Goal: Information Seeking & Learning: Find contact information

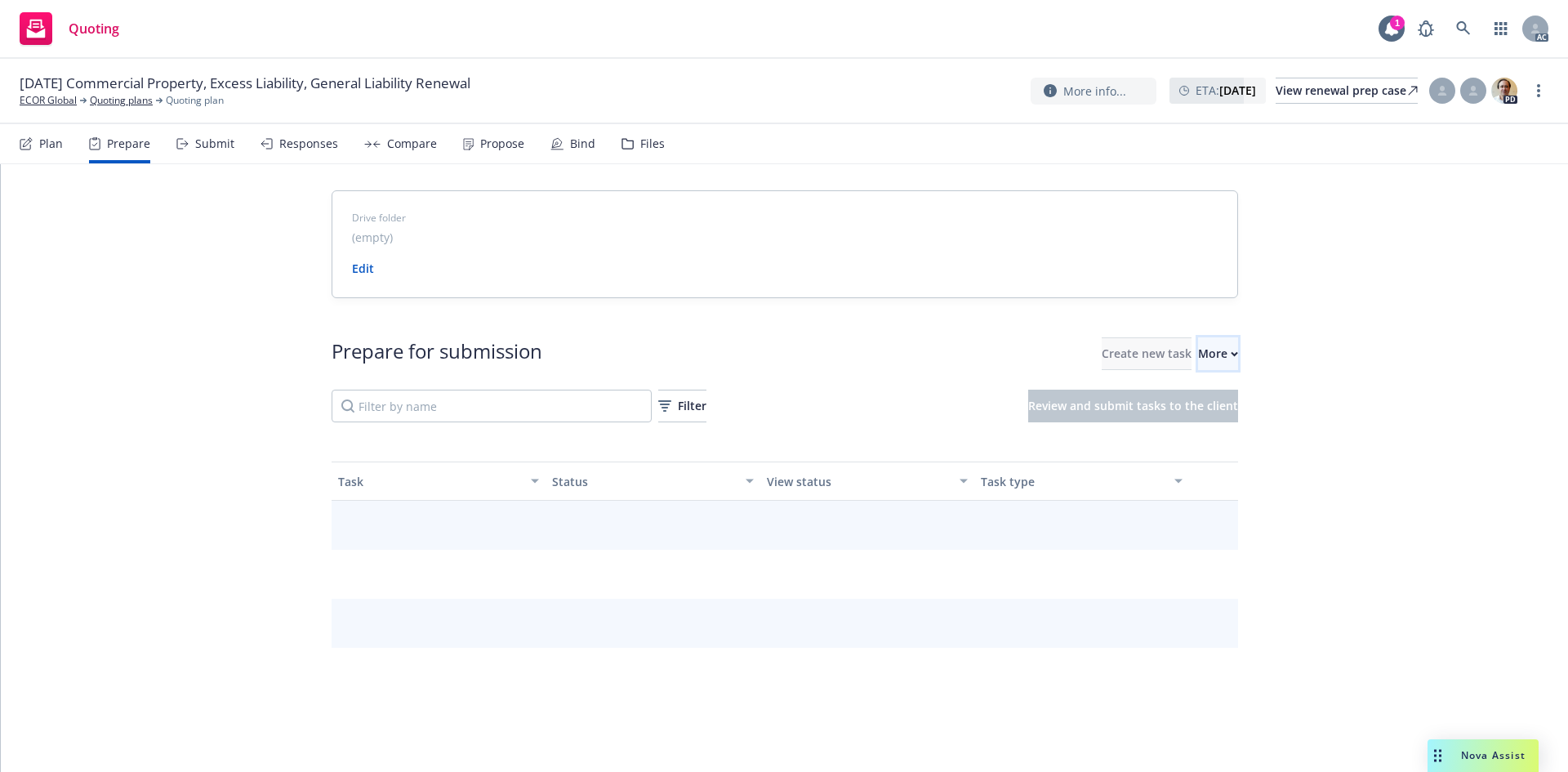
click at [1231, 352] on icon "button" at bounding box center [1235, 354] width 8 height 6
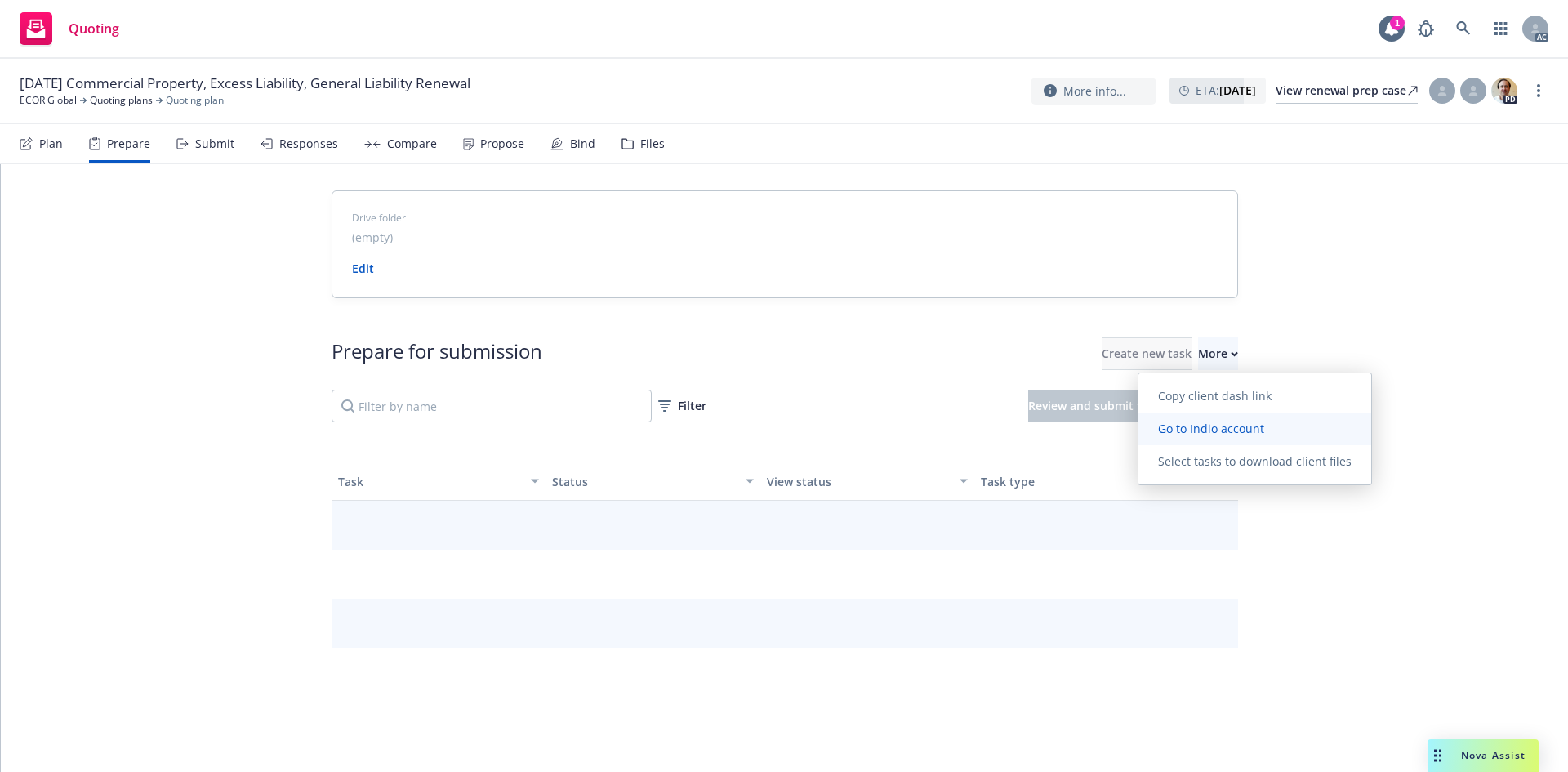
click at [1228, 423] on span "Go to Indio account" at bounding box center [1211, 428] width 145 height 15
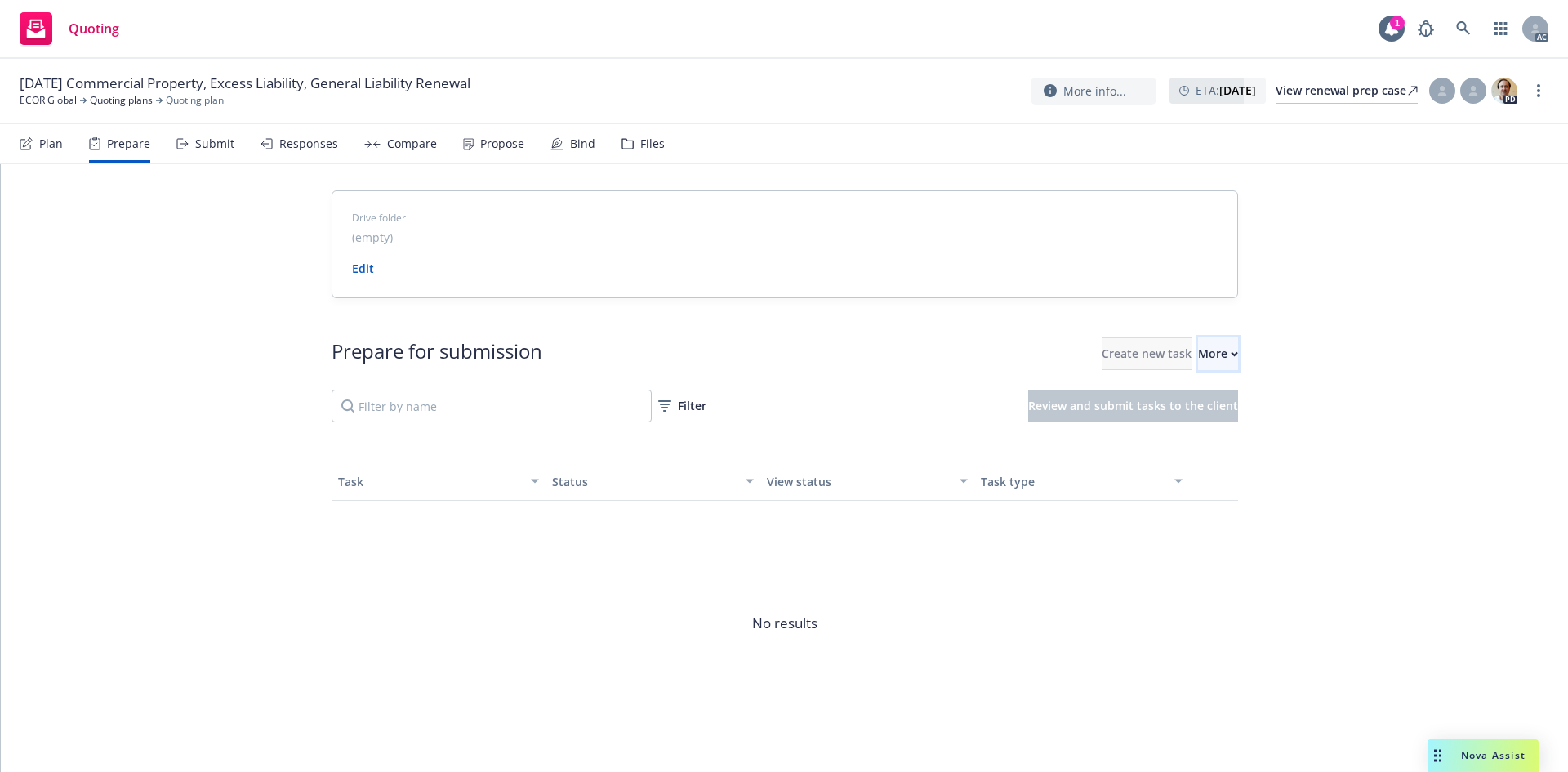
click at [1213, 360] on button "More" at bounding box center [1218, 353] width 40 height 32
click at [53, 103] on link "ECOR Global" at bounding box center [48, 100] width 57 height 15
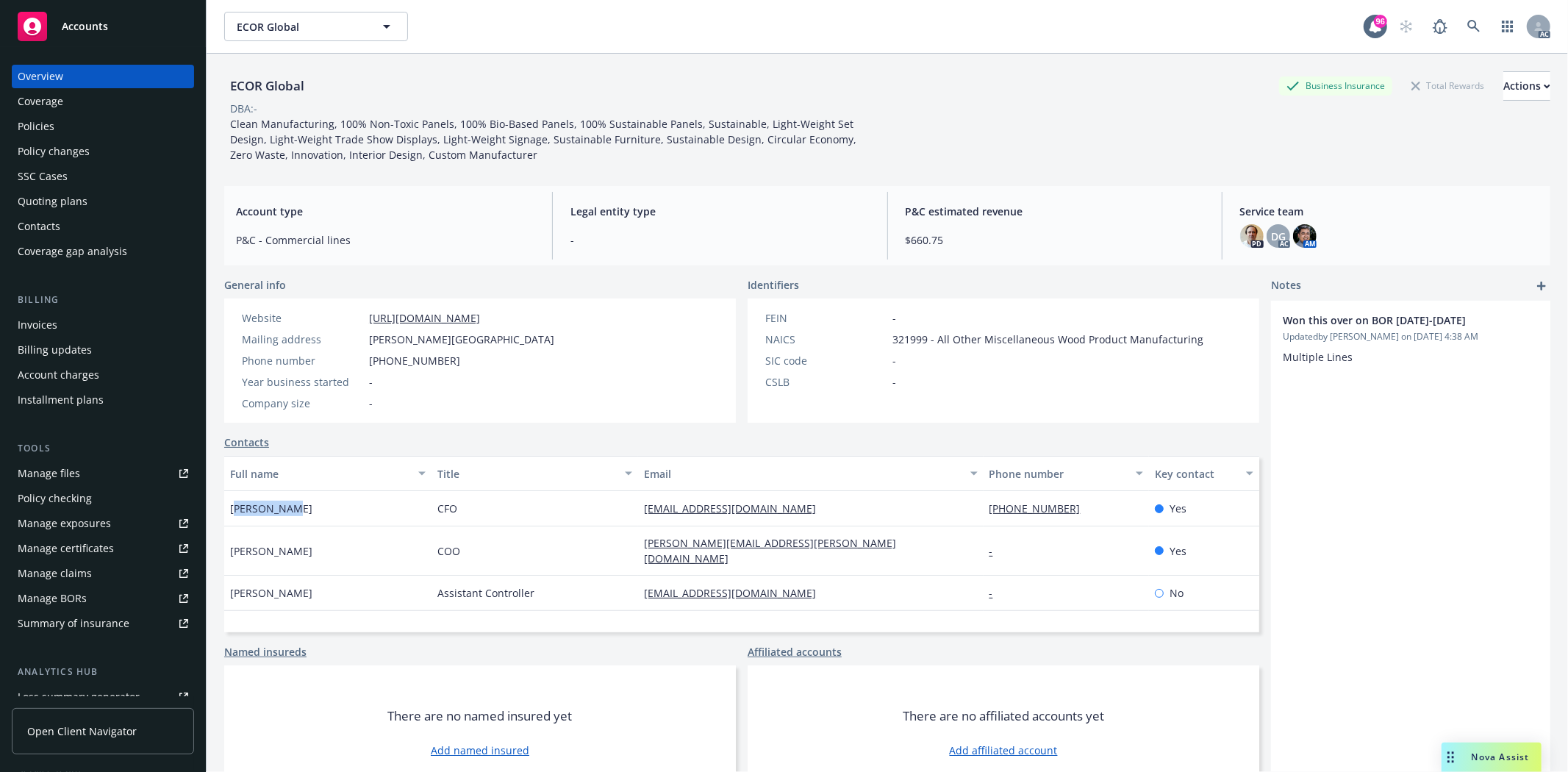
drag, startPoint x: 238, startPoint y: 500, endPoint x: 306, endPoint y: 502, distance: 68.0
click at [306, 502] on div "Adam Colton" at bounding box center [327, 508] width 207 height 35
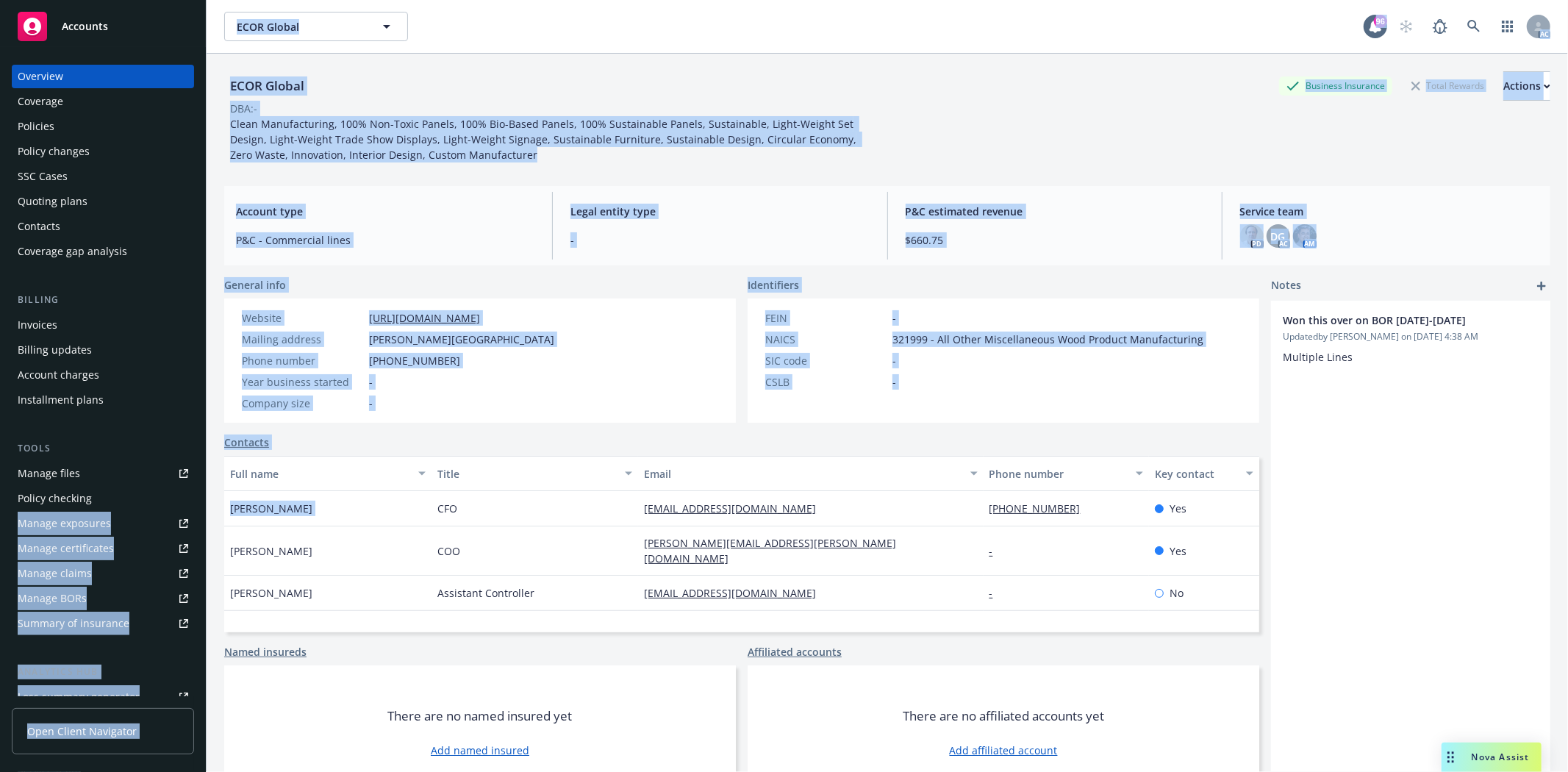
drag, startPoint x: 306, startPoint y: 502, endPoint x: 188, endPoint y: 496, distance: 118.2
click at [188, 496] on div "Accounts Overview Coverage Policies Policy changes SSC Cases Quoting plans Cont…" at bounding box center [784, 386] width 1568 height 772
click at [283, 496] on div "Adam Colton" at bounding box center [327, 508] width 207 height 35
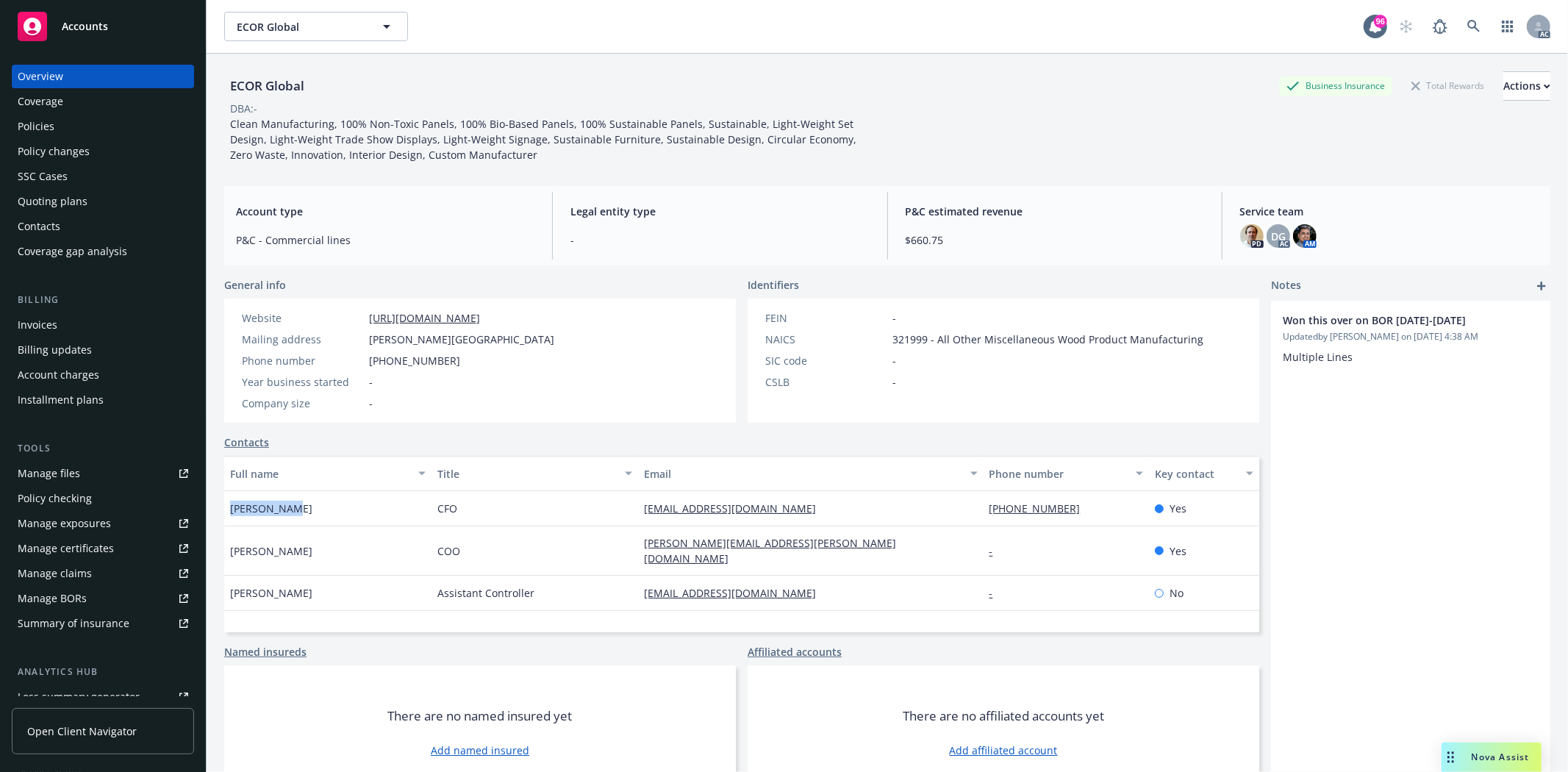
drag, startPoint x: 230, startPoint y: 503, endPoint x: 306, endPoint y: 514, distance: 76.8
click at [306, 514] on div "Adam Colton" at bounding box center [327, 508] width 207 height 35
copy span "Adam Colton"
drag, startPoint x: 226, startPoint y: 543, endPoint x: 314, endPoint y: 541, distance: 88.0
click at [316, 541] on div "Roberto Reyes" at bounding box center [327, 551] width 207 height 49
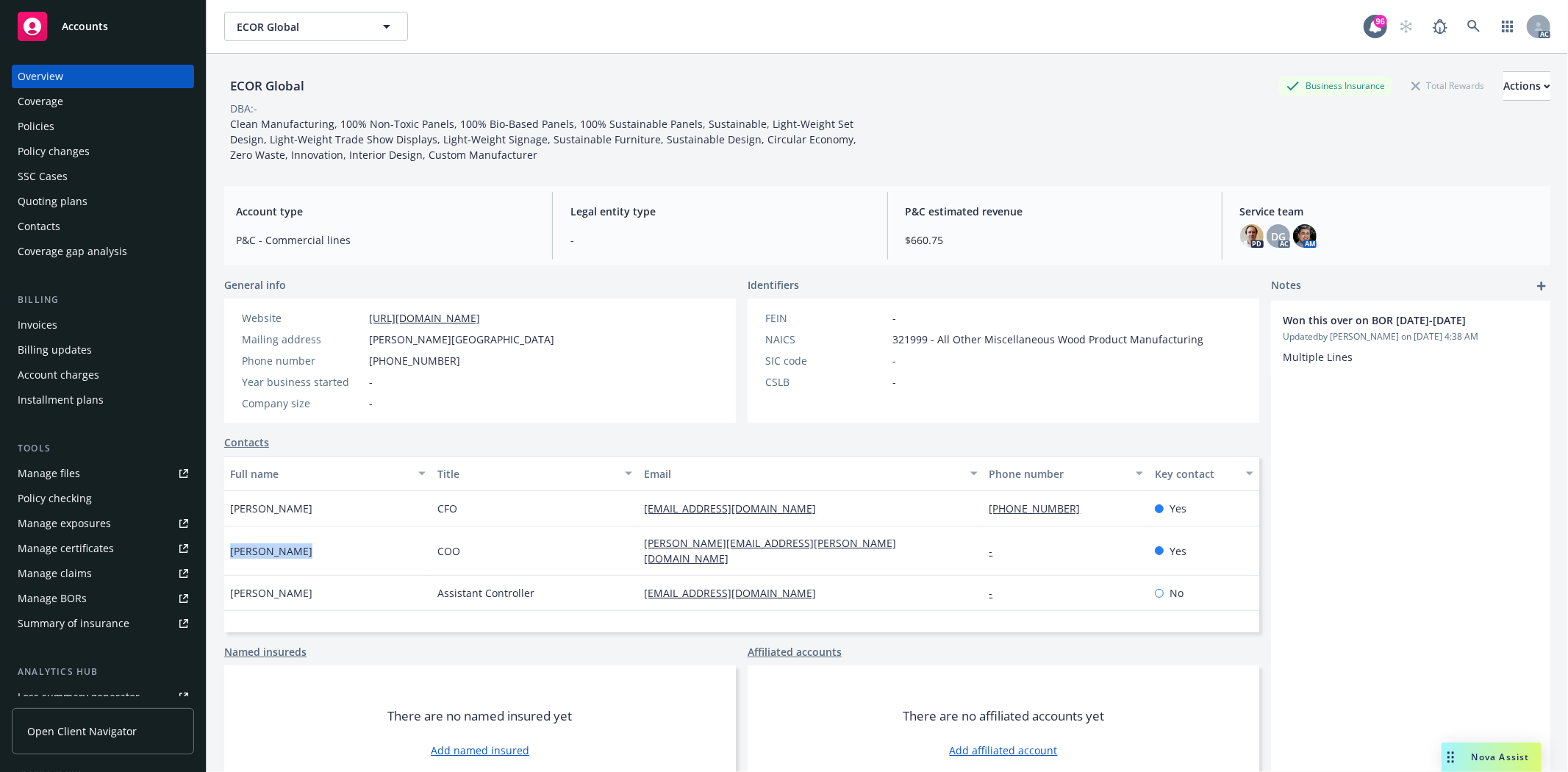
copy span "Roberto Reyes"
click at [298, 553] on div "Roberto Reyes" at bounding box center [327, 551] width 207 height 49
drag, startPoint x: 235, startPoint y: 543, endPoint x: 307, endPoint y: 546, distance: 72.1
click at [307, 546] on div "Roberto Reyes" at bounding box center [327, 551] width 207 height 49
drag, startPoint x: 629, startPoint y: 544, endPoint x: 790, endPoint y: 546, distance: 161.0
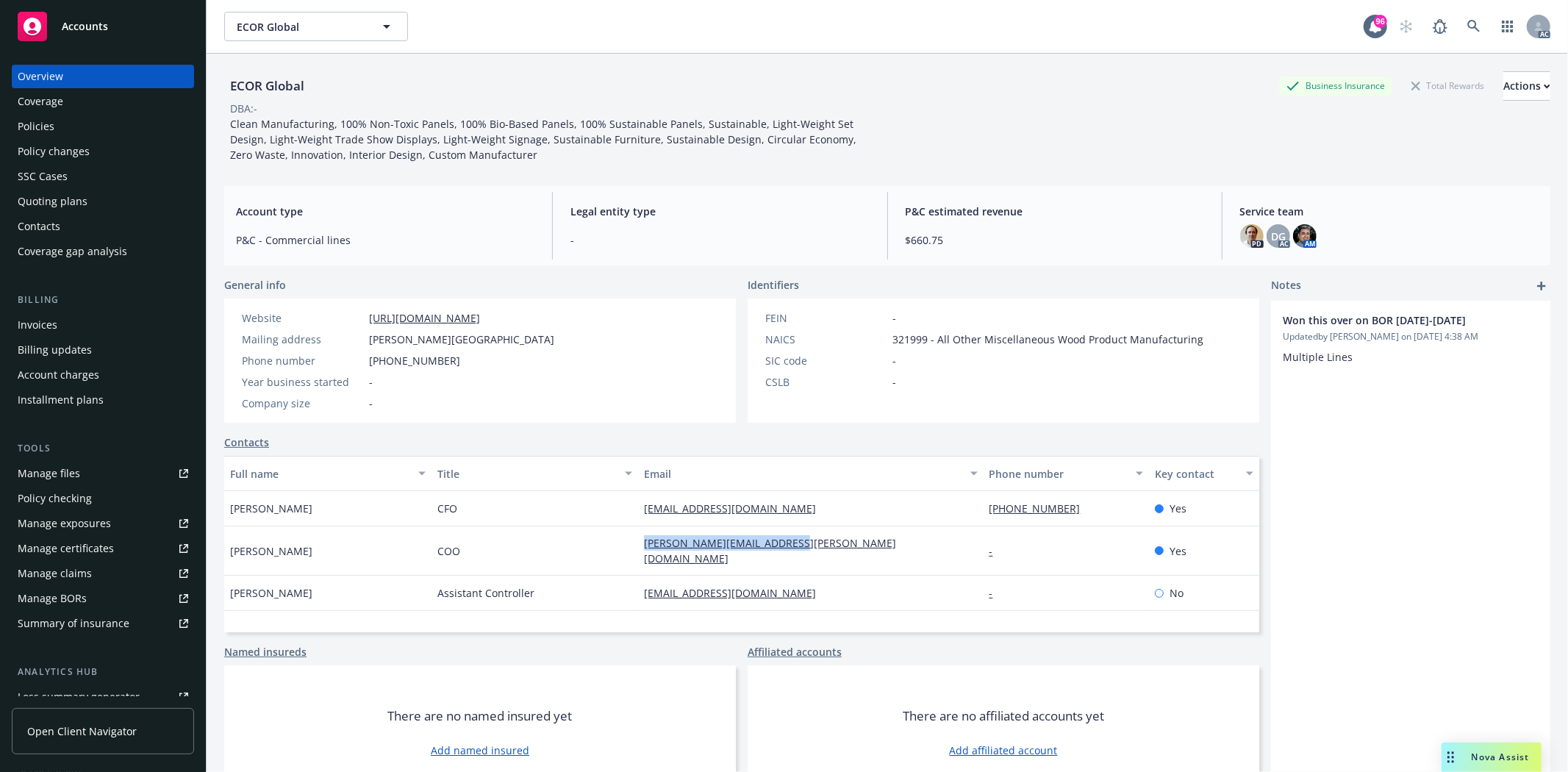
click at [790, 546] on div "Roberto Reyes COO robert.reyes@ecorglobal.com - Yes" at bounding box center [742, 551] width 1035 height 49
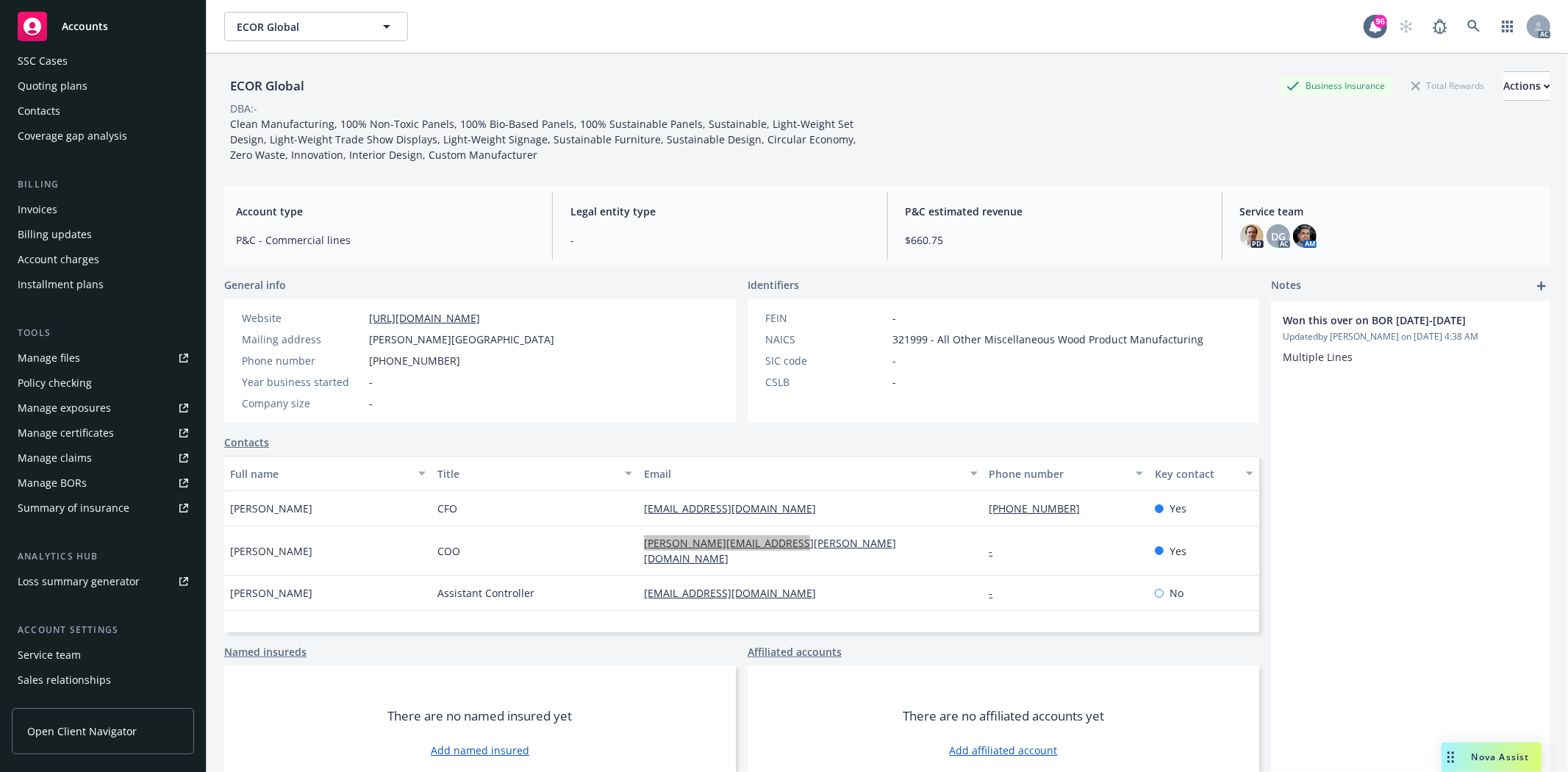
scroll to position [186, 0]
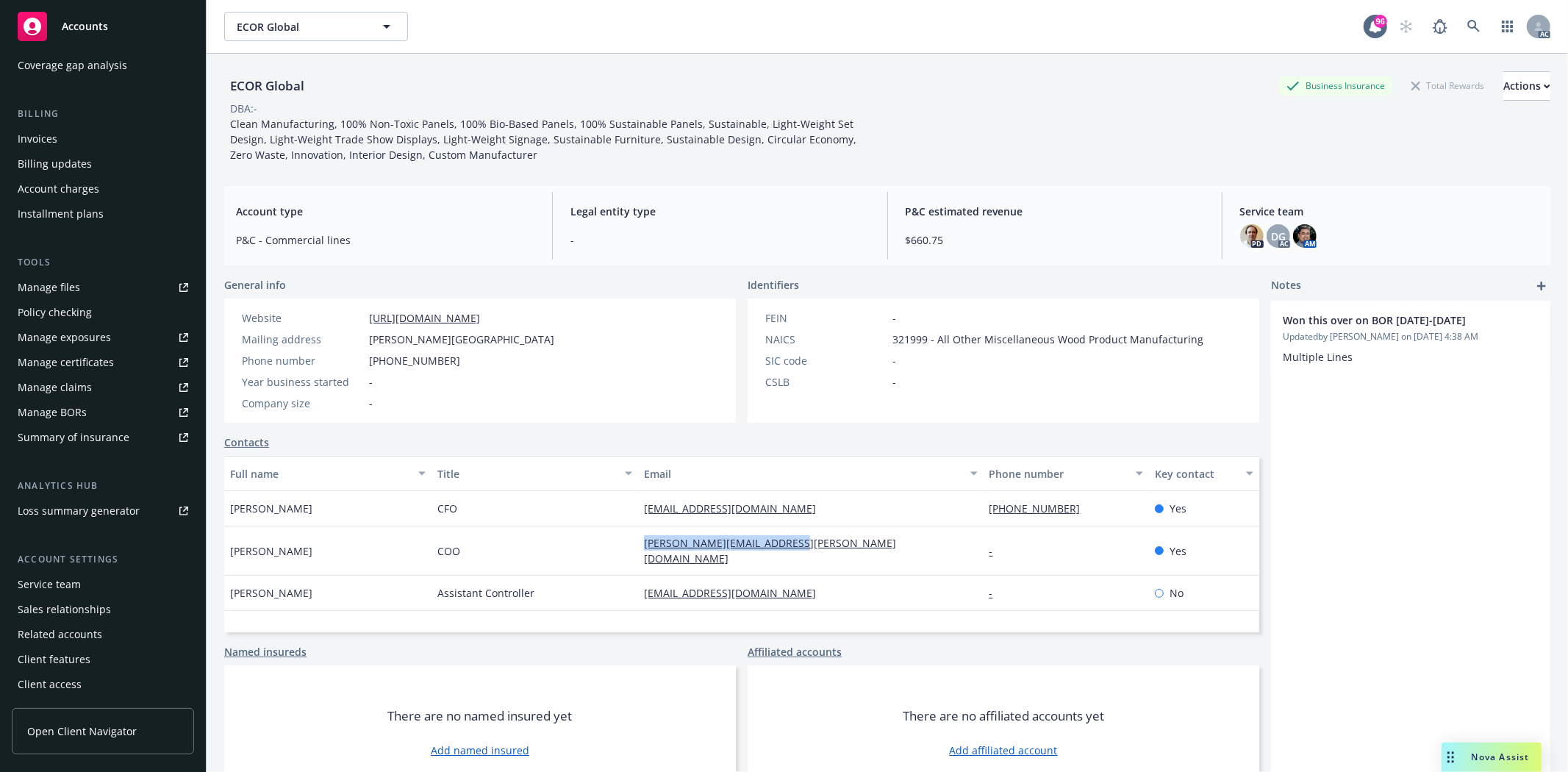
click at [47, 587] on div "Service team" at bounding box center [49, 585] width 63 height 24
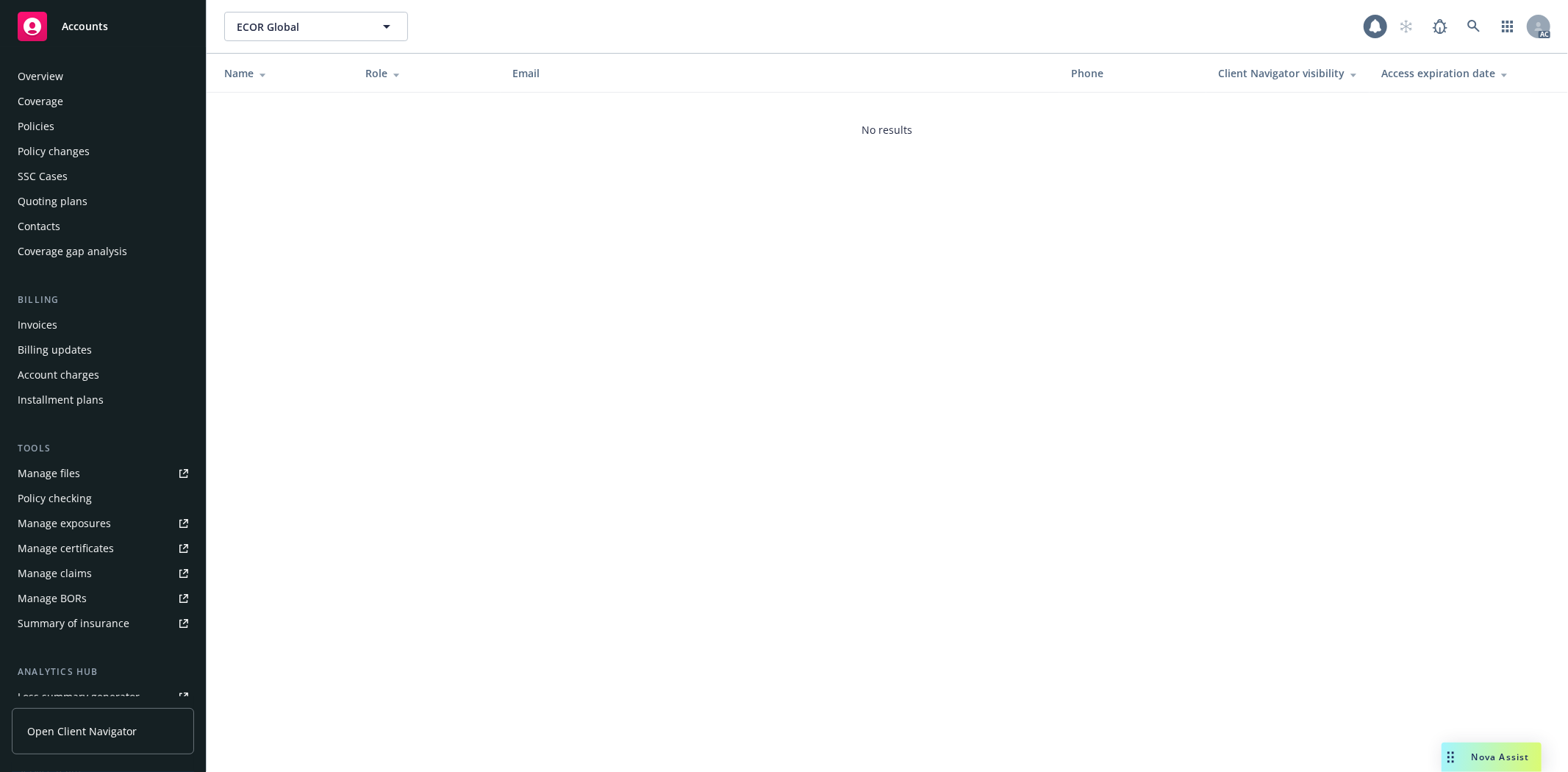
click at [47, 759] on div "Service team" at bounding box center [49, 771] width 63 height 24
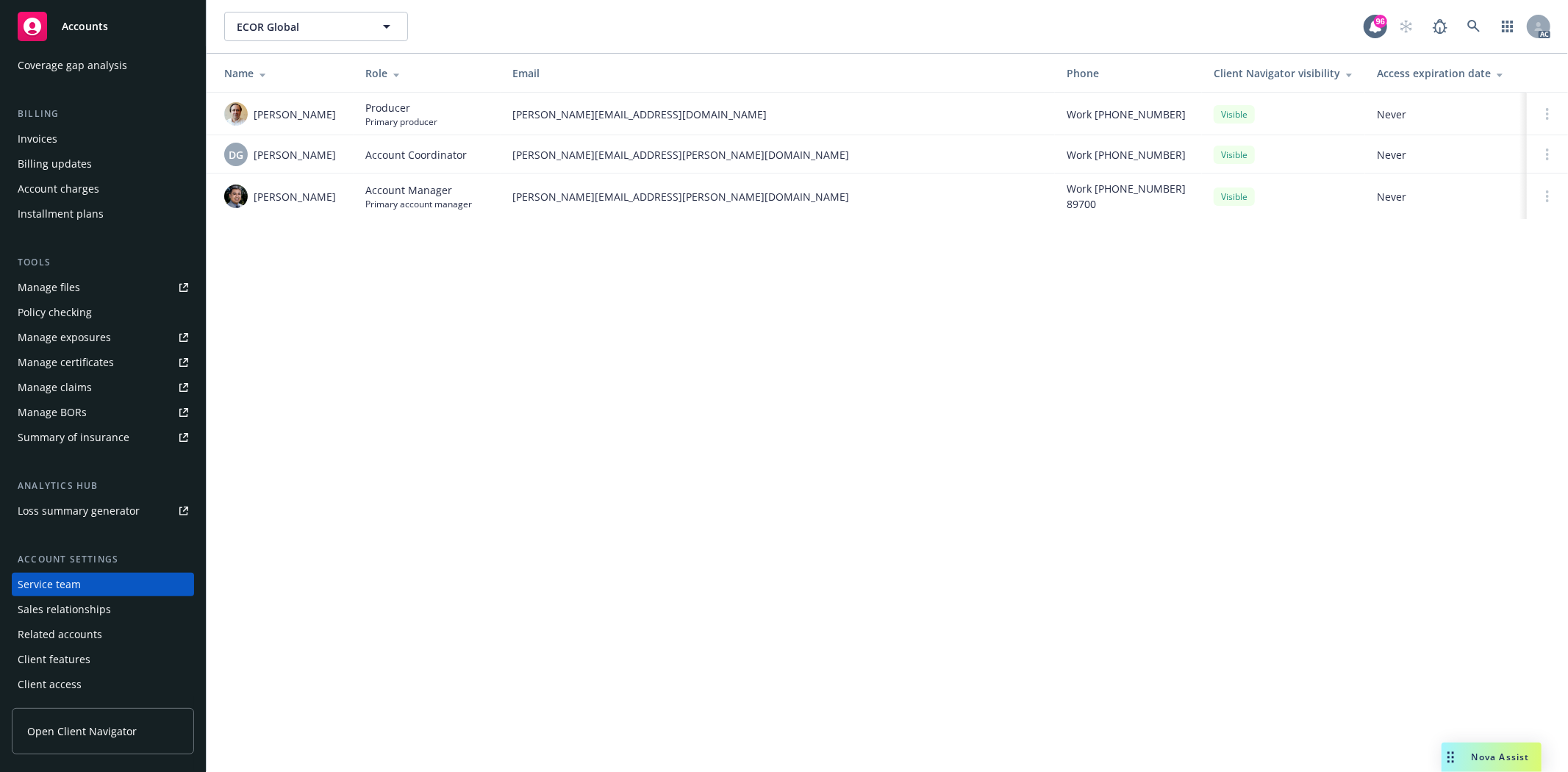
drag, startPoint x: 254, startPoint y: 116, endPoint x: 344, endPoint y: 107, distance: 90.4
click at [344, 107] on td "Angelo Dionisiou" at bounding box center [280, 114] width 147 height 43
copy span "Angelo Dionisiou"
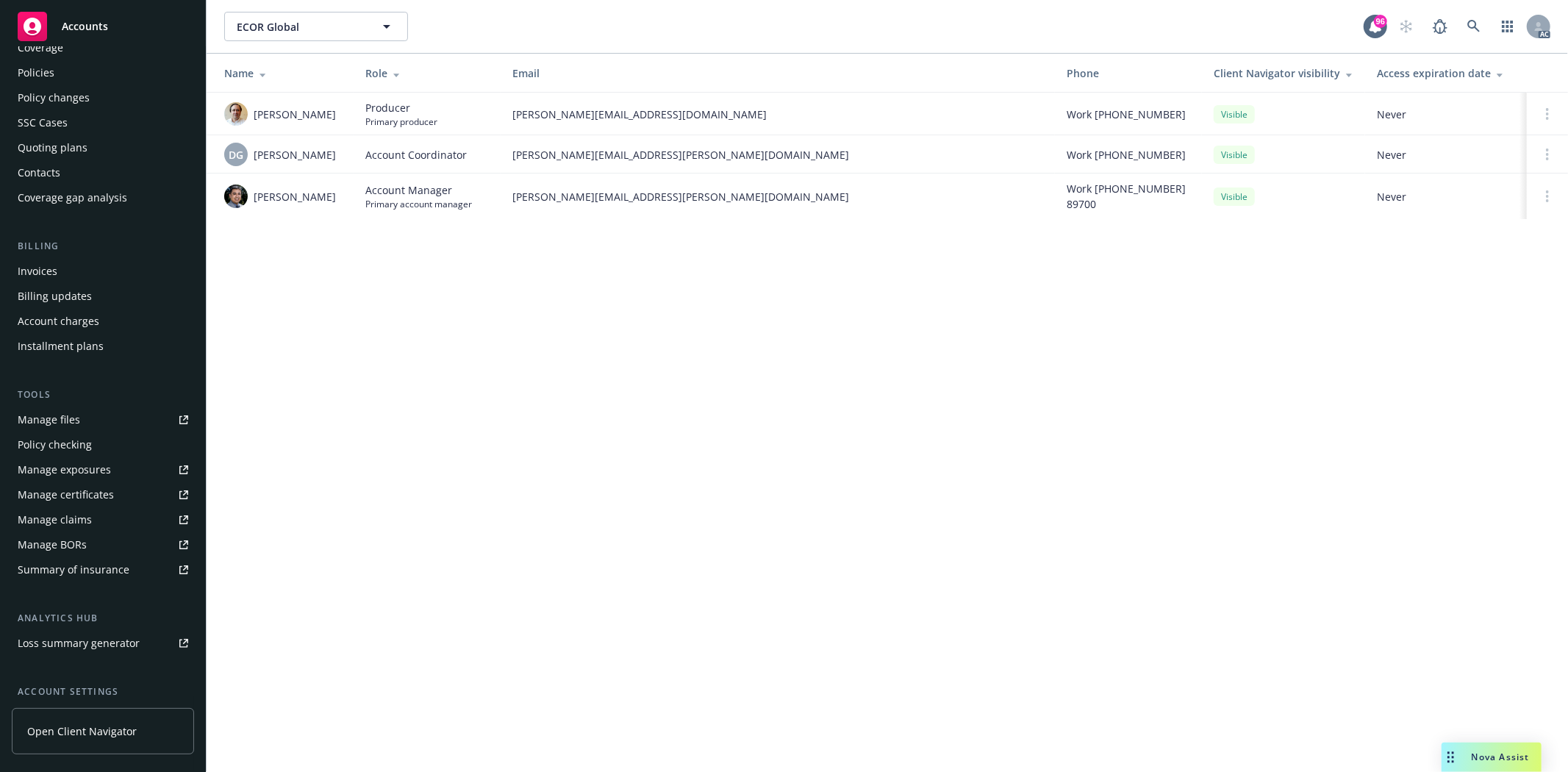
scroll to position [0, 0]
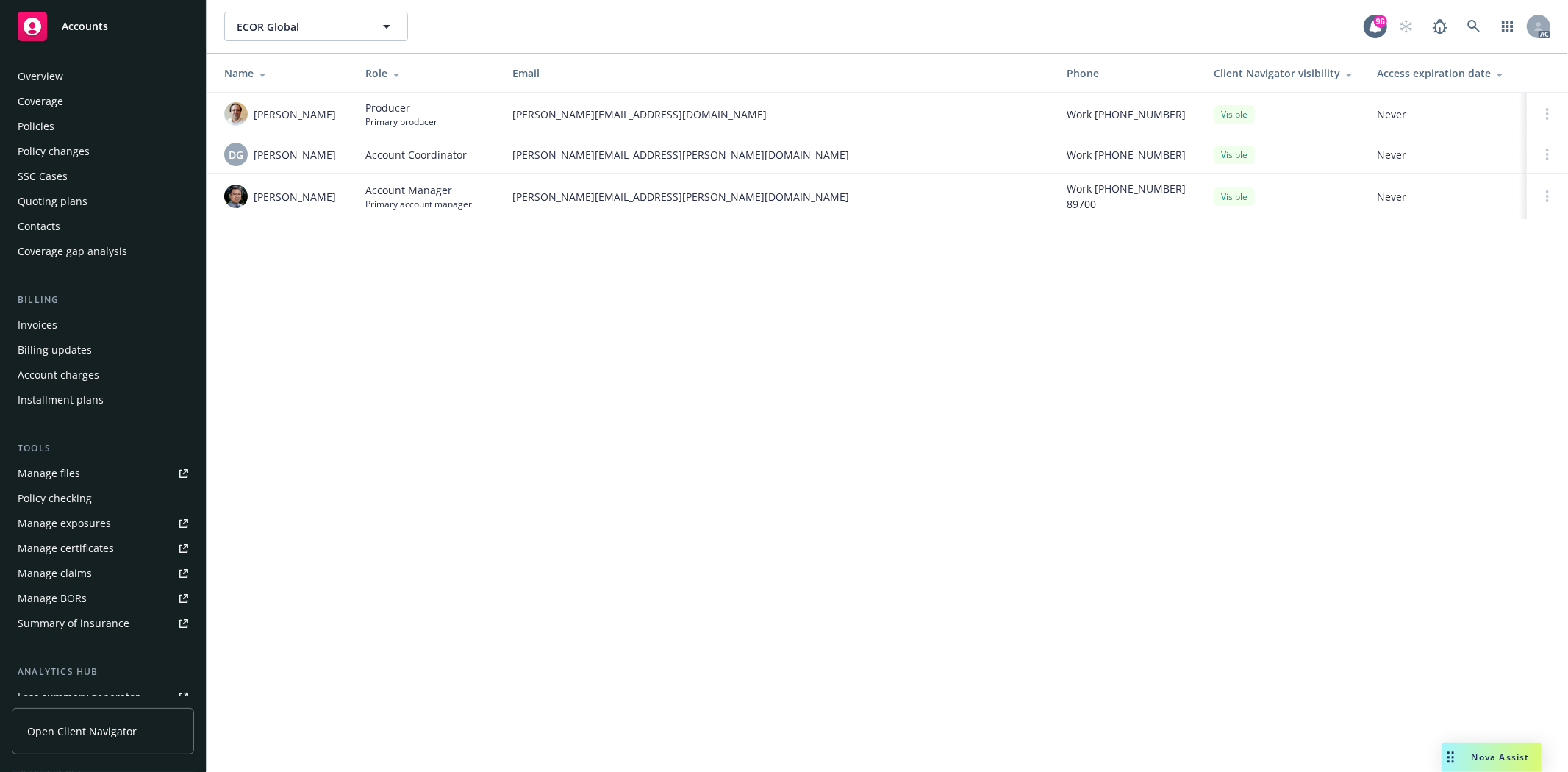
click at [54, 128] on div "Policies" at bounding box center [103, 126] width 171 height 24
click at [55, 125] on div "Policies" at bounding box center [103, 126] width 171 height 24
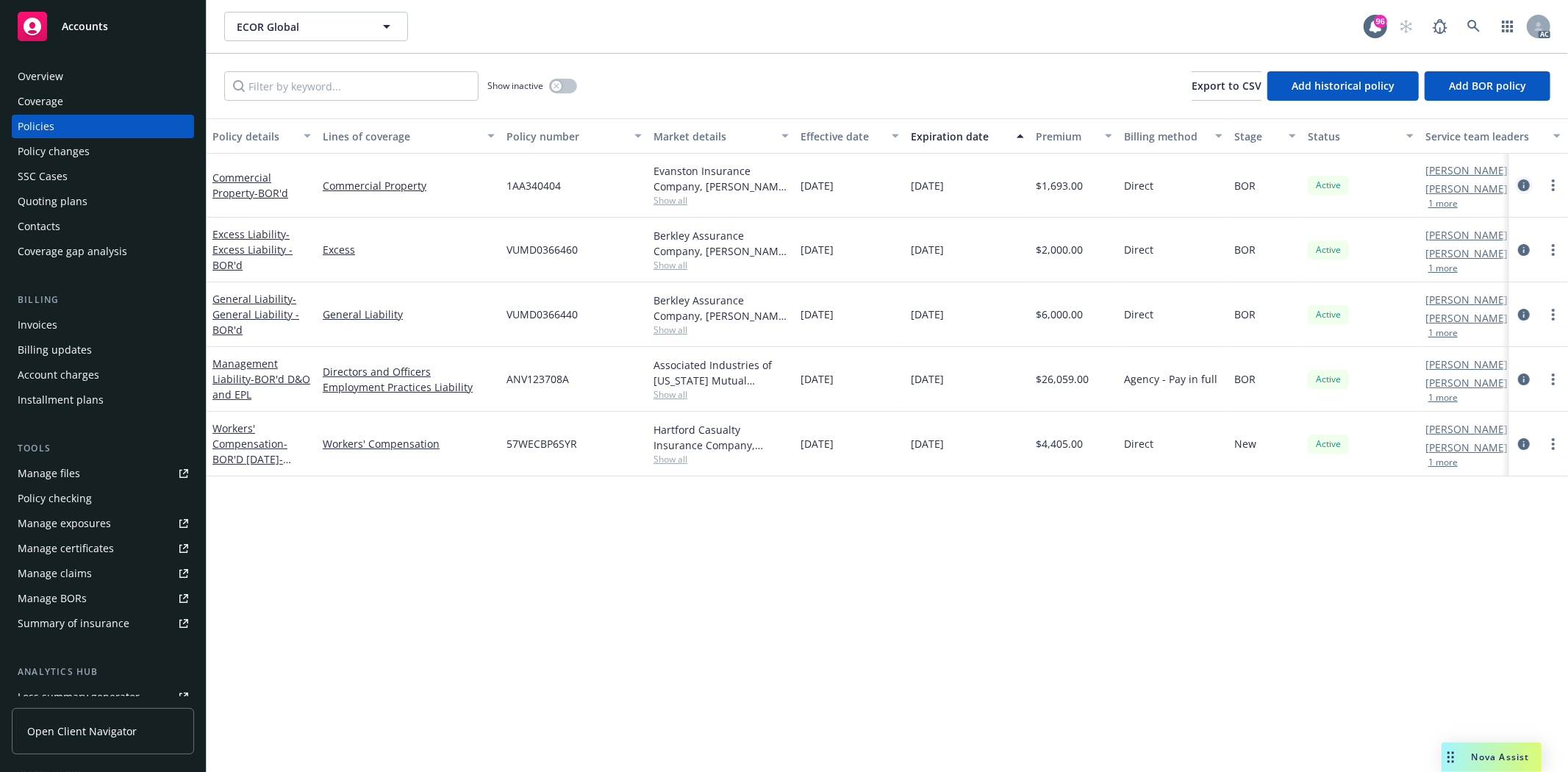
click at [1525, 186] on icon "circleInformation" at bounding box center [1524, 185] width 12 height 12
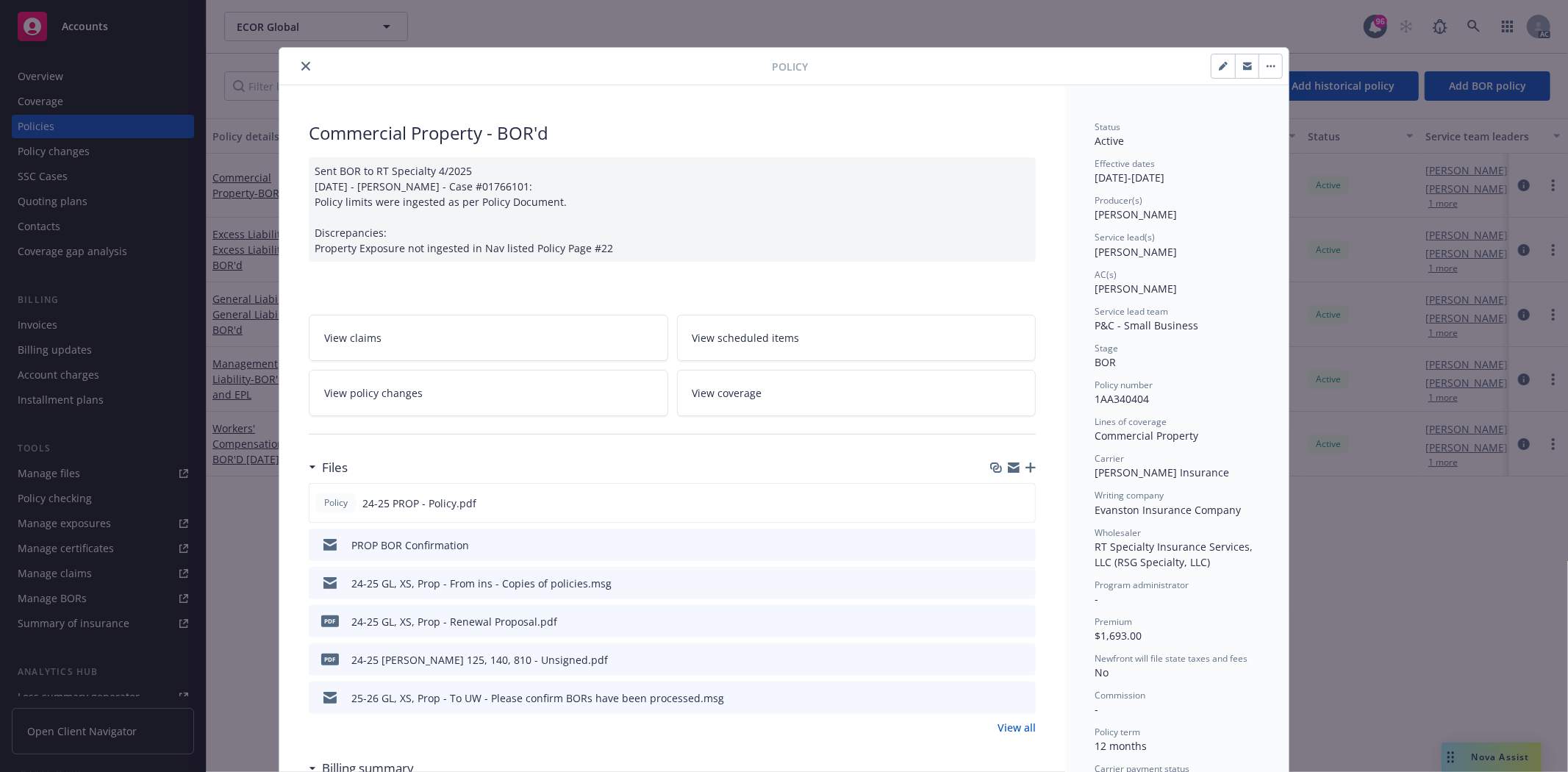
scroll to position [245, 0]
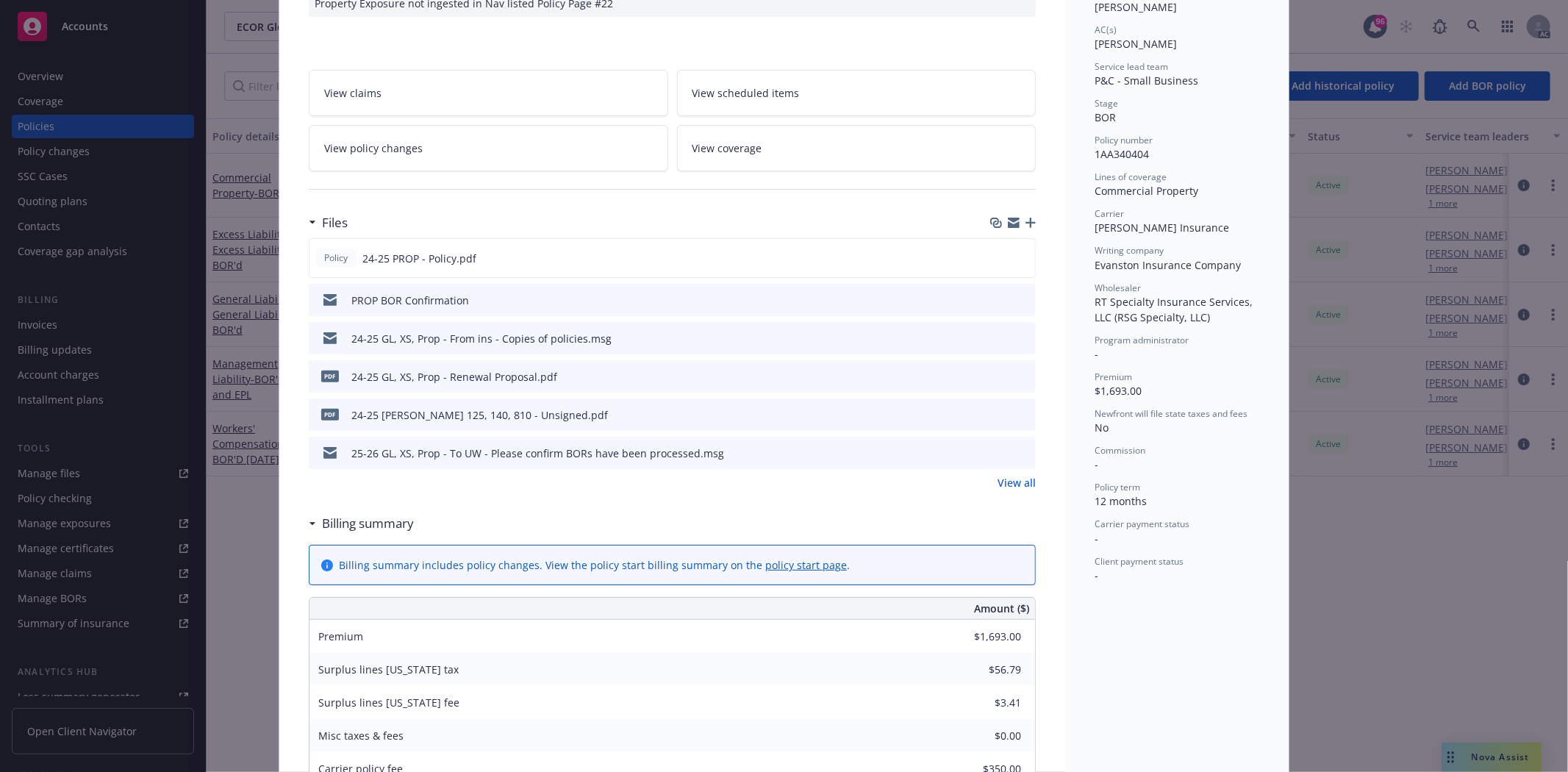
click at [1009, 472] on div "Policy 24-25 PROP - Policy.pdf PROP BOR Confirmation 24-25 GL, XS, Prop - From …" at bounding box center [672, 364] width 727 height 252
click at [998, 480] on link "View all" at bounding box center [1016, 483] width 38 height 15
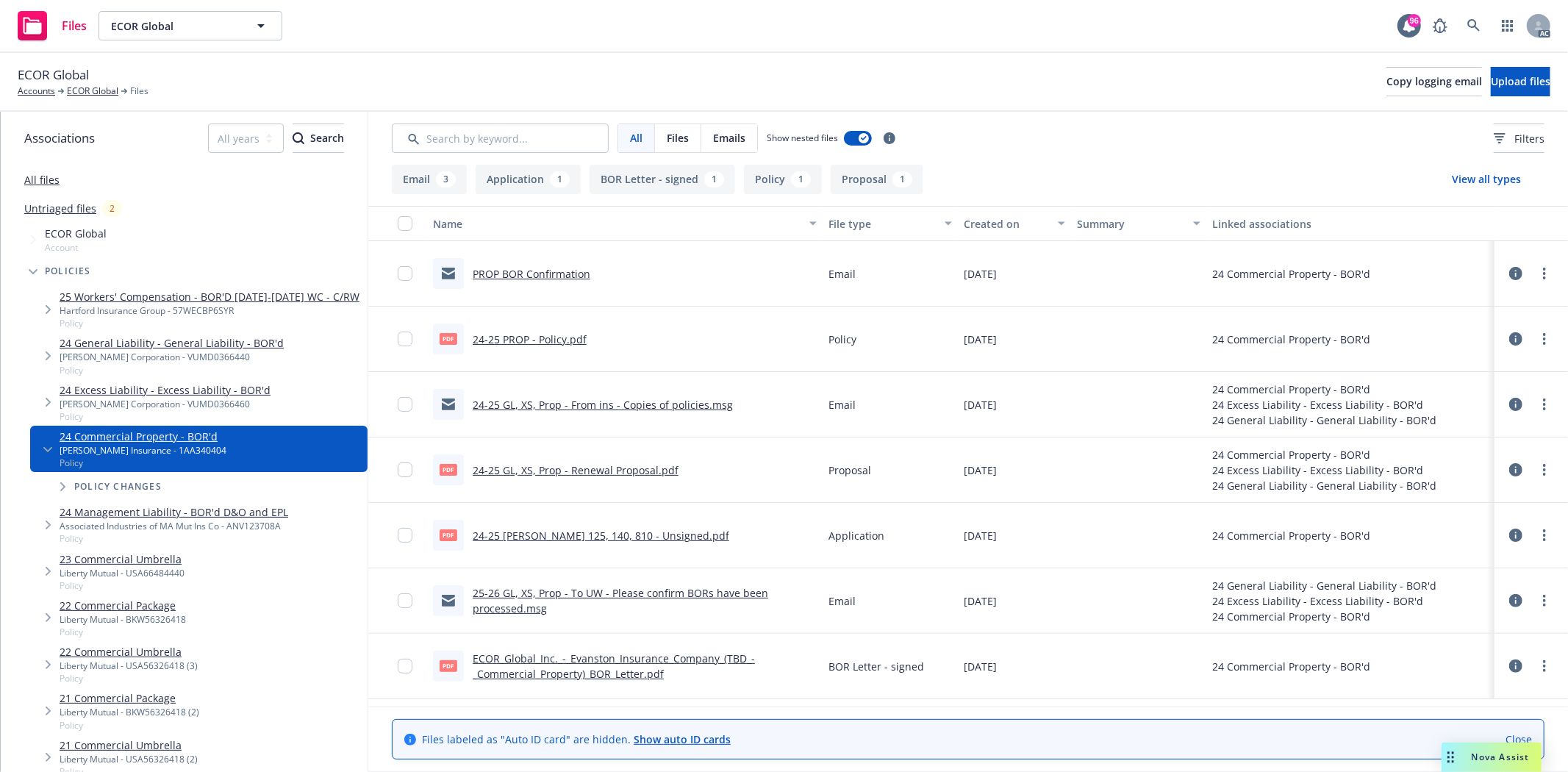
click at [552, 328] on div "pdf 24-25 PROP - Policy.pdf" at bounding box center [510, 339] width 153 height 31
click at [552, 344] on link "24-25 PROP - Policy.pdf" at bounding box center [529, 340] width 114 height 14
click at [609, 531] on link "24-25 Acord 125, 140, 810 - Unsigned.pdf" at bounding box center [600, 536] width 257 height 14
click at [93, 93] on link "ECOR Global" at bounding box center [92, 91] width 51 height 14
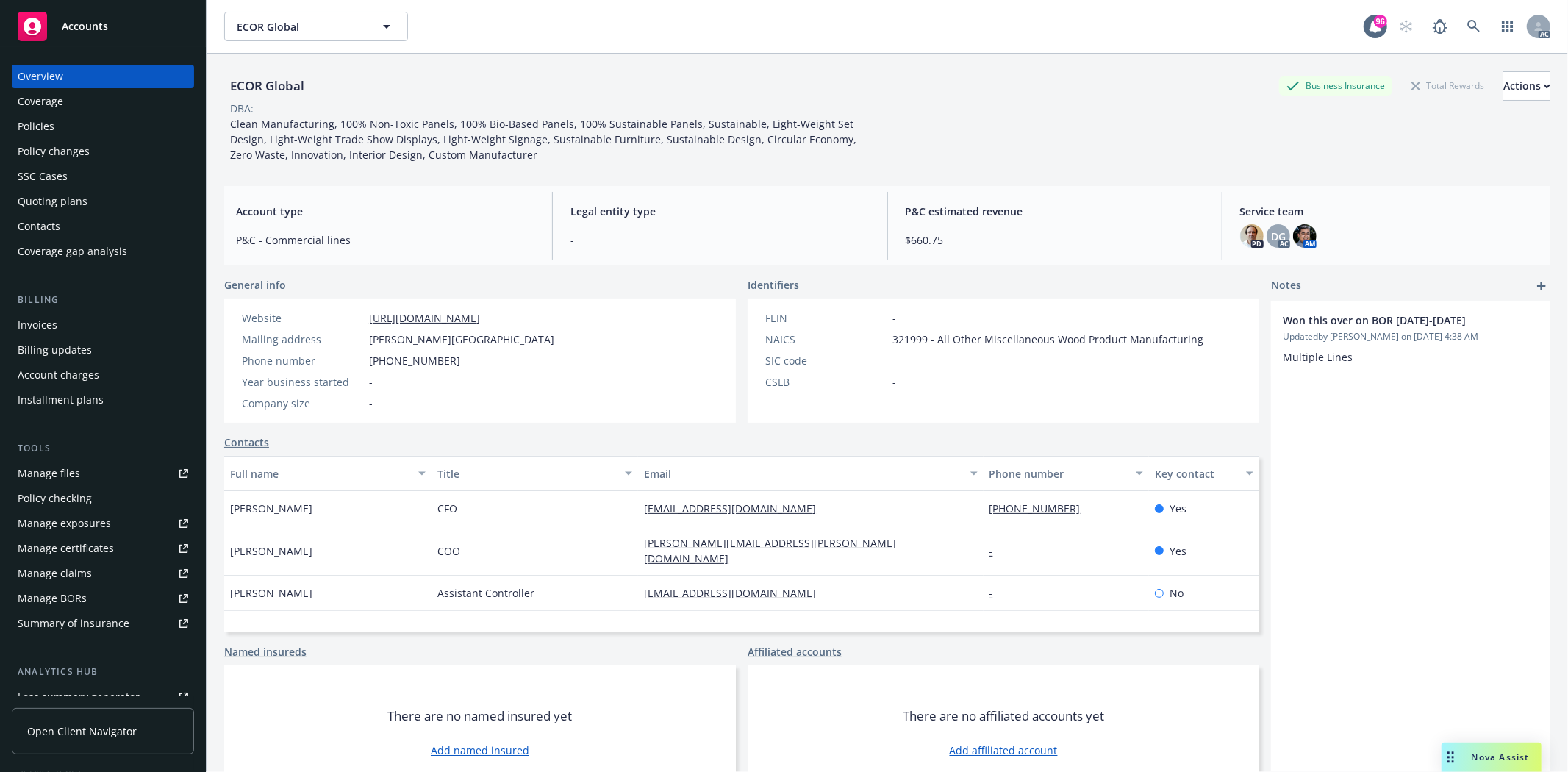
click at [90, 201] on div "Quoting plans" at bounding box center [103, 201] width 171 height 24
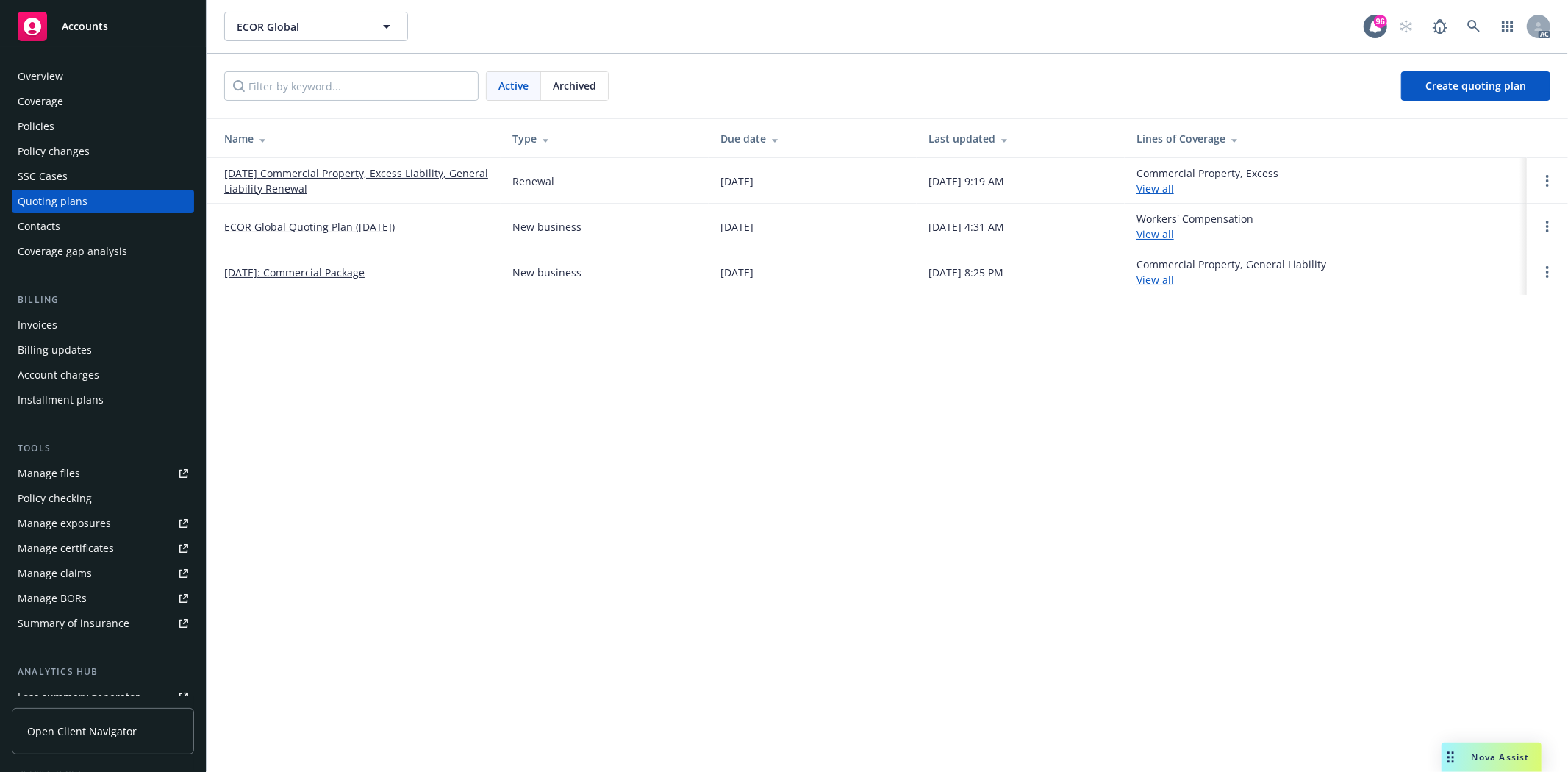
drag, startPoint x: 218, startPoint y: 170, endPoint x: 358, endPoint y: 194, distance: 142.0
click at [358, 194] on td "10/01/25 Commercial Property, Excess Liability, General Liability Renewal" at bounding box center [353, 180] width 294 height 45
copy link "10/01/25 Commercial Property, Excess Liability, General Liability Renewal"
click at [377, 199] on td "10/01/25 Commercial Property, Excess Liability, General Liability Renewal" at bounding box center [353, 180] width 294 height 45
drag, startPoint x: 1144, startPoint y: 171, endPoint x: 1252, endPoint y: 172, distance: 108.0
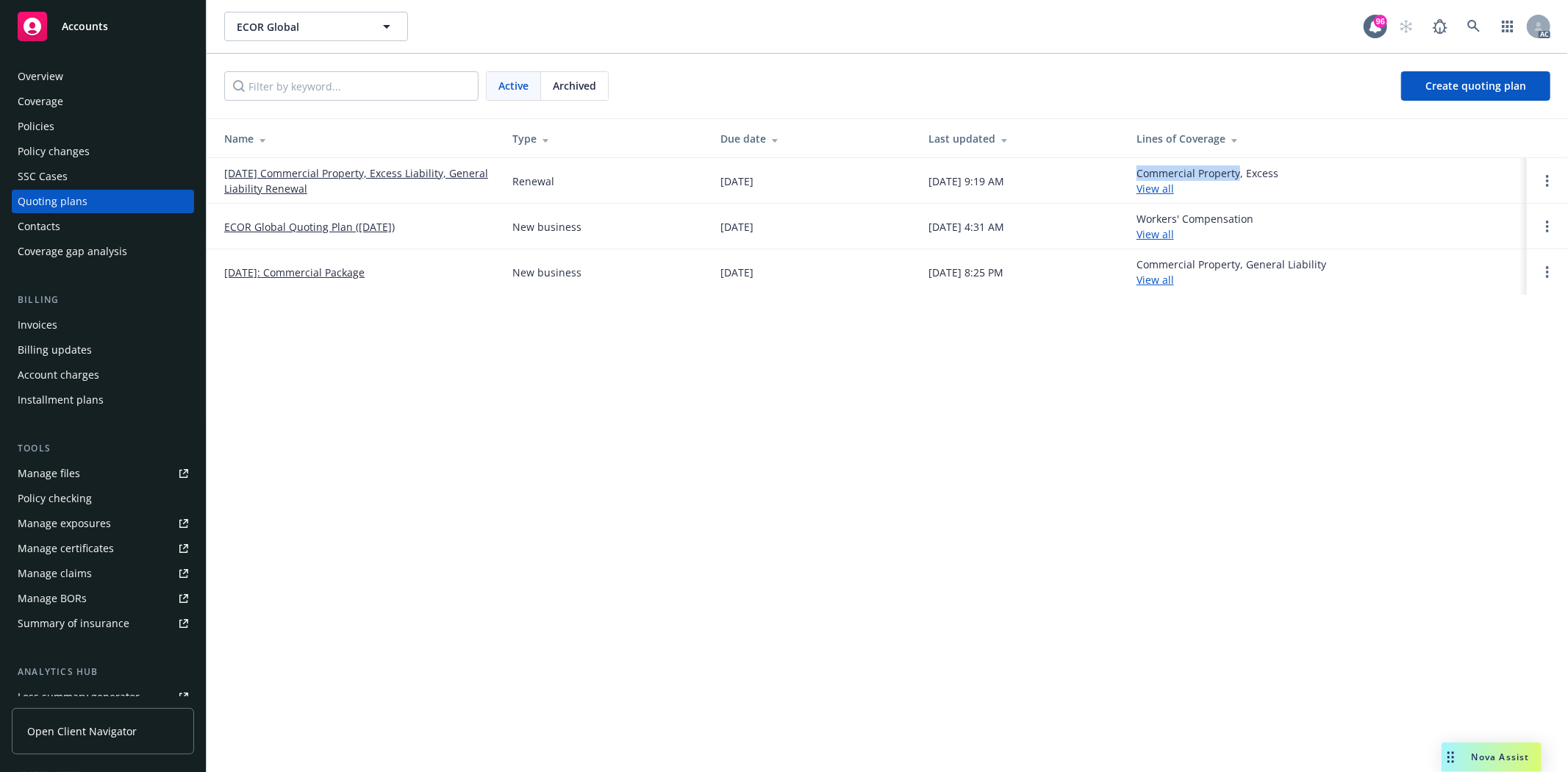
click at [1252, 172] on td "Commercial Property, Excess View all" at bounding box center [1326, 180] width 402 height 45
copy div "Commercial Property"
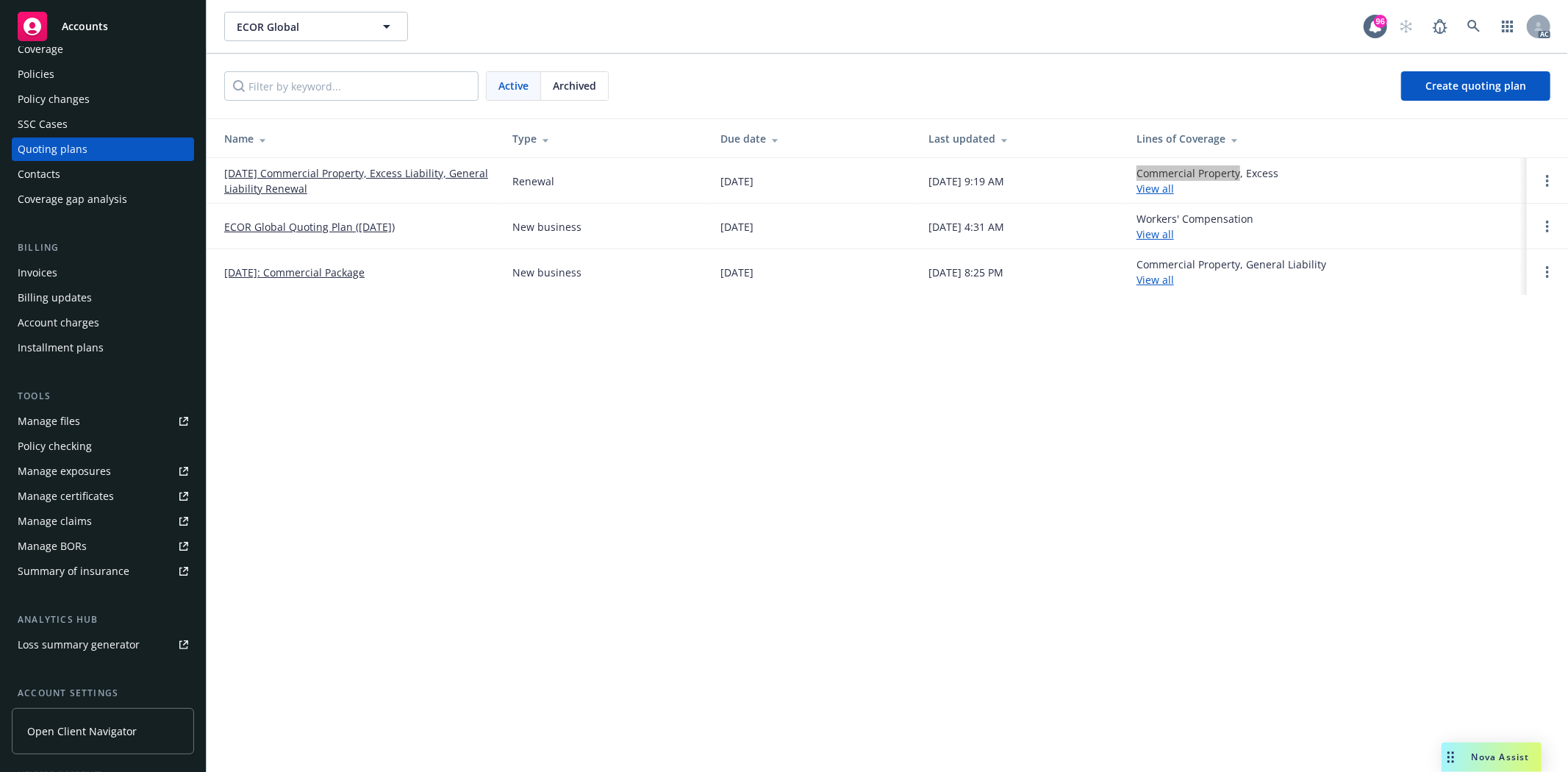
scroll to position [186, 0]
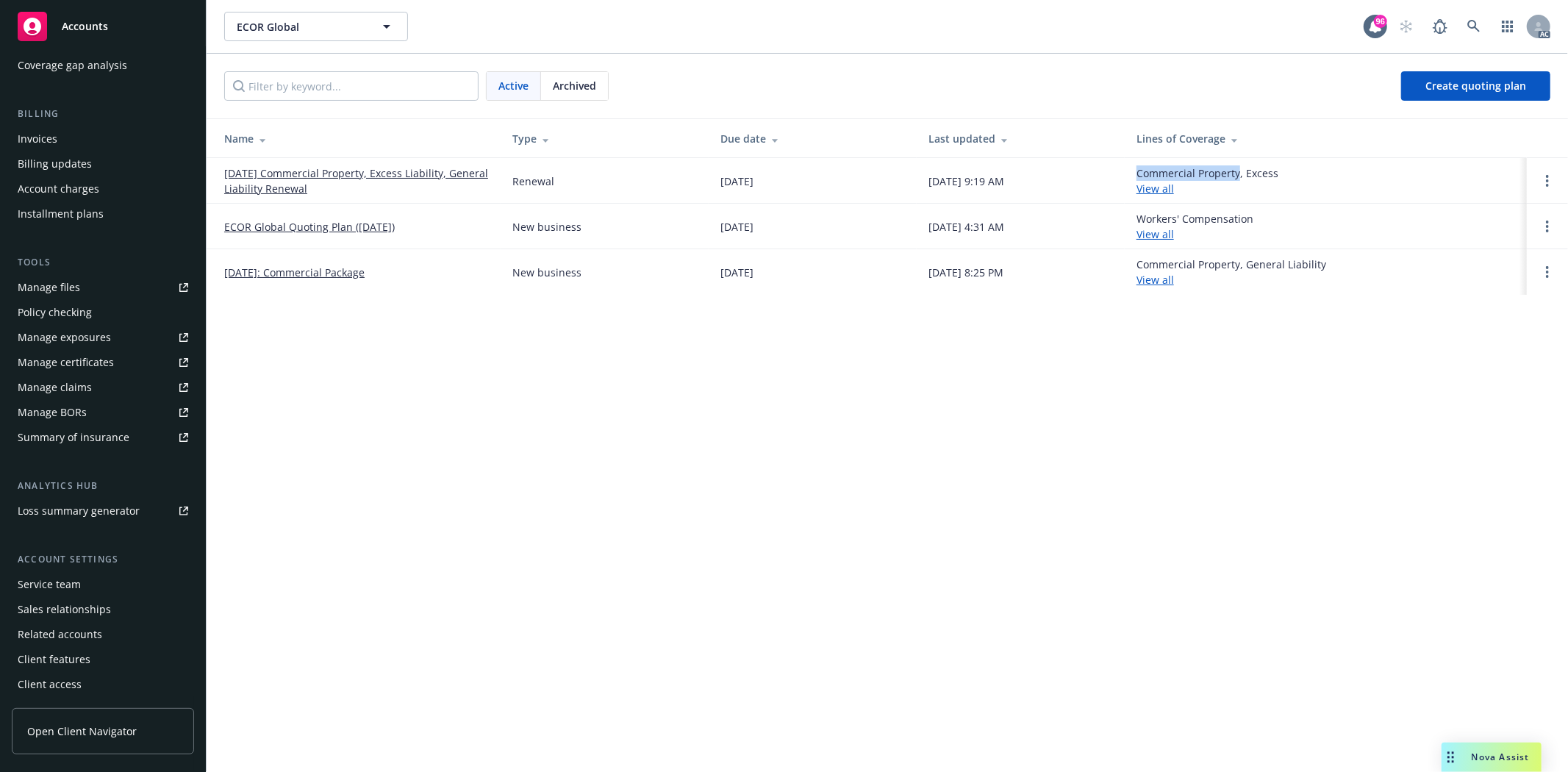
click at [121, 581] on div "Service team" at bounding box center [103, 585] width 171 height 24
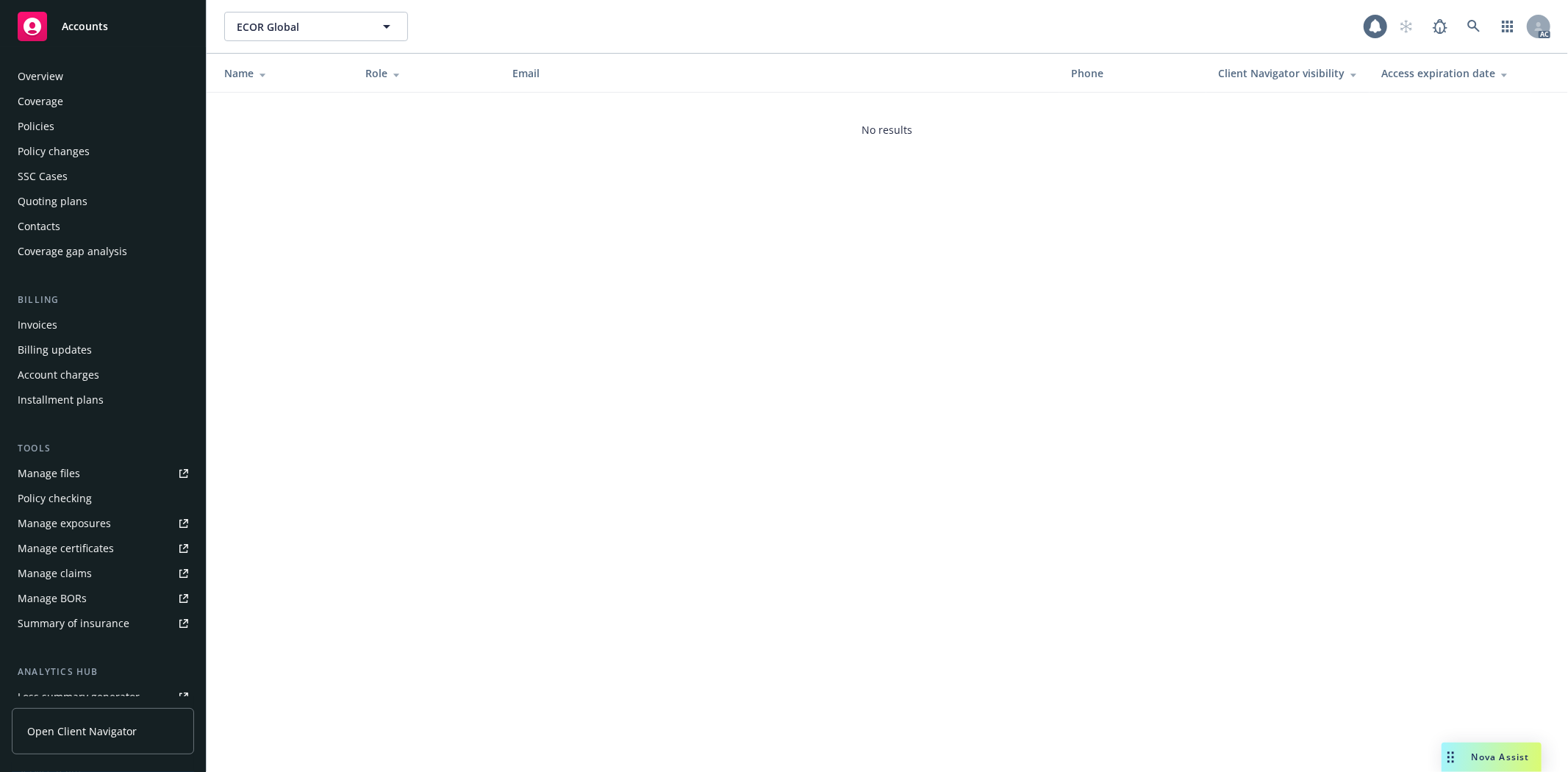
scroll to position [186, 0]
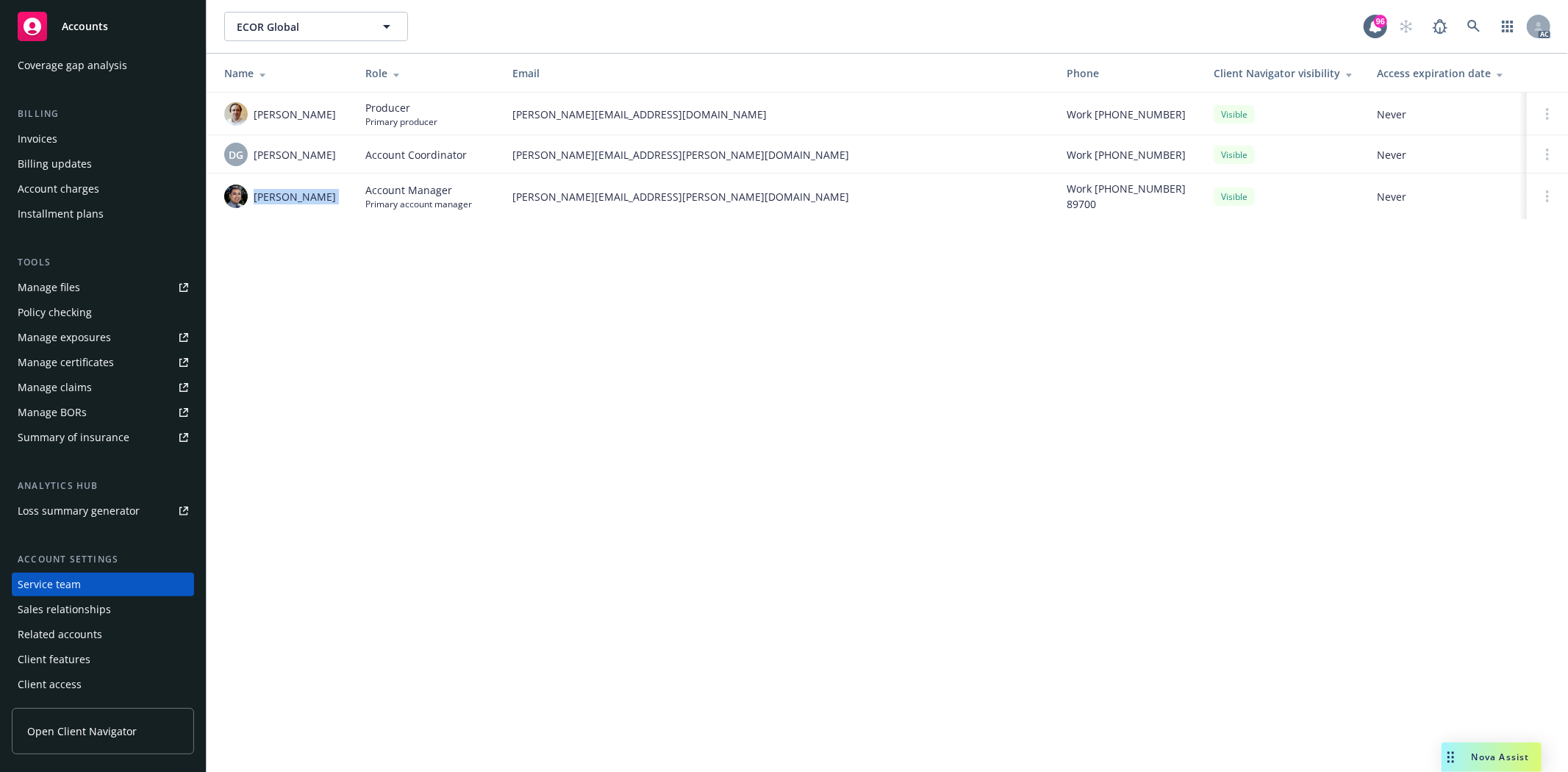
drag, startPoint x: 253, startPoint y: 200, endPoint x: 354, endPoint y: 194, distance: 101.2
click at [354, 194] on tr "Marlowe Milo Account Manager Primary account manager marlowe.milo@newfront.com …" at bounding box center [887, 195] width 1361 height 45
copy span "Marlowe Milo"
drag, startPoint x: 508, startPoint y: 203, endPoint x: 665, endPoint y: 194, distance: 157.3
click at [665, 194] on td "marlowe.milo@newfront.com" at bounding box center [778, 195] width 554 height 45
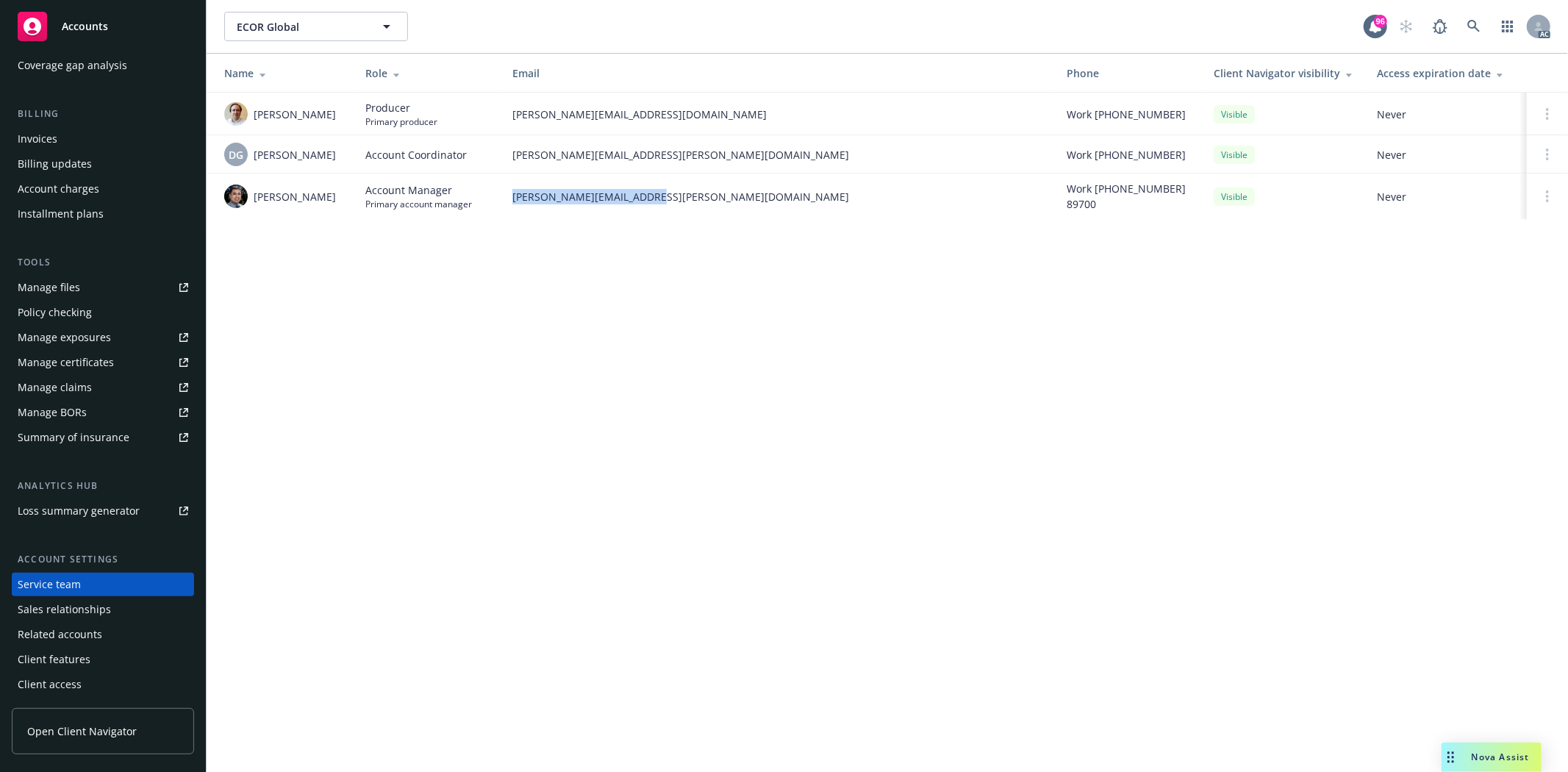
copy span "marlowe.milo@newfront.com"
drag, startPoint x: 251, startPoint y: 114, endPoint x: 342, endPoint y: 118, distance: 91.1
click at [342, 118] on td "Angelo Dionisiou" at bounding box center [280, 114] width 147 height 43
copy span "Angelo Dionisiou"
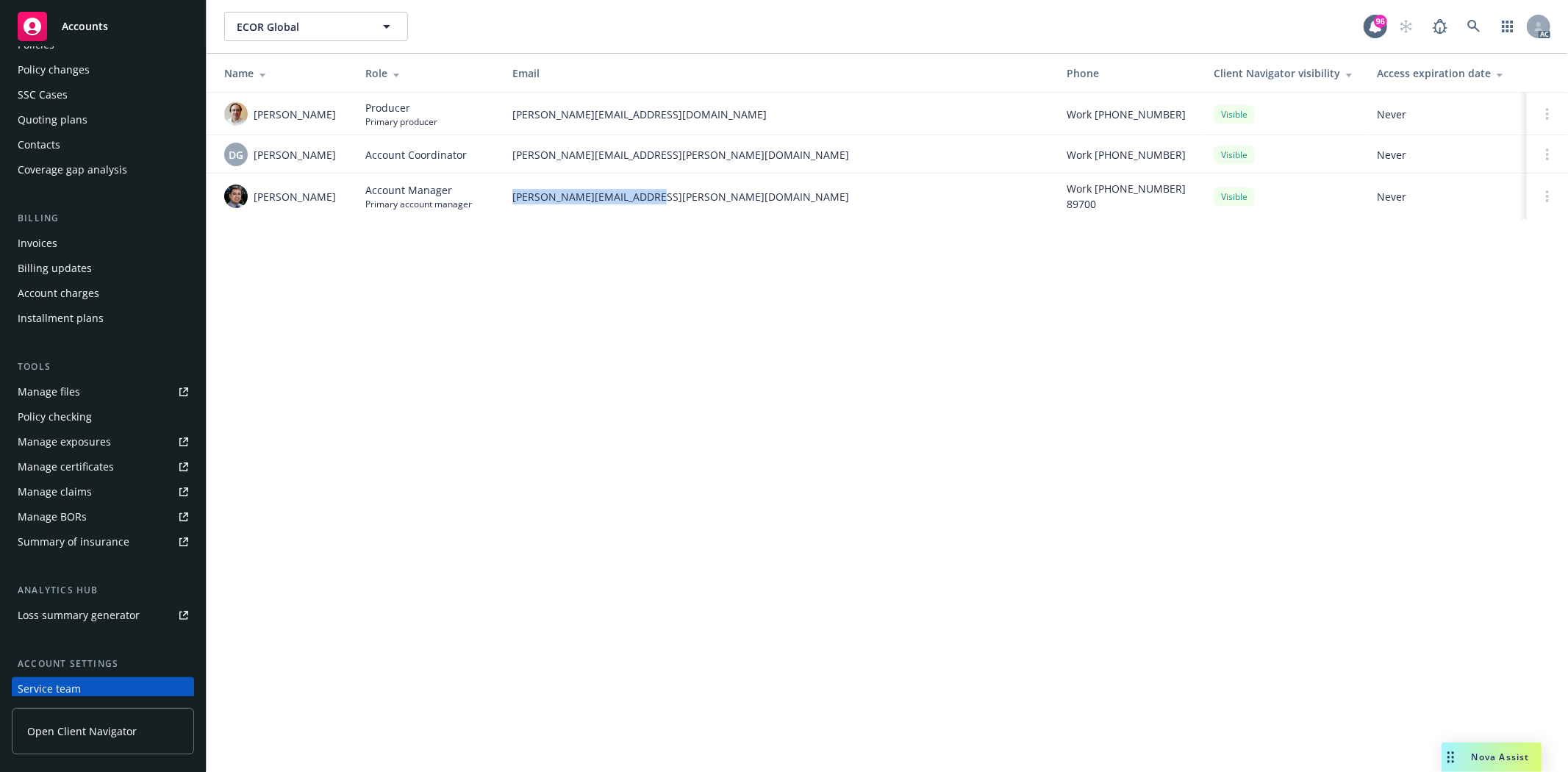
scroll to position [0, 0]
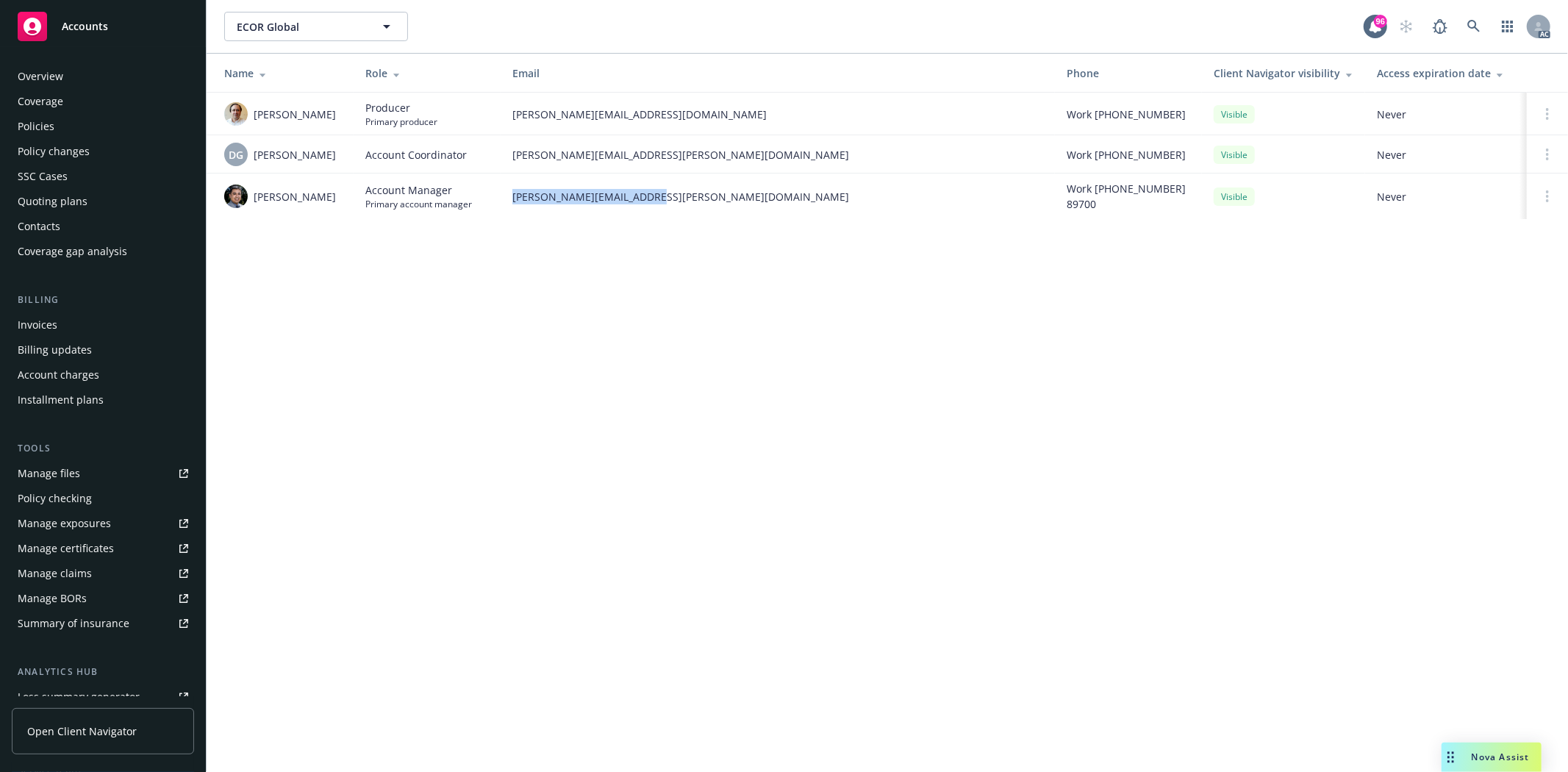
click at [83, 82] on div "Overview" at bounding box center [103, 77] width 171 height 24
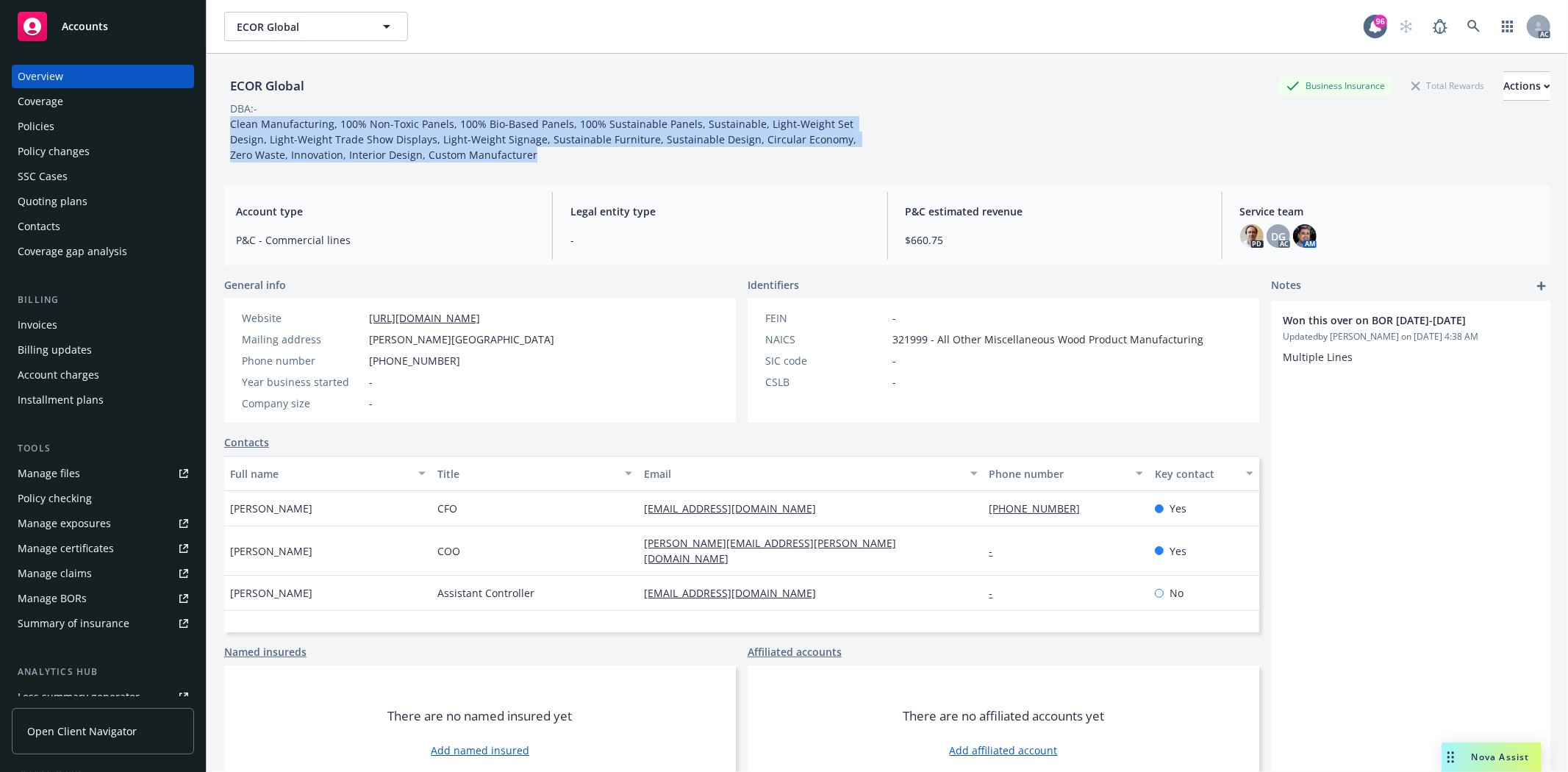
drag, startPoint x: 228, startPoint y: 122, endPoint x: 569, endPoint y: 160, distance: 343.1
click at [569, 160] on div "Clean Manufacturing, 100% Non-Toxic Panels, 100% Bio-Based Panels, 100% Sustain…" at bounding box center [555, 139] width 662 height 46
copy span "Clean Manufacturing, 100% Non-Toxic Panels, 100% Bio-Based Panels, 100% Sustain…"
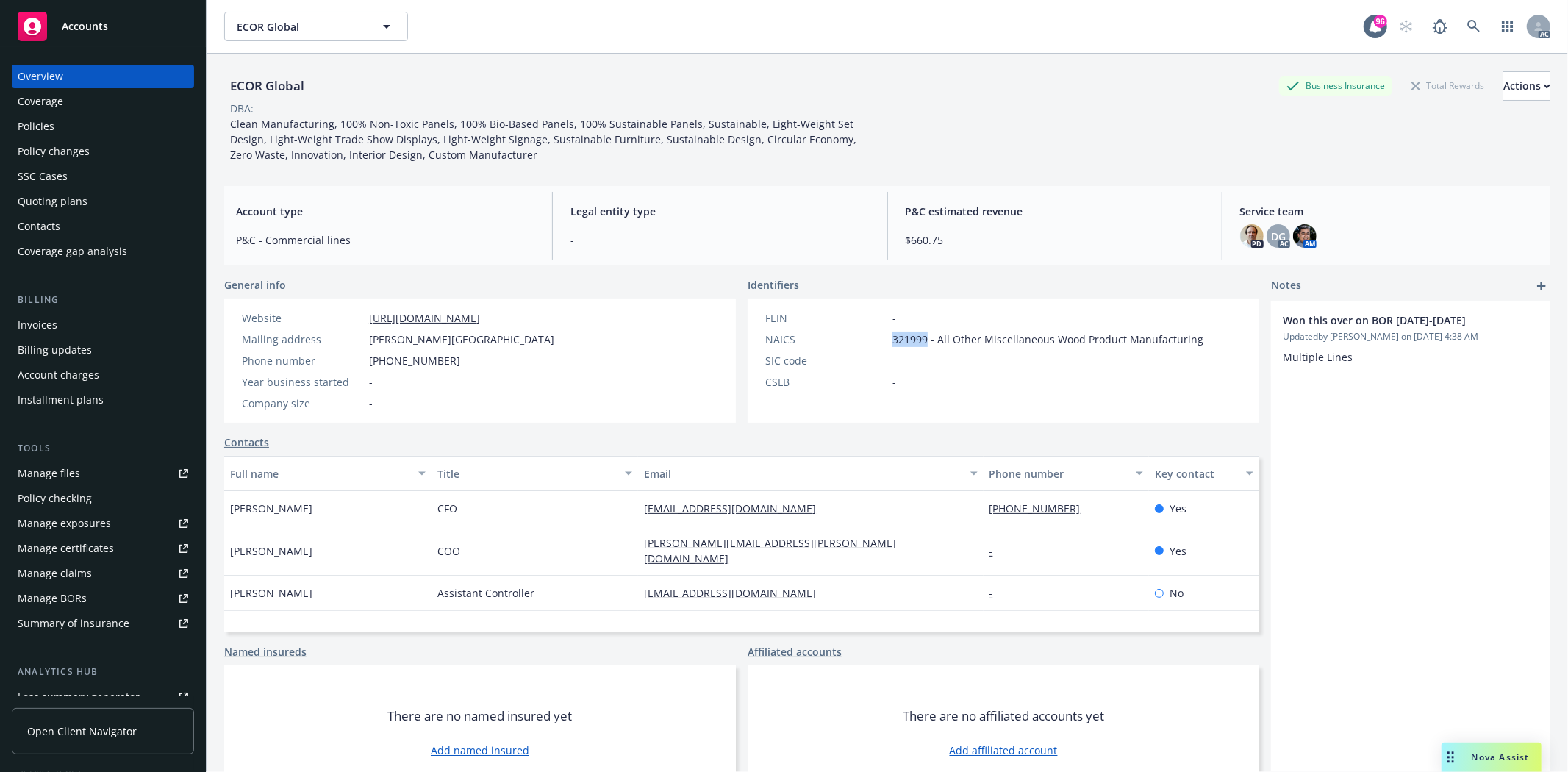
drag, startPoint x: 885, startPoint y: 339, endPoint x: 920, endPoint y: 339, distance: 35.0
click at [920, 339] on div "NAICS 321999 - All Other Miscellaneous Wood Product Manufacturing" at bounding box center [984, 340] width 450 height 15
copy span "321999"
drag, startPoint x: 357, startPoint y: 317, endPoint x: 487, endPoint y: 326, distance: 130.3
click at [487, 326] on div "Website https://ecorglobal.com/ Mailing address Morehouse Drive, CA, San Diego,…" at bounding box center [398, 361] width 324 height 101
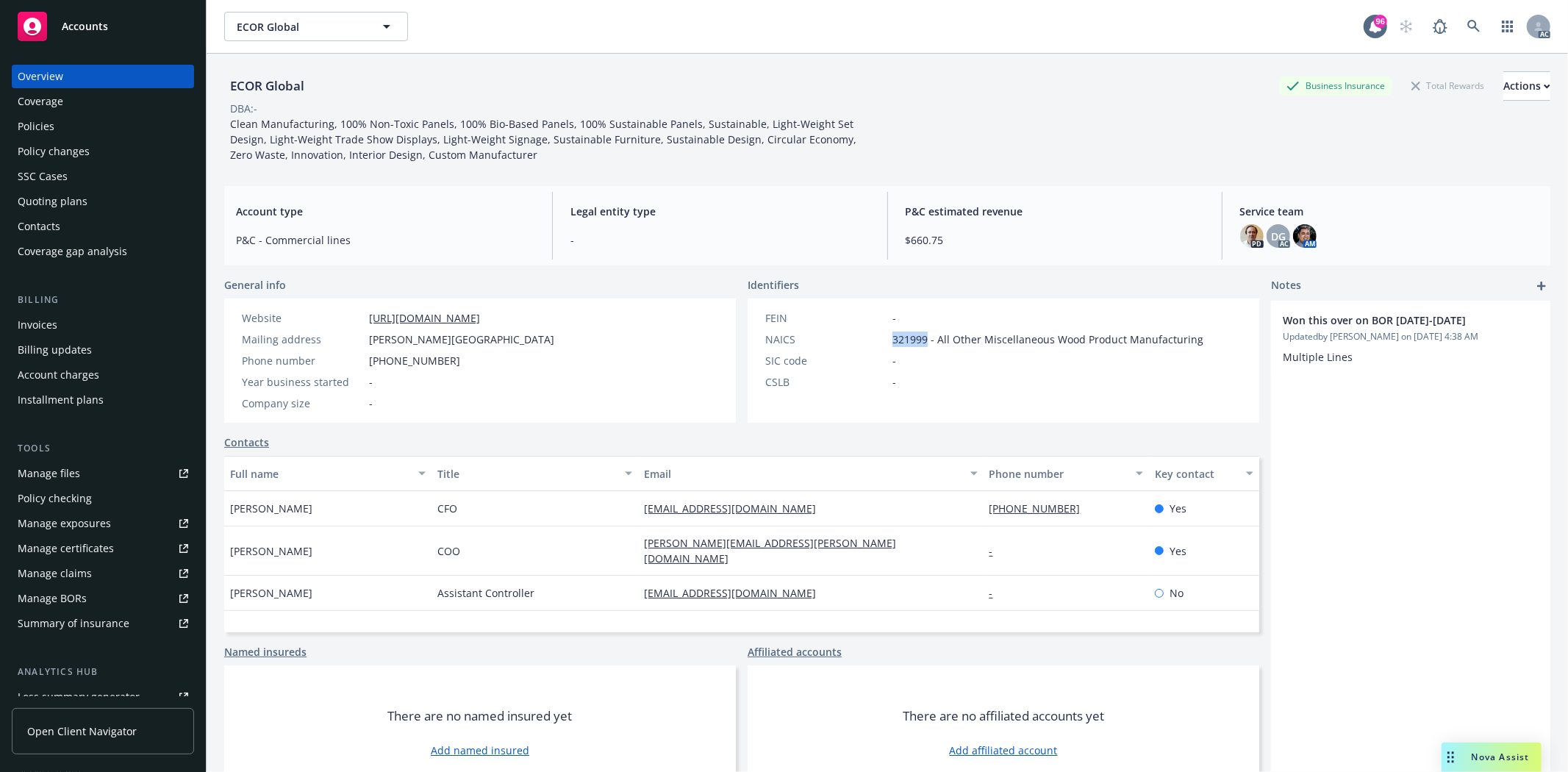
copy div "https://ecorglobal.com/"
drag, startPoint x: 365, startPoint y: 357, endPoint x: 454, endPoint y: 365, distance: 89.4
click at [454, 365] on div "Phone number +18664175518" at bounding box center [398, 361] width 324 height 15
copy span "+18664175518"
drag, startPoint x: 221, startPoint y: 501, endPoint x: 316, endPoint y: 509, distance: 95.3
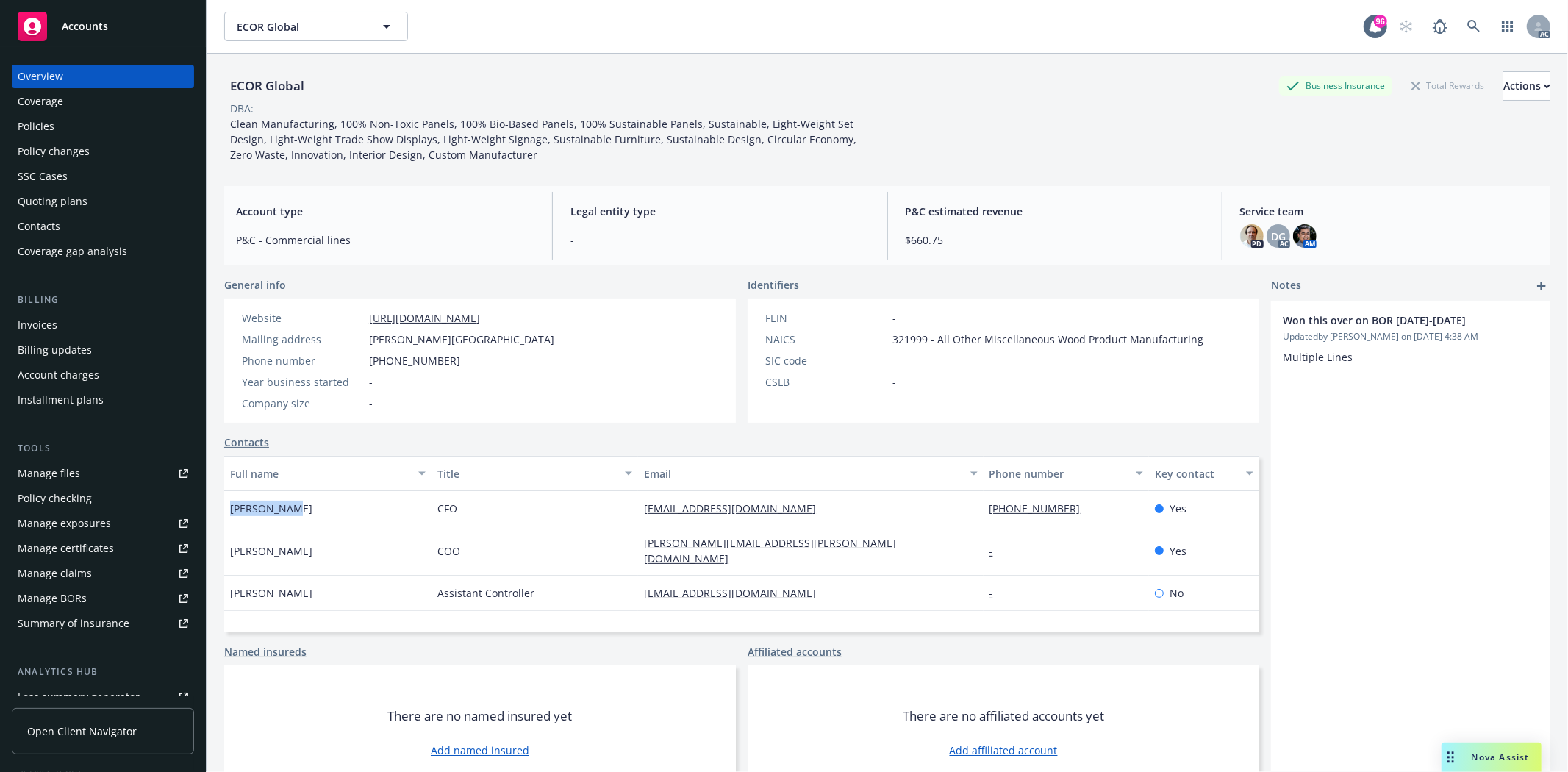
click at [316, 509] on div "ECOR Global Business Insurance Total Rewards Actions DBA: - Clean Manufacturing…" at bounding box center [887, 439] width 1361 height 772
copy span "Adam Colton"
click at [431, 503] on div "CFO" at bounding box center [535, 508] width 207 height 35
drag, startPoint x: 634, startPoint y: 505, endPoint x: 800, endPoint y: 508, distance: 166.0
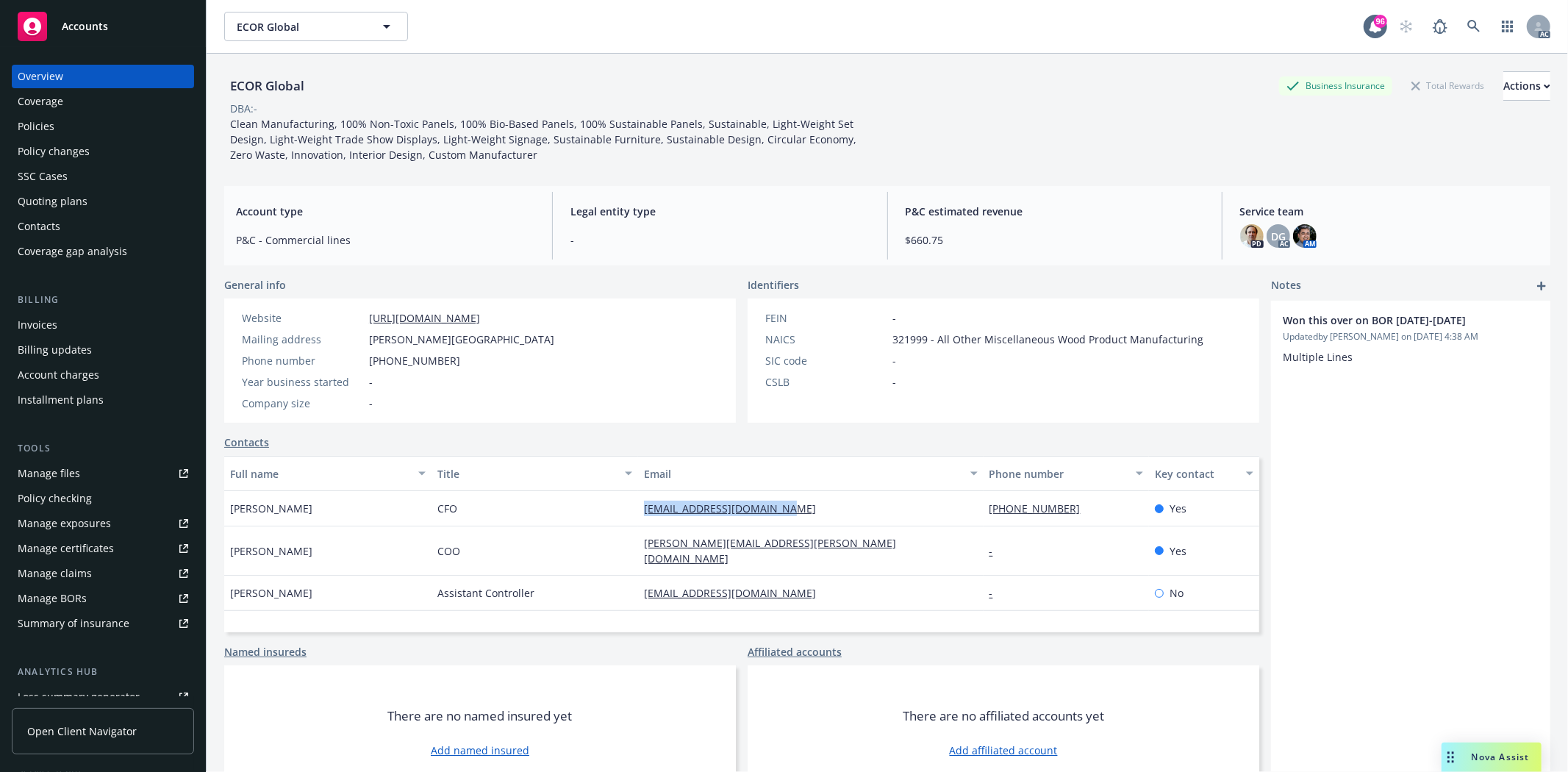
click at [800, 508] on div "adamcolton@ecorglobal.com" at bounding box center [810, 508] width 344 height 35
drag, startPoint x: 1073, startPoint y: 508, endPoint x: 972, endPoint y: 513, distance: 101.1
click at [972, 513] on div "Adam Colton CFO adamcolton@ecorglobal.com 1 (858) 352-6469 Yes" at bounding box center [742, 508] width 1035 height 35
drag, startPoint x: 450, startPoint y: 540, endPoint x: 472, endPoint y: 540, distance: 22.0
click at [472, 540] on div "COO" at bounding box center [535, 551] width 207 height 49
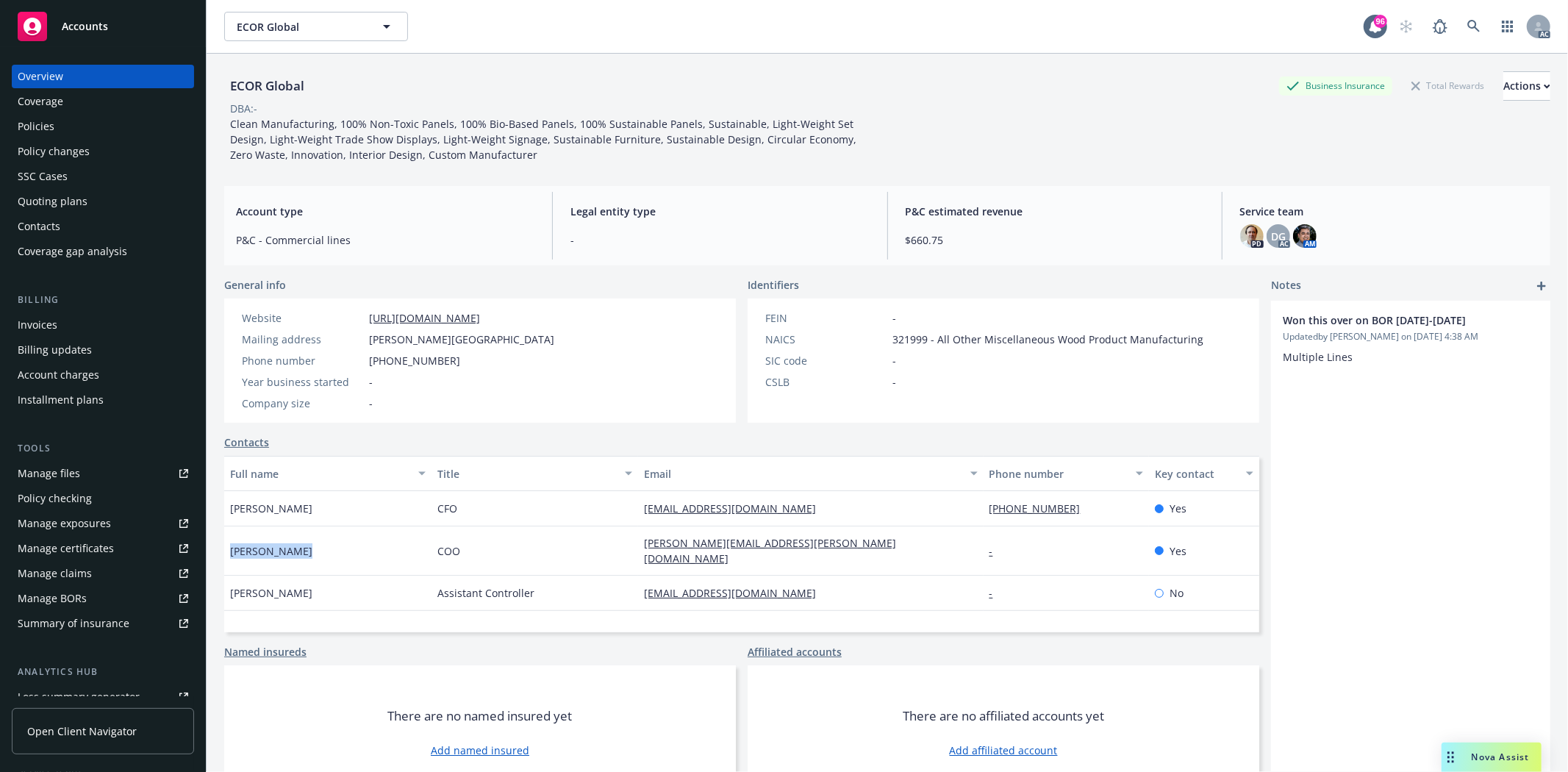
drag, startPoint x: 294, startPoint y: 544, endPoint x: 229, endPoint y: 537, distance: 65.4
click at [229, 537] on div "Roberto Reyes" at bounding box center [327, 551] width 207 height 49
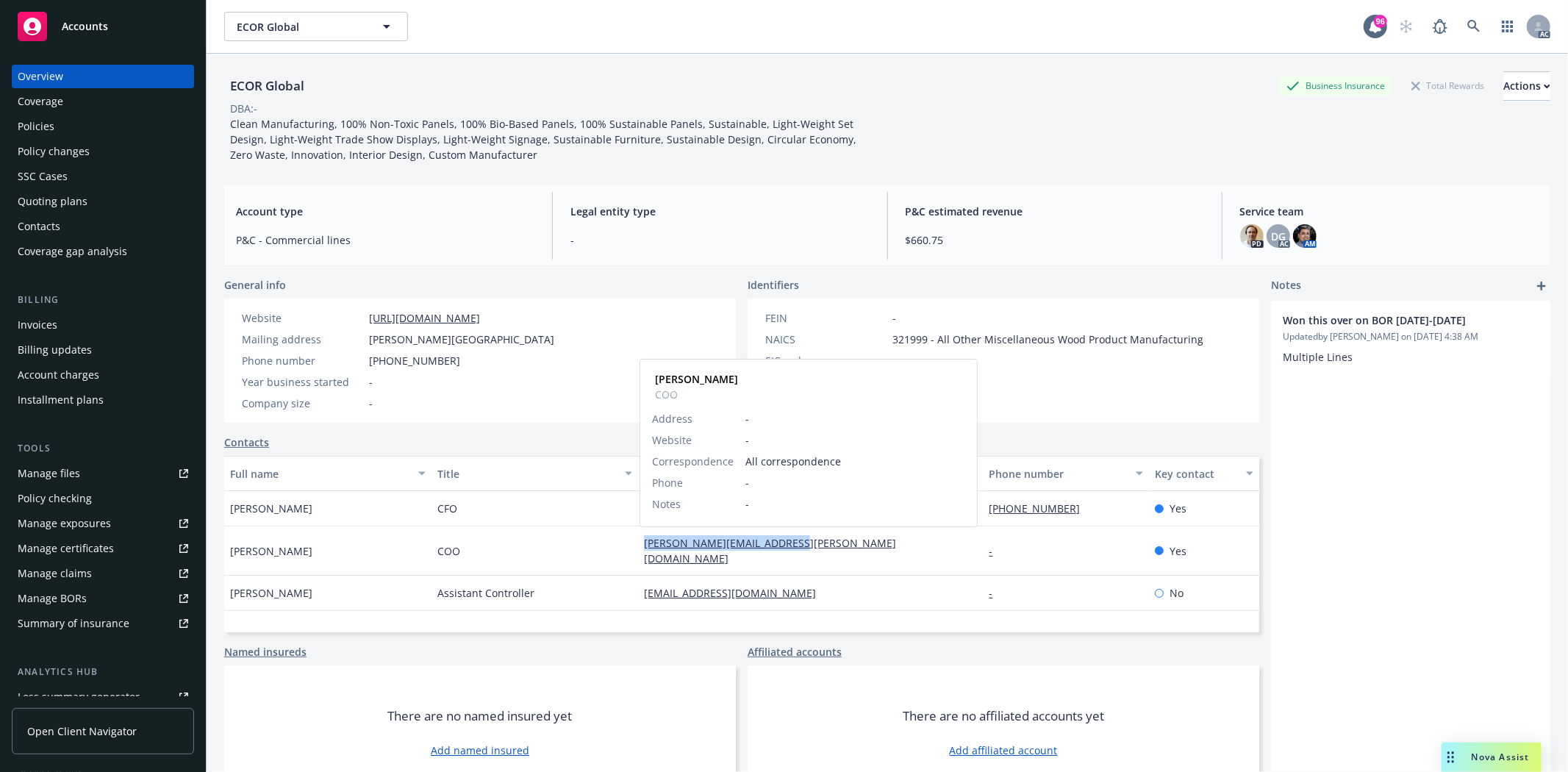
drag, startPoint x: 638, startPoint y: 535, endPoint x: 790, endPoint y: 538, distance: 152.0
click at [790, 538] on div "robert.reyes@ecorglobal.com" at bounding box center [810, 551] width 333 height 31
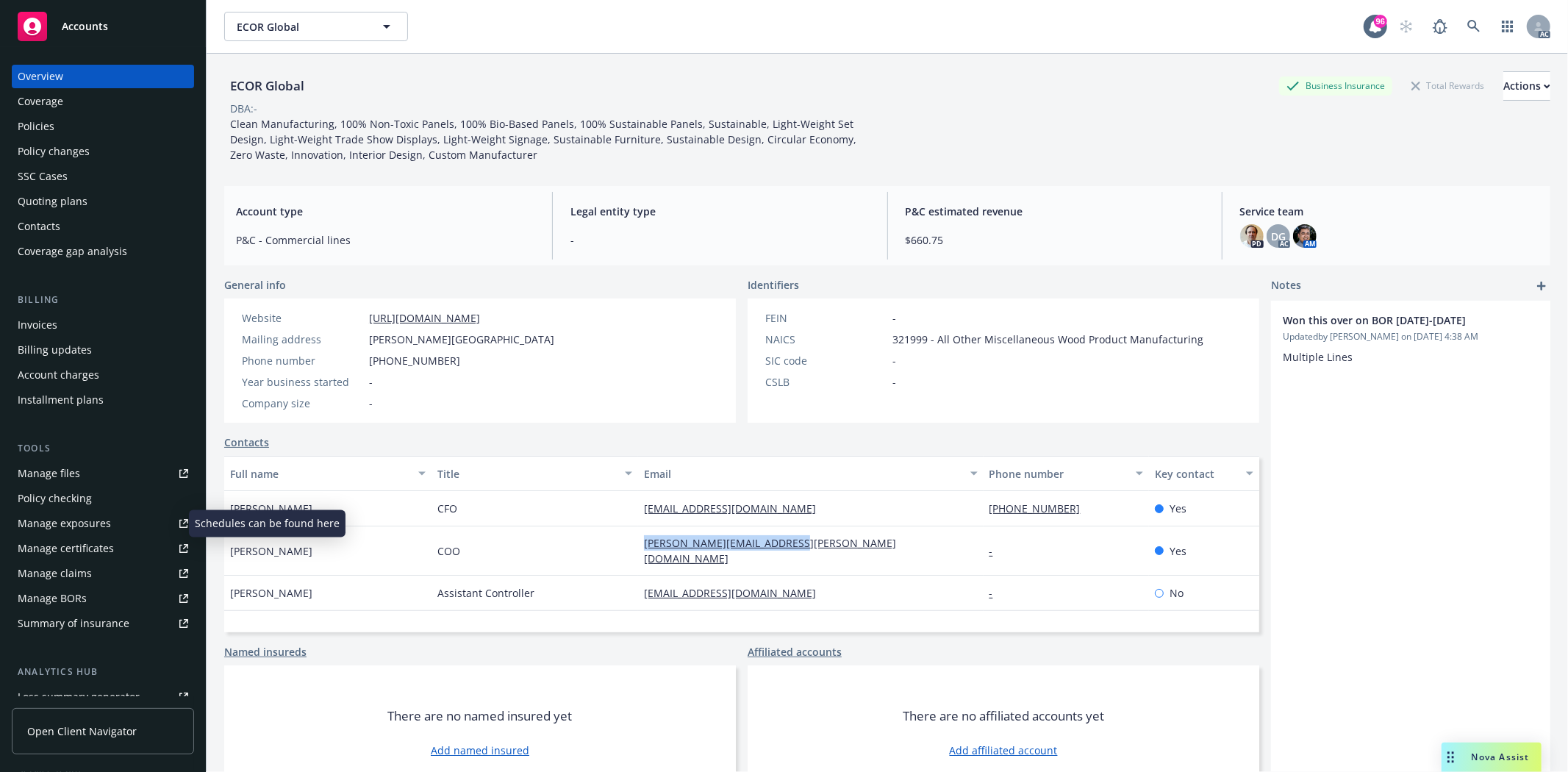
click at [88, 523] on div "Manage exposures" at bounding box center [64, 524] width 93 height 24
click at [76, 131] on div "Policies" at bounding box center [103, 126] width 171 height 24
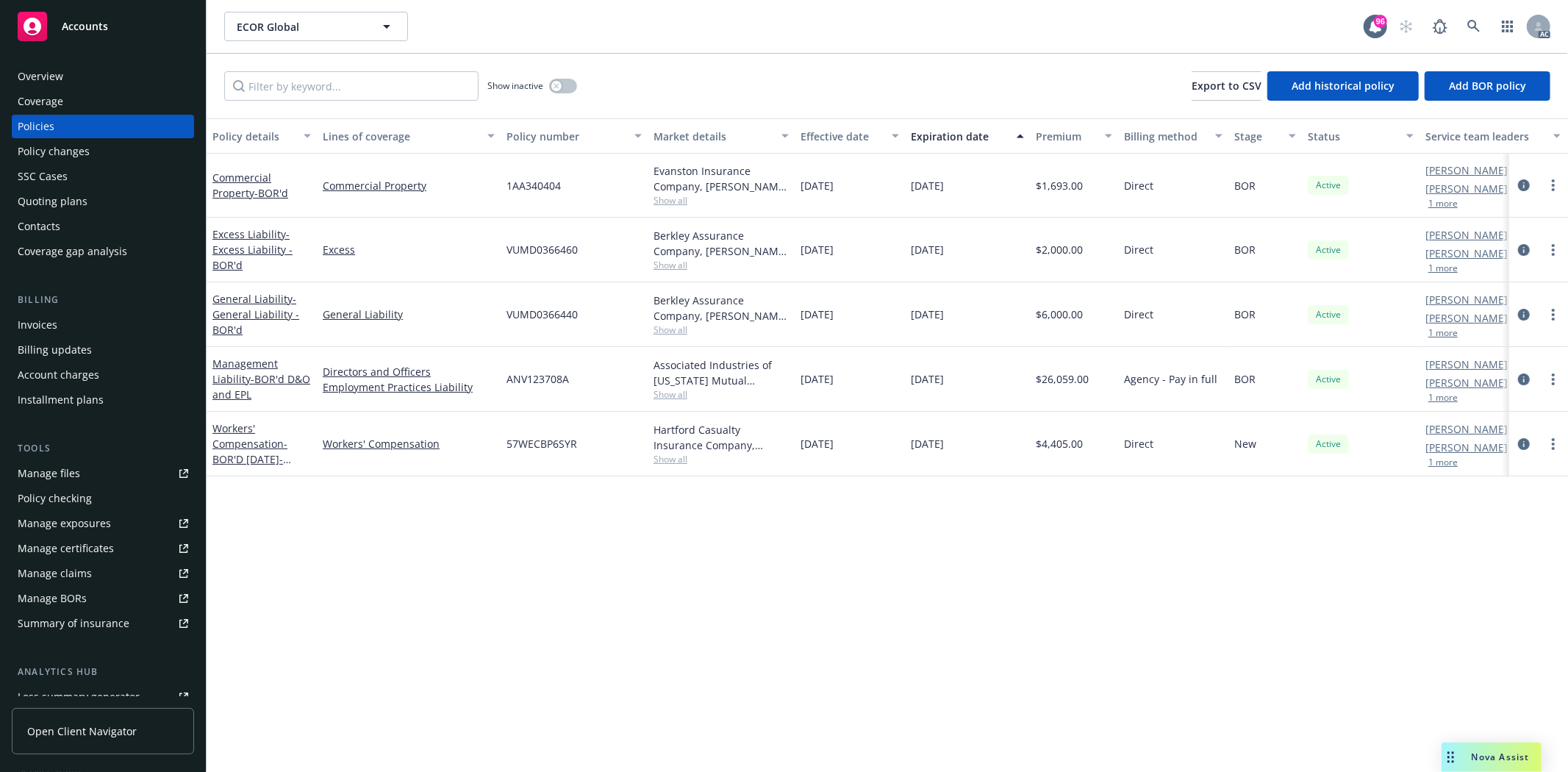
drag, startPoint x: 796, startPoint y: 189, endPoint x: 869, endPoint y: 187, distance: 73.0
click at [869, 187] on div "10/01/2024" at bounding box center [849, 185] width 110 height 64
drag, startPoint x: 1041, startPoint y: 189, endPoint x: 1090, endPoint y: 194, distance: 49.3
click at [1090, 194] on div "$1,693.00" at bounding box center [1073, 185] width 88 height 64
click at [688, 202] on span "Show all" at bounding box center [720, 200] width 136 height 13
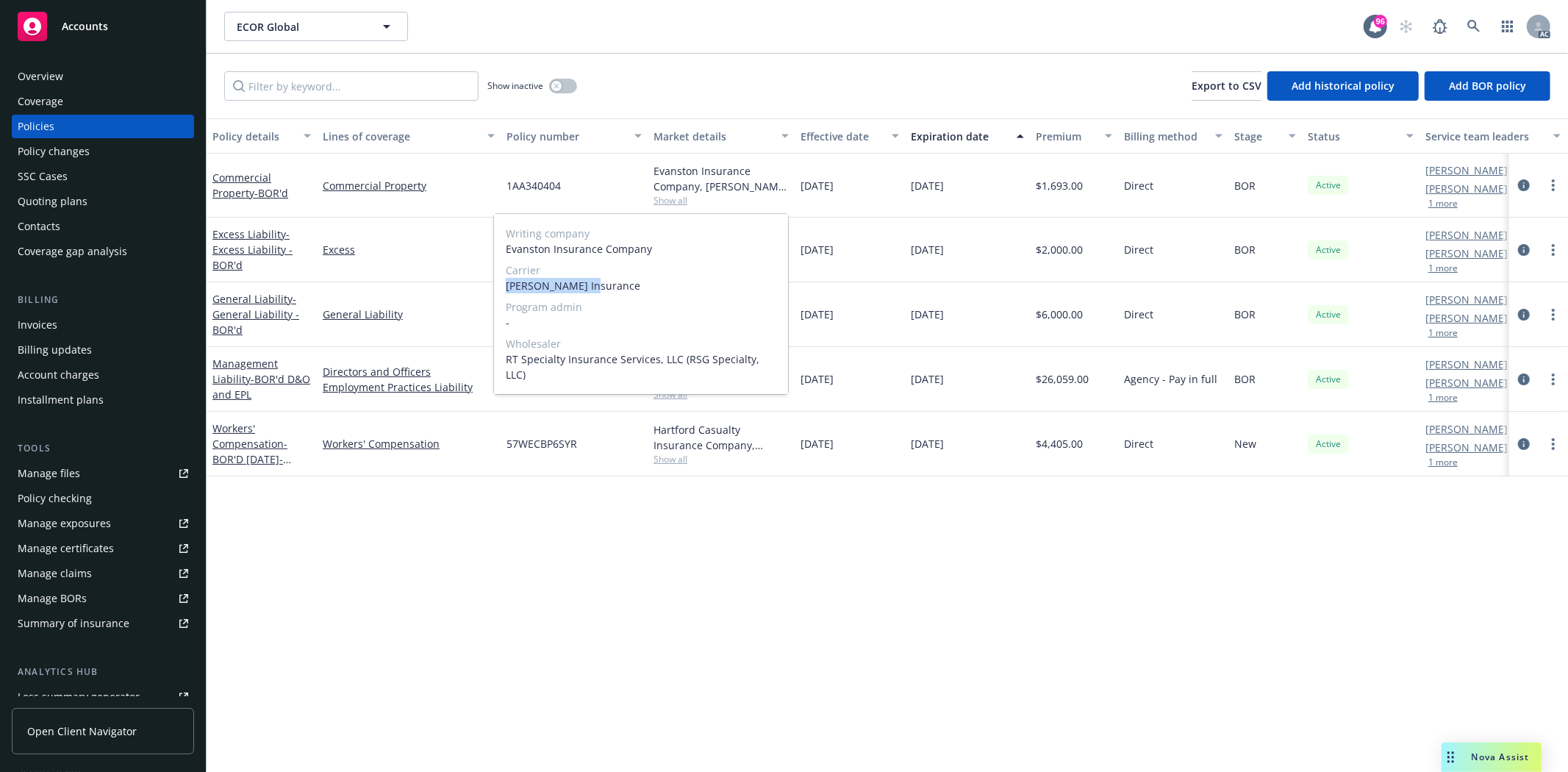
drag, startPoint x: 526, startPoint y: 284, endPoint x: 605, endPoint y: 281, distance: 79.1
click at [605, 281] on div "Writing company Evanston Insurance Company Carrier Markel Insurance Program adm…" at bounding box center [640, 304] width 294 height 180
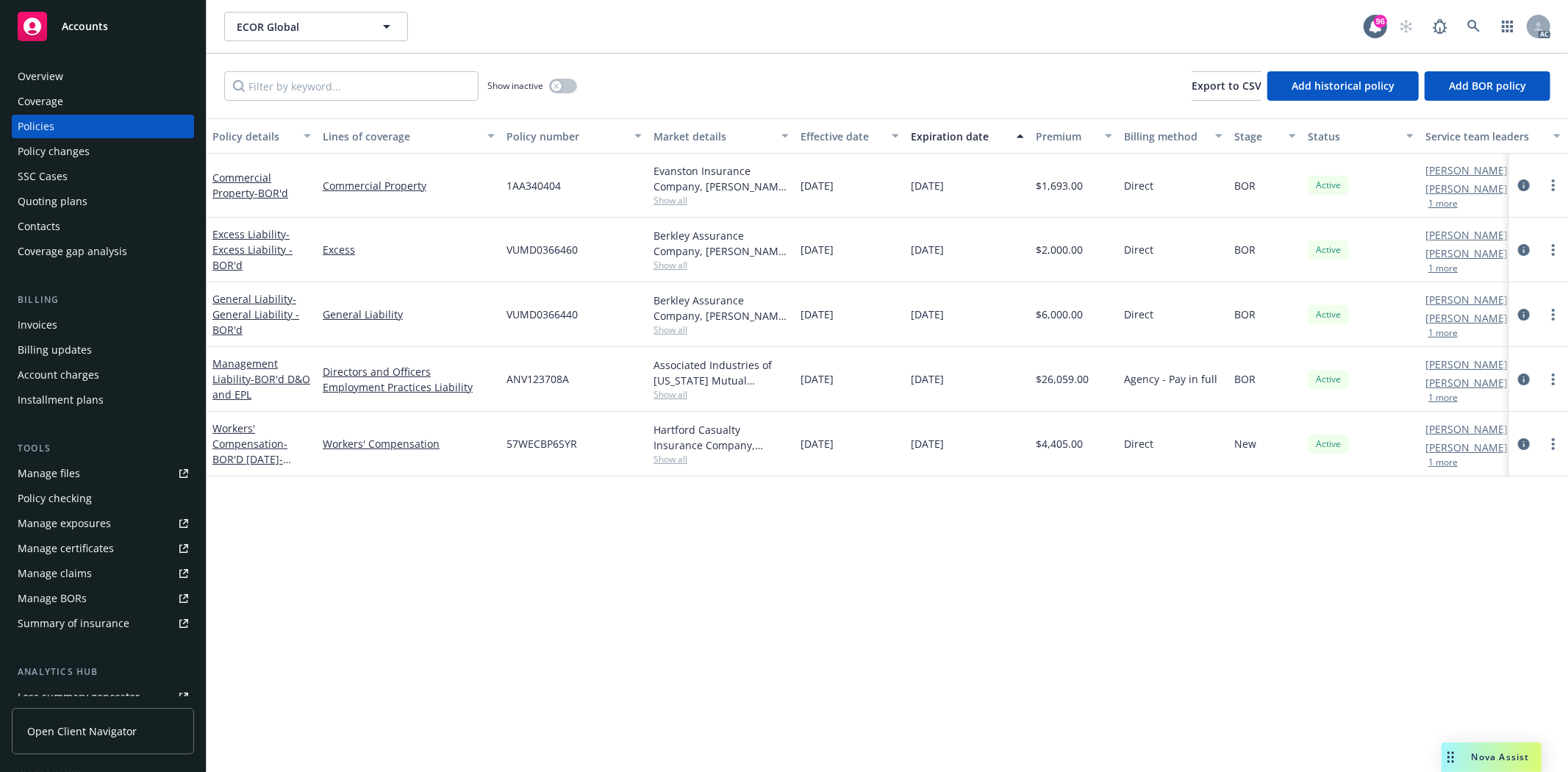
click at [669, 207] on div "Evanston Insurance Company, Markel Insurance, RT Specialty Insurance Services, …" at bounding box center [720, 185] width 147 height 64
drag, startPoint x: 501, startPoint y: 184, endPoint x: 571, endPoint y: 186, distance: 70.0
click at [571, 186] on div "1AA340404" at bounding box center [574, 185] width 147 height 64
click at [556, 91] on button "button" at bounding box center [563, 85] width 28 height 15
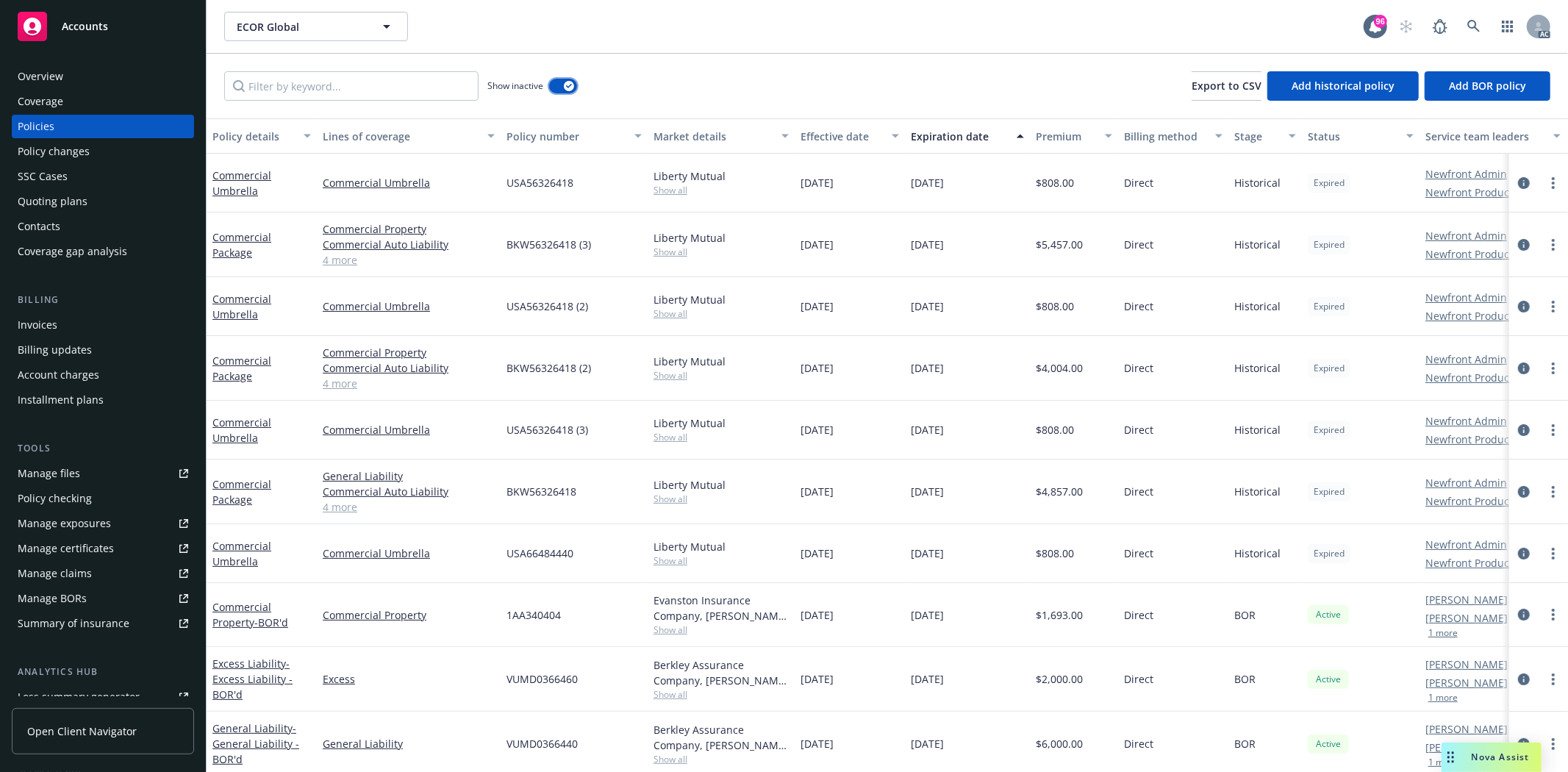
scroll to position [147, 0]
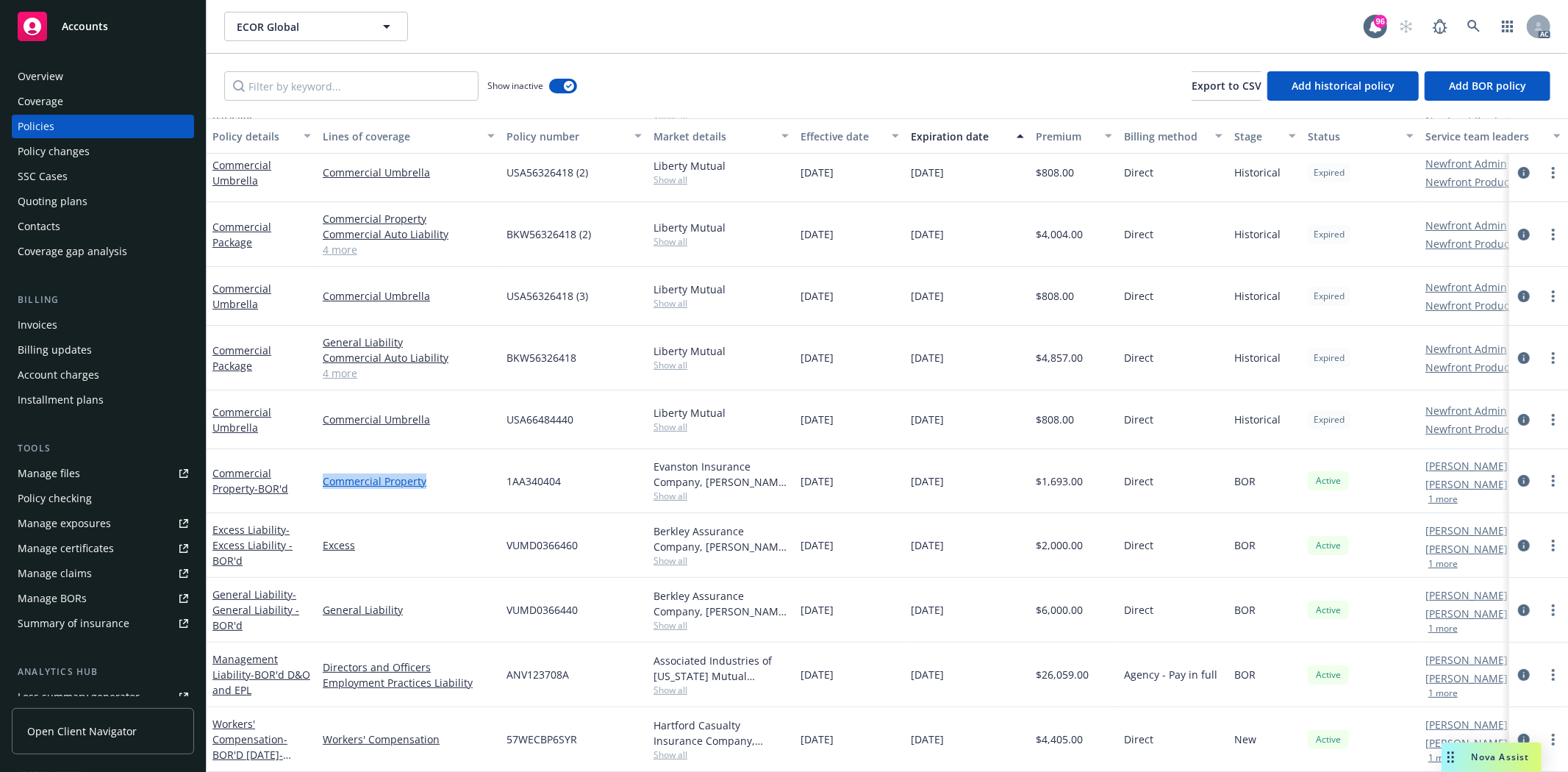
drag, startPoint x: 321, startPoint y: 463, endPoint x: 424, endPoint y: 467, distance: 103.1
click at [424, 467] on div "Commercial Property" at bounding box center [409, 481] width 184 height 64
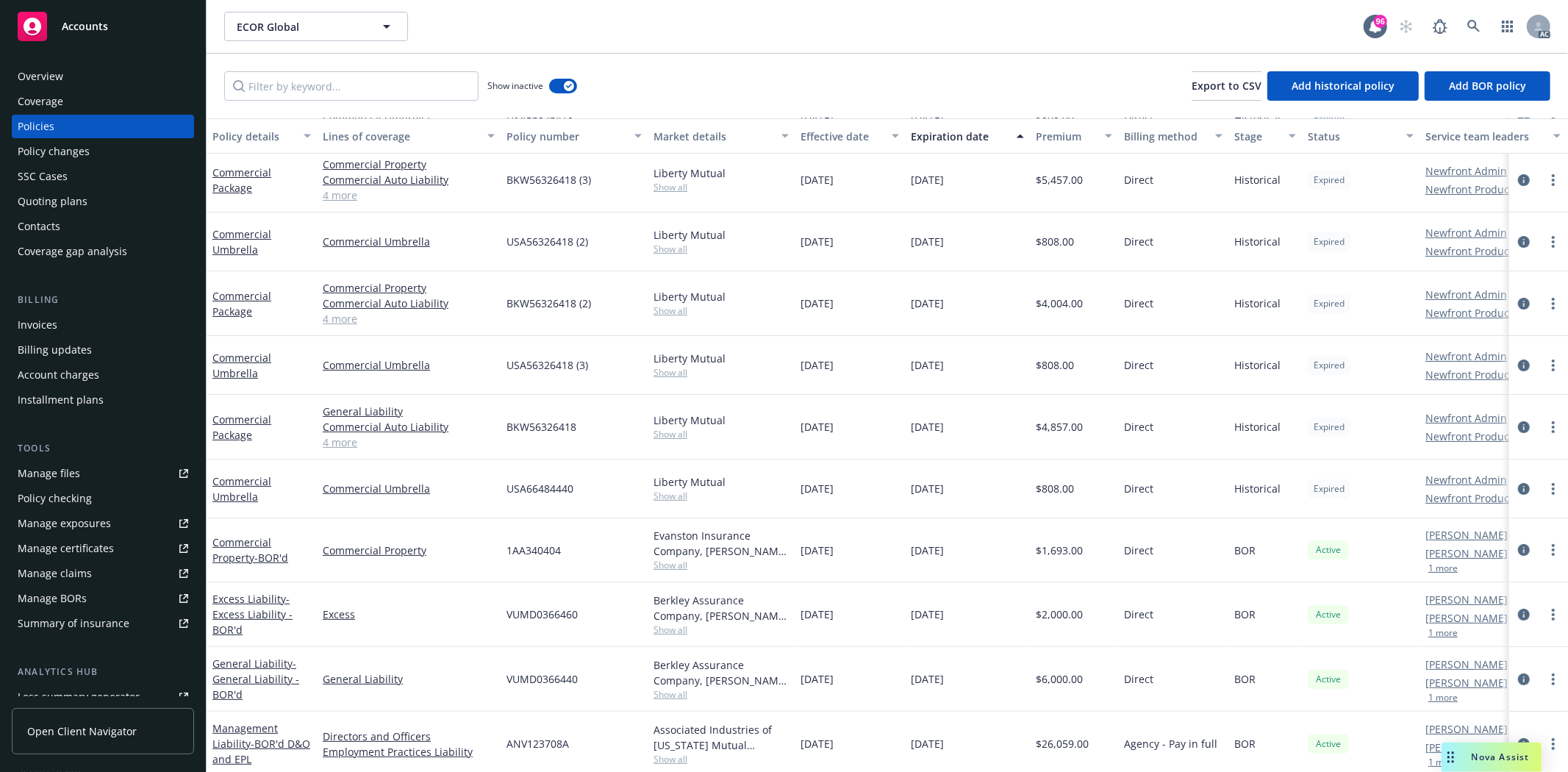
click at [336, 443] on link "4 more" at bounding box center [408, 442] width 172 height 15
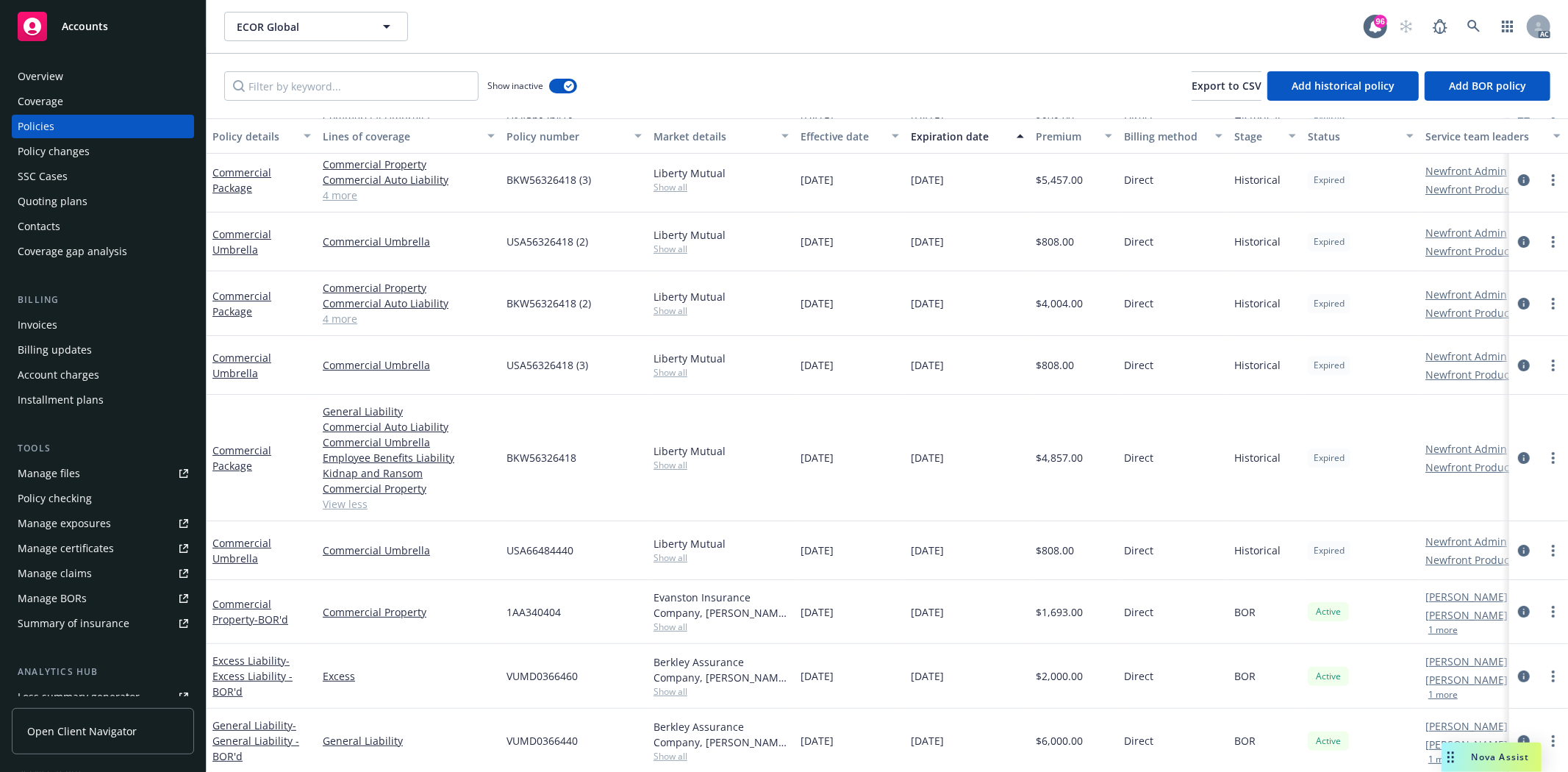
click at [806, 454] on span "10/01/2022" at bounding box center [817, 458] width 33 height 15
drag, startPoint x: 801, startPoint y: 454, endPoint x: 857, endPoint y: 456, distance: 56.0
click at [857, 456] on div "10/01/2022" at bounding box center [849, 458] width 110 height 126
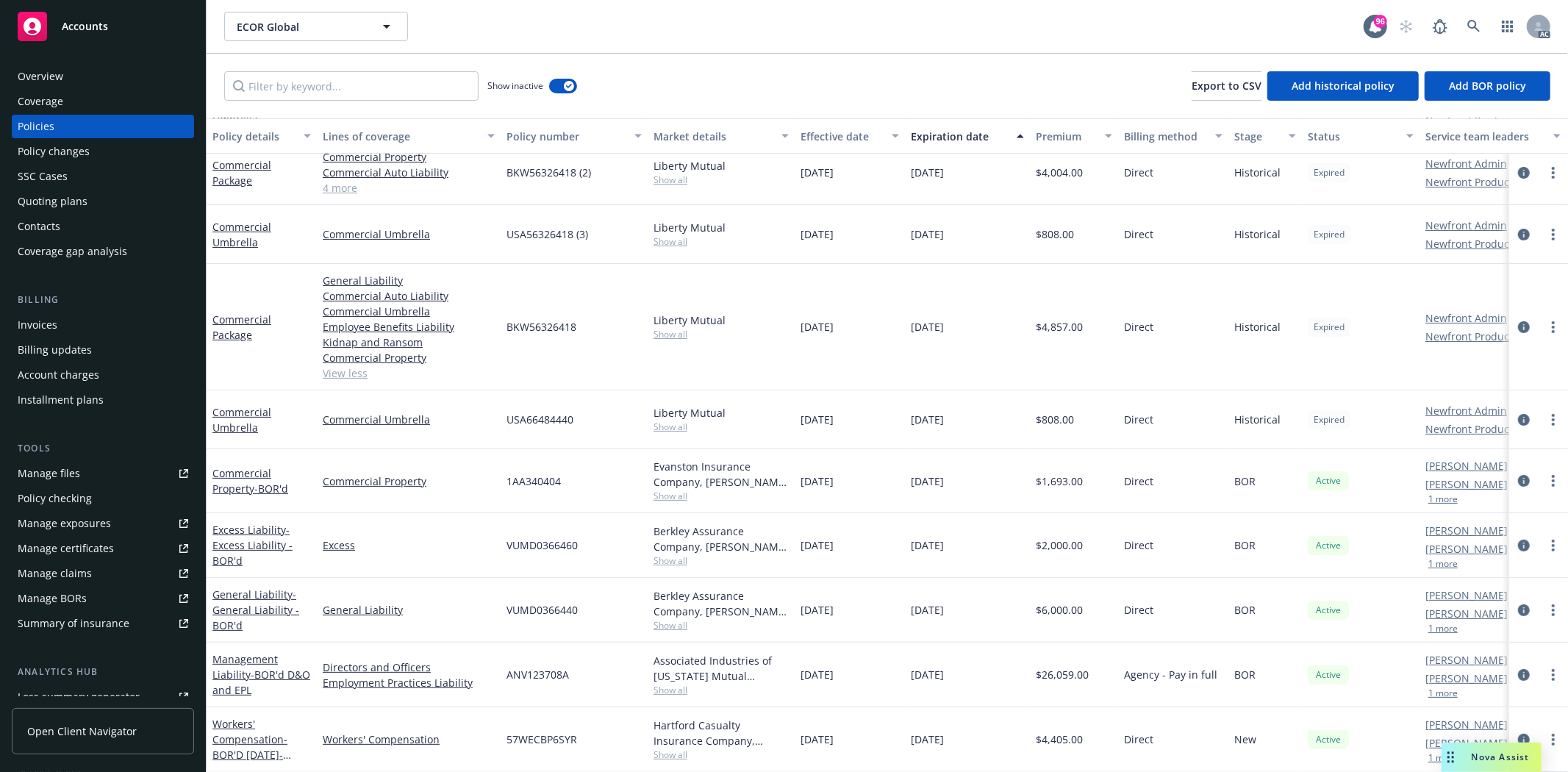
scroll to position [0, 0]
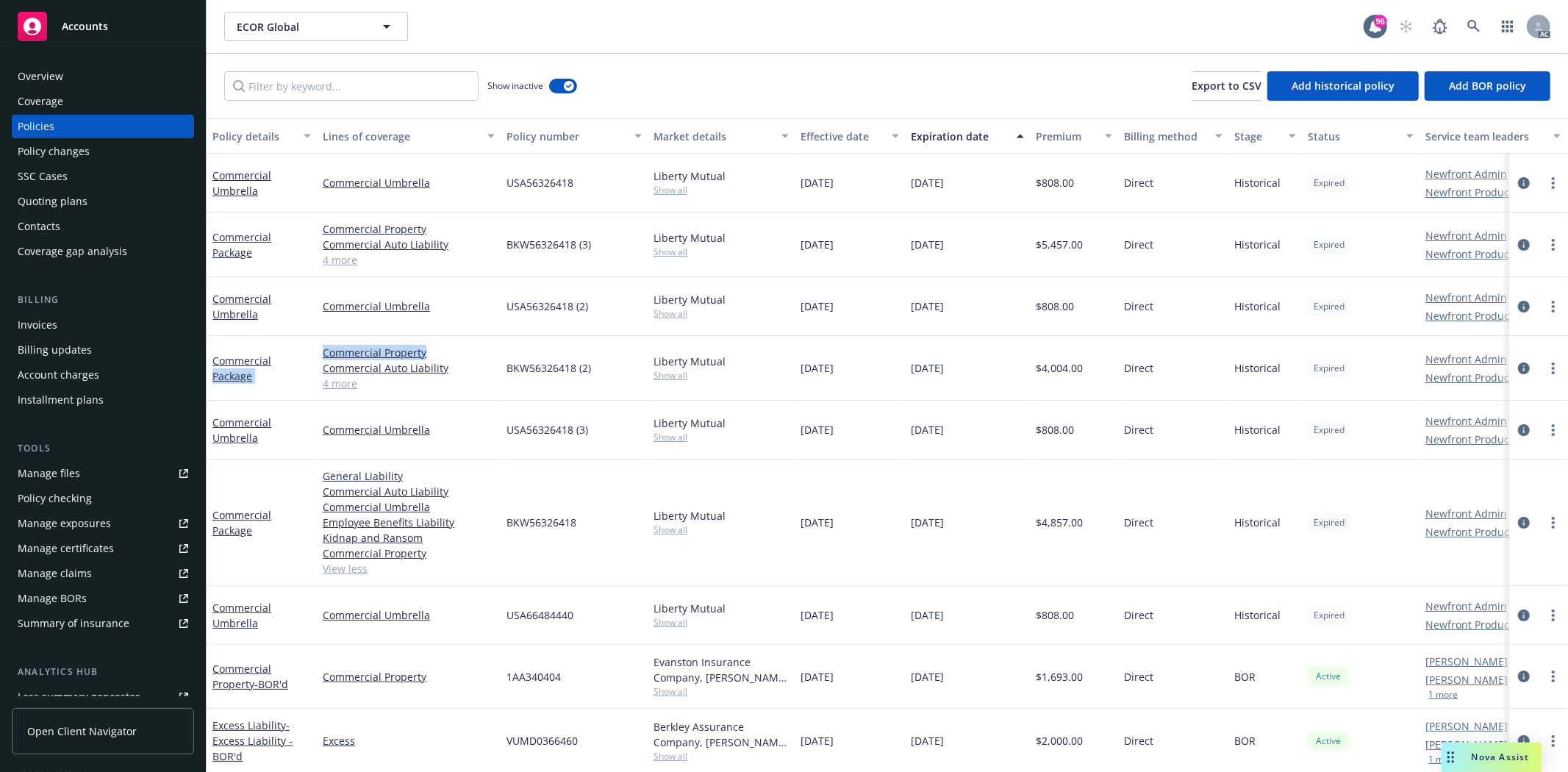
drag, startPoint x: 314, startPoint y: 350, endPoint x: 436, endPoint y: 339, distance: 122.5
click at [436, 339] on div "Commercial Package Commercial Property Commercial Auto Liability Commercial Umb…" at bounding box center [916, 369] width 1419 height 65
click at [450, 331] on div "Commercial Umbrella" at bounding box center [409, 306] width 184 height 59
drag, startPoint x: 434, startPoint y: 349, endPoint x: 317, endPoint y: 343, distance: 117.2
click at [317, 343] on div "Commercial Property Commercial Auto Liability Commercial Umbrella Employee Bene…" at bounding box center [409, 369] width 184 height 65
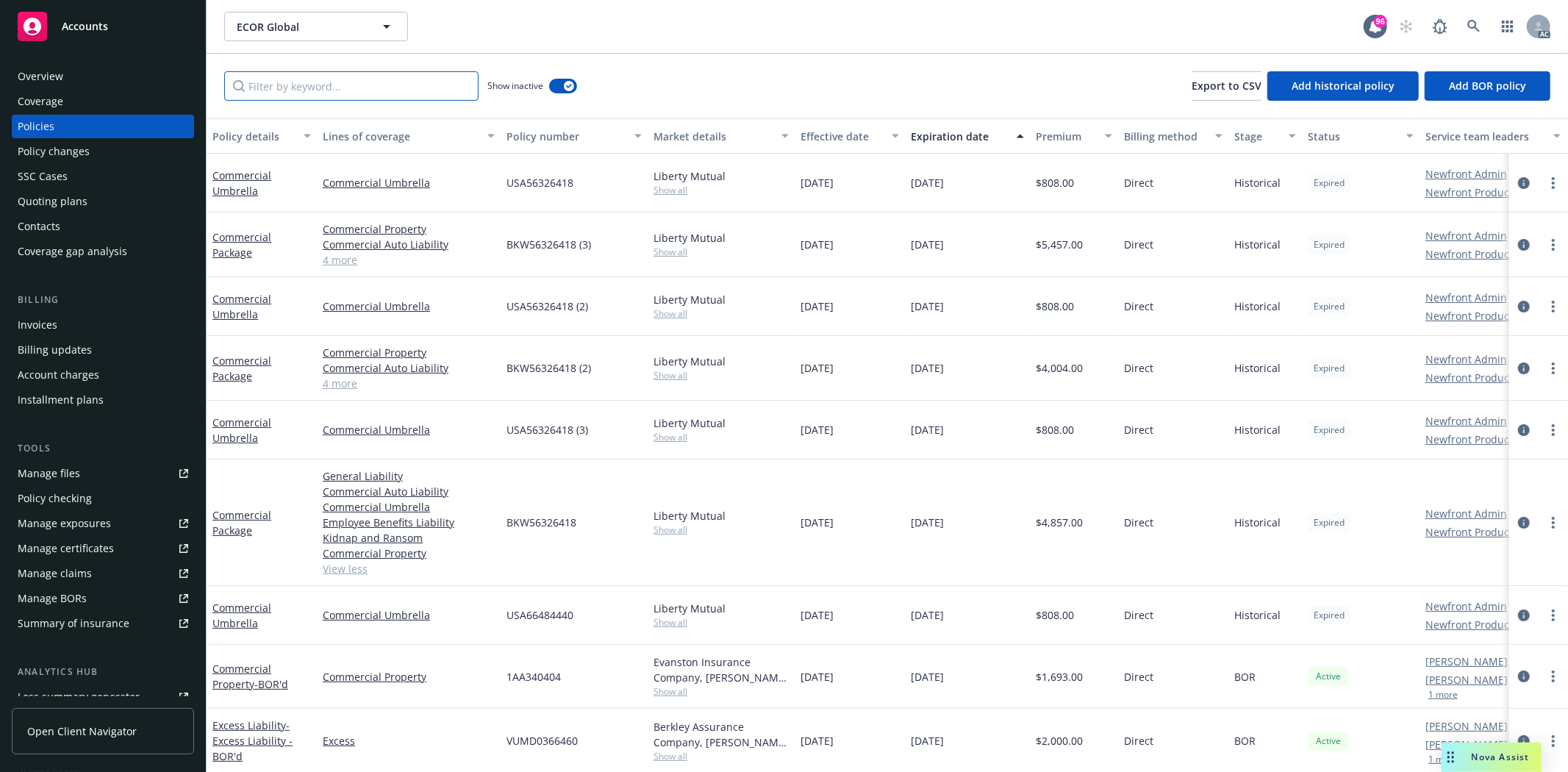
click at [380, 97] on input "Filter by keyword..." at bounding box center [351, 86] width 254 height 29
paste input "Commercial Property"
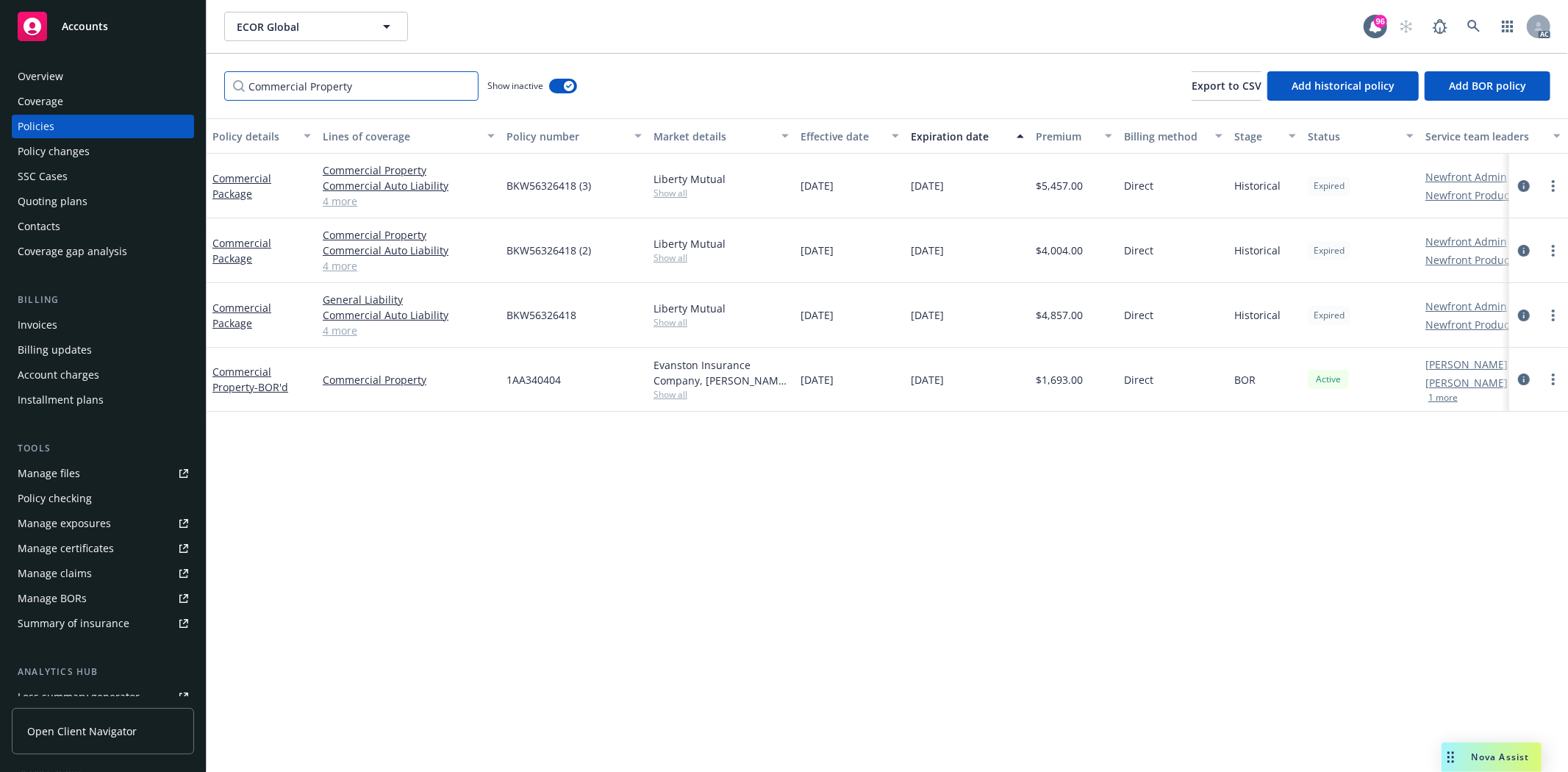
type input "Commercial Property"
drag, startPoint x: 503, startPoint y: 312, endPoint x: 613, endPoint y: 328, distance: 111.2
click at [613, 328] on div "BKW56326418" at bounding box center [574, 316] width 147 height 65
click at [672, 320] on span "Show all" at bounding box center [720, 322] width 136 height 13
drag, startPoint x: 503, startPoint y: 404, endPoint x: 564, endPoint y: 405, distance: 61.0
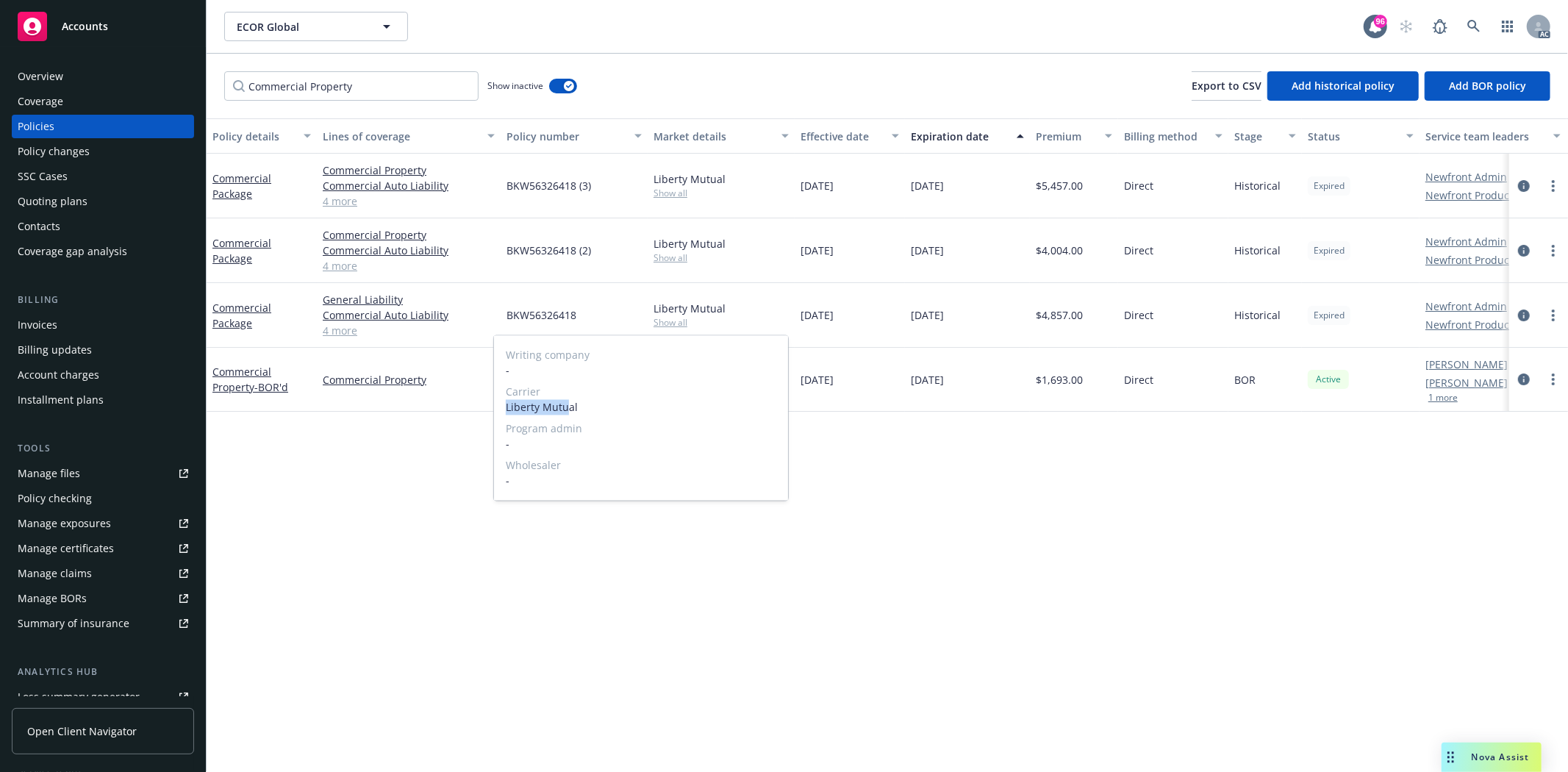
click at [564, 405] on div "Writing company - Carrier Liberty Mutual Program admin - Wholesaler -" at bounding box center [640, 418] width 294 height 165
drag, startPoint x: 592, startPoint y: 405, endPoint x: 500, endPoint y: 403, distance: 92.0
click at [500, 403] on div "Writing company - Carrier Liberty Mutual Program admin - Wholesaler -" at bounding box center [640, 418] width 294 height 165
drag, startPoint x: 1042, startPoint y: 314, endPoint x: 1088, endPoint y: 312, distance: 46.0
click at [1088, 312] on div "$4,857.00" at bounding box center [1073, 316] width 88 height 65
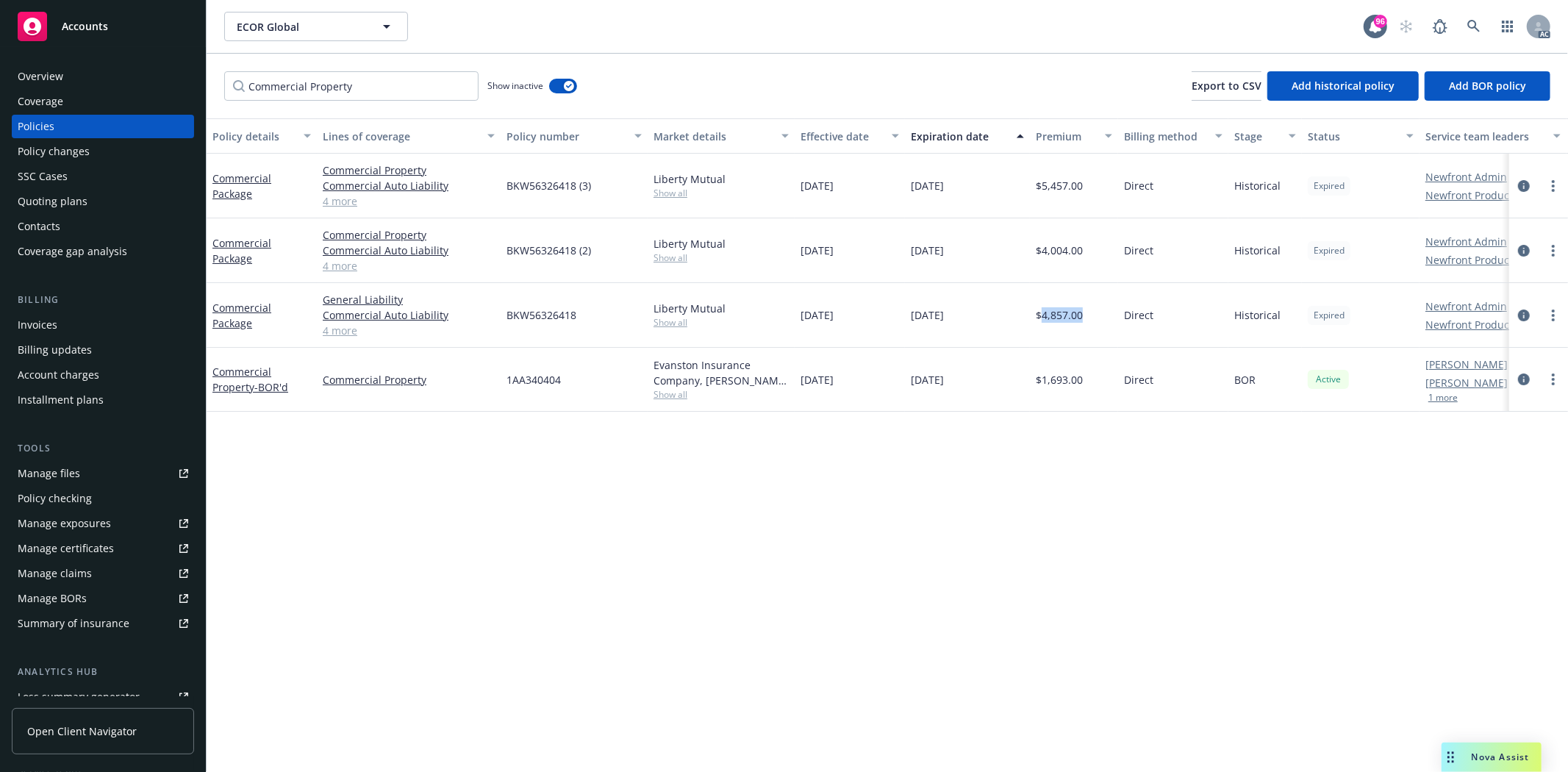
drag, startPoint x: 799, startPoint y: 315, endPoint x: 859, endPoint y: 311, distance: 60.1
click at [859, 311] on div "10/01/2022" at bounding box center [849, 316] width 110 height 65
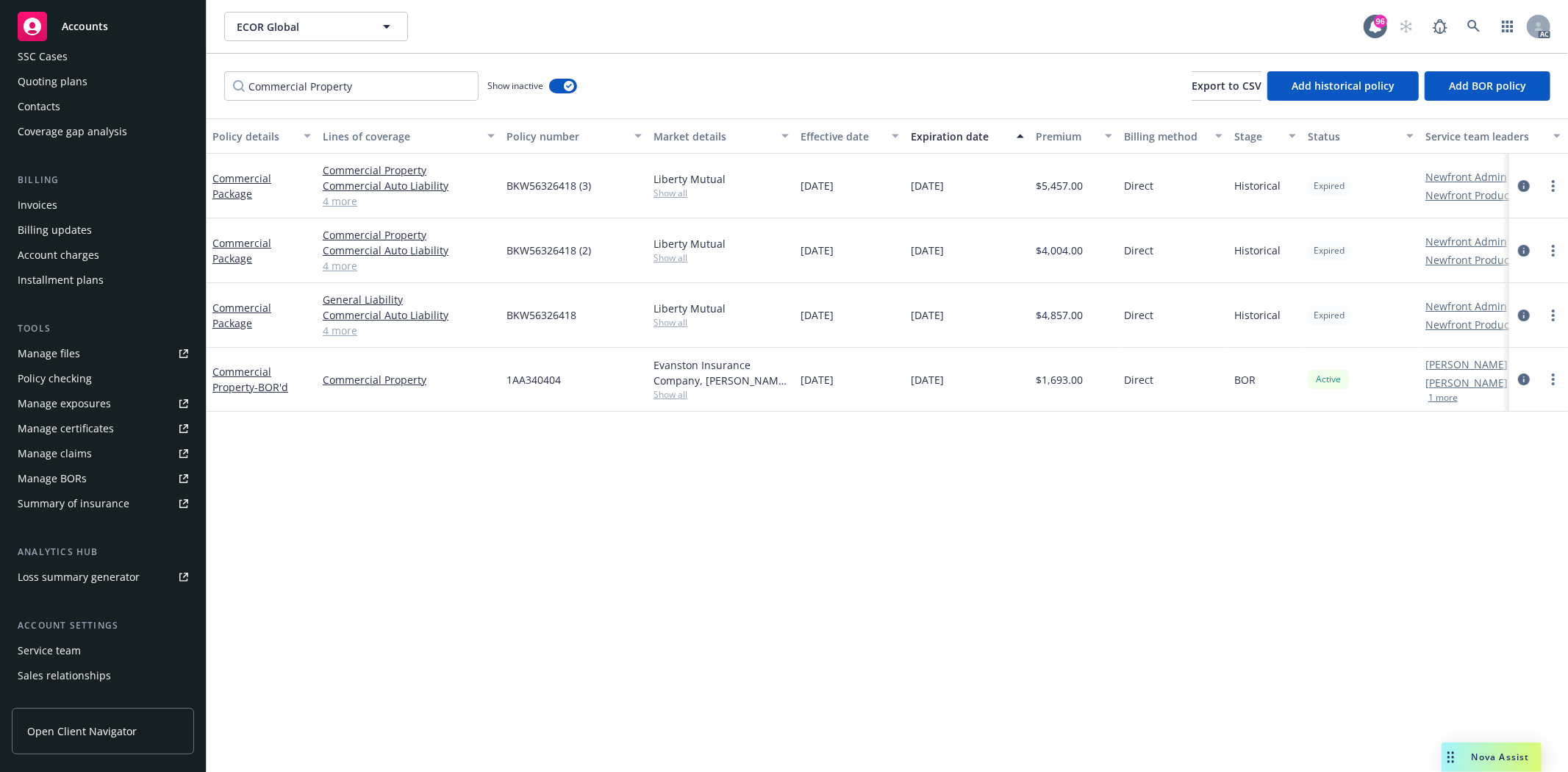
scroll to position [186, 0]
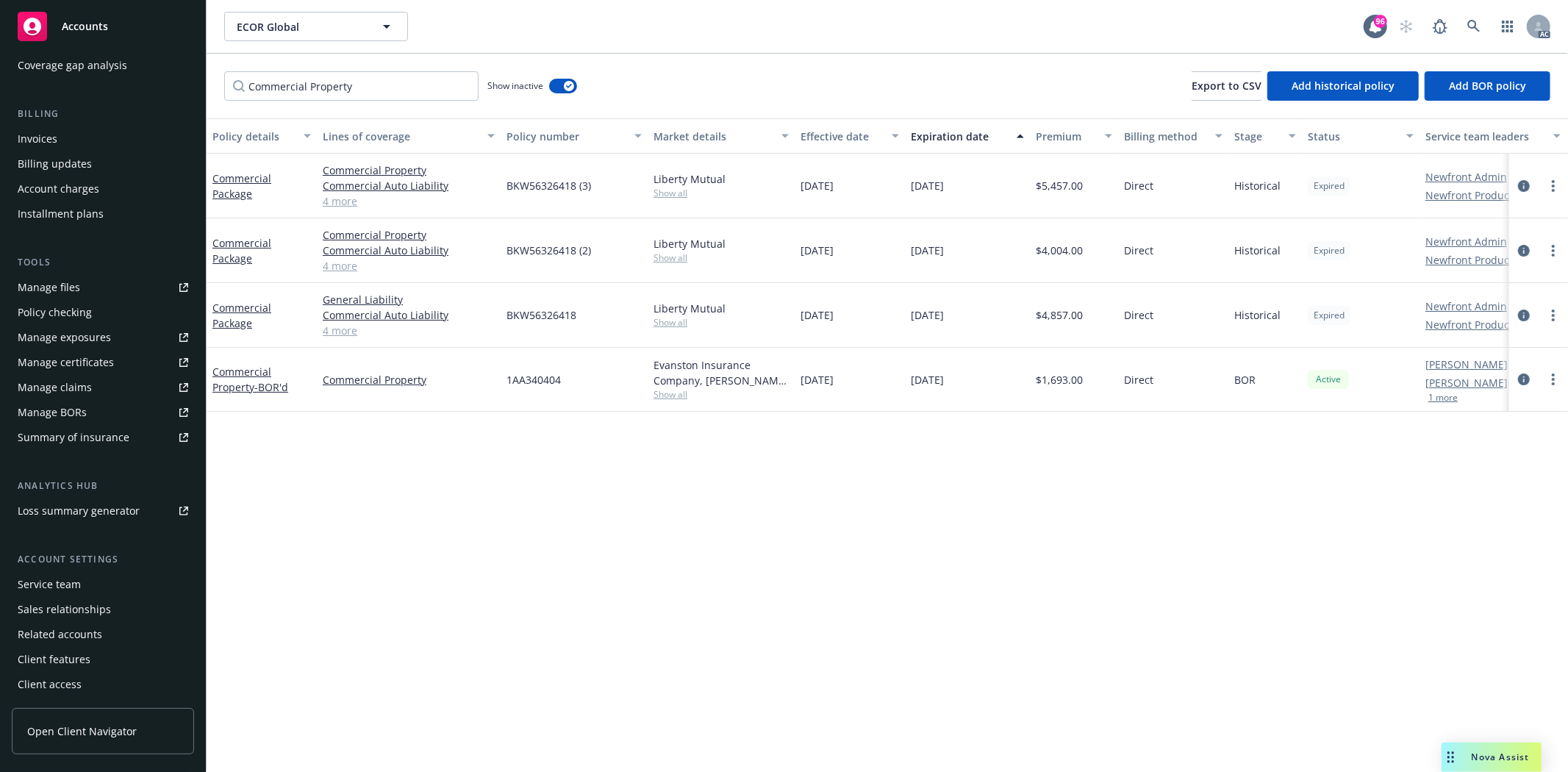
click at [28, 589] on div "Service team" at bounding box center [49, 585] width 63 height 24
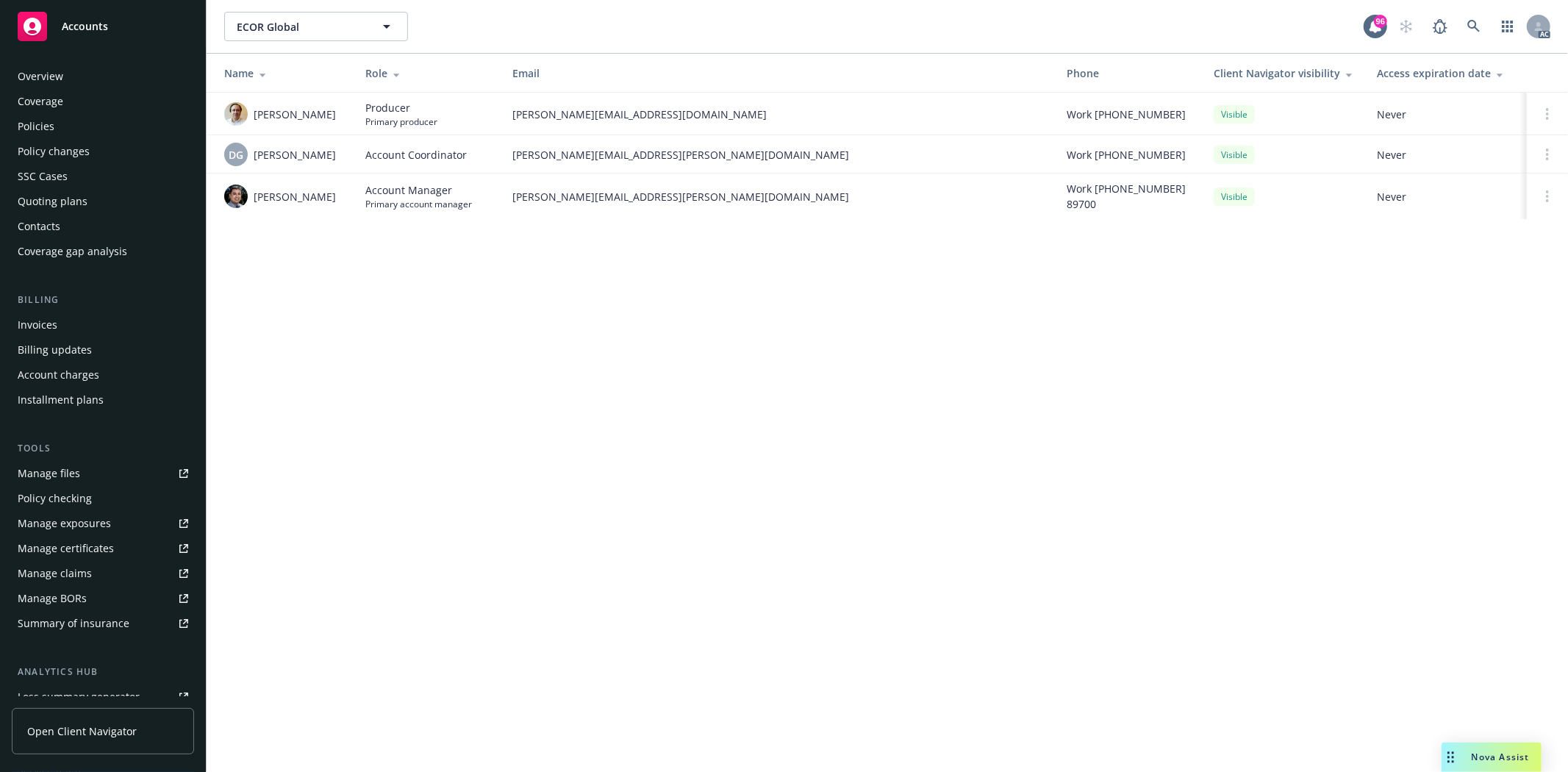
click at [94, 78] on div "Overview" at bounding box center [103, 77] width 171 height 24
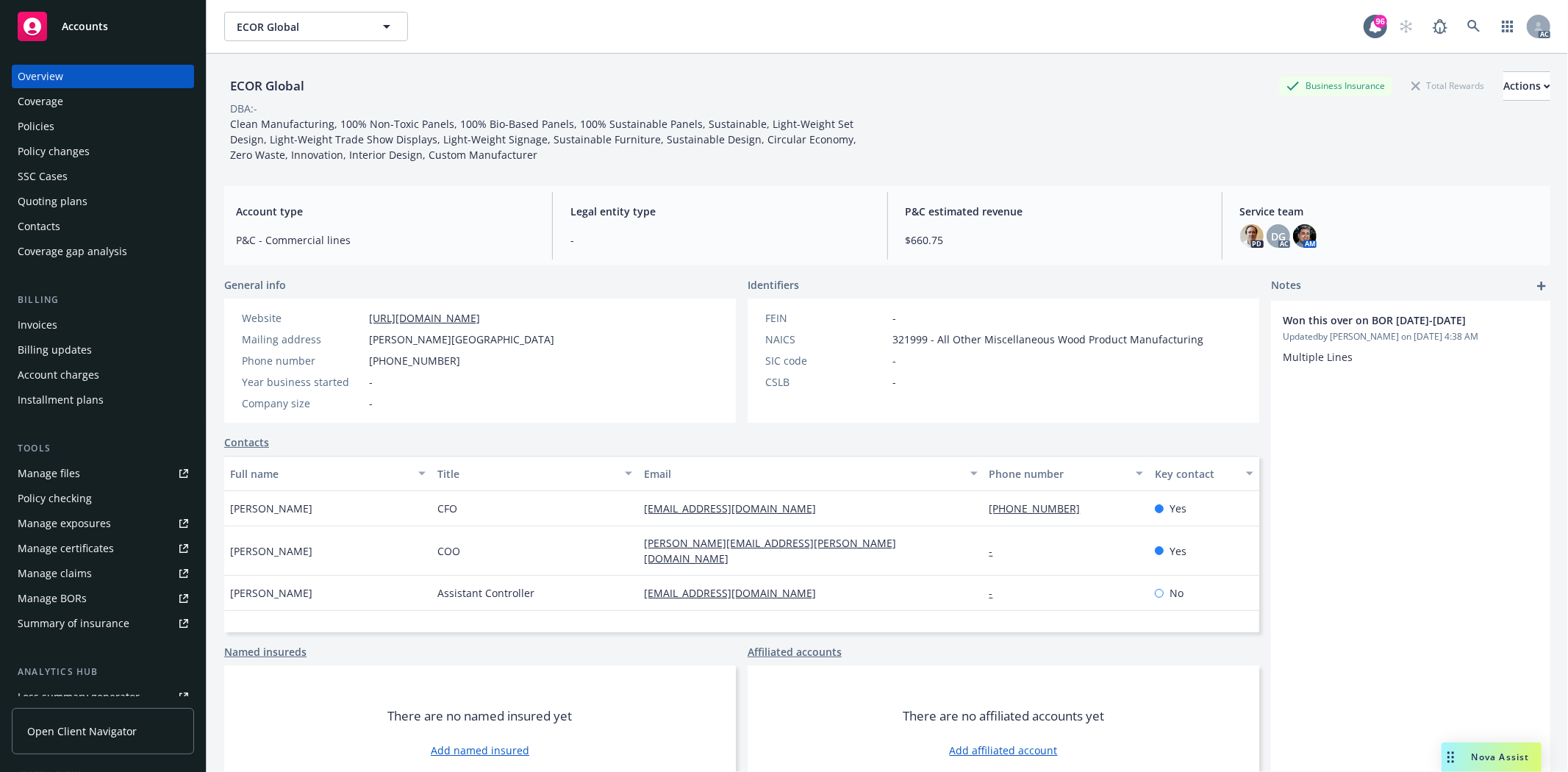
scroll to position [186, 0]
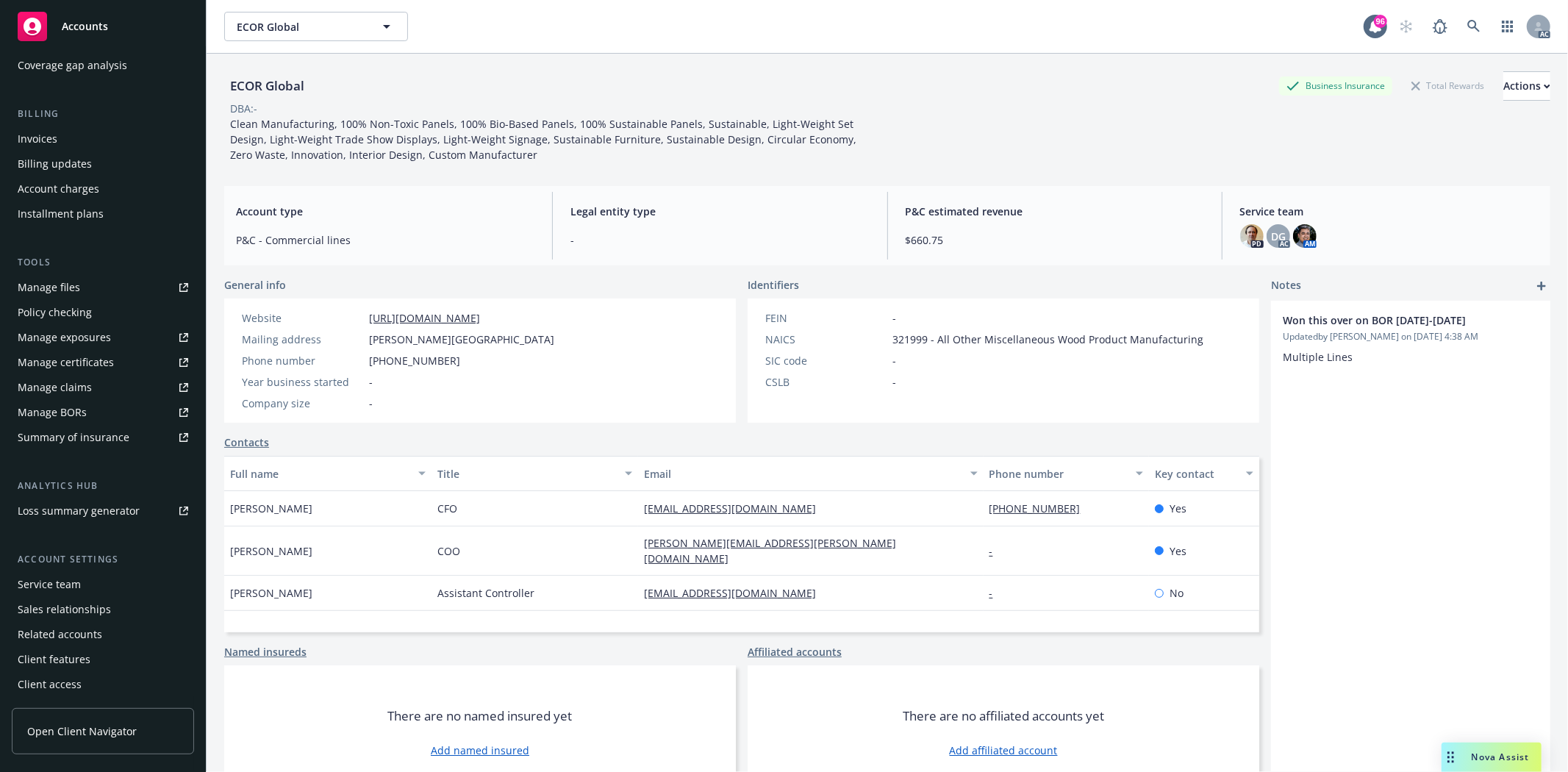
click at [53, 583] on div "Service team" at bounding box center [49, 585] width 63 height 24
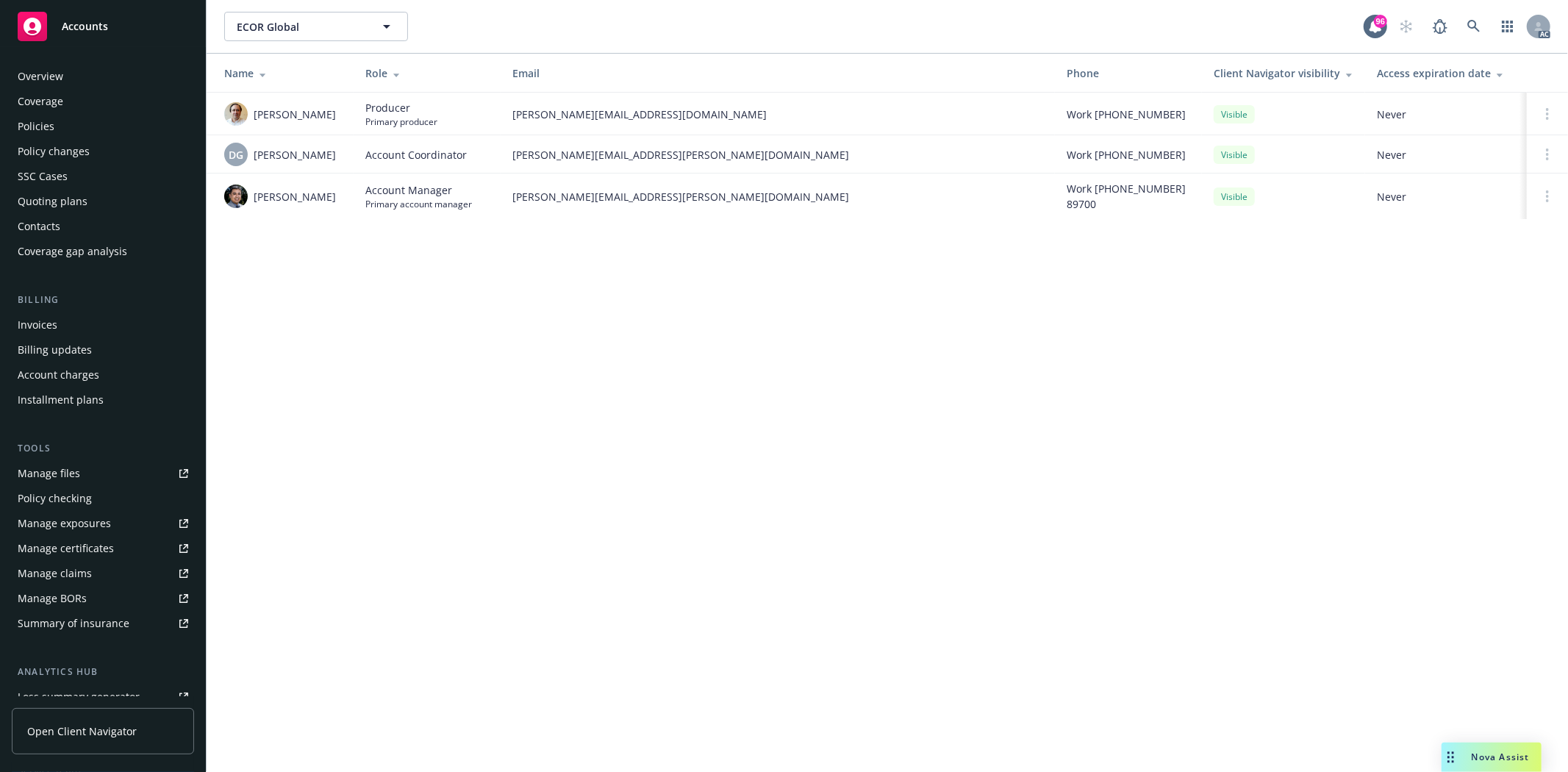
click at [116, 67] on div "Overview" at bounding box center [103, 77] width 171 height 24
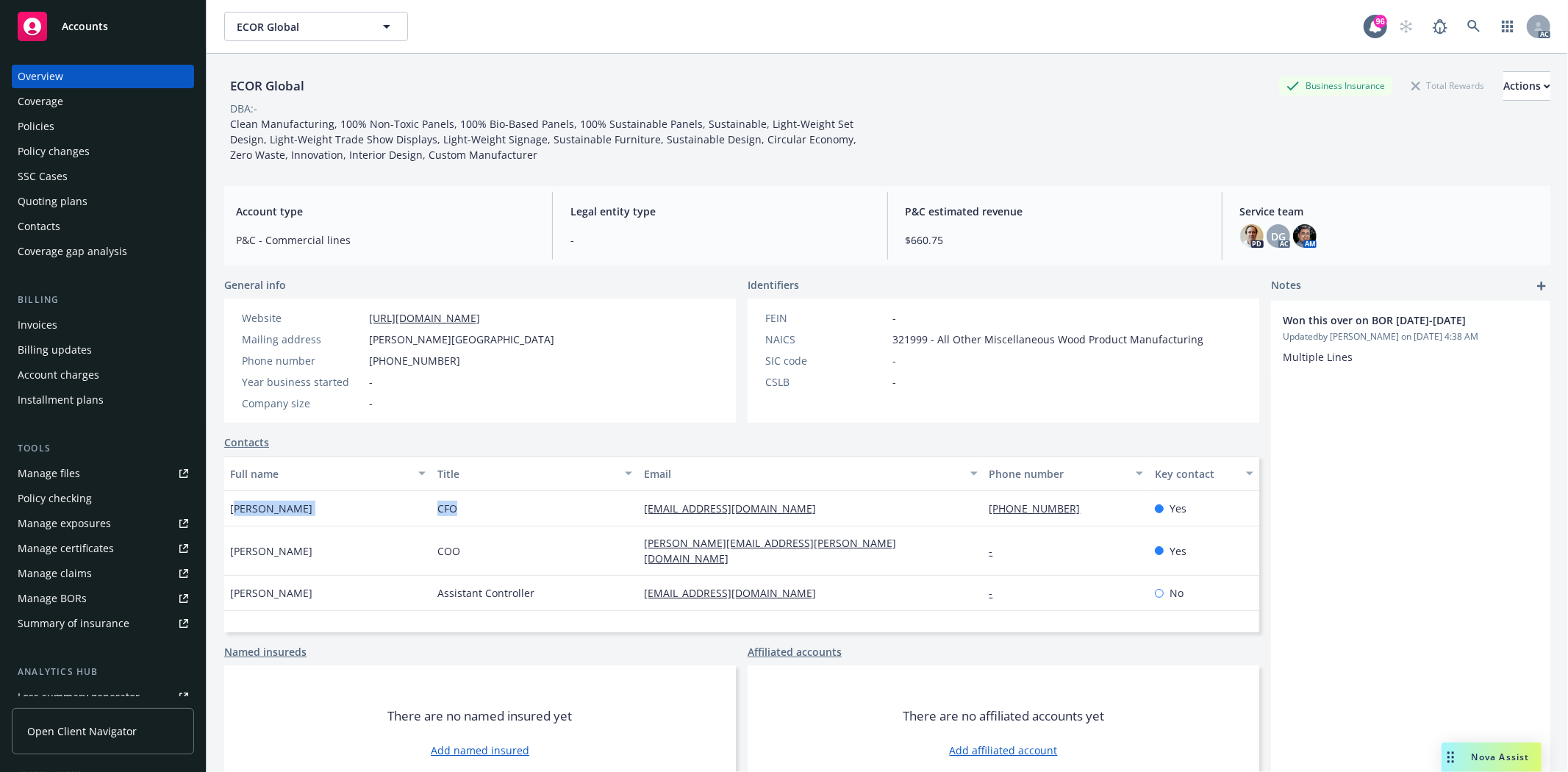
drag, startPoint x: 234, startPoint y: 508, endPoint x: 468, endPoint y: 512, distance: 234.0
click at [468, 512] on div "Adam Colton CFO adamcolton@ecorglobal.com 1 (858) 352-6469 Yes" at bounding box center [742, 508] width 1035 height 35
drag, startPoint x: 965, startPoint y: 509, endPoint x: 1080, endPoint y: 511, distance: 115.0
click at [1080, 511] on div "Adam Colton CFO adamcolton@ecorglobal.com 1 (858) 352-6469 Yes" at bounding box center [742, 508] width 1035 height 35
drag, startPoint x: 445, startPoint y: 541, endPoint x: 488, endPoint y: 545, distance: 43.2
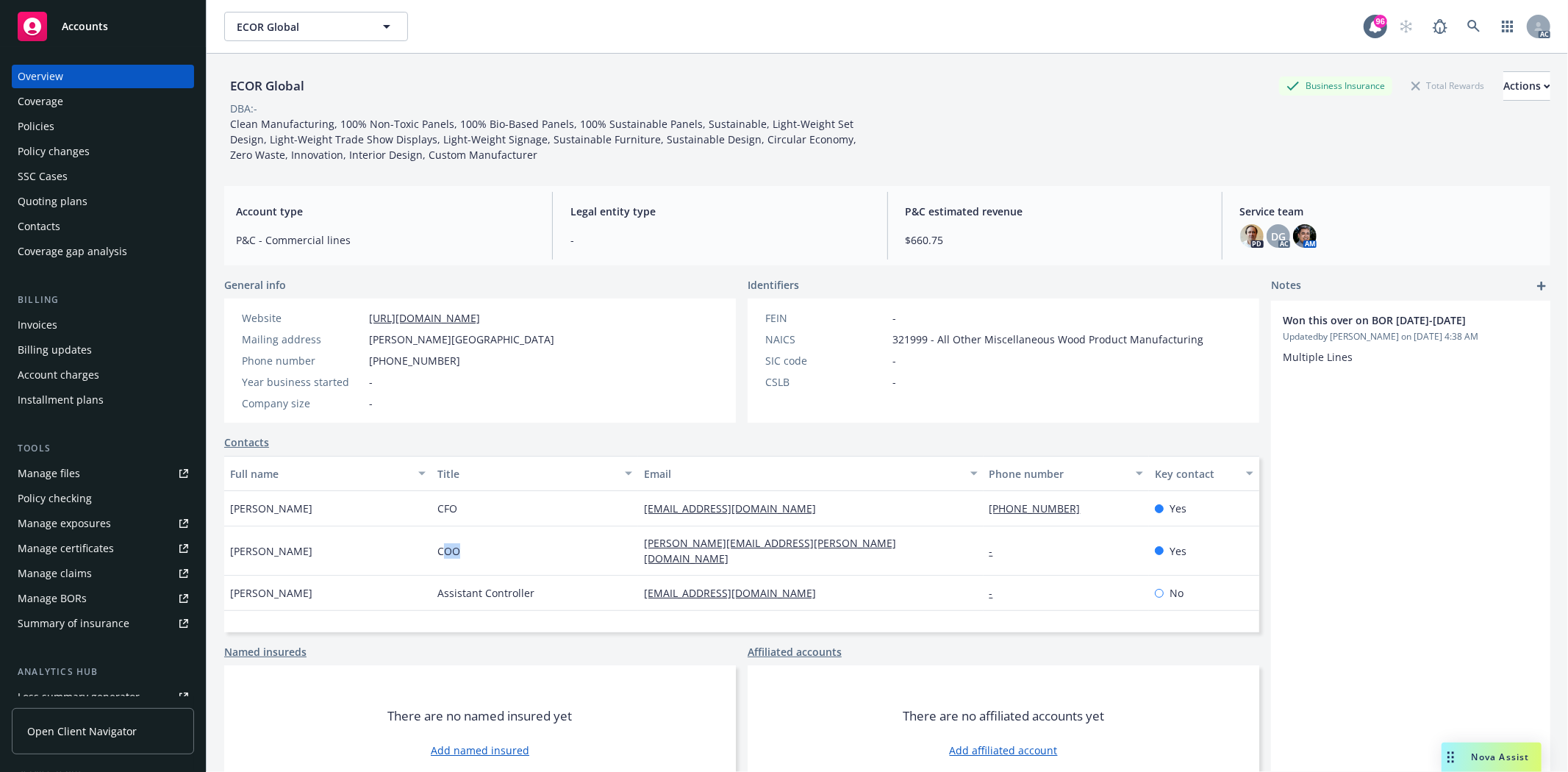
click at [488, 545] on div "COO" at bounding box center [535, 551] width 207 height 49
drag, startPoint x: 270, startPoint y: 544, endPoint x: 310, endPoint y: 545, distance: 40.0
click at [310, 545] on div "Roberto Reyes" at bounding box center [327, 551] width 207 height 49
drag, startPoint x: 632, startPoint y: 547, endPoint x: 796, endPoint y: 549, distance: 164.0
click at [796, 549] on div "Roberto Reyes COO robert.reyes@ecorglobal.com - Yes" at bounding box center [742, 551] width 1035 height 49
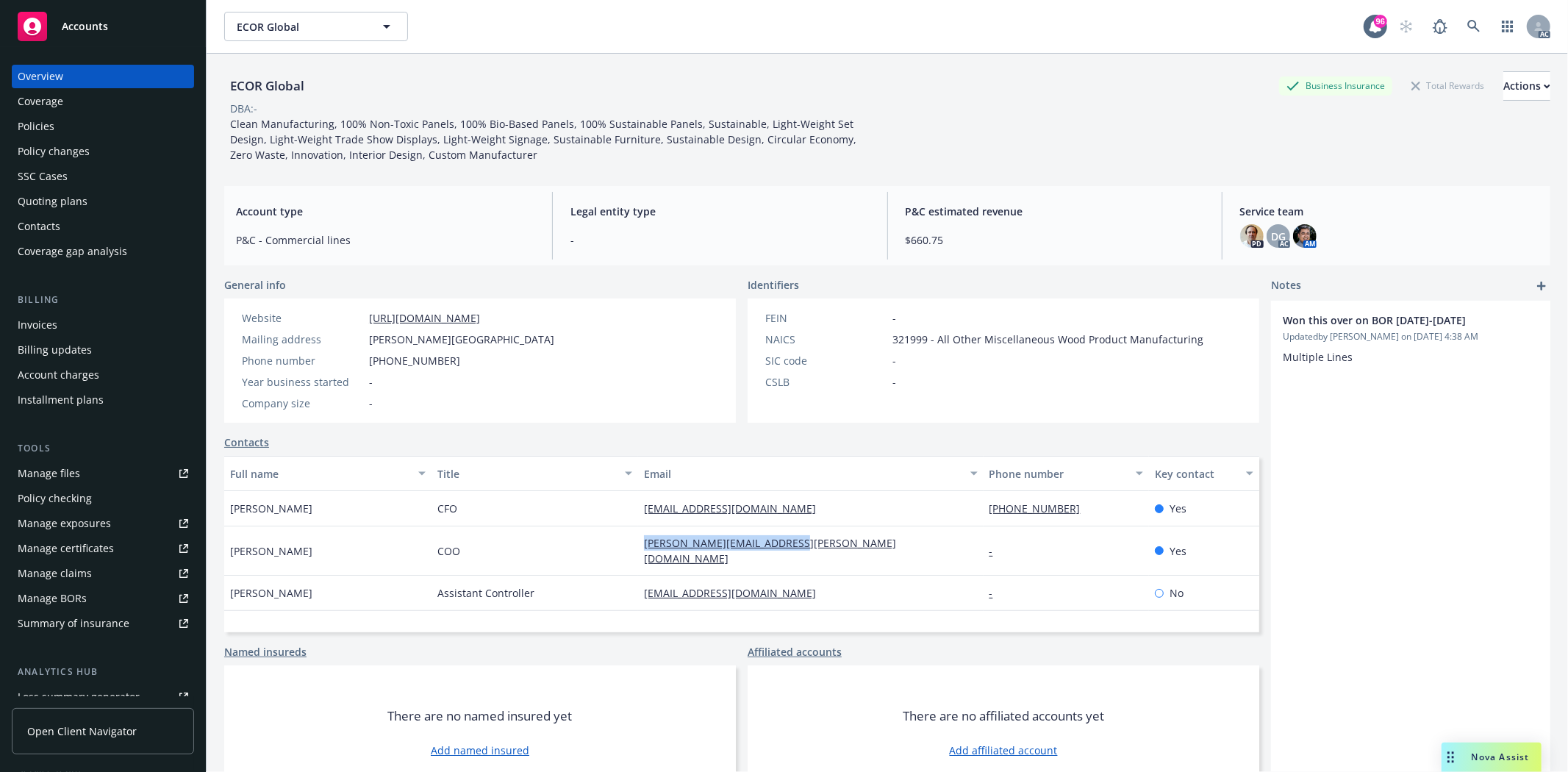
click at [55, 121] on div "Policies" at bounding box center [103, 126] width 171 height 24
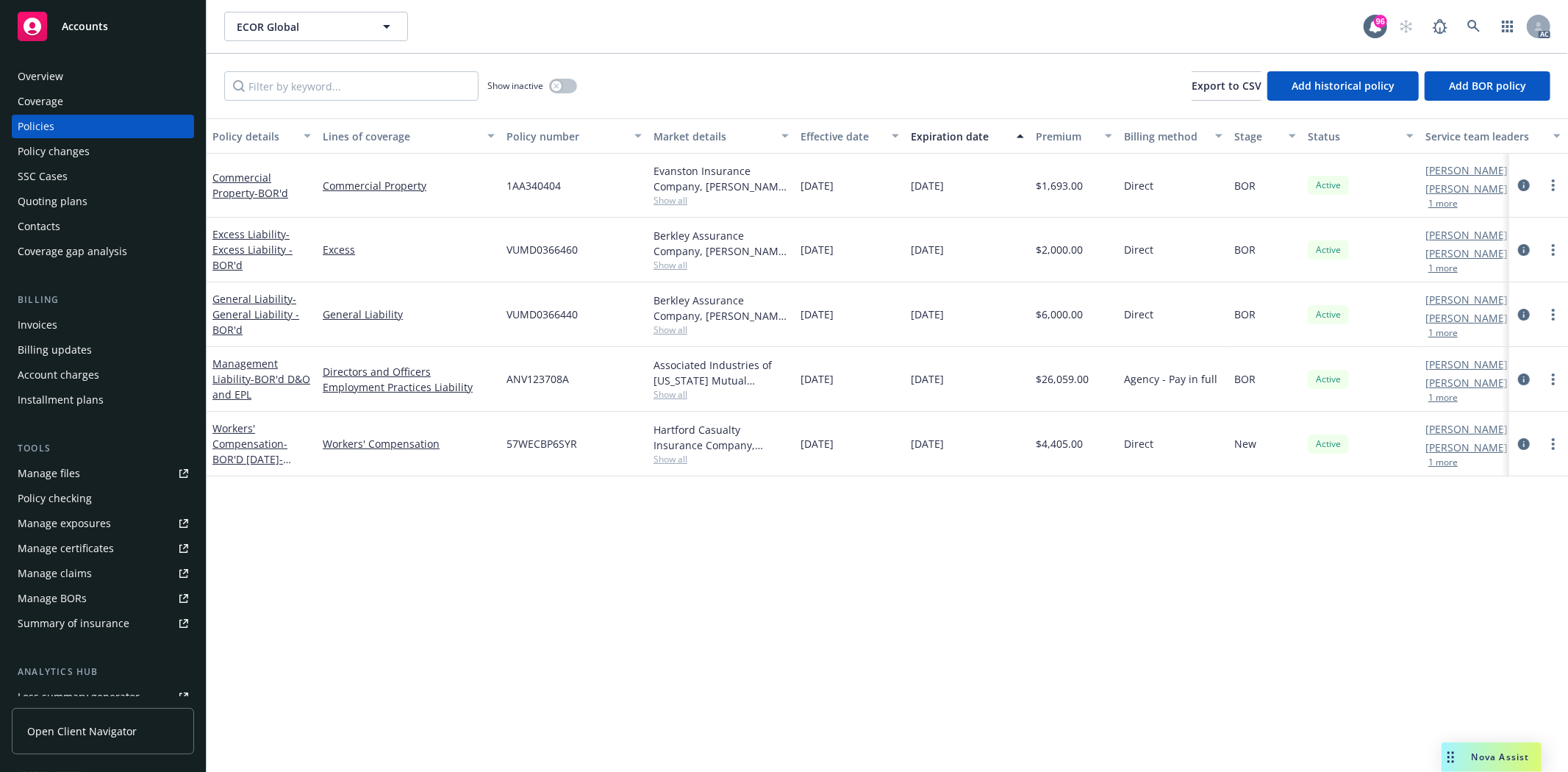
drag, startPoint x: 801, startPoint y: 184, endPoint x: 1005, endPoint y: 201, distance: 204.7
click at [1005, 201] on div "Commercial Property - BOR'd Commercial Property 1AA340404 Evanston Insurance Co…" at bounding box center [916, 185] width 1419 height 64
click at [1040, 194] on div "$1,693.00" at bounding box center [1073, 185] width 88 height 64
drag, startPoint x: 1033, startPoint y: 182, endPoint x: 1062, endPoint y: 181, distance: 29.0
click at [1062, 181] on div "$1,693.00" at bounding box center [1073, 185] width 88 height 64
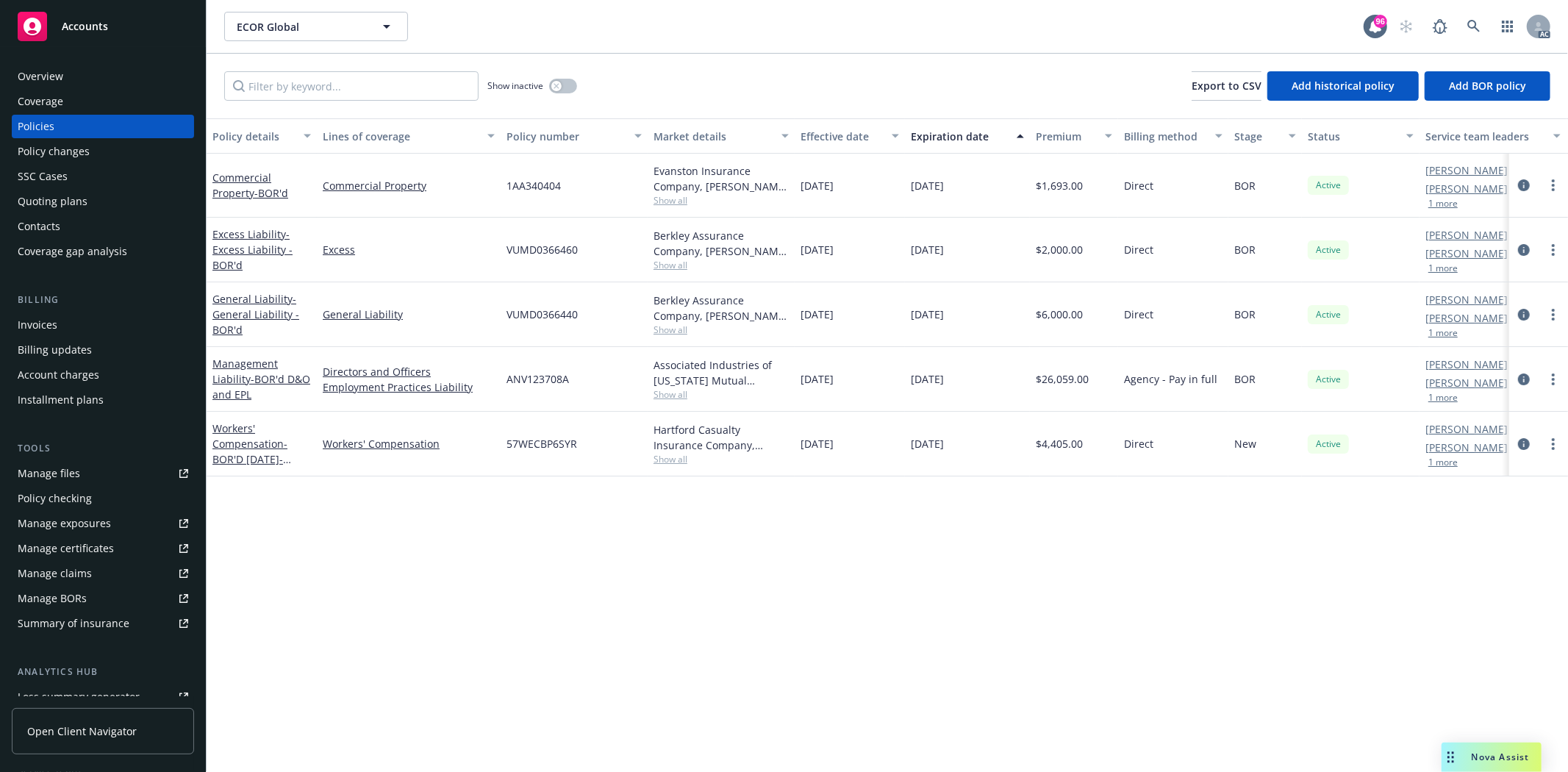
click at [674, 200] on span "Show all" at bounding box center [720, 200] width 136 height 13
click at [618, 185] on div "1AA340404" at bounding box center [574, 185] width 147 height 64
drag, startPoint x: 500, startPoint y: 181, endPoint x: 561, endPoint y: 194, distance: 62.4
click at [561, 194] on div "1AA340404" at bounding box center [574, 185] width 147 height 64
click at [425, 210] on div "Commercial Property" at bounding box center [409, 185] width 184 height 64
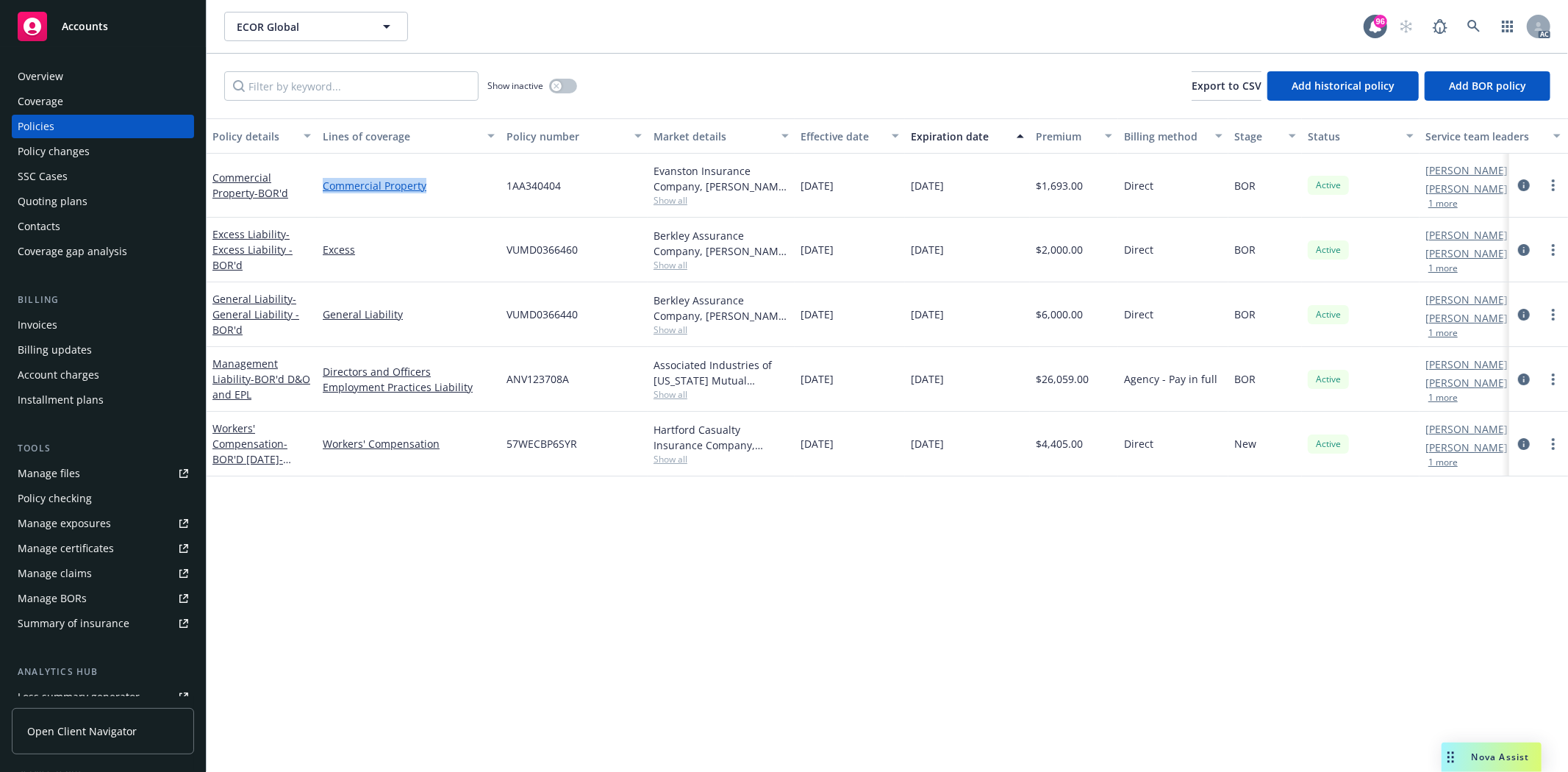
drag, startPoint x: 314, startPoint y: 193, endPoint x: 438, endPoint y: 187, distance: 124.1
click at [438, 187] on div "Commercial Property - BOR'd Commercial Property 1AA340404 Evanston Insurance Co…" at bounding box center [916, 185] width 1419 height 64
click at [379, 96] on input "Filter by keyword..." at bounding box center [351, 86] width 254 height 29
paste input "Commercial Property"
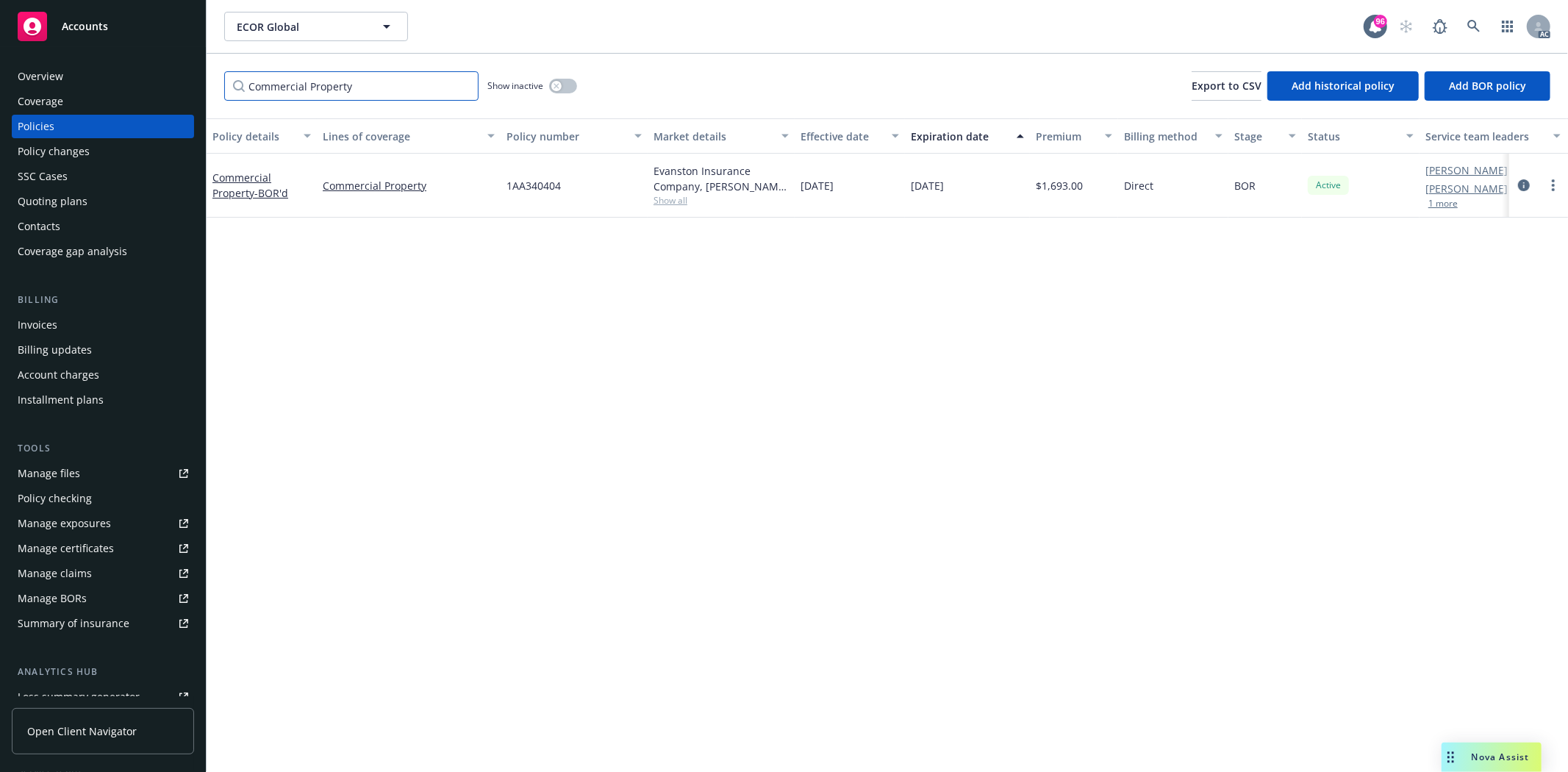
type input "Commercial Property"
click at [562, 94] on div "Show inactive" at bounding box center [532, 86] width 90 height 29
click at [561, 86] on div "button" at bounding box center [557, 86] width 10 height 10
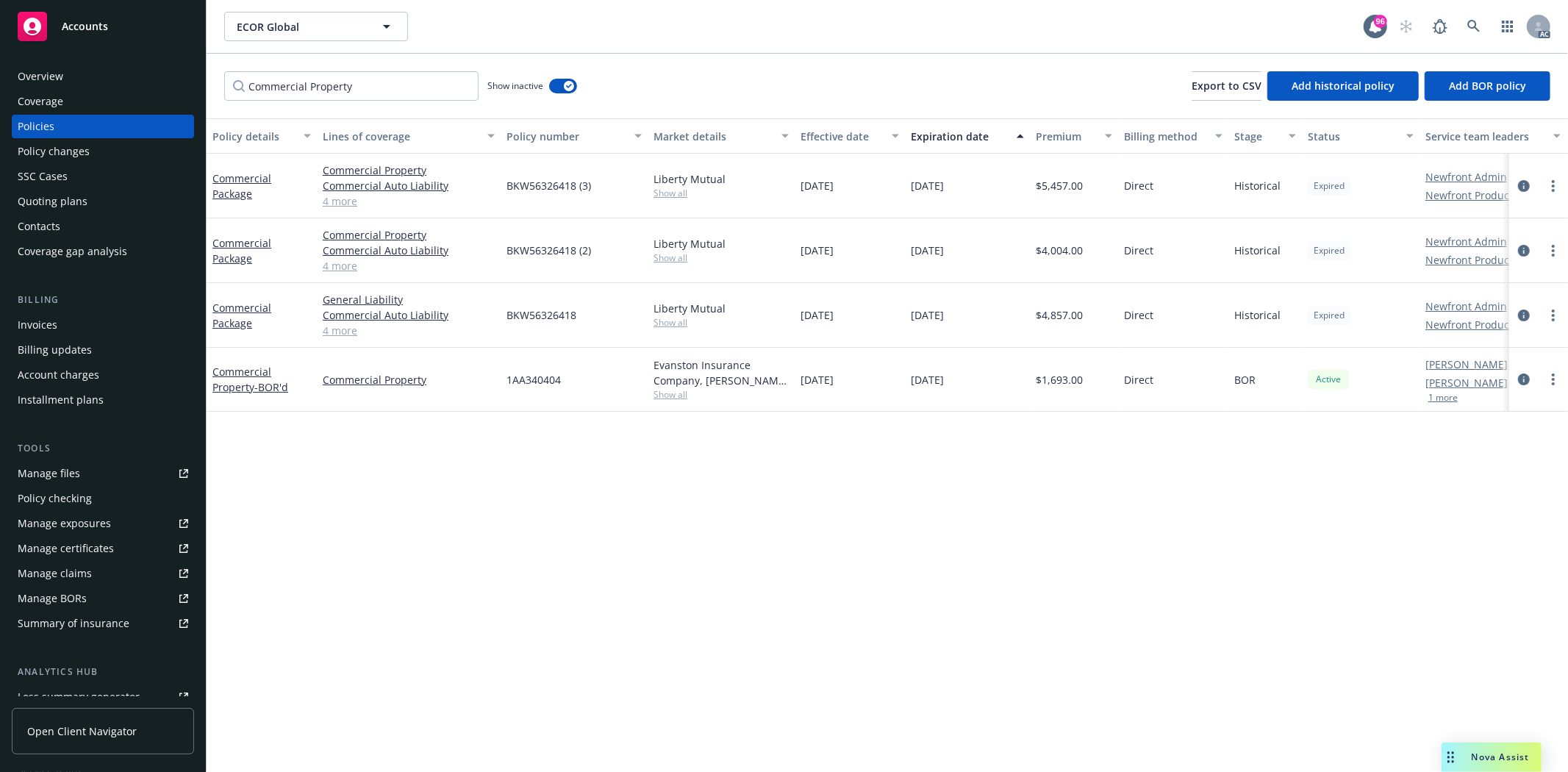
click at [340, 328] on link "4 more" at bounding box center [408, 330] width 172 height 15
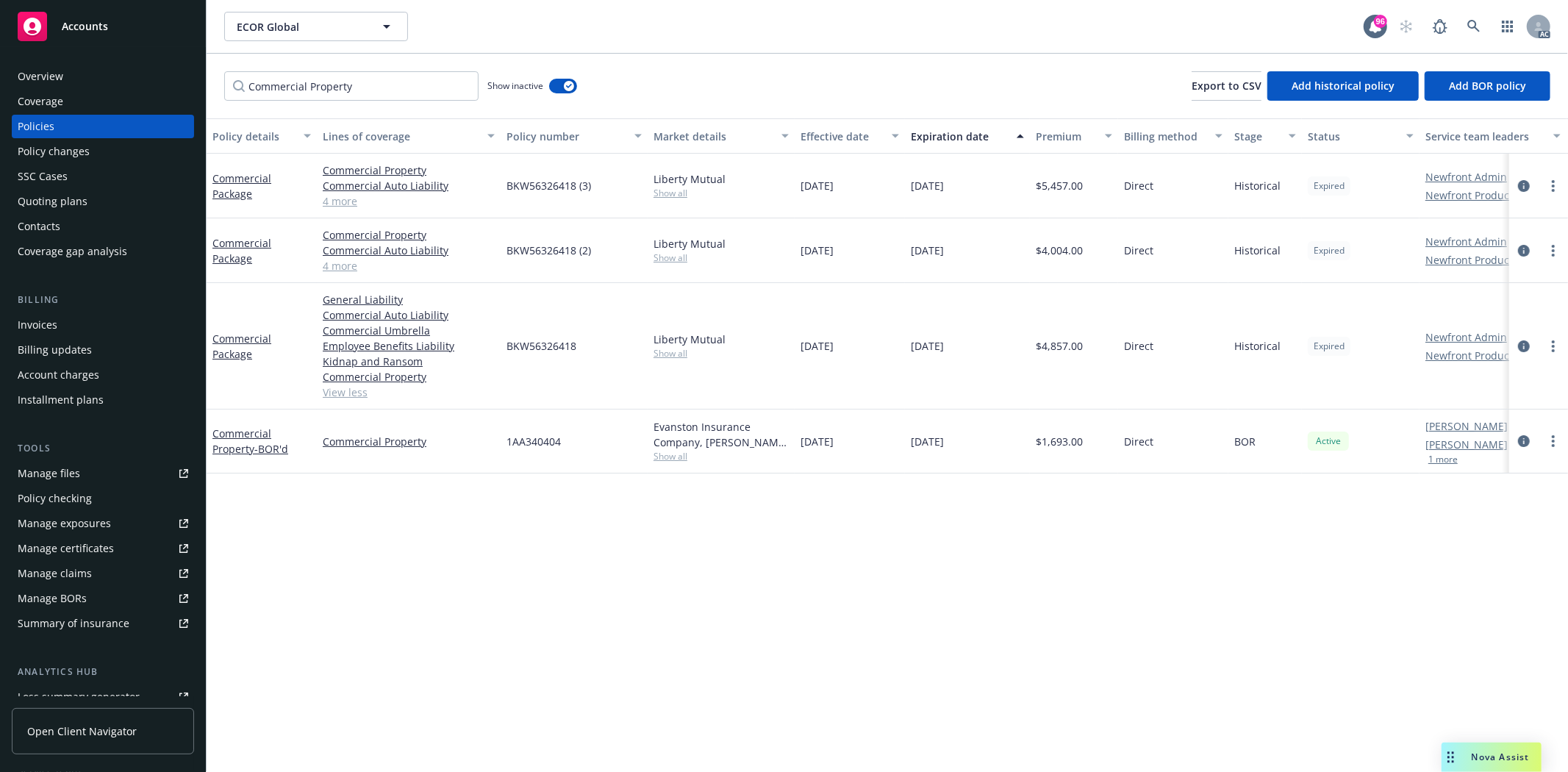
drag, startPoint x: 800, startPoint y: 349, endPoint x: 991, endPoint y: 349, distance: 191.0
click at [991, 349] on div "Commercial Package General Liability Commercial Auto Liability Commercial Umbre…" at bounding box center [916, 346] width 1419 height 126
click at [991, 349] on div "10/01/2023" at bounding box center [967, 346] width 125 height 126
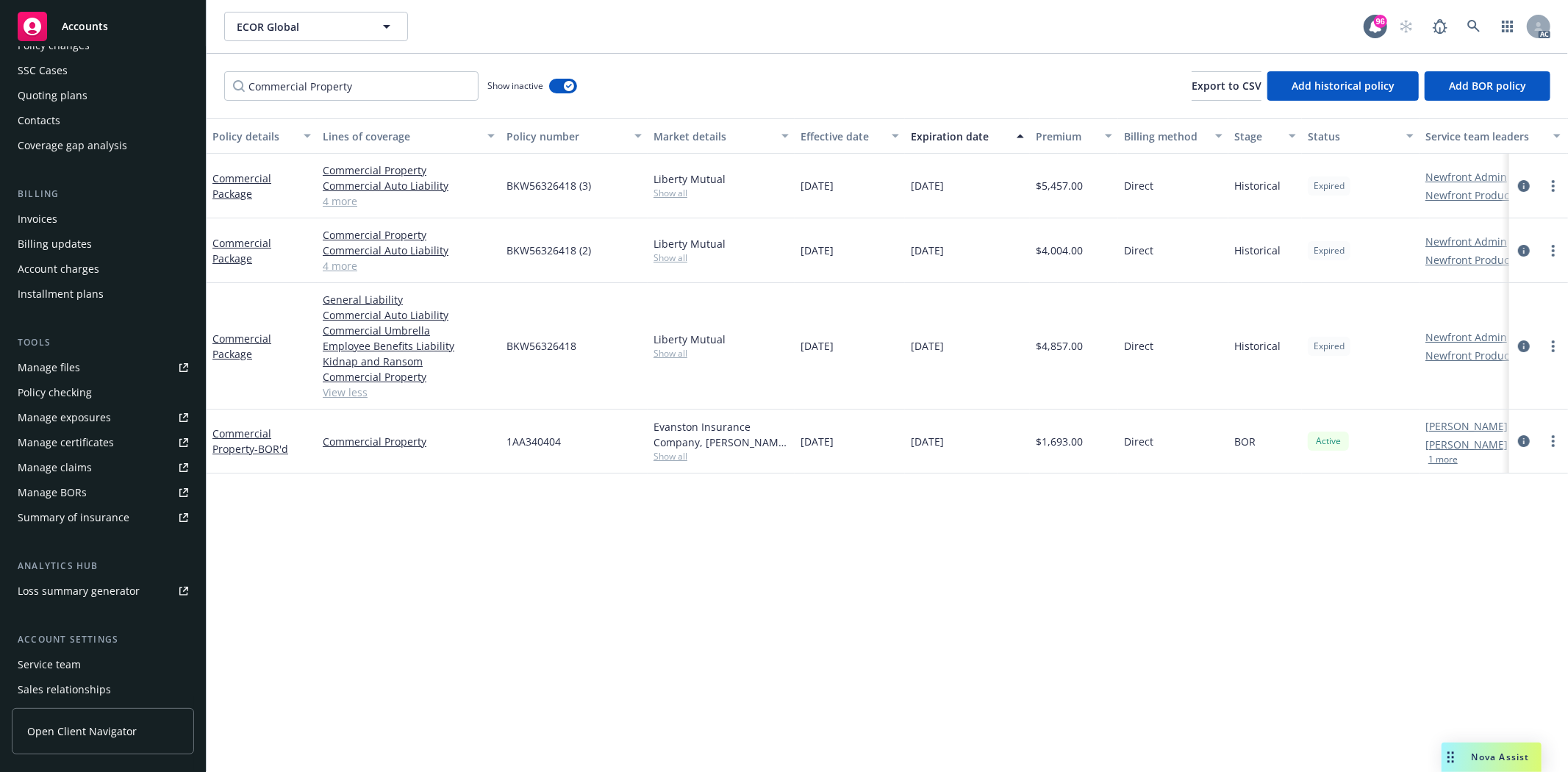
scroll to position [186, 0]
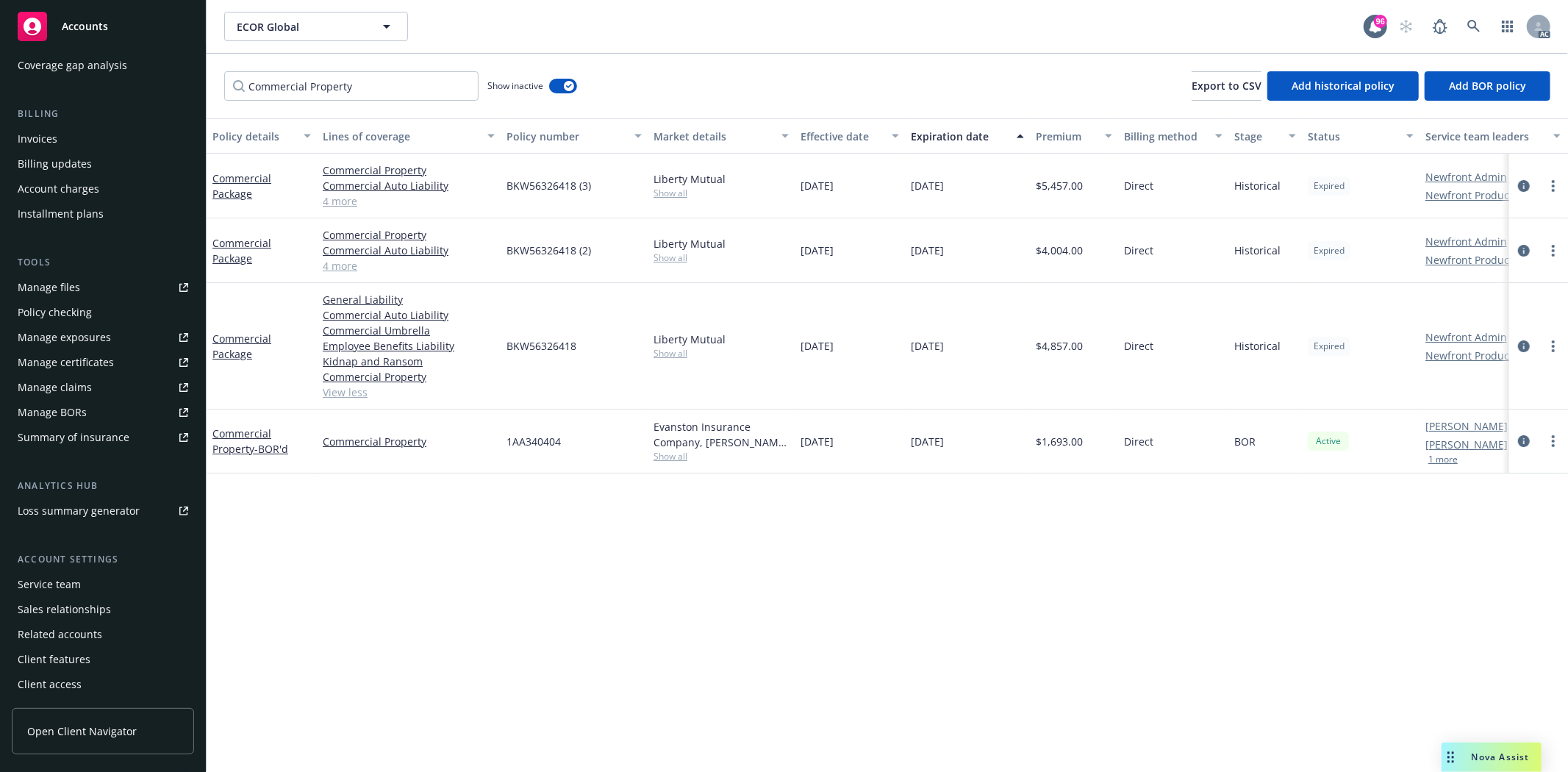
click at [26, 576] on div "Service team" at bounding box center [49, 585] width 63 height 24
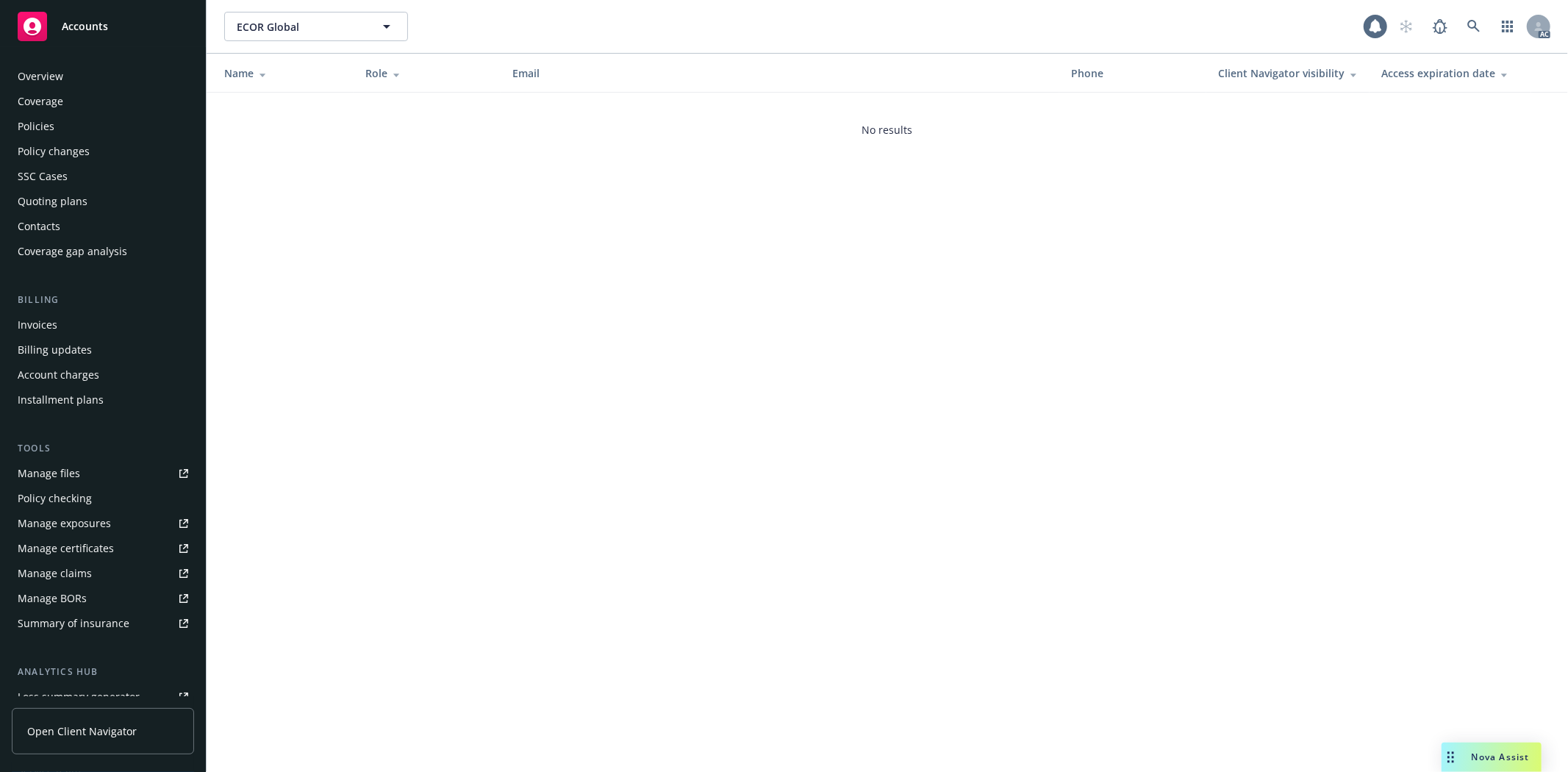
scroll to position [186, 0]
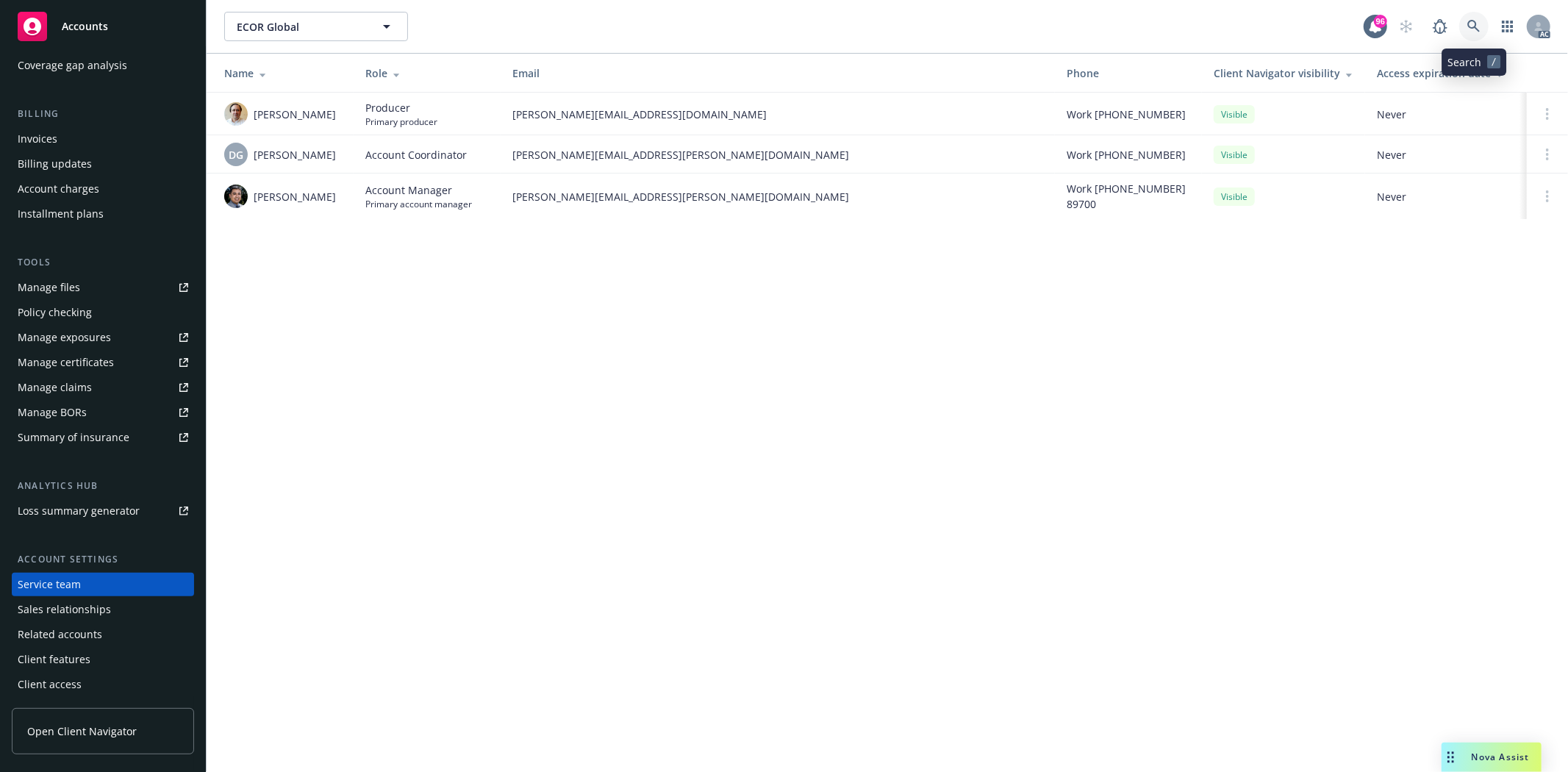
click at [1481, 37] on link at bounding box center [1473, 26] width 29 height 29
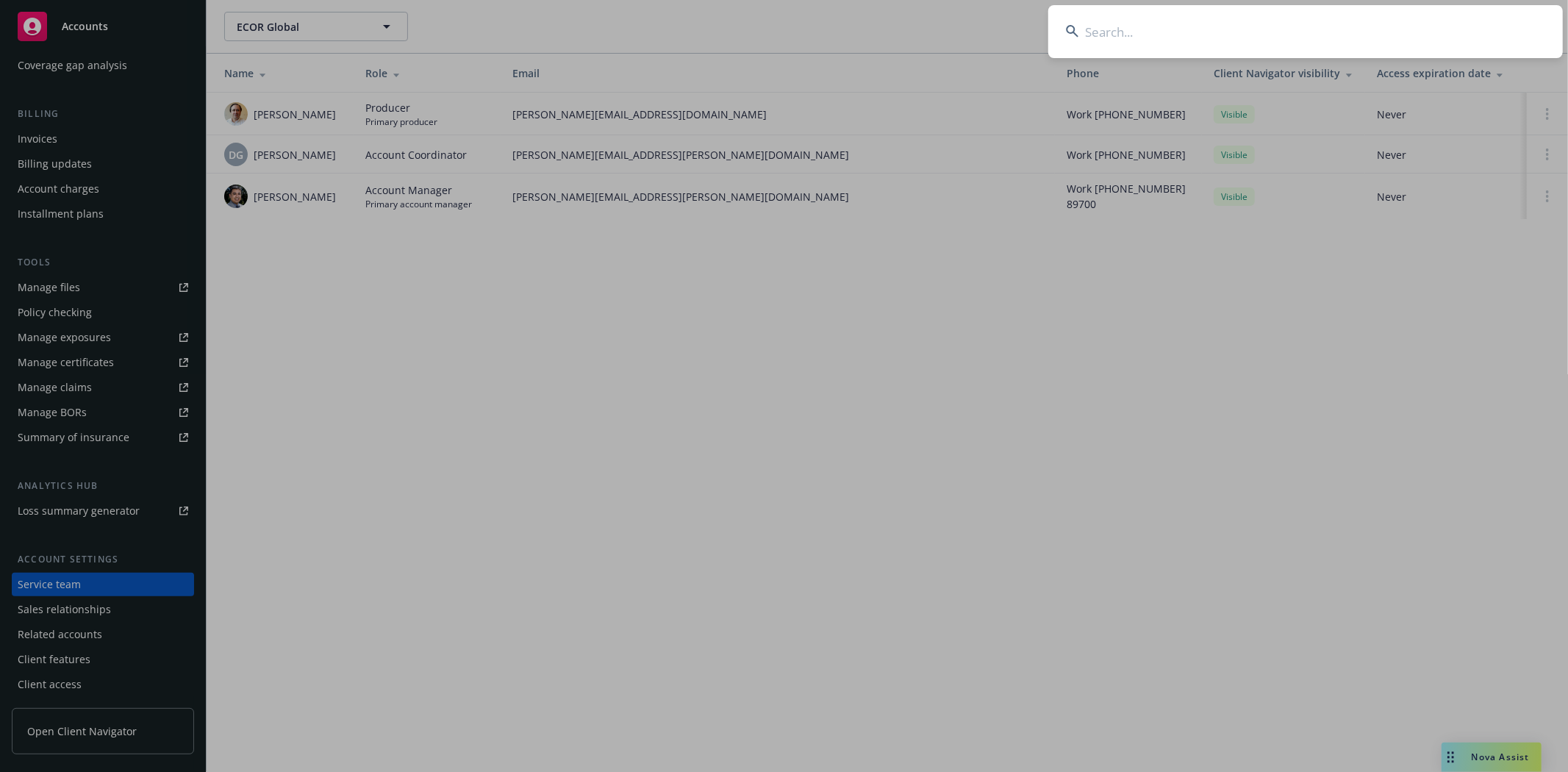
click at [1414, 35] on input at bounding box center [1305, 32] width 514 height 53
click at [1258, 35] on input "Classic Foundry, LL" at bounding box center [1305, 32] width 514 height 53
type input "Classic Foundry, LLClassic Foundry, LL"
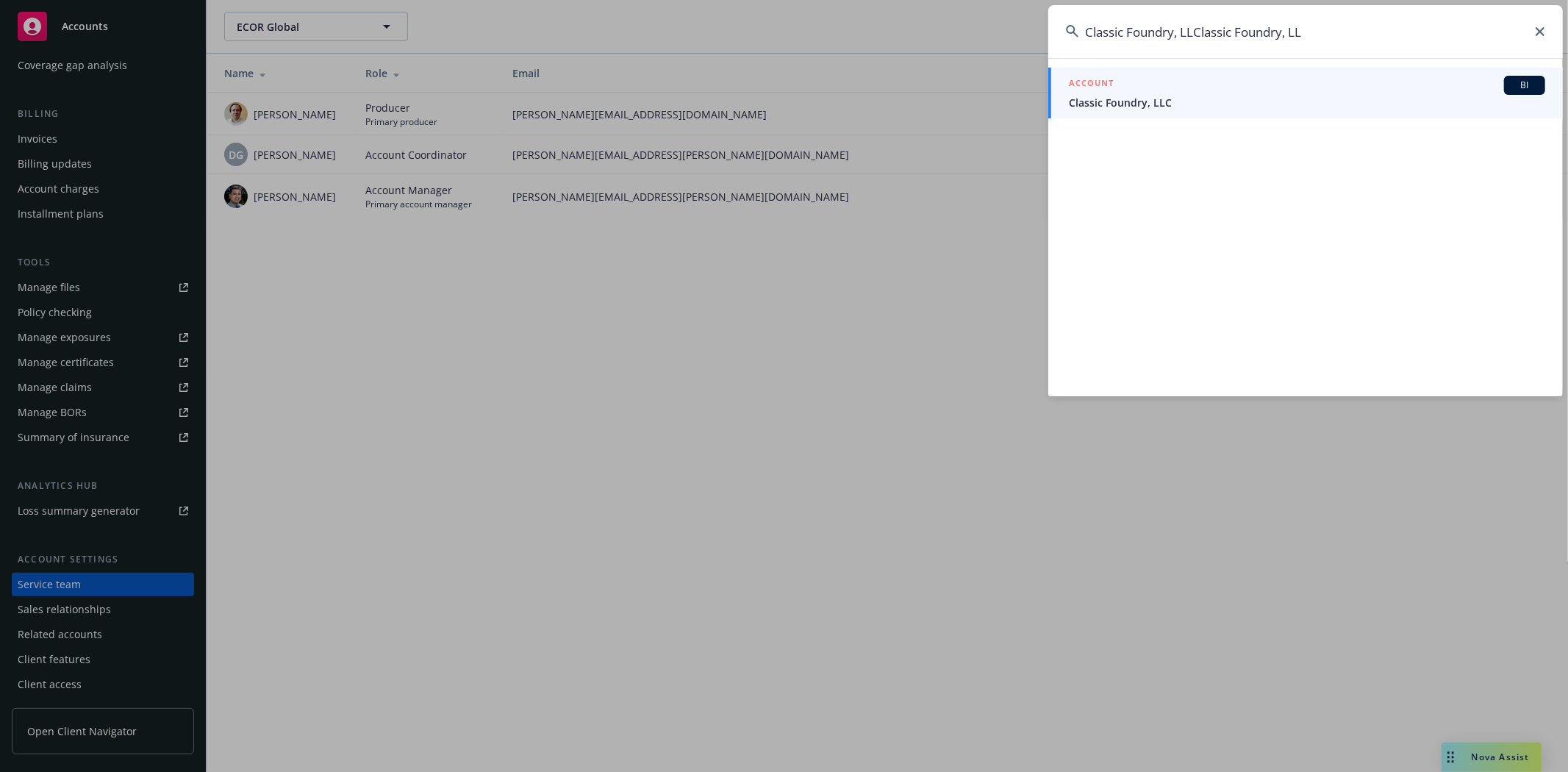
click at [1536, 32] on icon at bounding box center [1540, 32] width 9 height 9
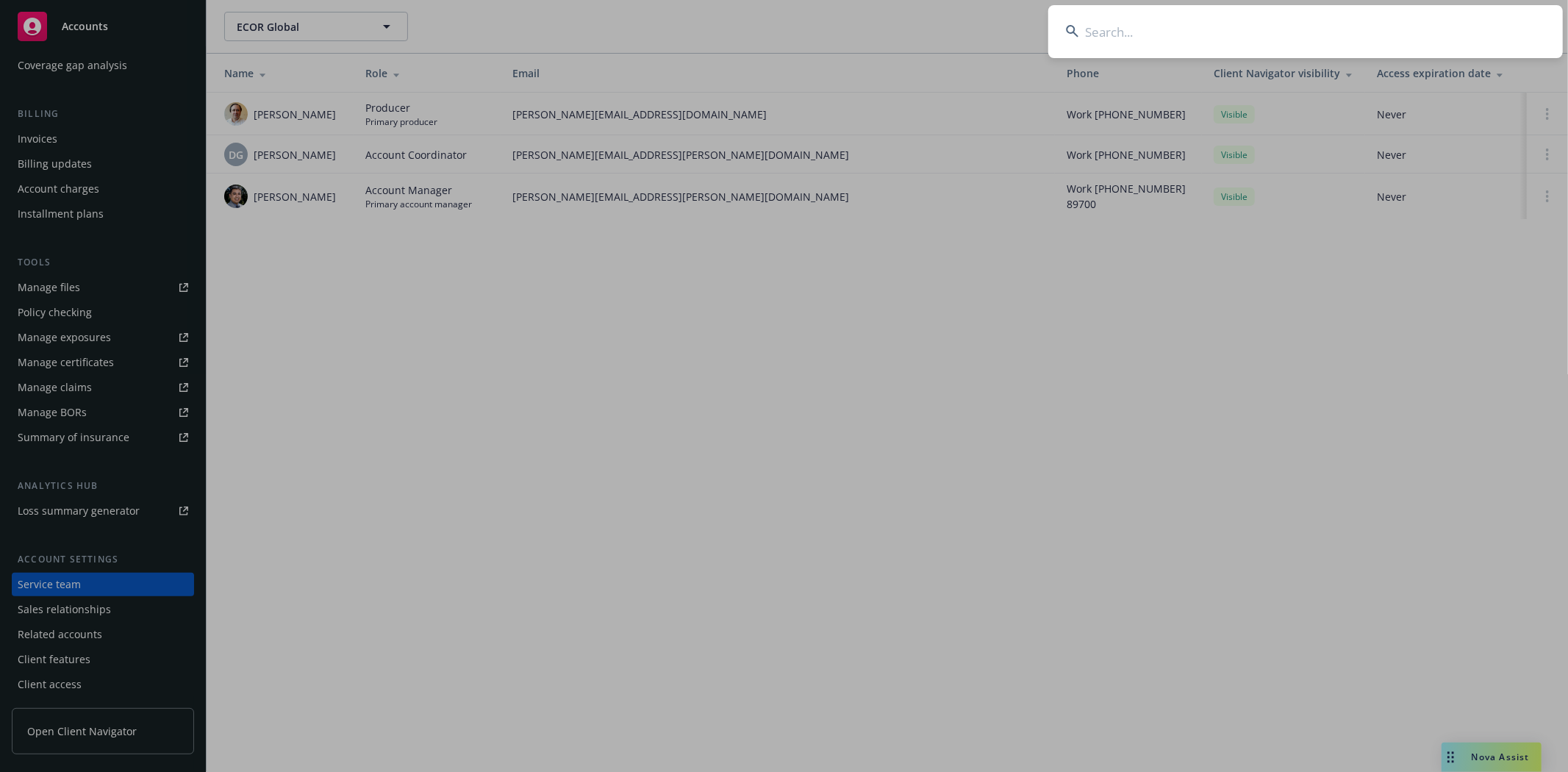
click at [1357, 18] on input at bounding box center [1305, 32] width 514 height 53
paste input "Classic Foundry, LLC"
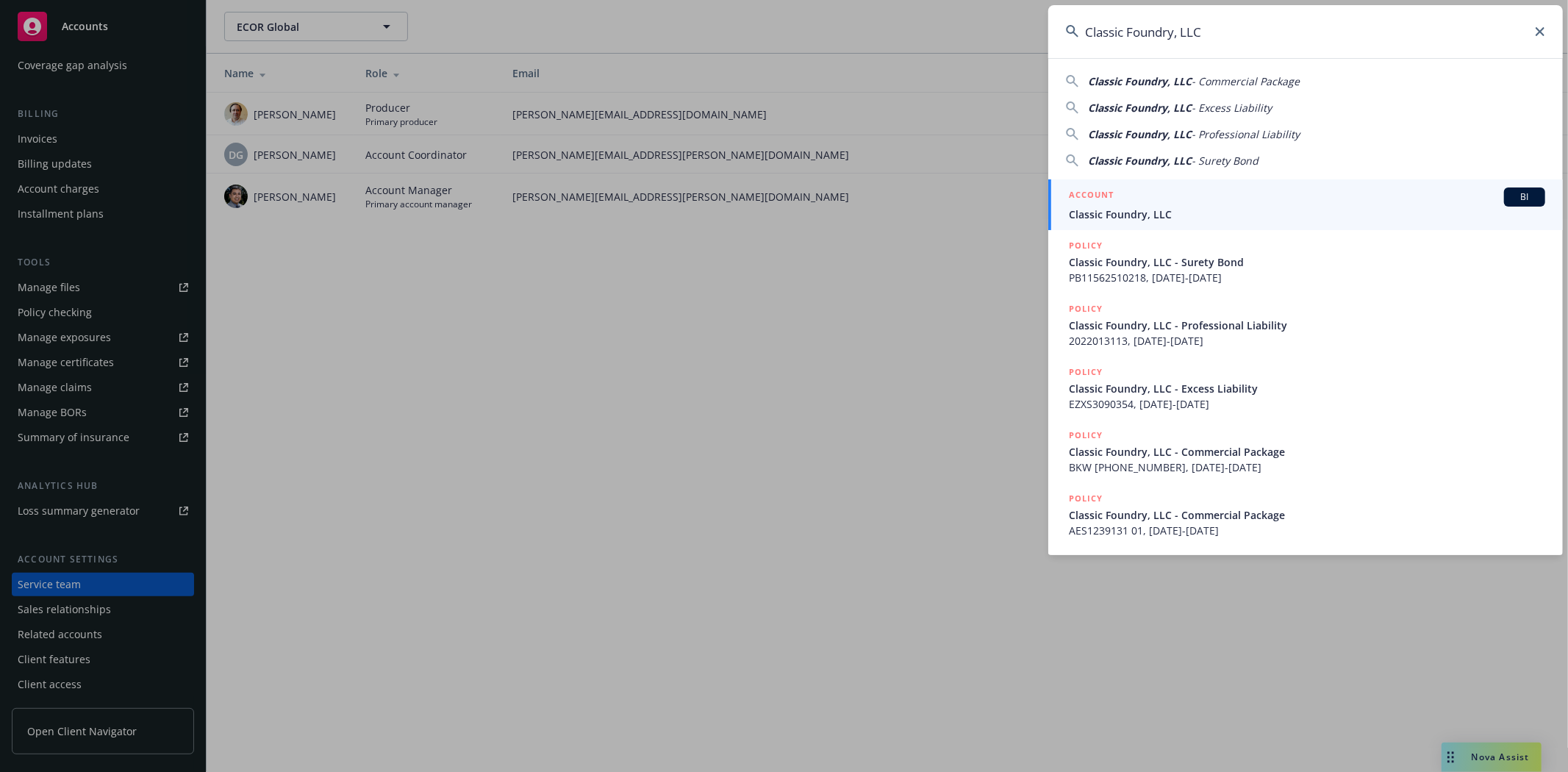
type input "Classic Foundry, LLC"
click at [1156, 197] on div "ACCOUNT BI" at bounding box center [1306, 197] width 477 height 19
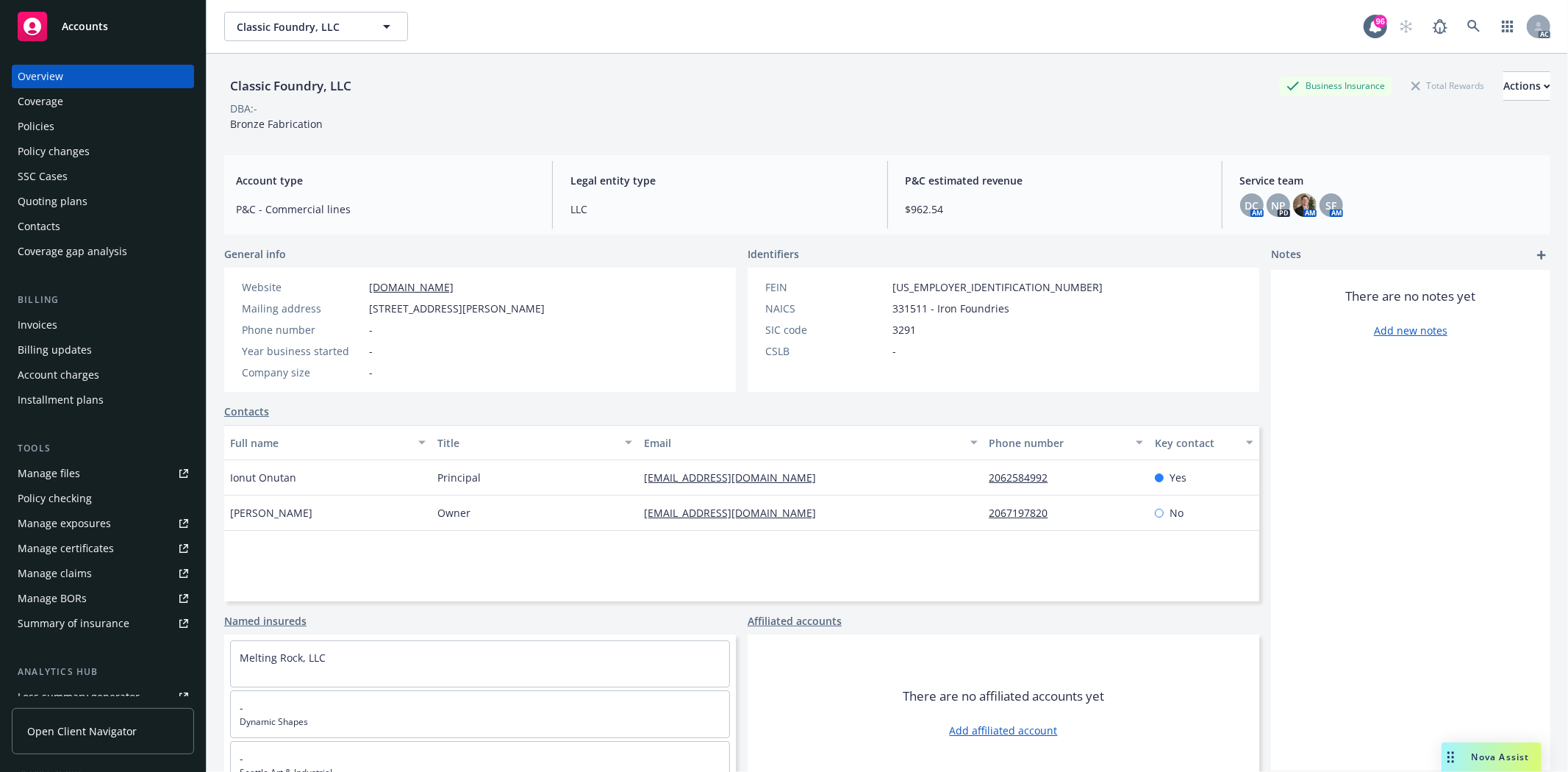
click at [83, 122] on div "Policies" at bounding box center [103, 126] width 171 height 24
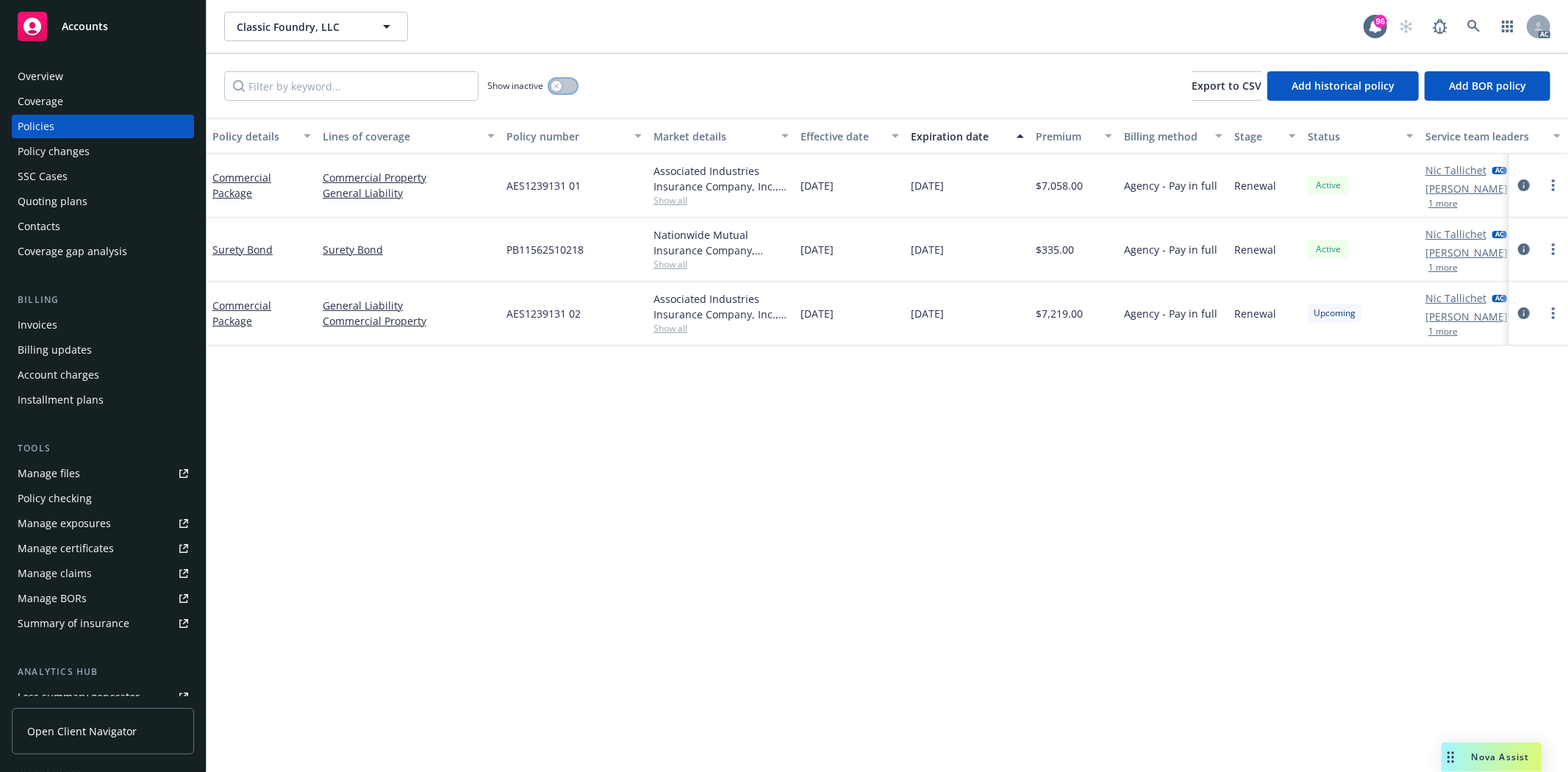
click at [554, 86] on icon "button" at bounding box center [556, 85] width 6 height 6
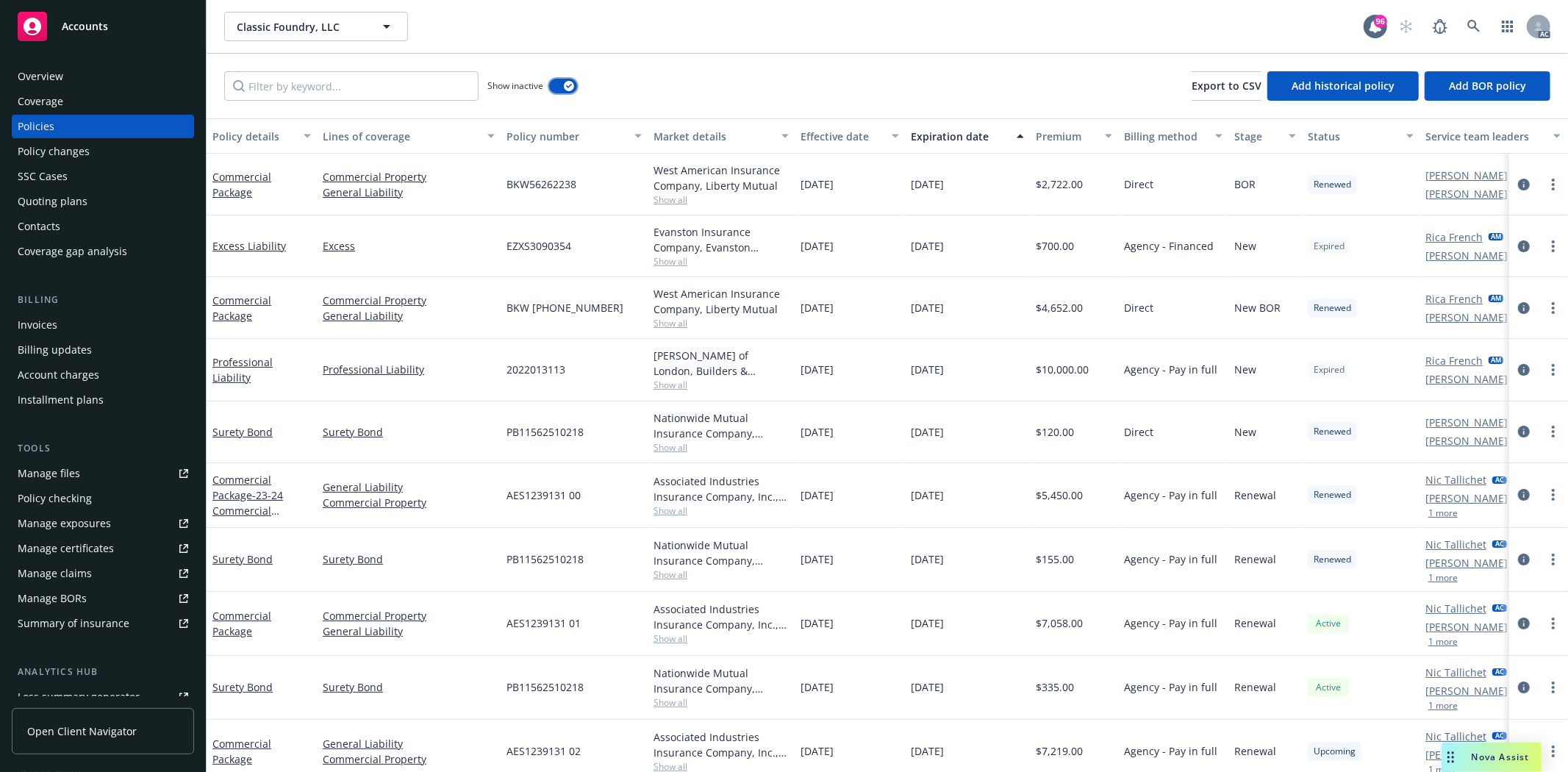
scroll to position [24, 0]
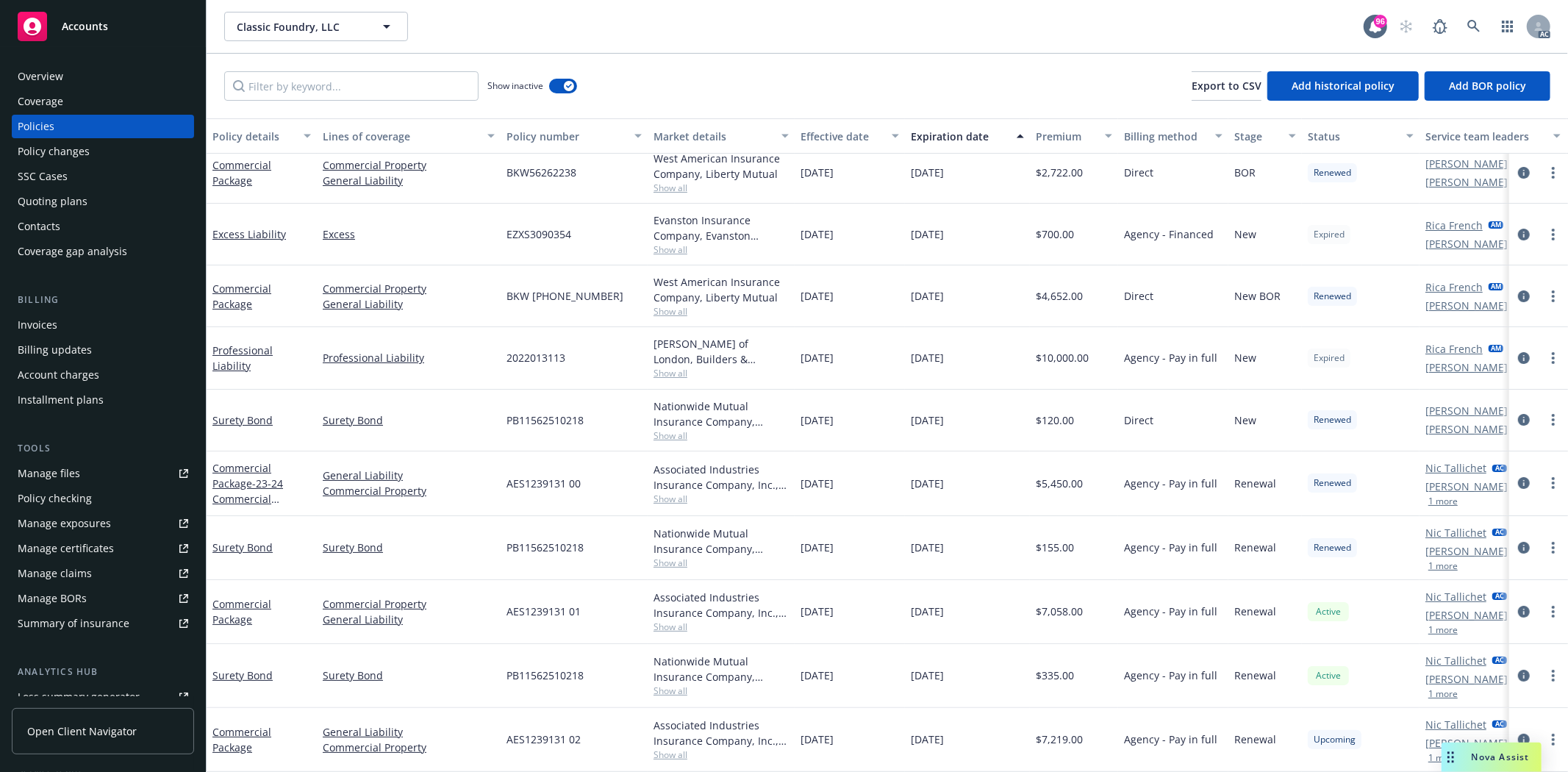
click at [107, 71] on div "Overview" at bounding box center [103, 77] width 171 height 24
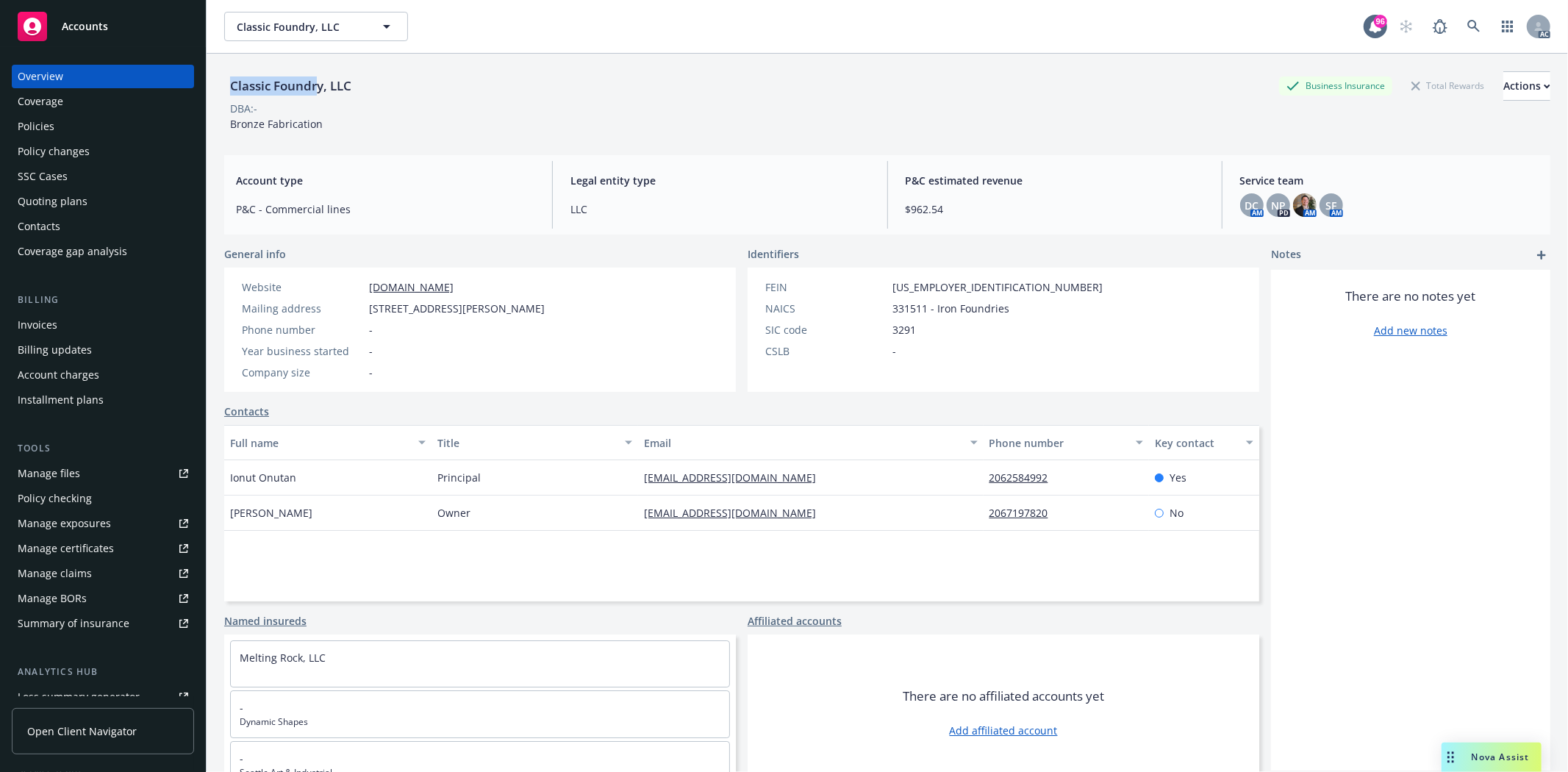
drag, startPoint x: 245, startPoint y: 85, endPoint x: 317, endPoint y: 91, distance: 72.2
click at [317, 91] on div "Classic Foundry, LLC" at bounding box center [291, 86] width 133 height 19
click at [100, 531] on div "Manage exposures" at bounding box center [64, 524] width 93 height 24
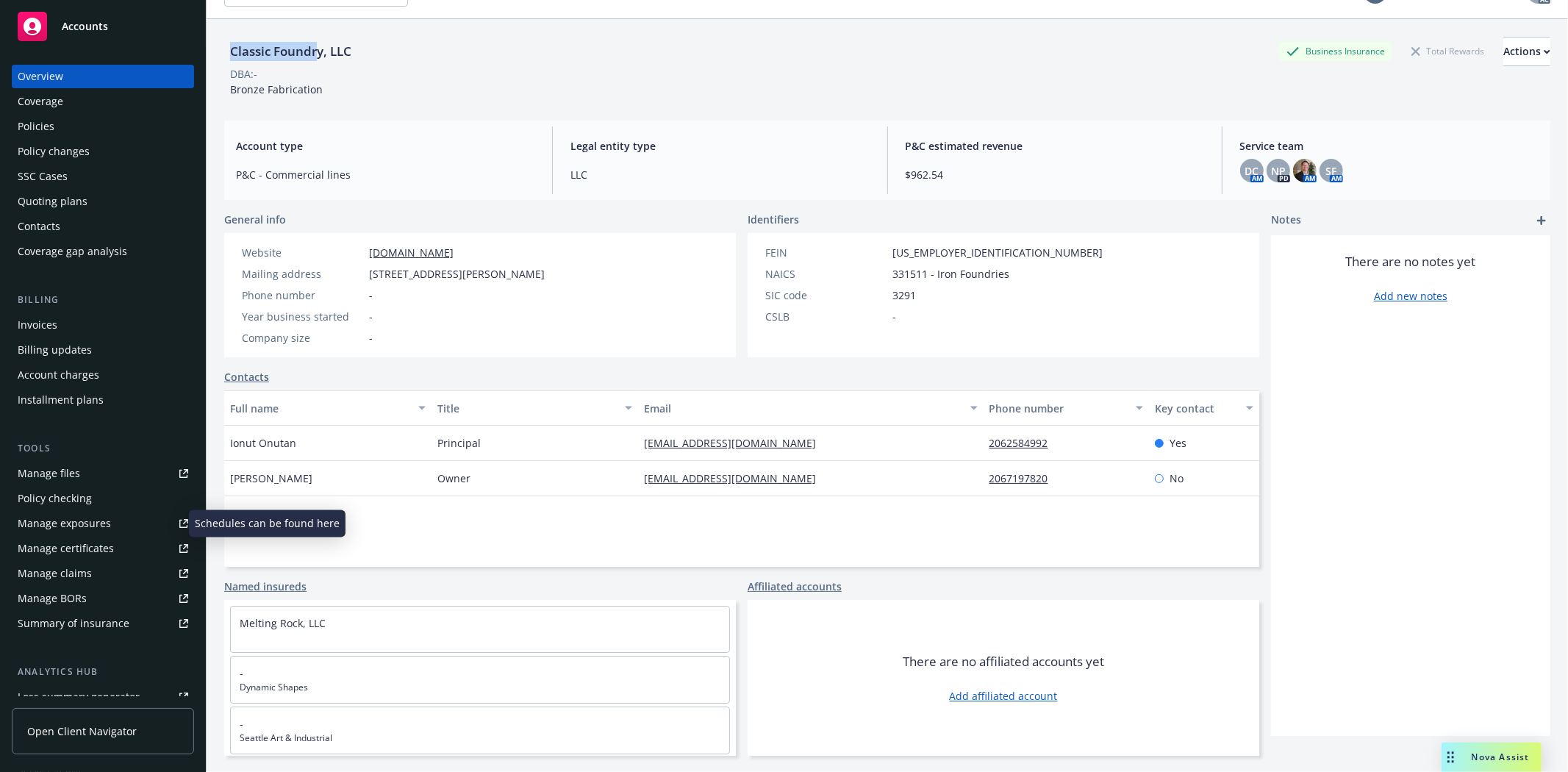
scroll to position [54, 0]
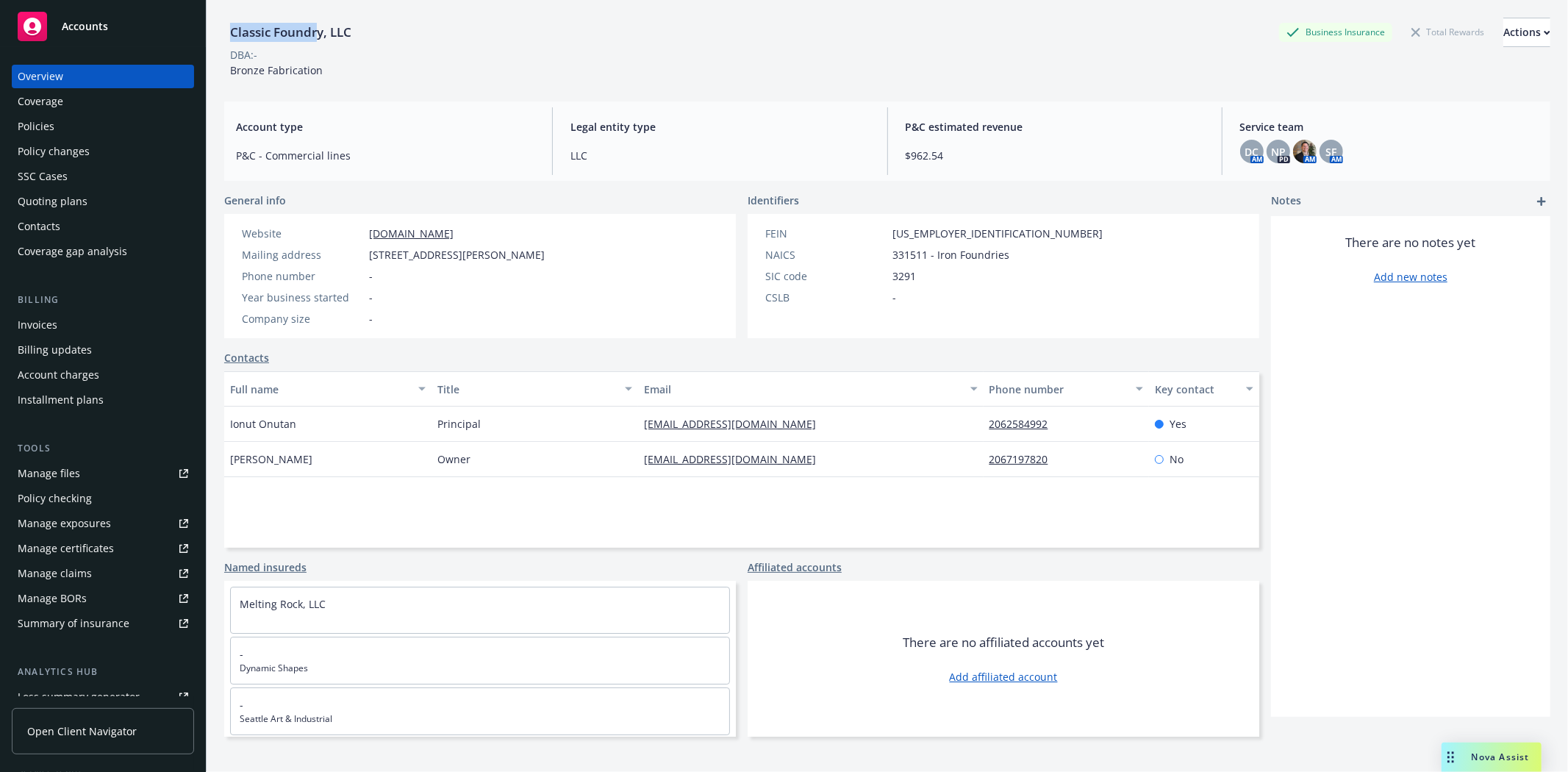
click at [111, 126] on div "Policies" at bounding box center [103, 126] width 171 height 24
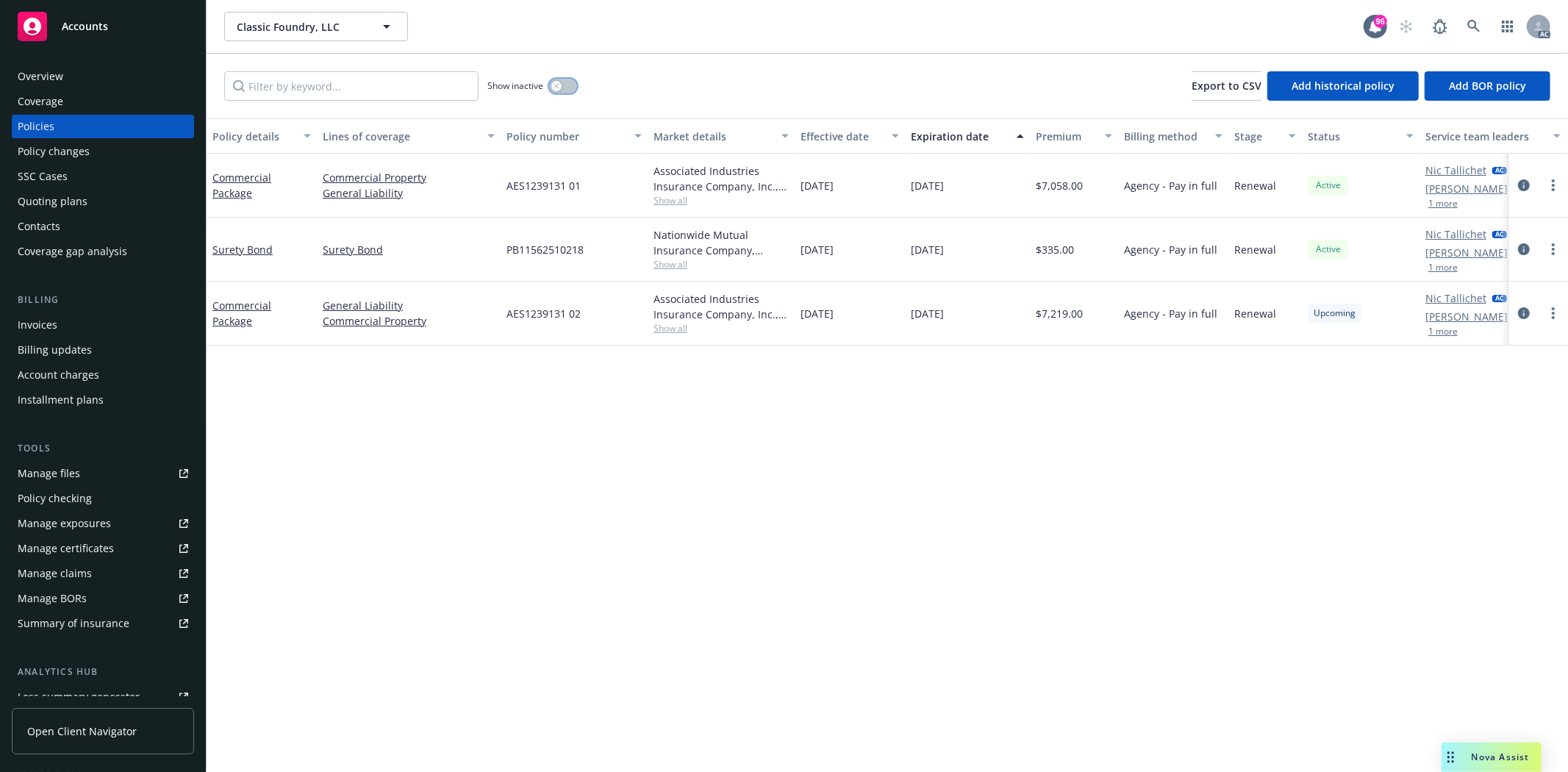
click at [562, 90] on button "button" at bounding box center [563, 85] width 28 height 15
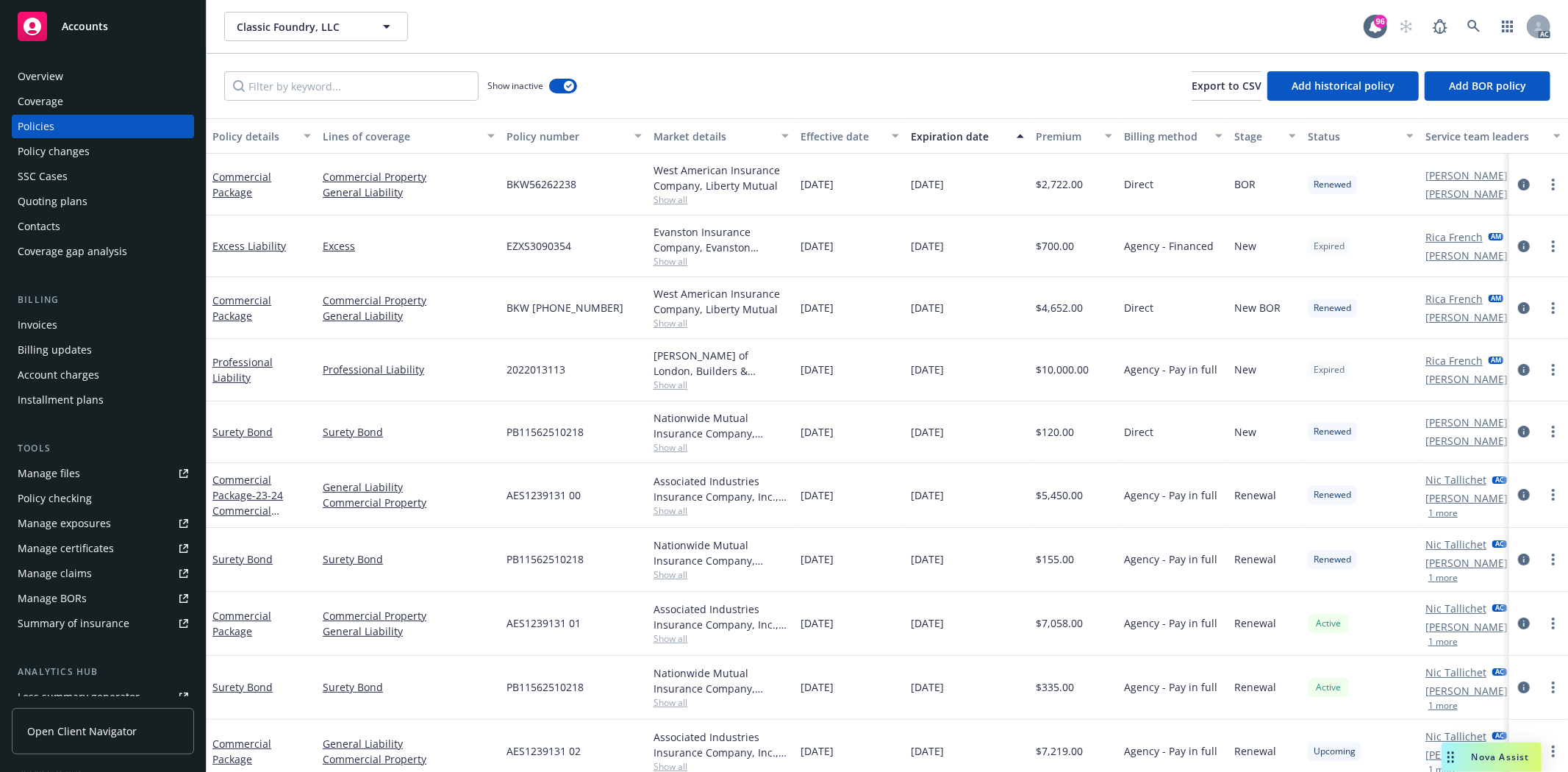
click at [97, 82] on div "Overview" at bounding box center [103, 77] width 171 height 24
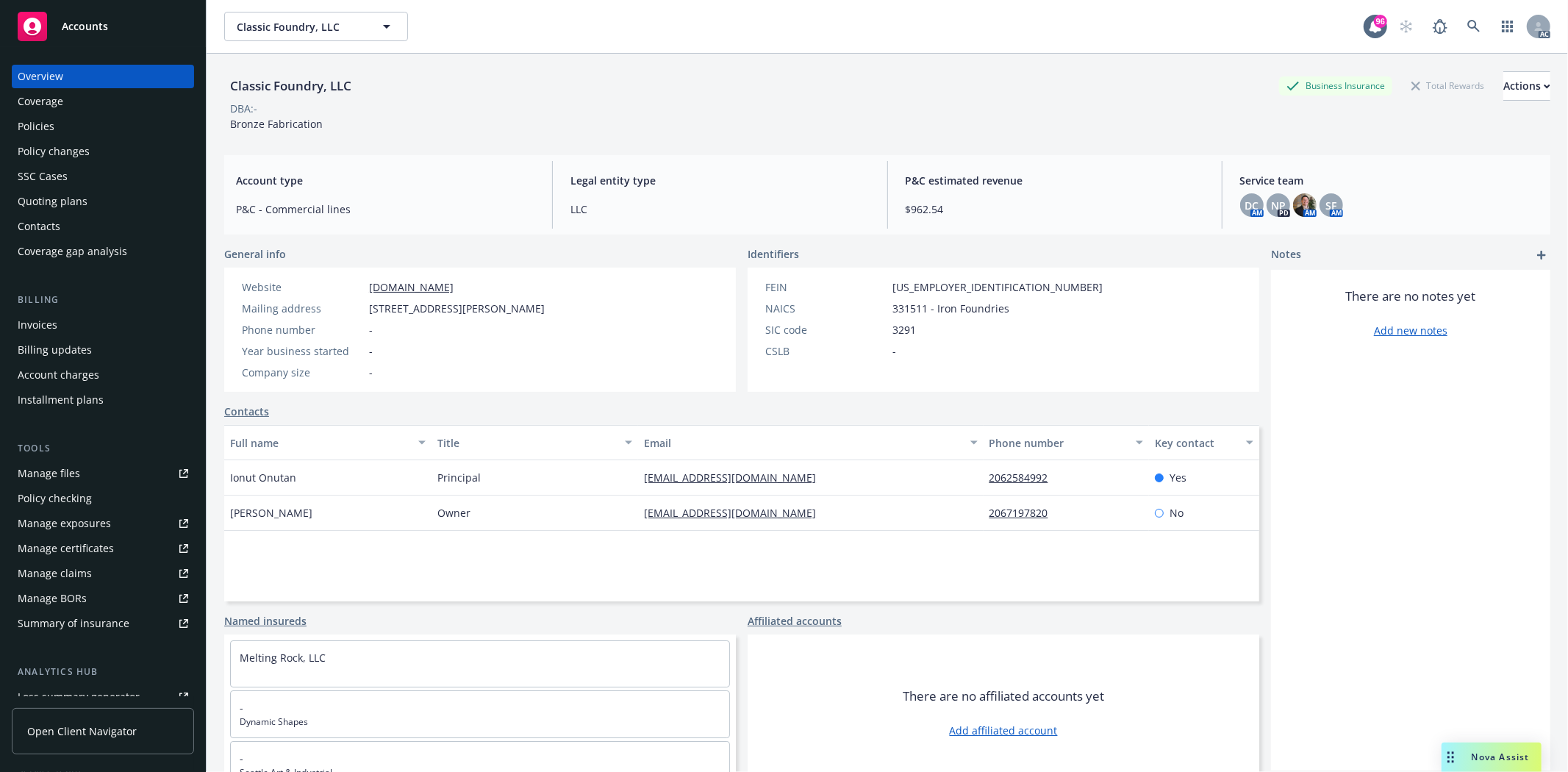
click at [119, 189] on div "Overview Coverage Policies Policy changes SSC Cases Quoting plans Contacts Cove…" at bounding box center [103, 164] width 182 height 199
click at [90, 200] on div "Quoting plans" at bounding box center [103, 201] width 171 height 24
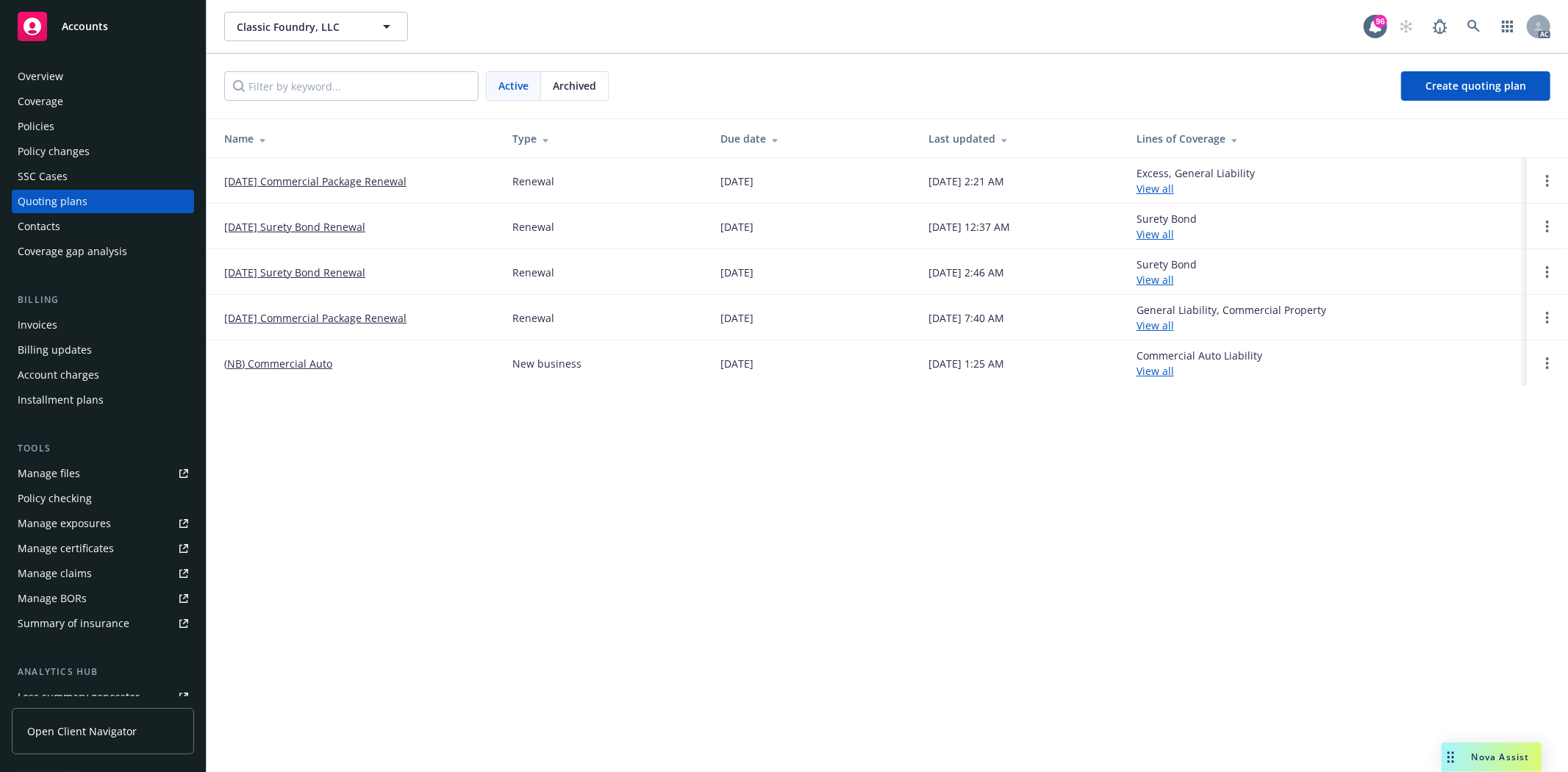
click at [563, 77] on div "Archived" at bounding box center [574, 85] width 67 height 28
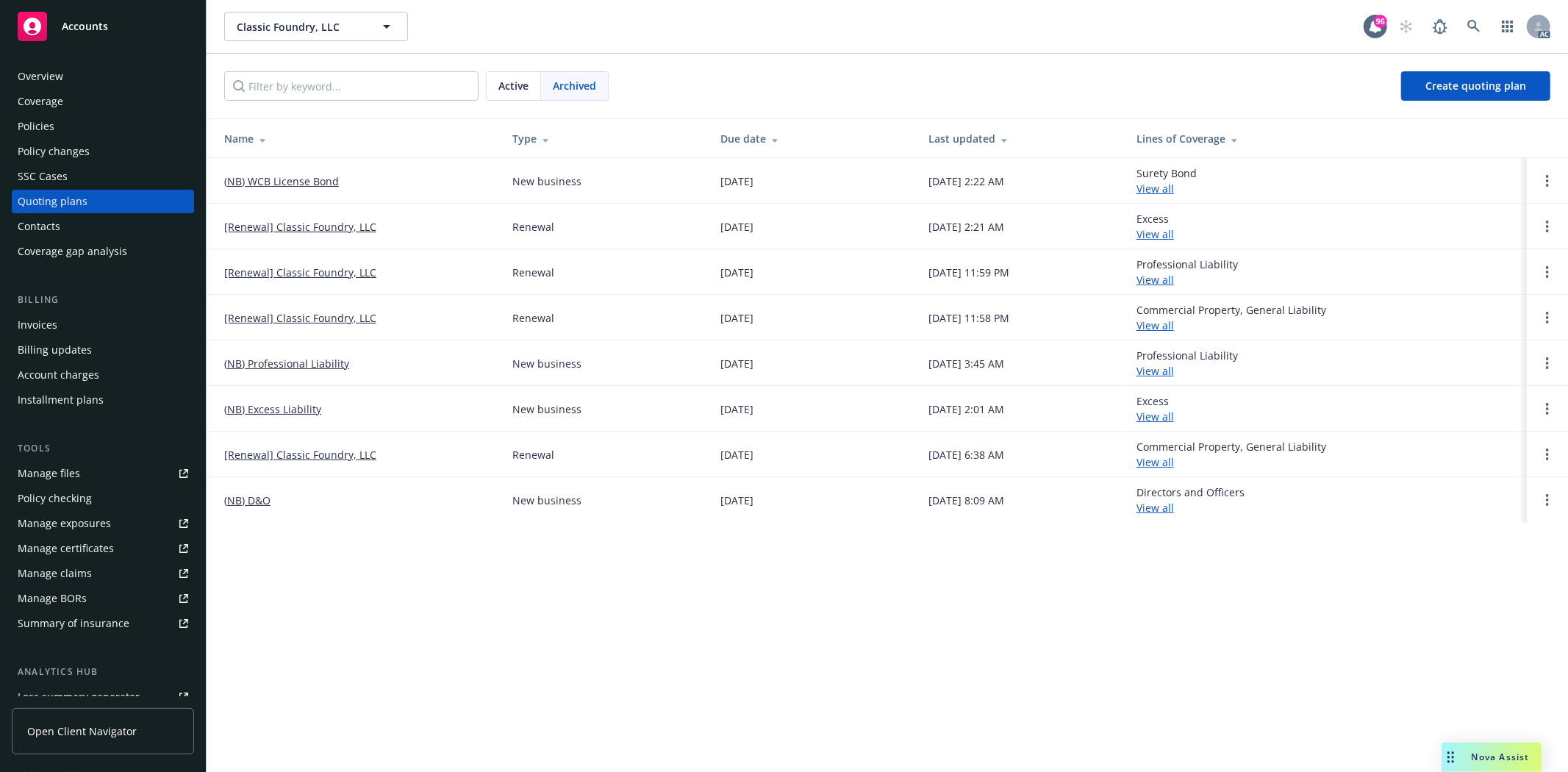
click at [530, 82] on div "Active" at bounding box center [514, 85] width 55 height 28
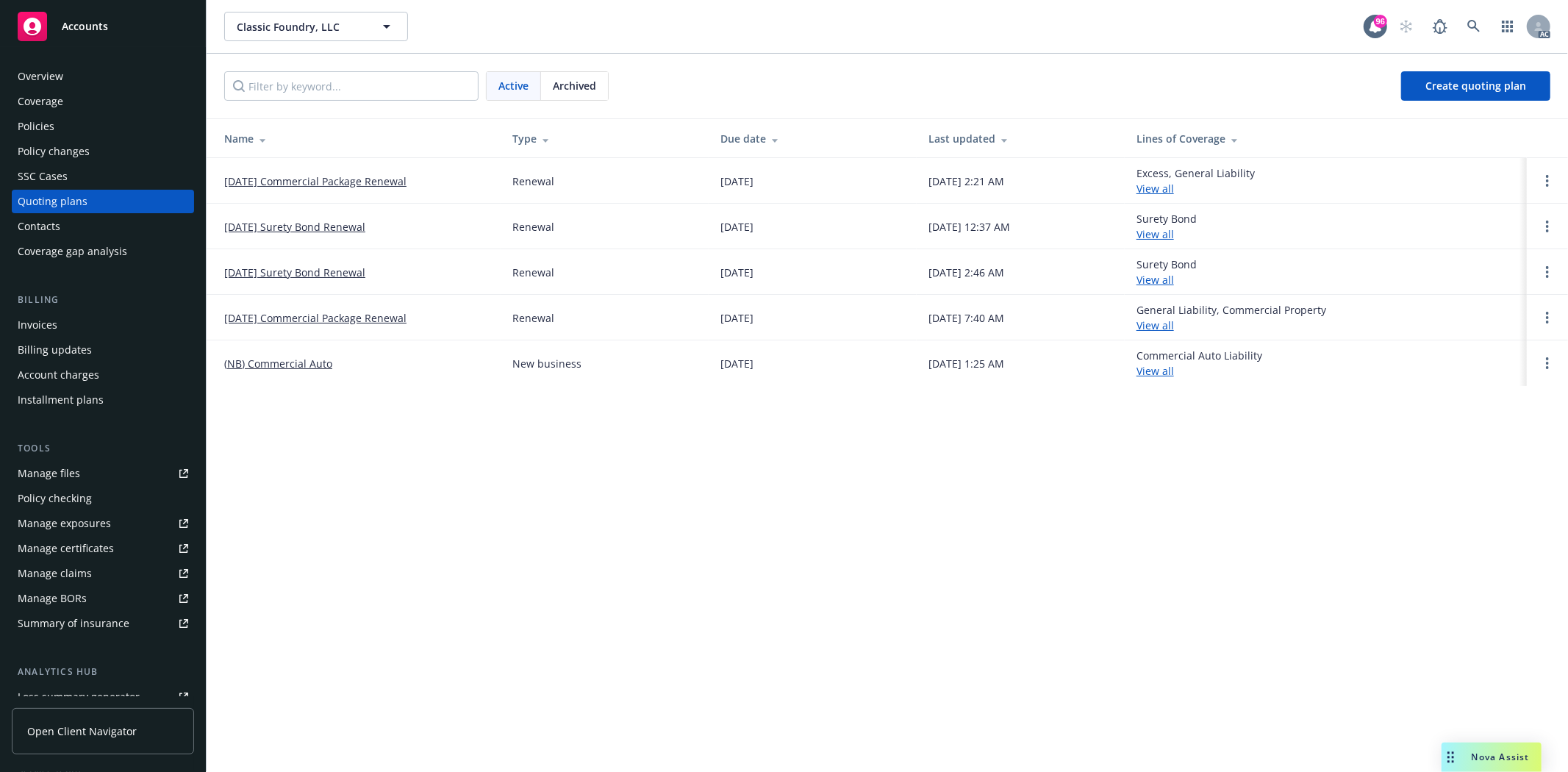
click at [65, 122] on div "Policies" at bounding box center [103, 126] width 171 height 24
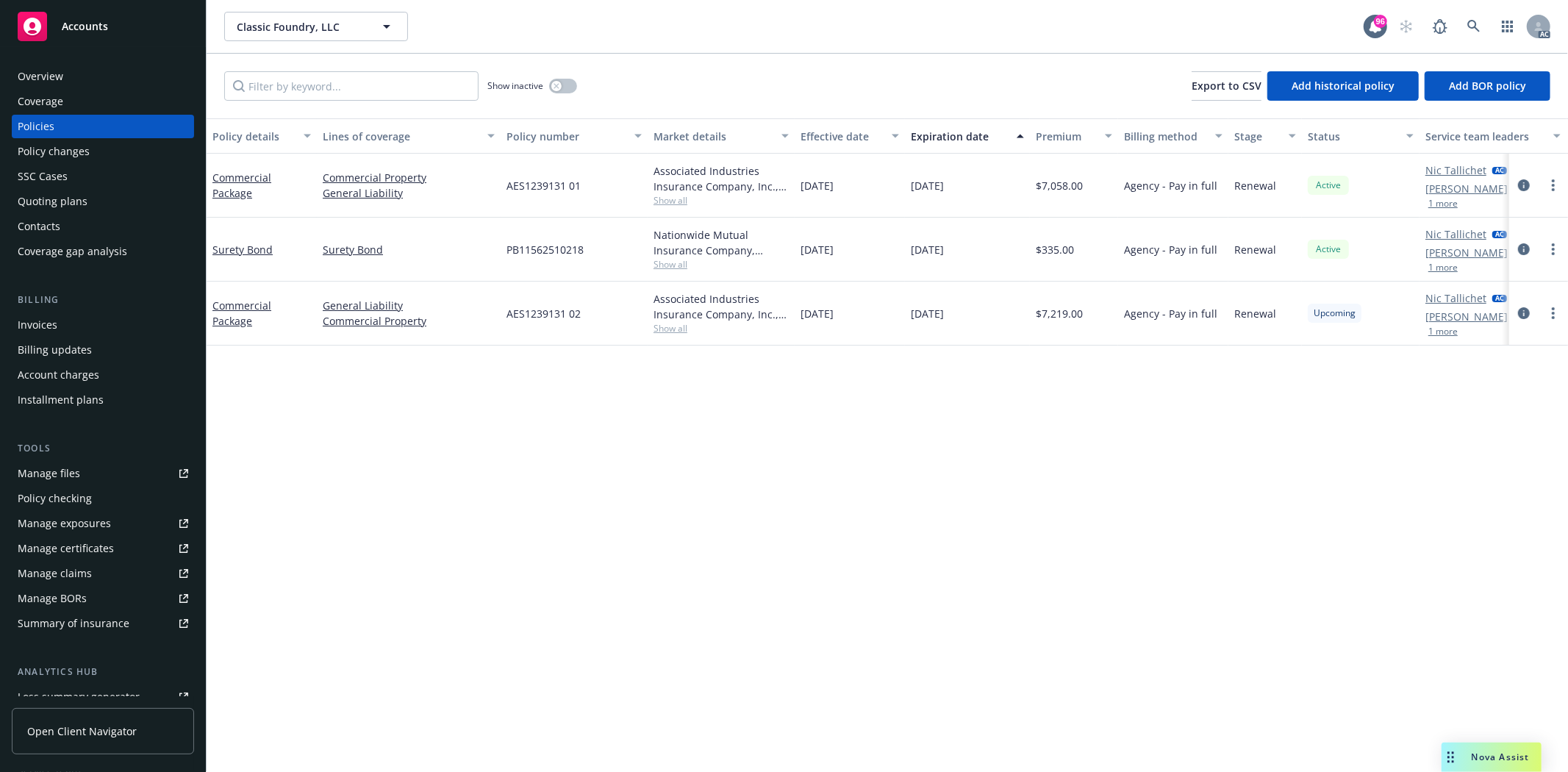
click at [76, 74] on div "Overview" at bounding box center [103, 77] width 171 height 24
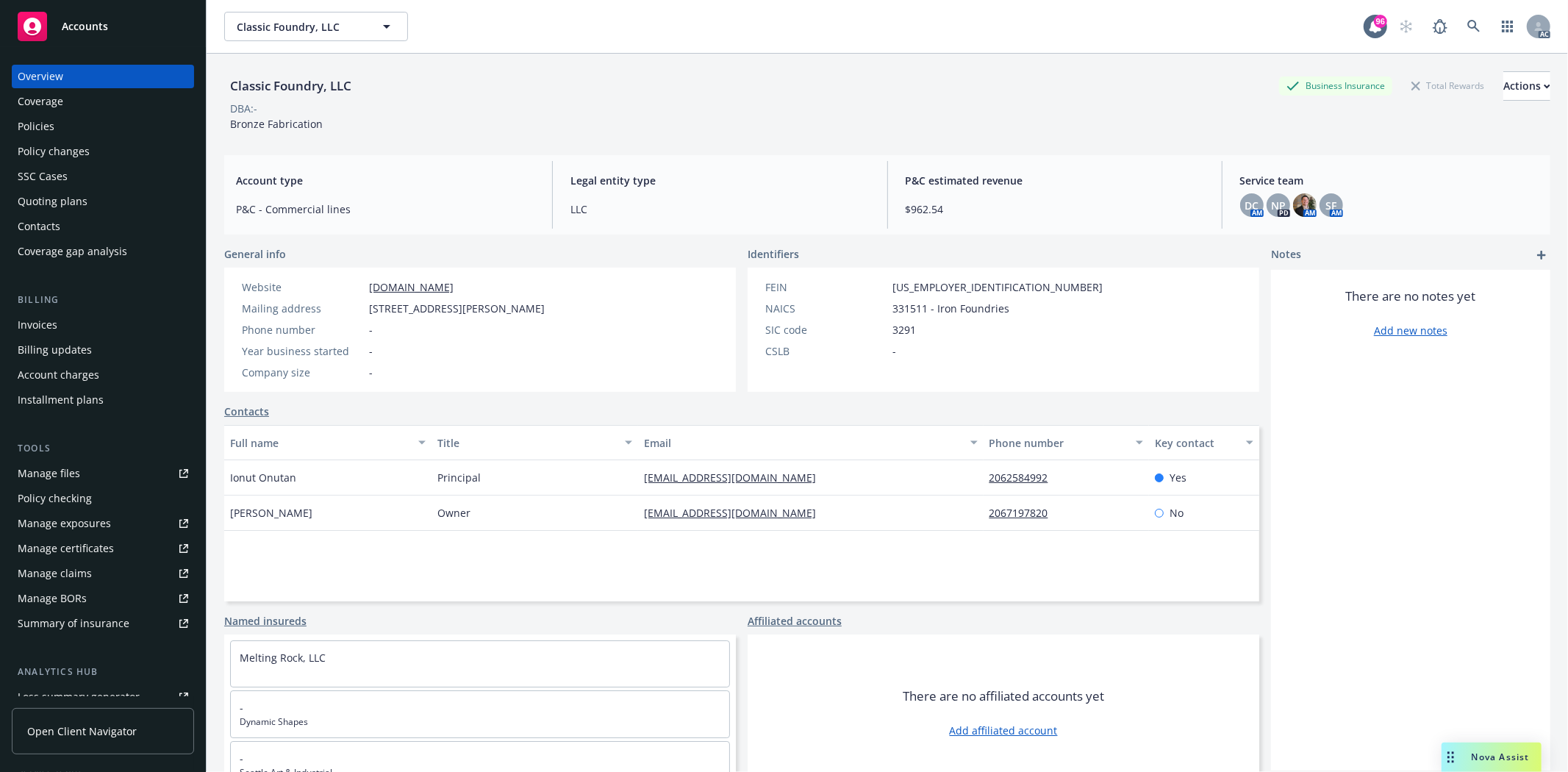
click at [113, 203] on div "Quoting plans" at bounding box center [103, 201] width 171 height 24
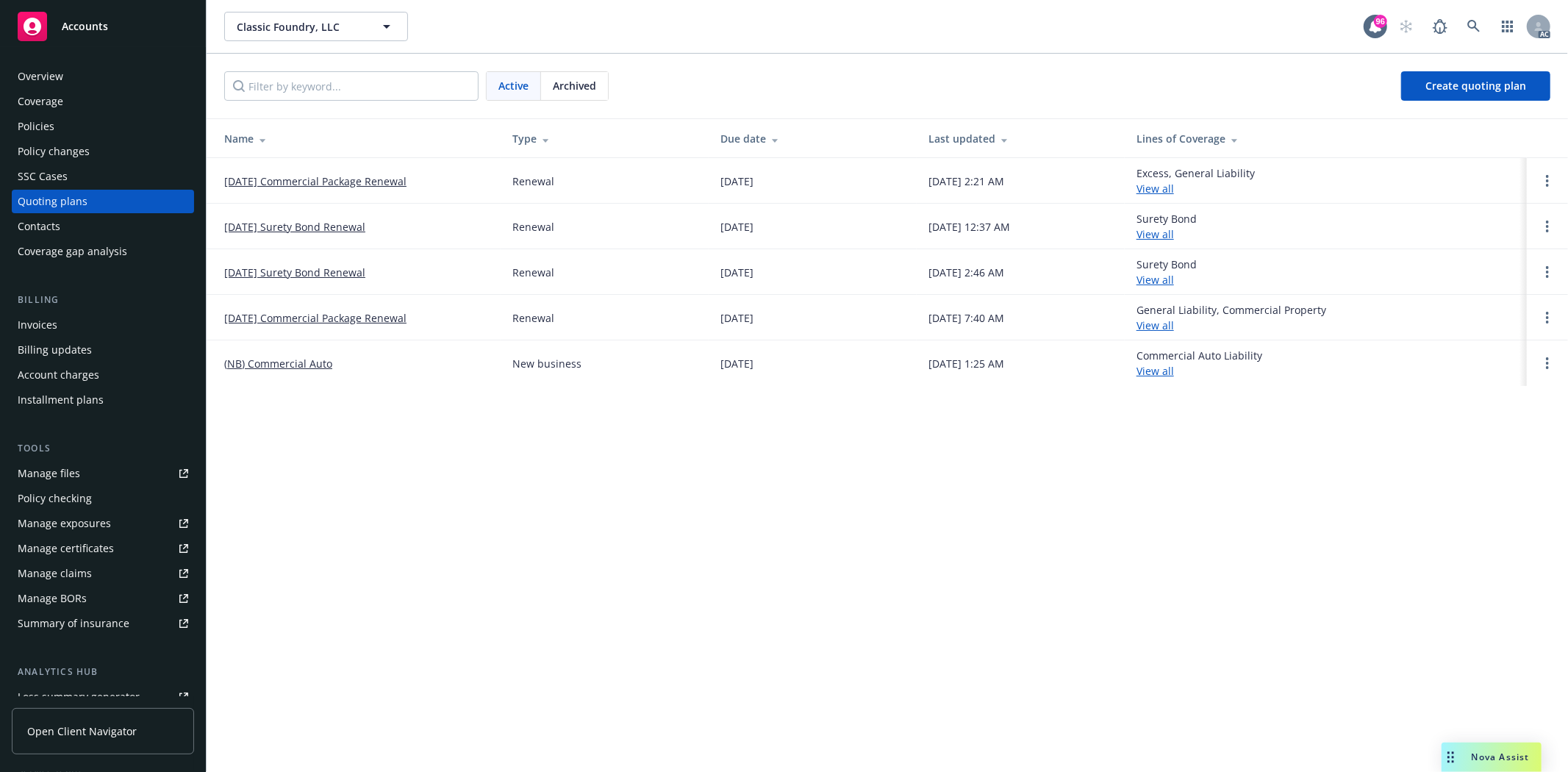
click at [549, 88] on div "Archived" at bounding box center [574, 85] width 67 height 28
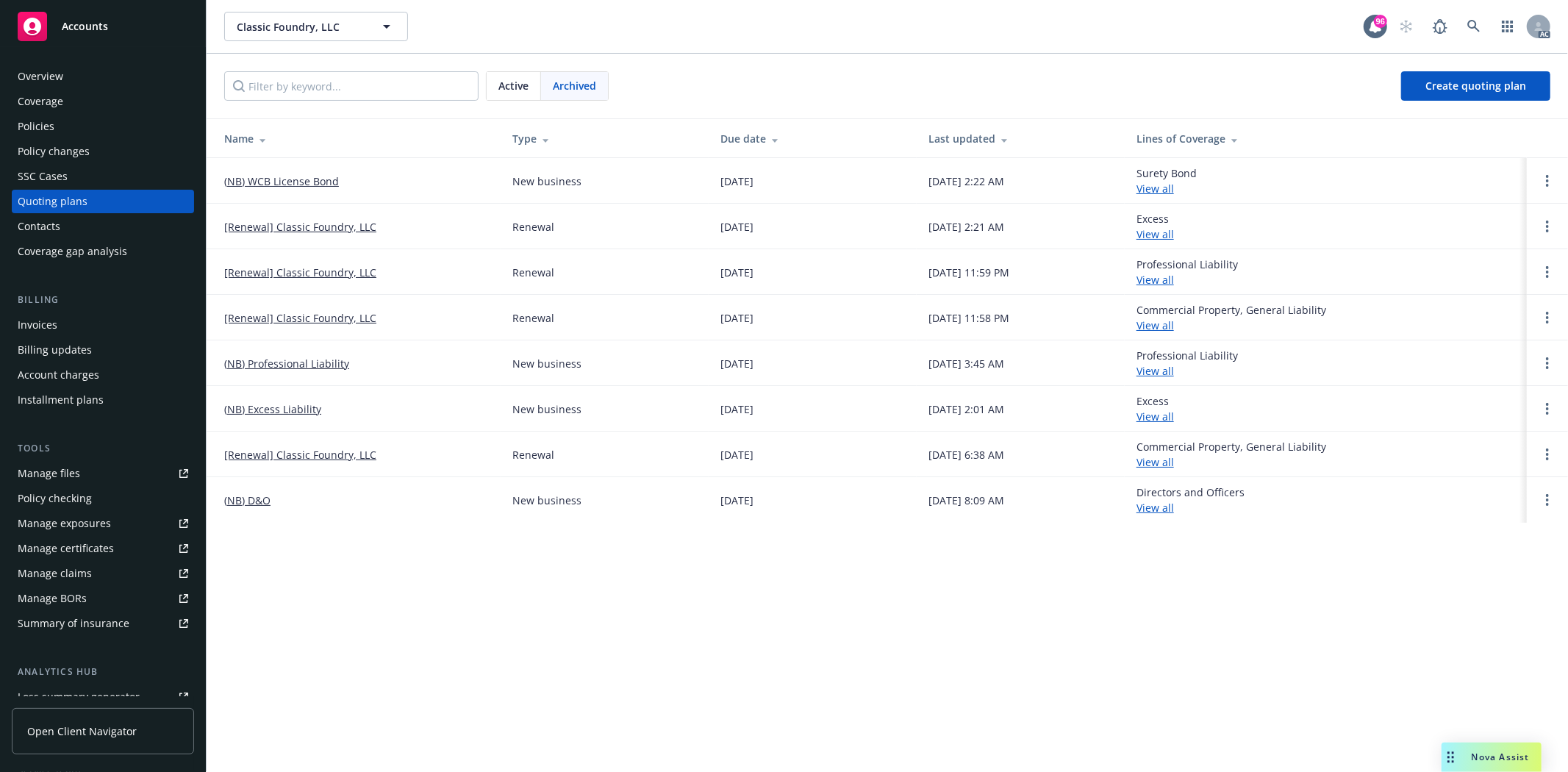
click at [119, 63] on div "Overview Coverage Policies Policy changes SSC Cases Quoting plans Contacts Cove…" at bounding box center [102, 409] width 205 height 725
click at [135, 82] on div "Overview" at bounding box center [103, 77] width 171 height 24
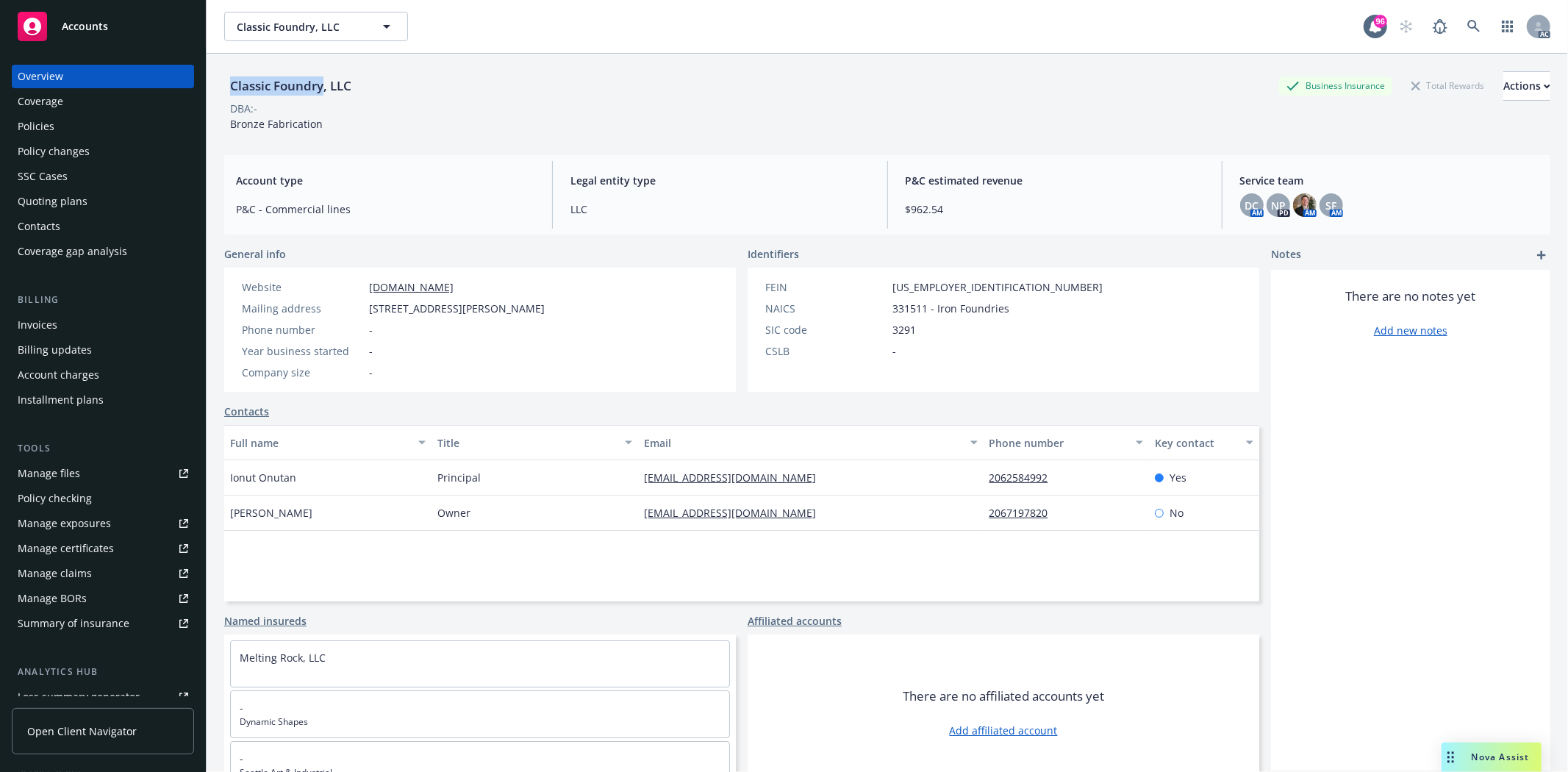
drag, startPoint x: 232, startPoint y: 84, endPoint x: 324, endPoint y: 90, distance: 92.2
click at [324, 90] on div "Classic Foundry, LLC" at bounding box center [291, 86] width 133 height 19
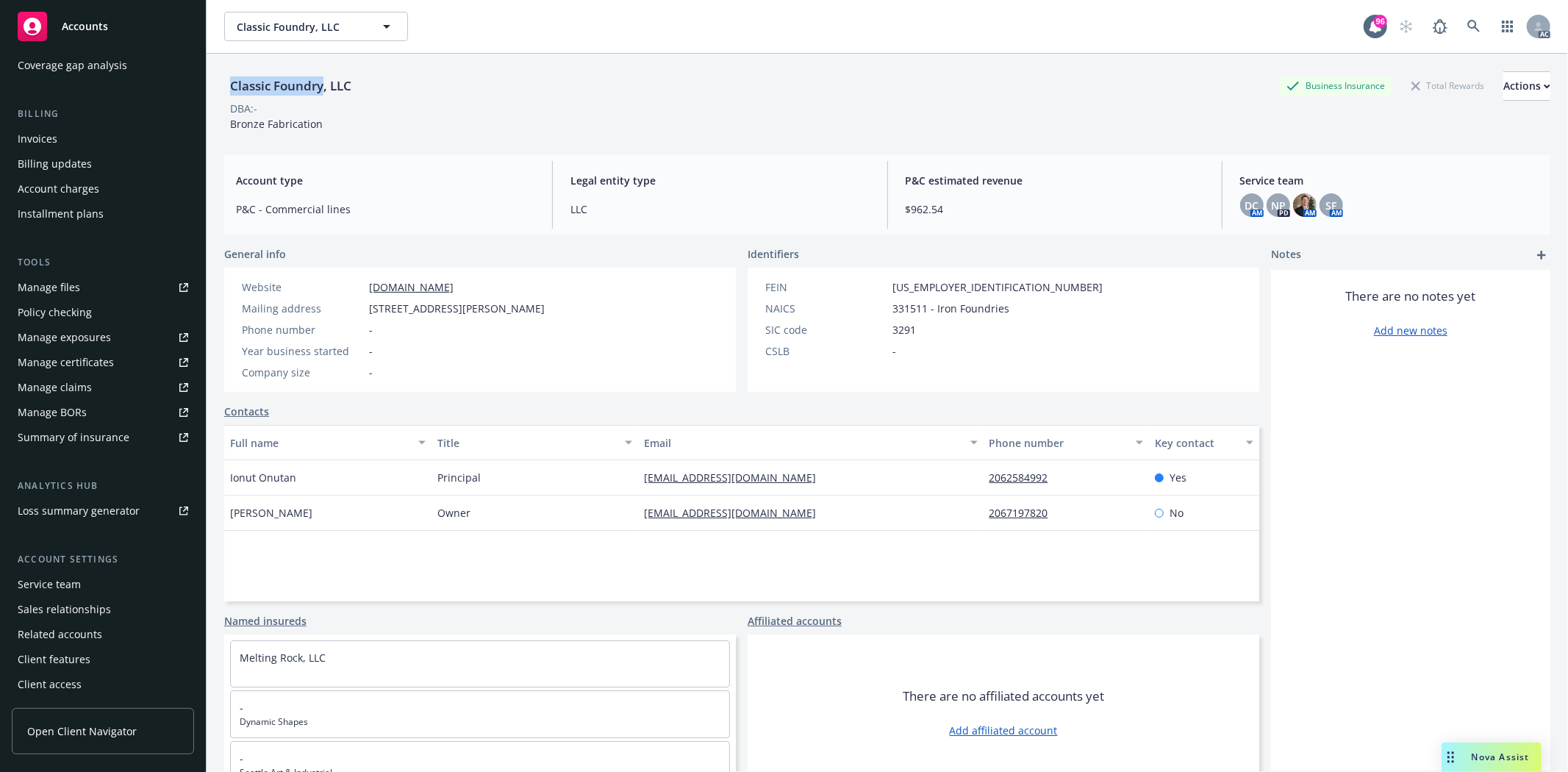
click at [49, 589] on div "Service team" at bounding box center [49, 585] width 63 height 24
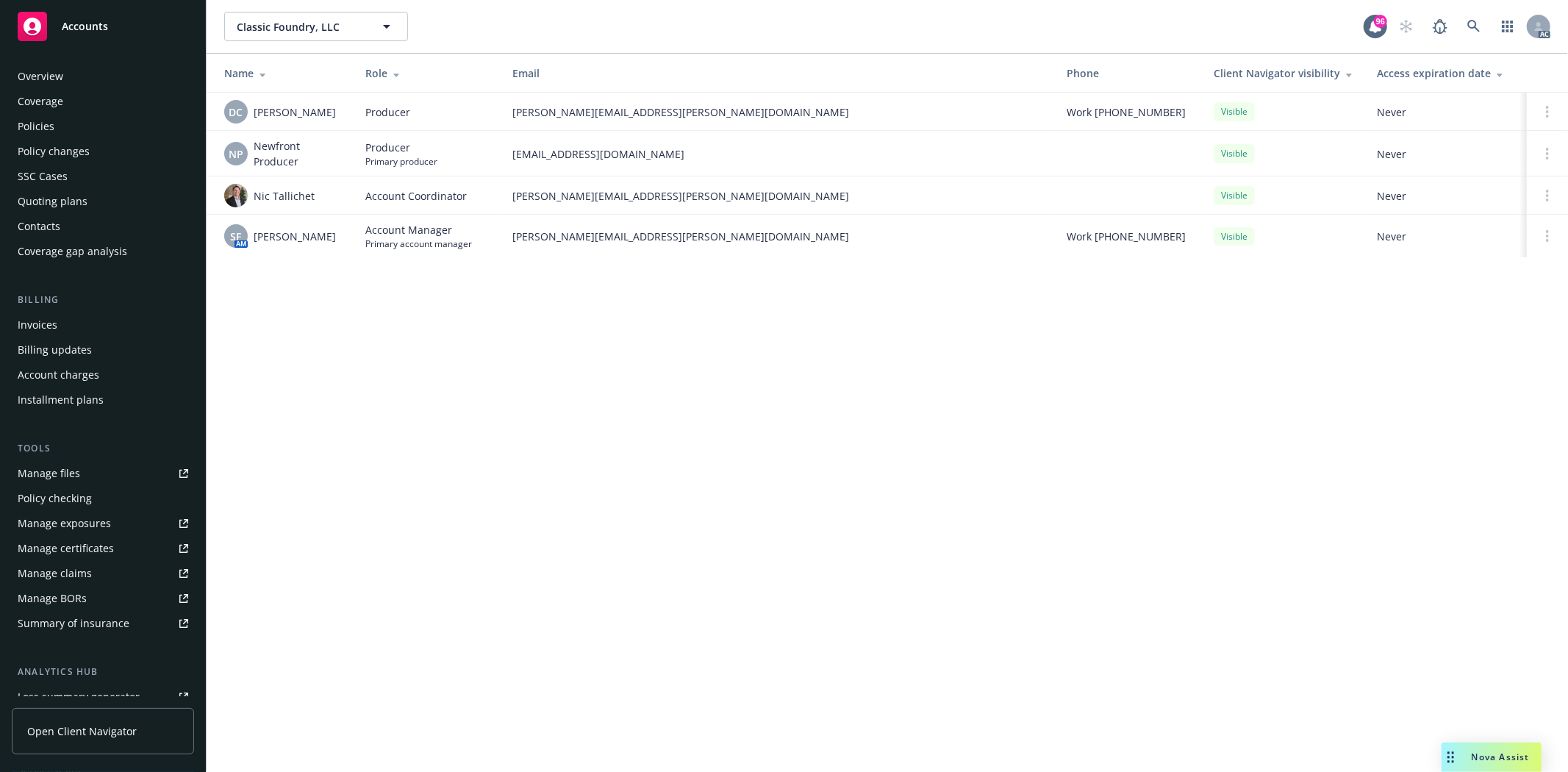
click at [33, 73] on div "Overview" at bounding box center [40, 77] width 45 height 24
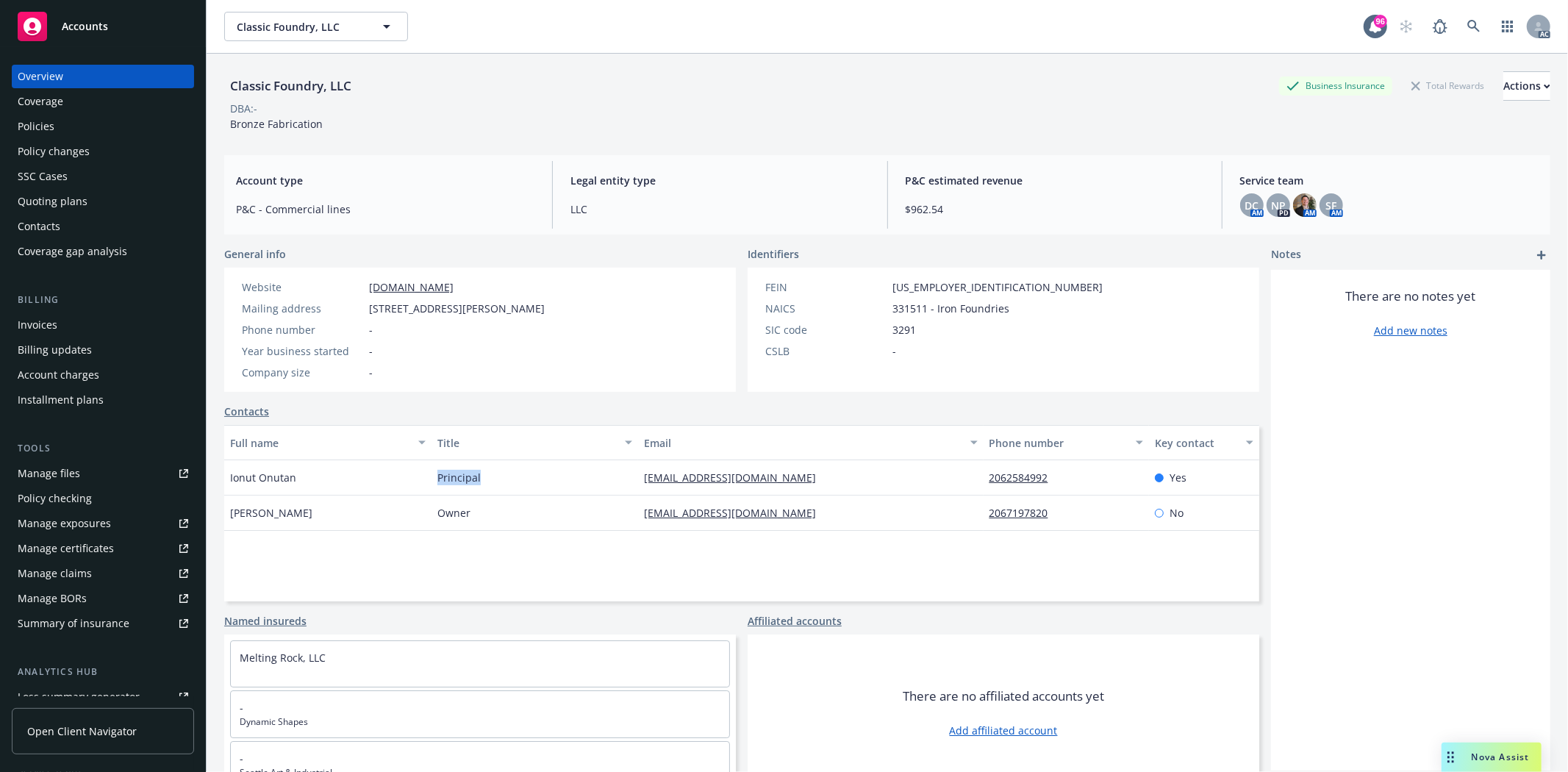
drag, startPoint x: 430, startPoint y: 472, endPoint x: 480, endPoint y: 479, distance: 50.5
click at [480, 479] on div "Principal" at bounding box center [535, 478] width 207 height 35
click at [498, 472] on div "Principal" at bounding box center [535, 478] width 207 height 35
drag, startPoint x: 626, startPoint y: 484, endPoint x: 743, endPoint y: 483, distance: 117.0
click at [743, 483] on div "Ionut Onutan Principal info@classicfoundry.com 2062584992 Yes" at bounding box center [742, 478] width 1035 height 35
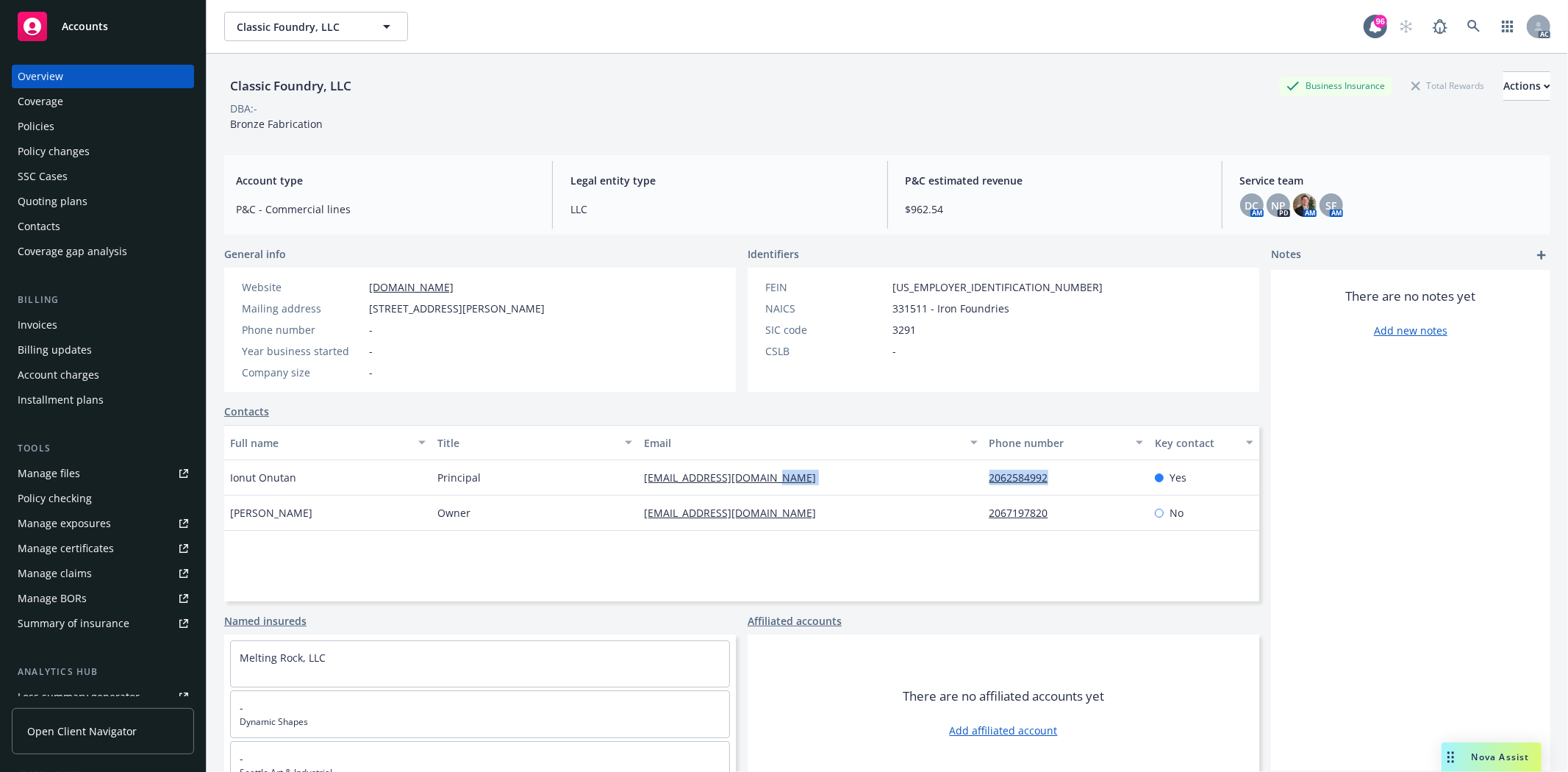
drag, startPoint x: 969, startPoint y: 474, endPoint x: 1053, endPoint y: 473, distance: 84.0
click at [1053, 473] on div "Ionut Onutan Principal info@classicfoundry.com 2062584992 Yes" at bounding box center [742, 478] width 1035 height 35
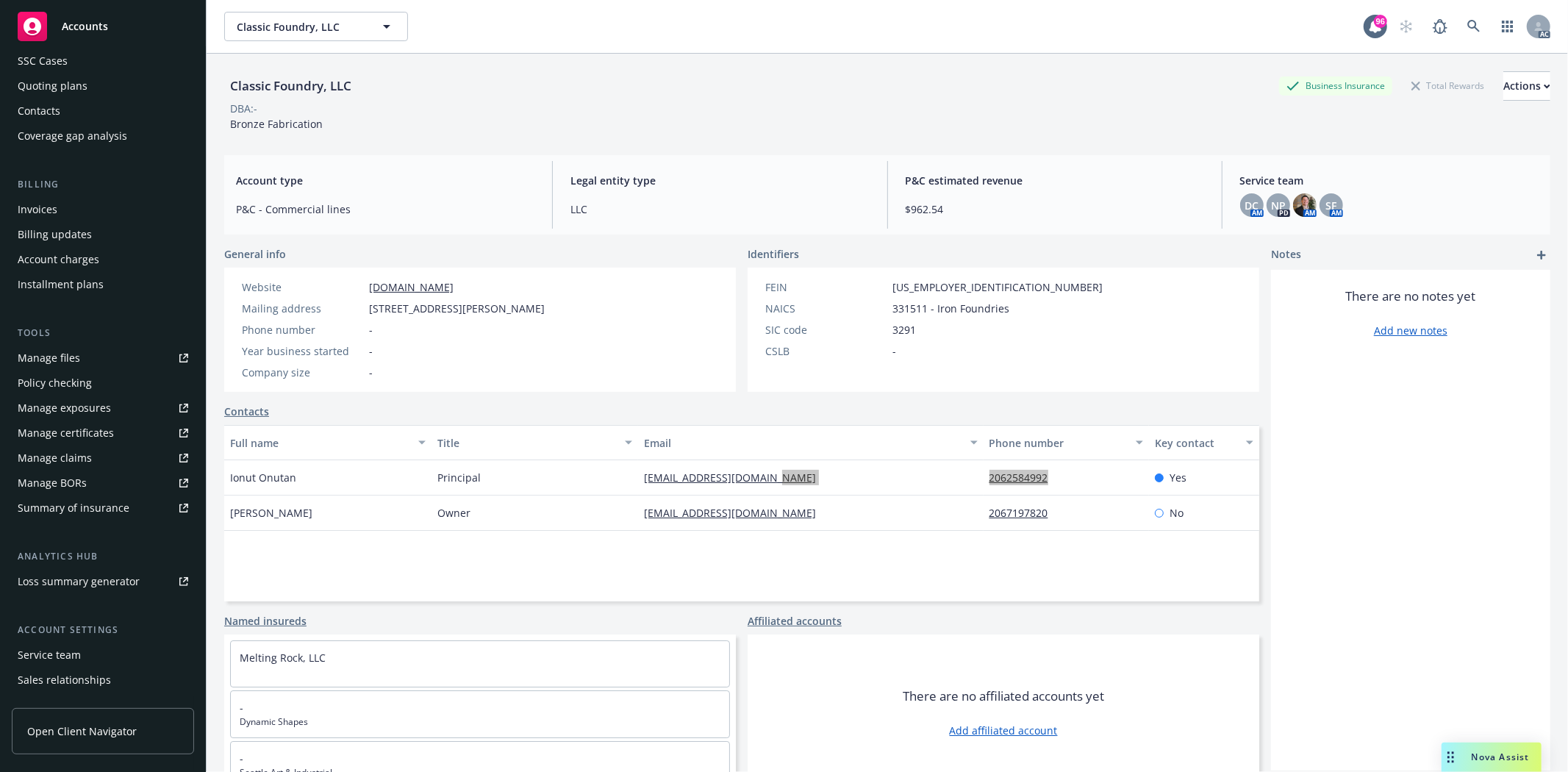
scroll to position [186, 0]
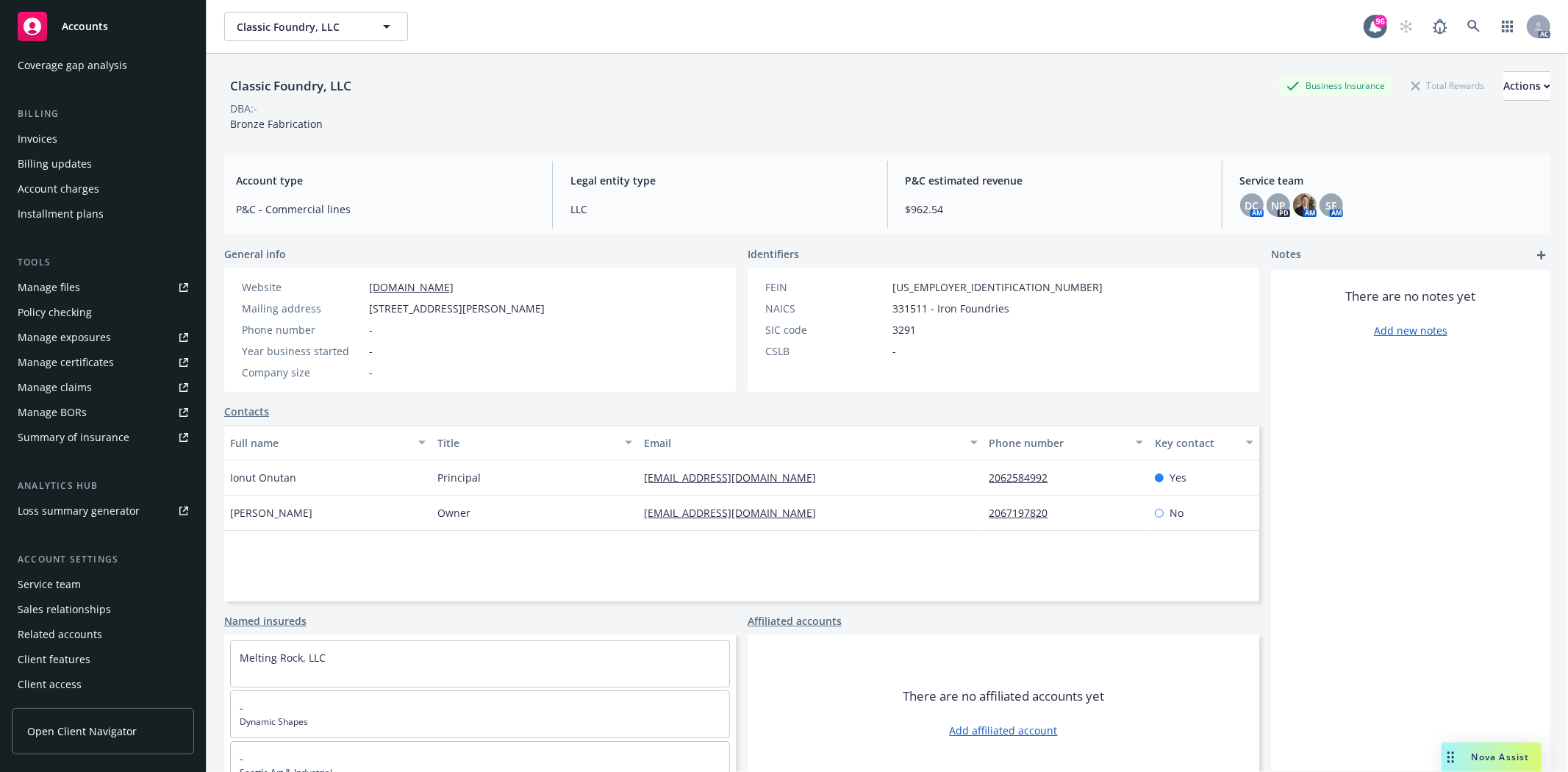
click at [69, 596] on div "Service team Sales relationships Related accounts Client features Client access" at bounding box center [103, 635] width 182 height 124
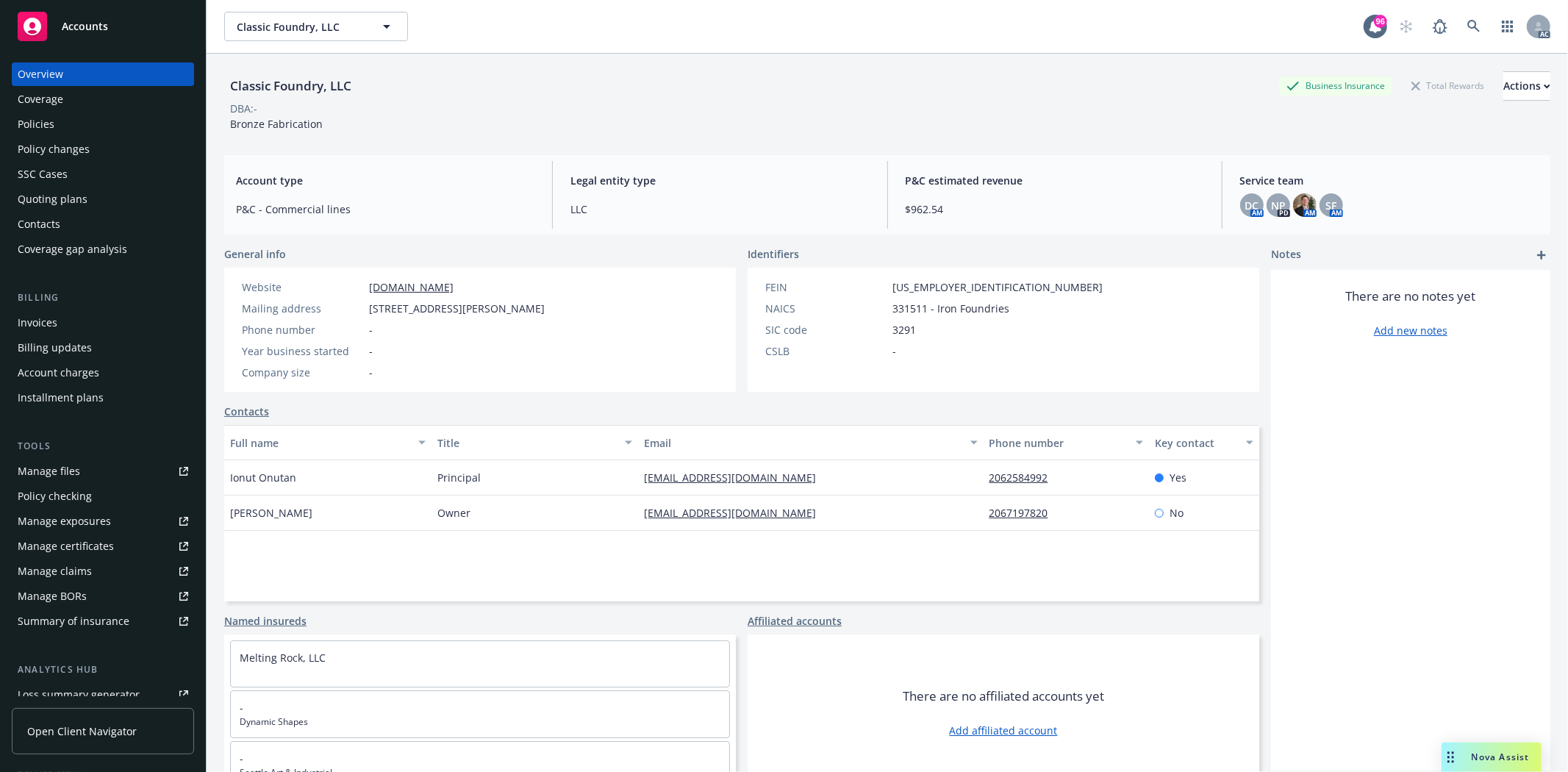
scroll to position [0, 0]
click at [70, 202] on div "Quoting plans" at bounding box center [53, 201] width 70 height 24
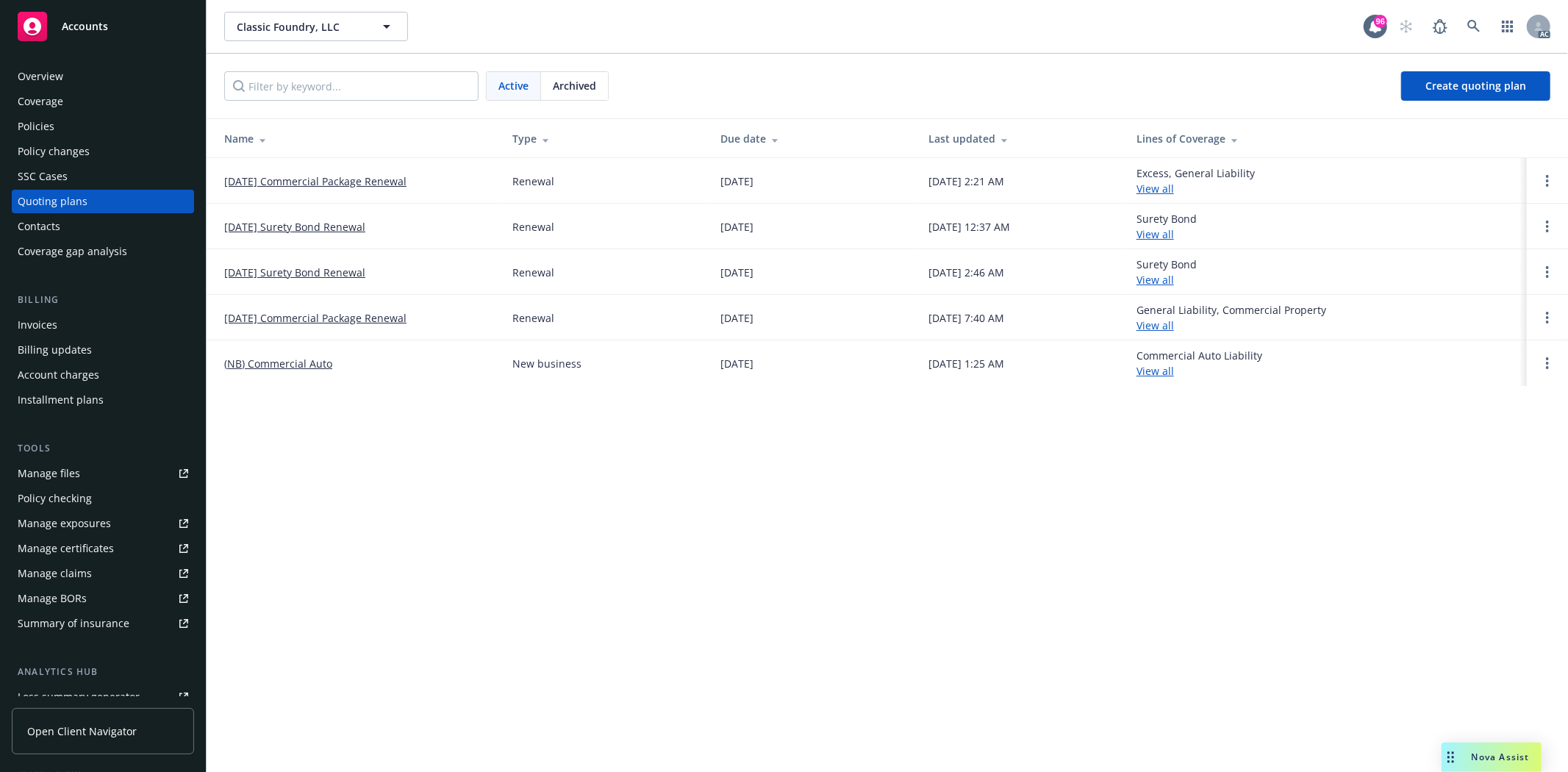
click at [296, 187] on link "09/19/25 Commercial Package Renewal" at bounding box center [315, 181] width 182 height 15
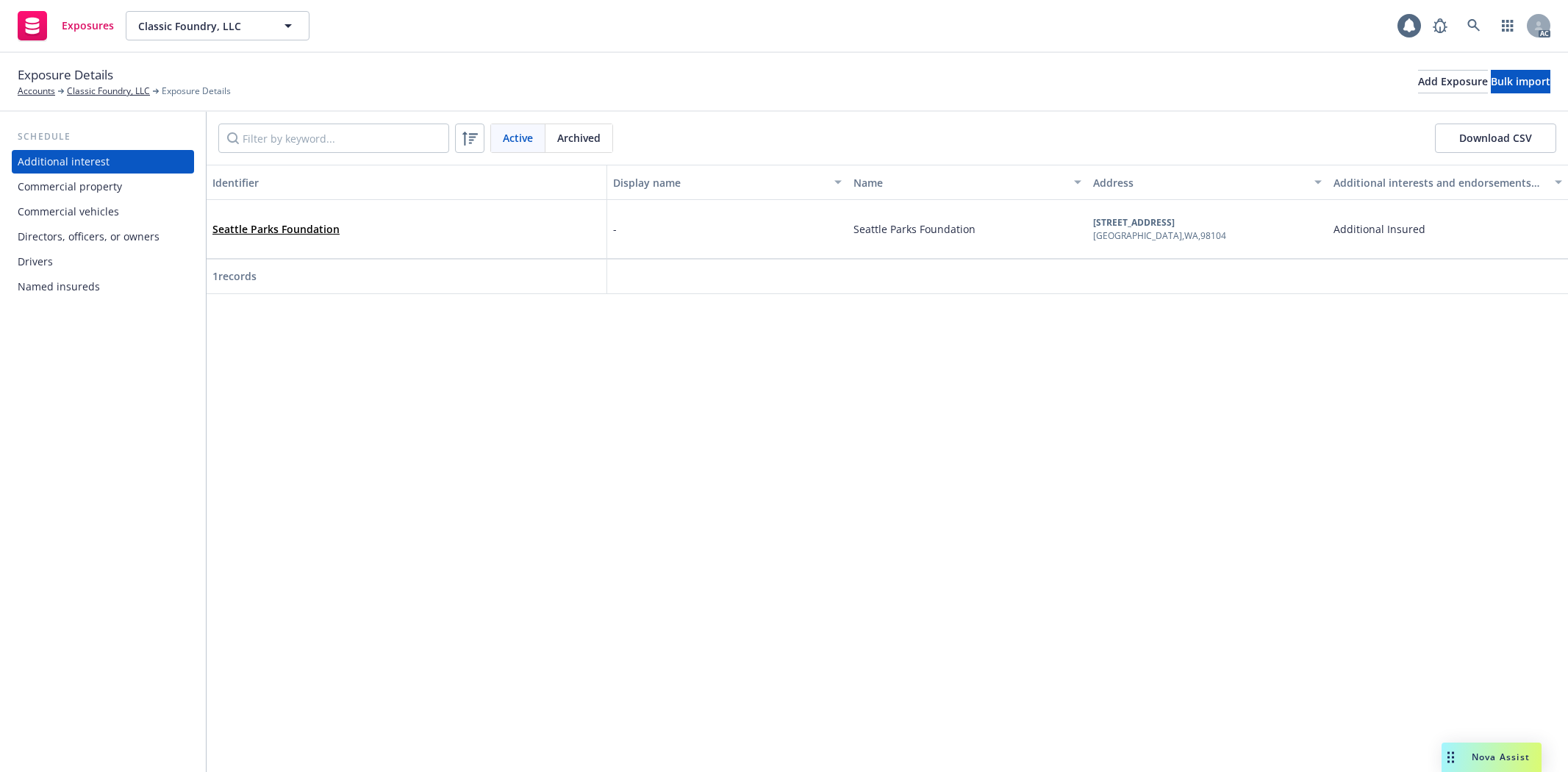
click at [151, 203] on div "Commercial vehicles" at bounding box center [103, 212] width 171 height 24
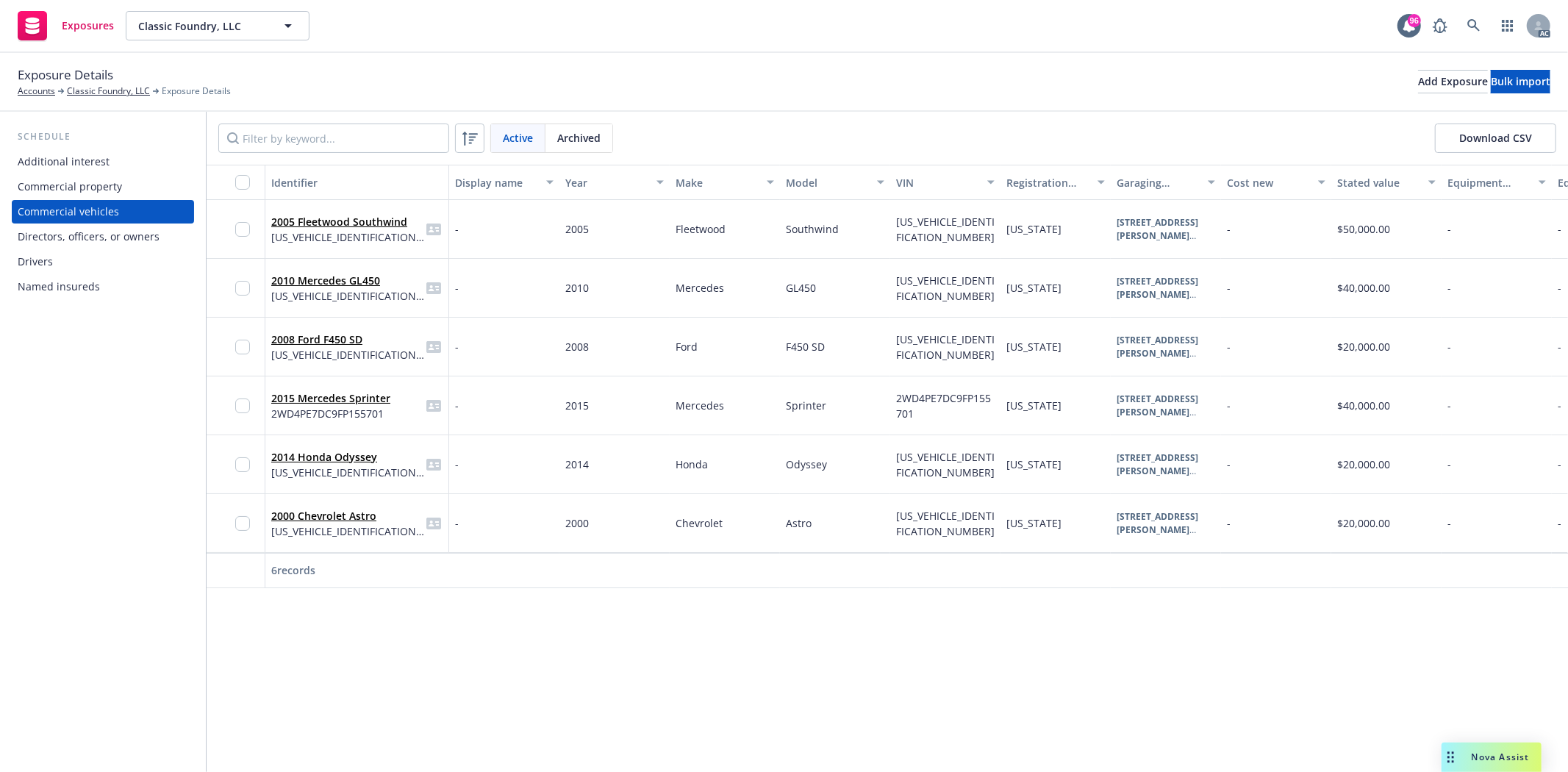
click at [142, 185] on div "Commercial property" at bounding box center [103, 187] width 171 height 24
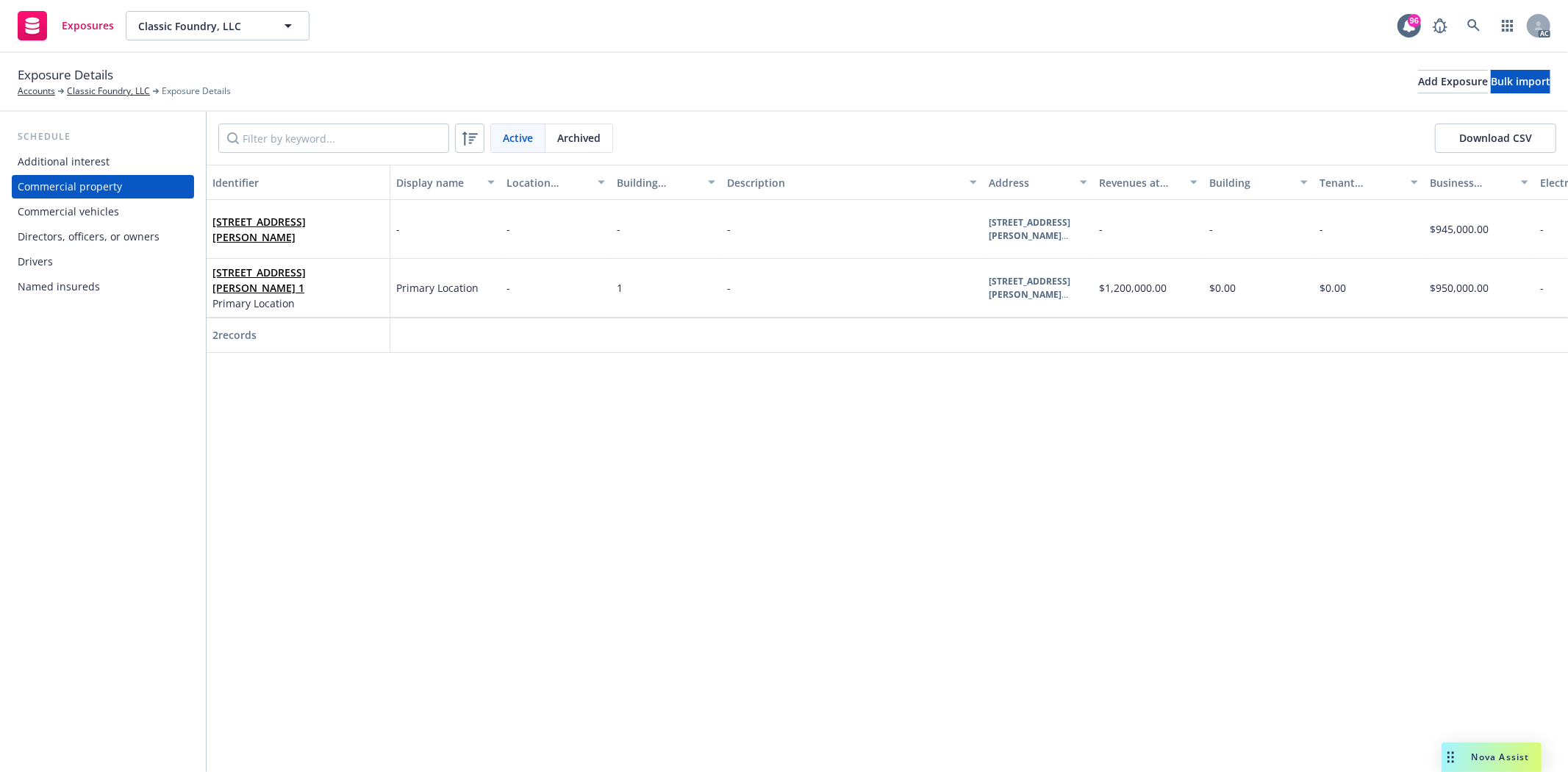
click at [126, 232] on div "Directors, officers, or owners" at bounding box center [89, 237] width 142 height 24
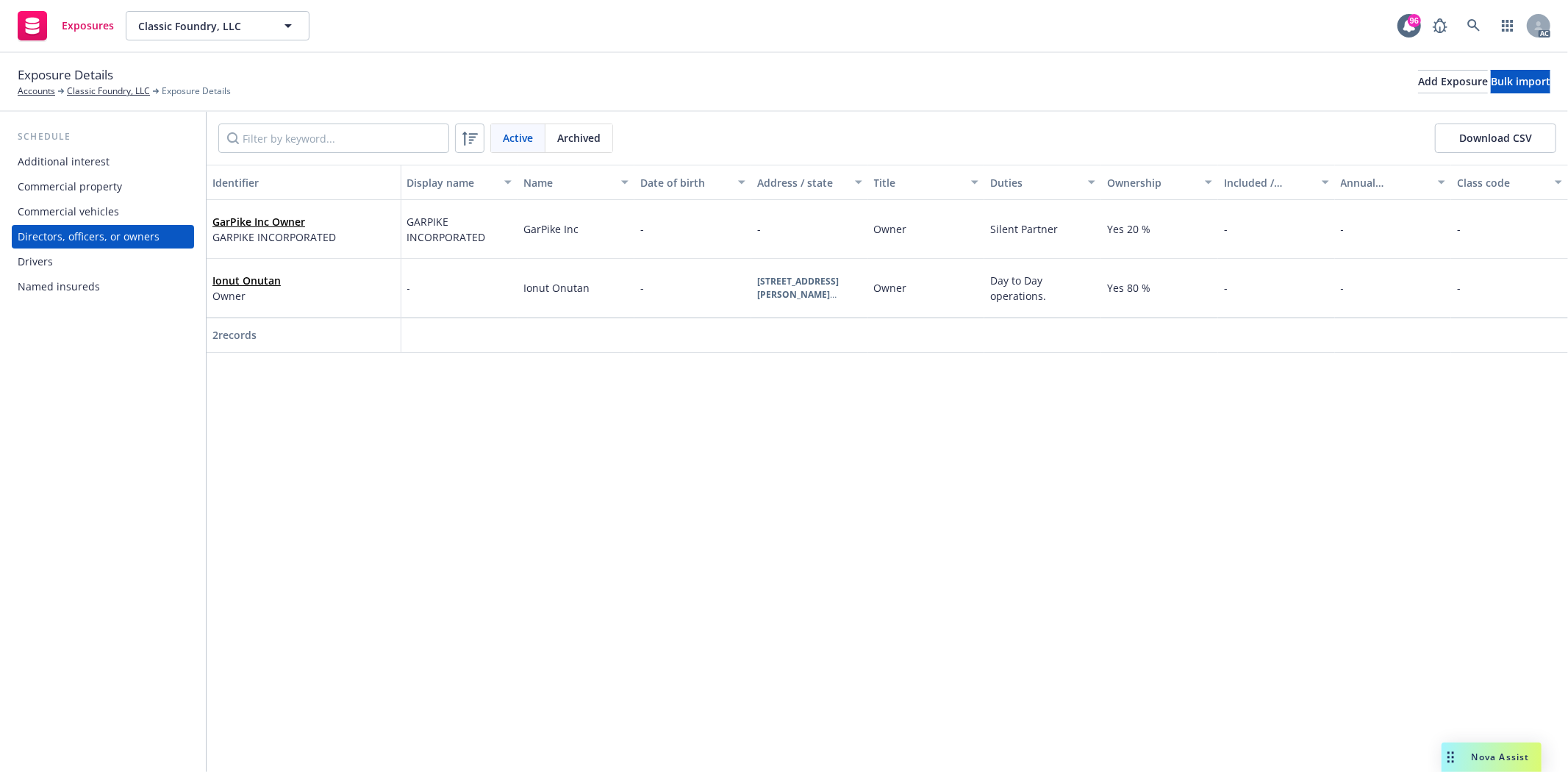
click at [78, 260] on div "Drivers" at bounding box center [103, 262] width 171 height 24
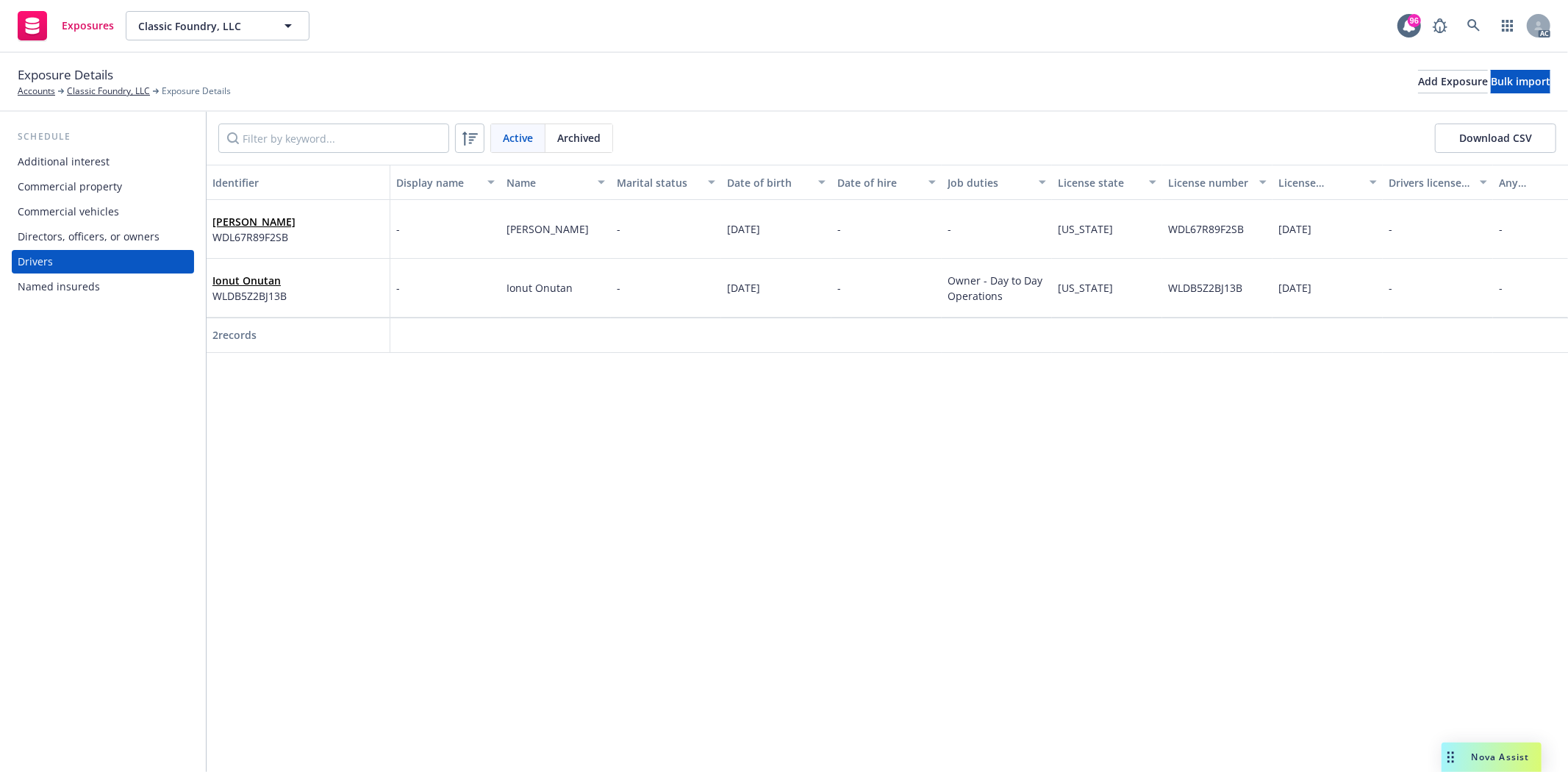
click at [67, 278] on div "Named insureds" at bounding box center [59, 287] width 83 height 24
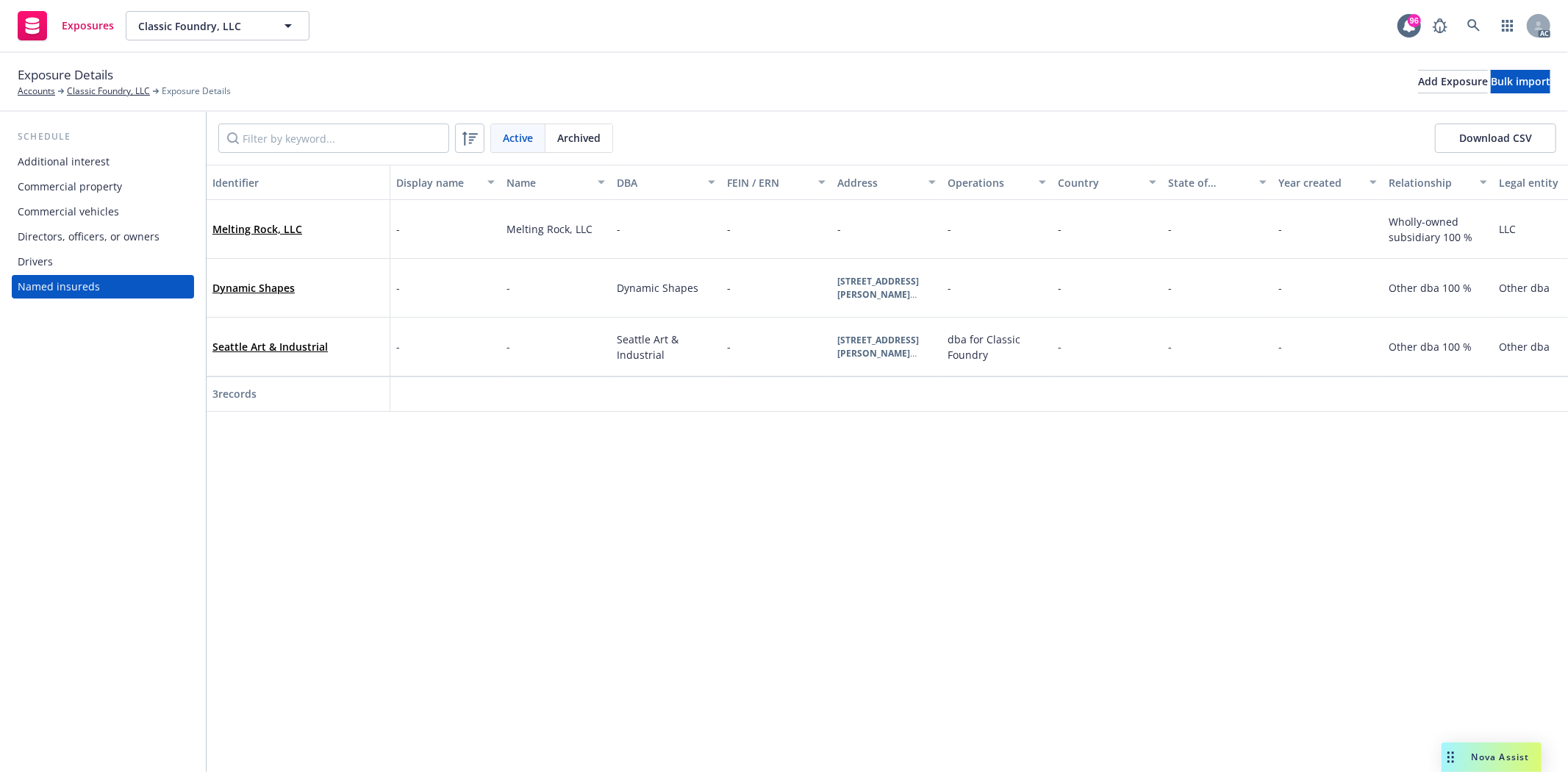
click at [88, 233] on div "Directors, officers, or owners" at bounding box center [89, 237] width 142 height 24
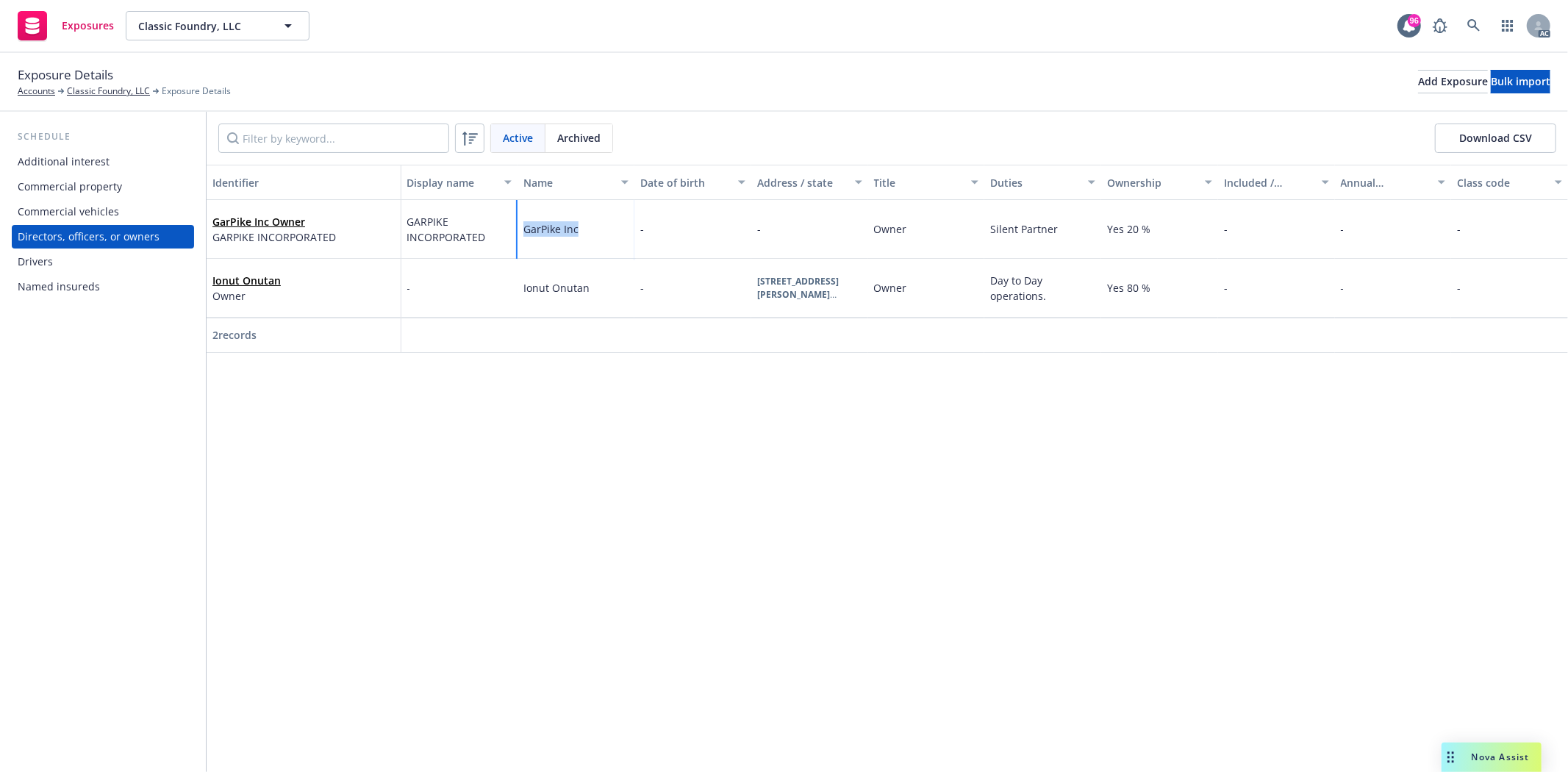
drag, startPoint x: 518, startPoint y: 229, endPoint x: 585, endPoint y: 236, distance: 67.4
click at [585, 236] on div "GarPike Inc" at bounding box center [576, 229] width 117 height 59
click at [99, 169] on div "Additional interest" at bounding box center [64, 162] width 92 height 24
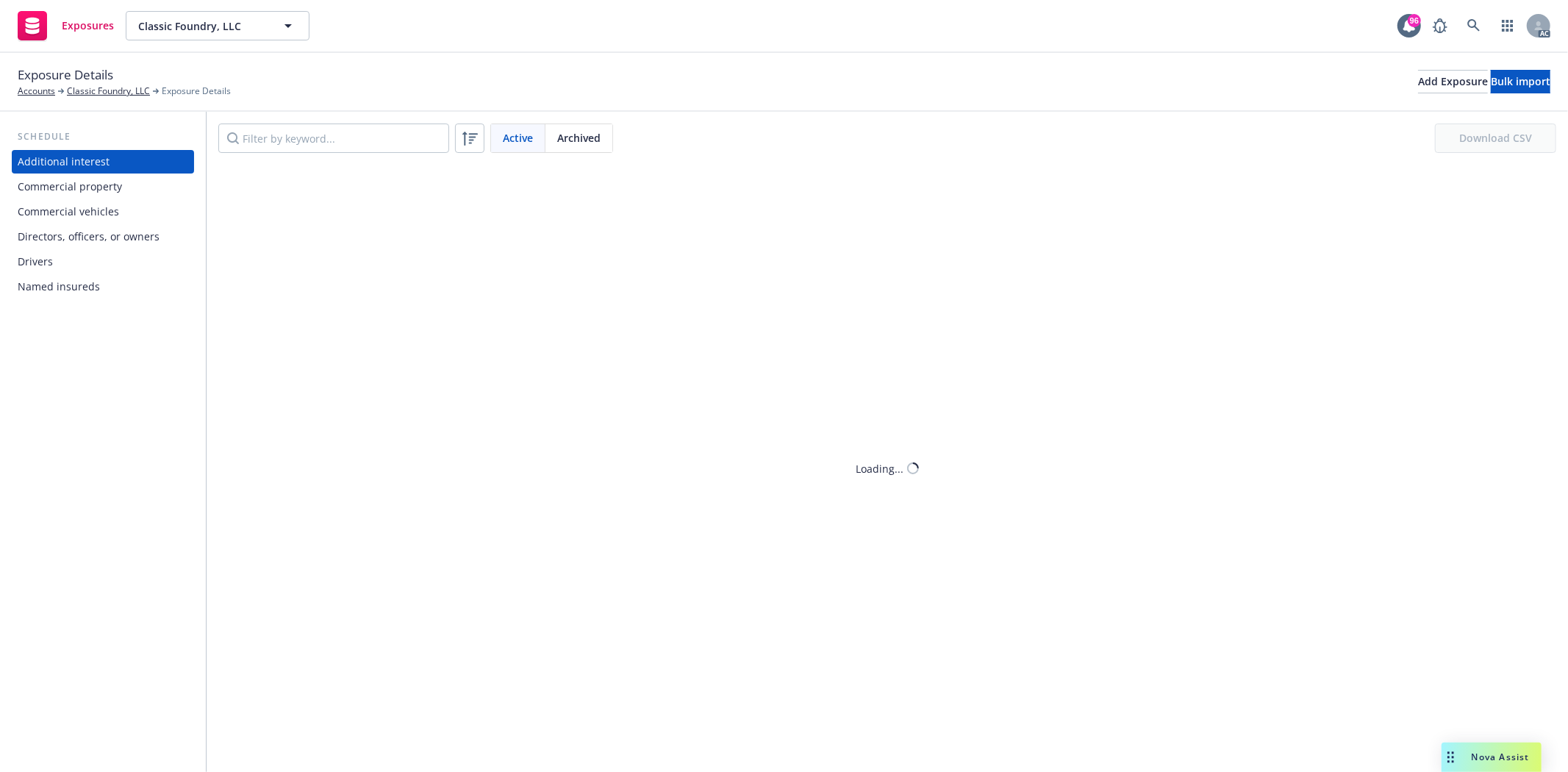
click at [91, 192] on div "Commercial property" at bounding box center [70, 187] width 104 height 24
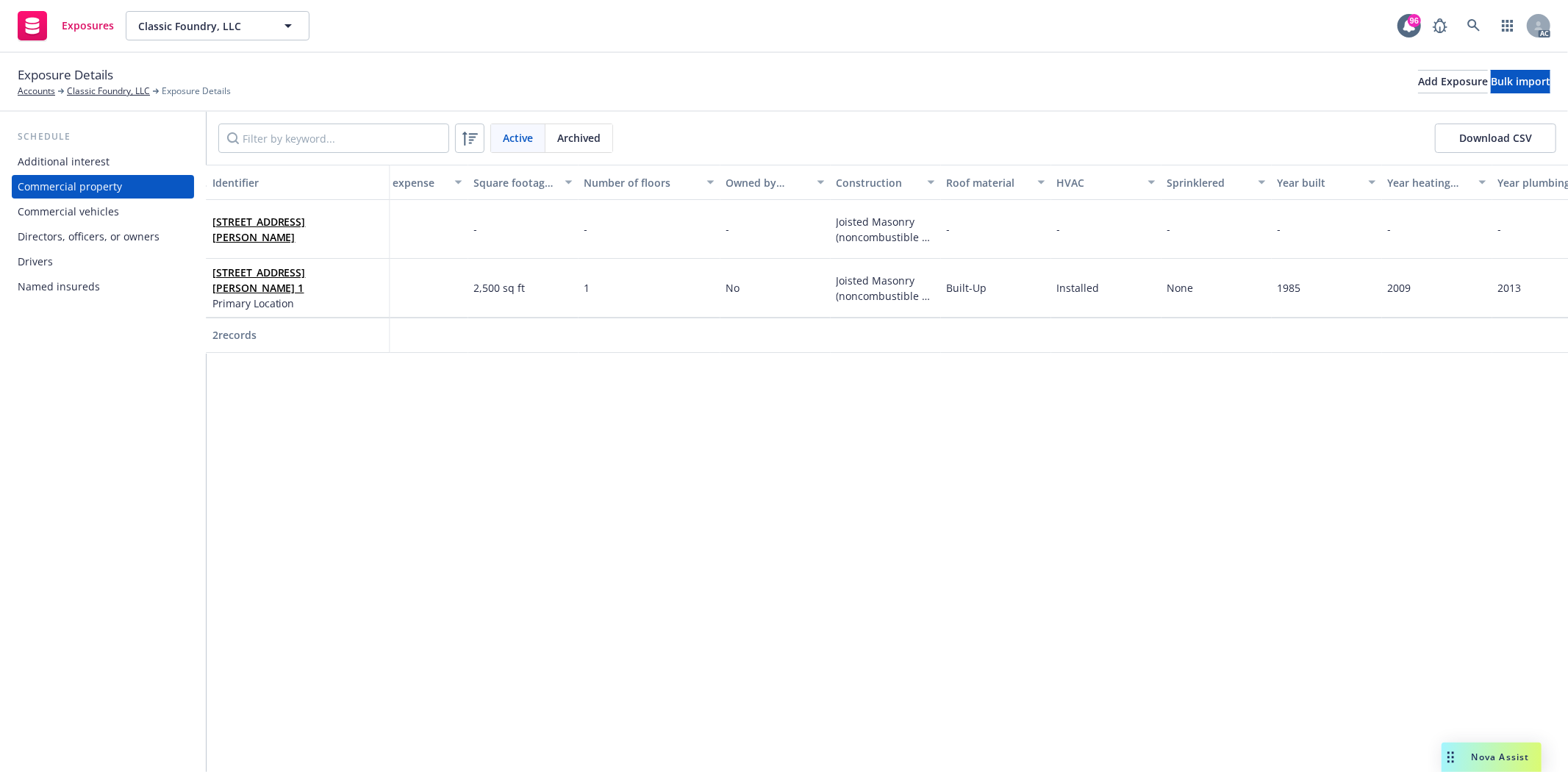
scroll to position [0, 3194]
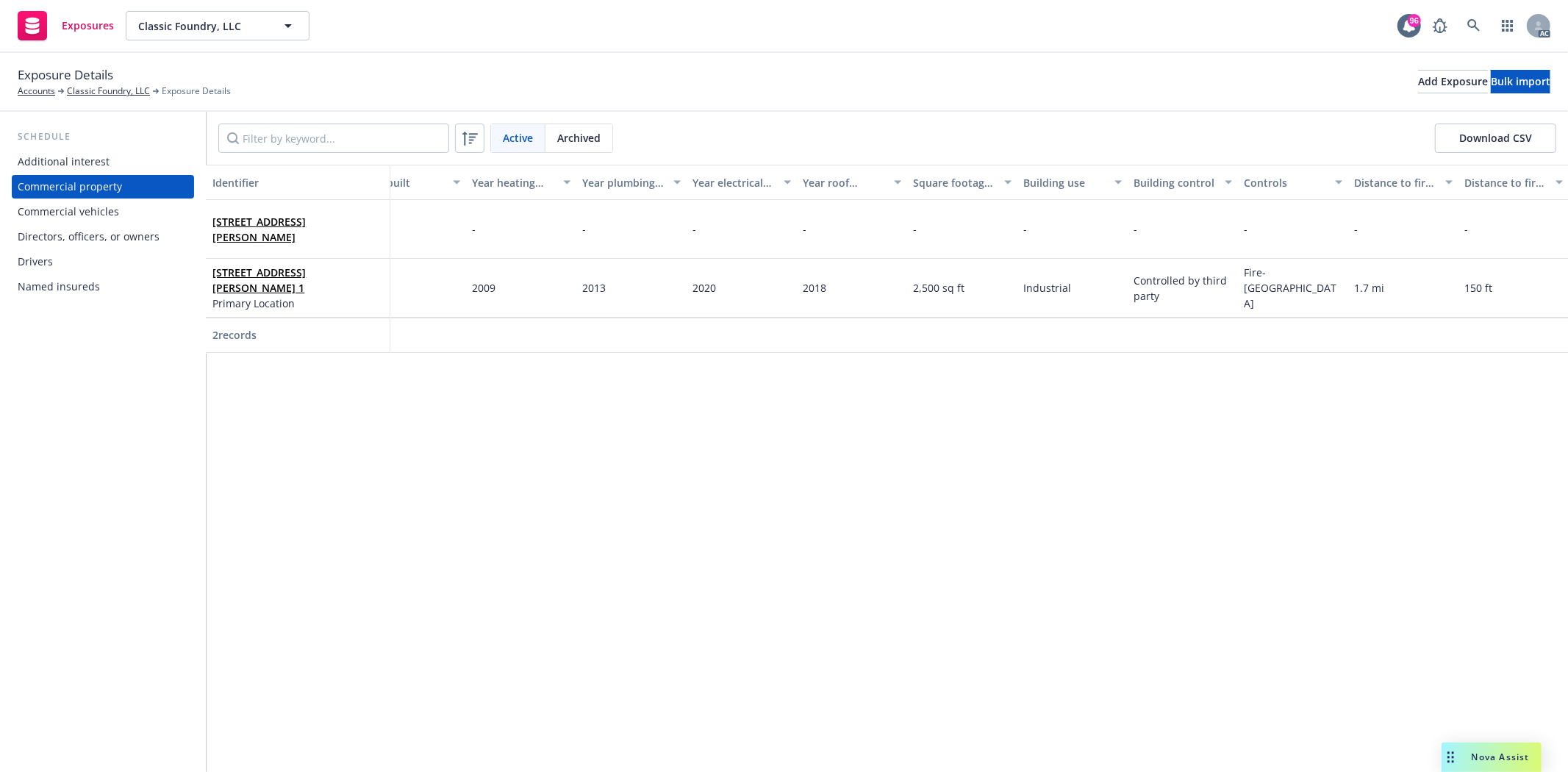
click at [71, 293] on div "Named insureds" at bounding box center [59, 287] width 83 height 24
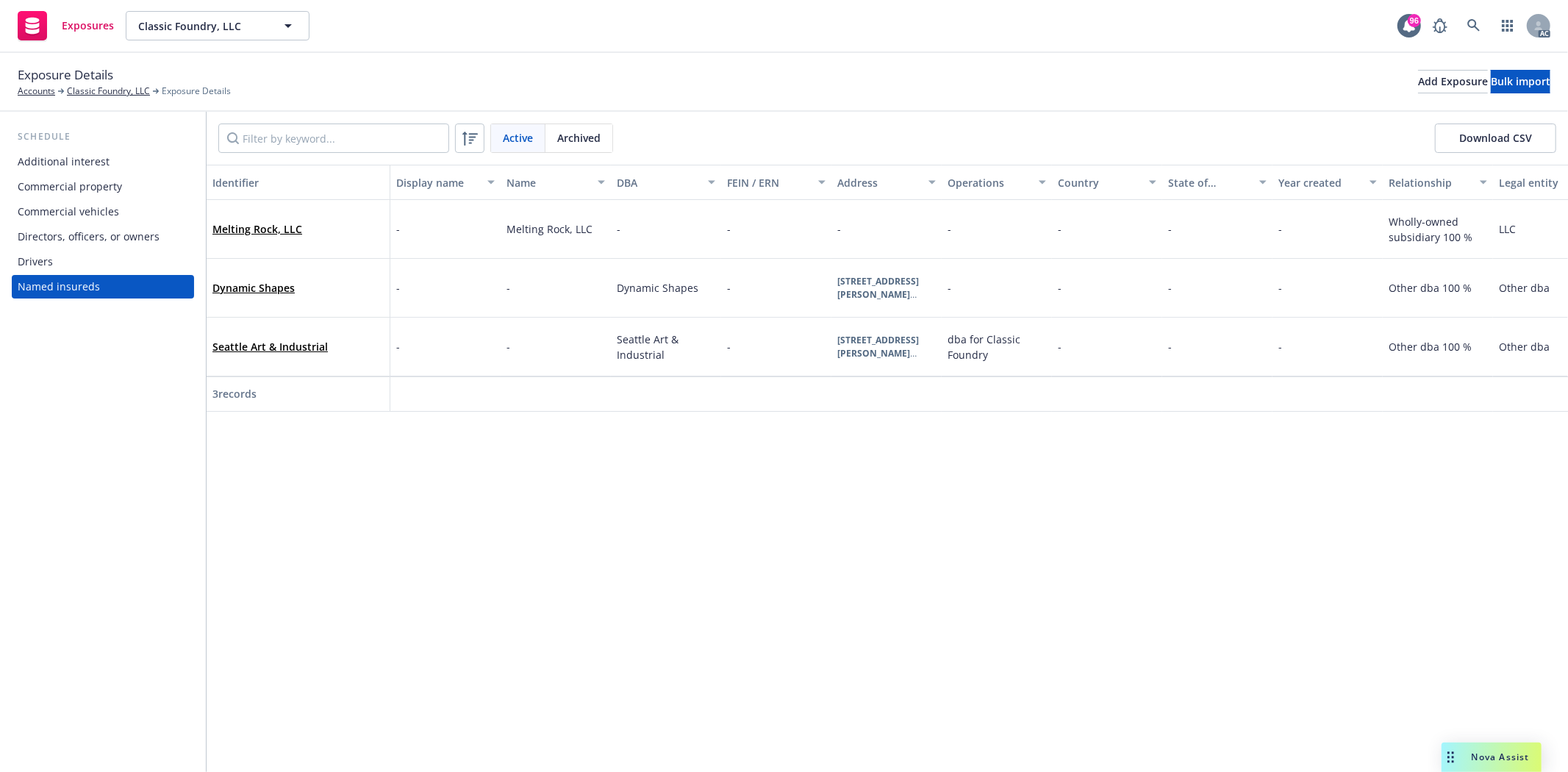
scroll to position [0, 35]
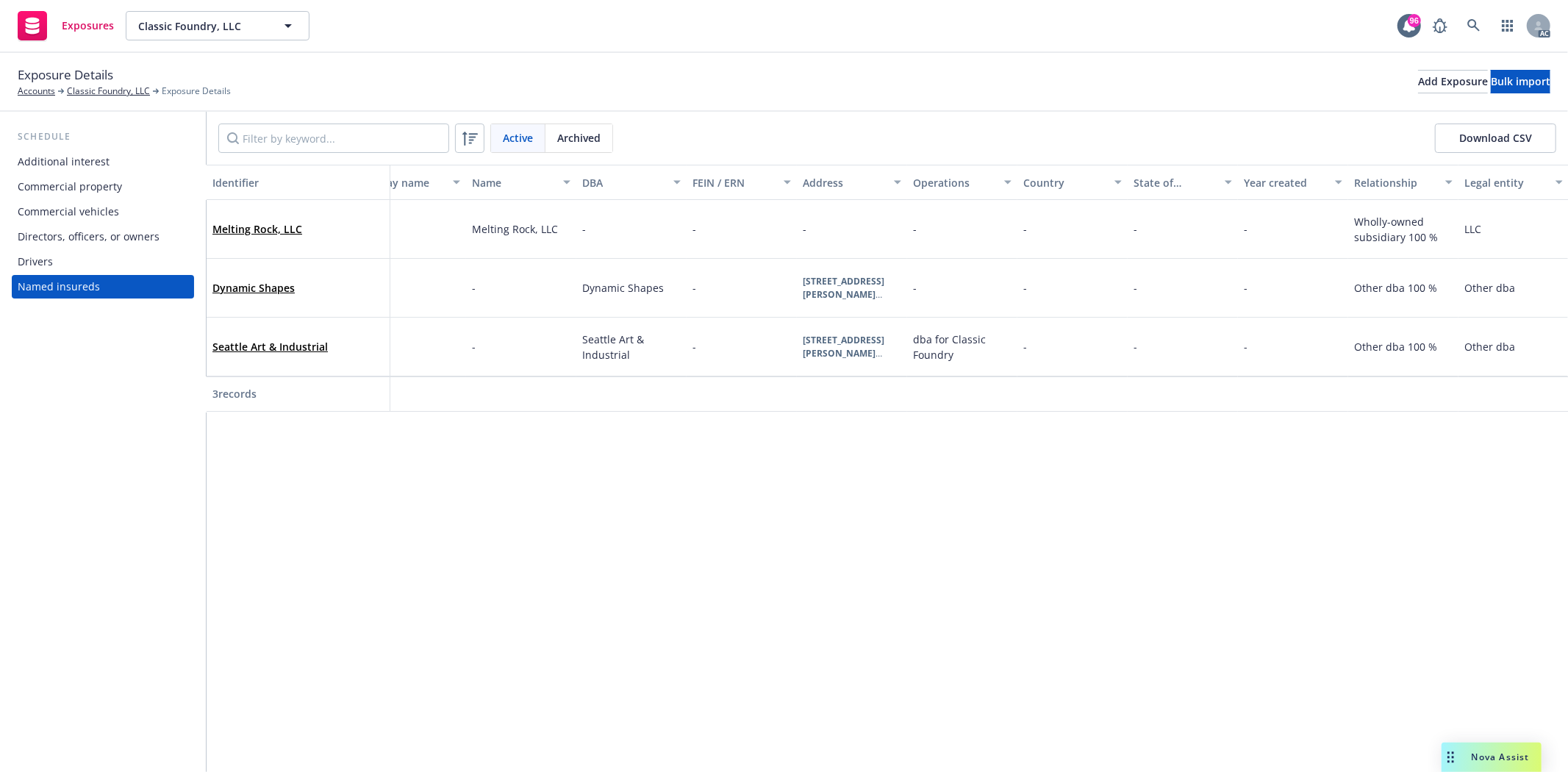
click at [111, 236] on div "Directors, officers, or owners" at bounding box center [89, 237] width 142 height 24
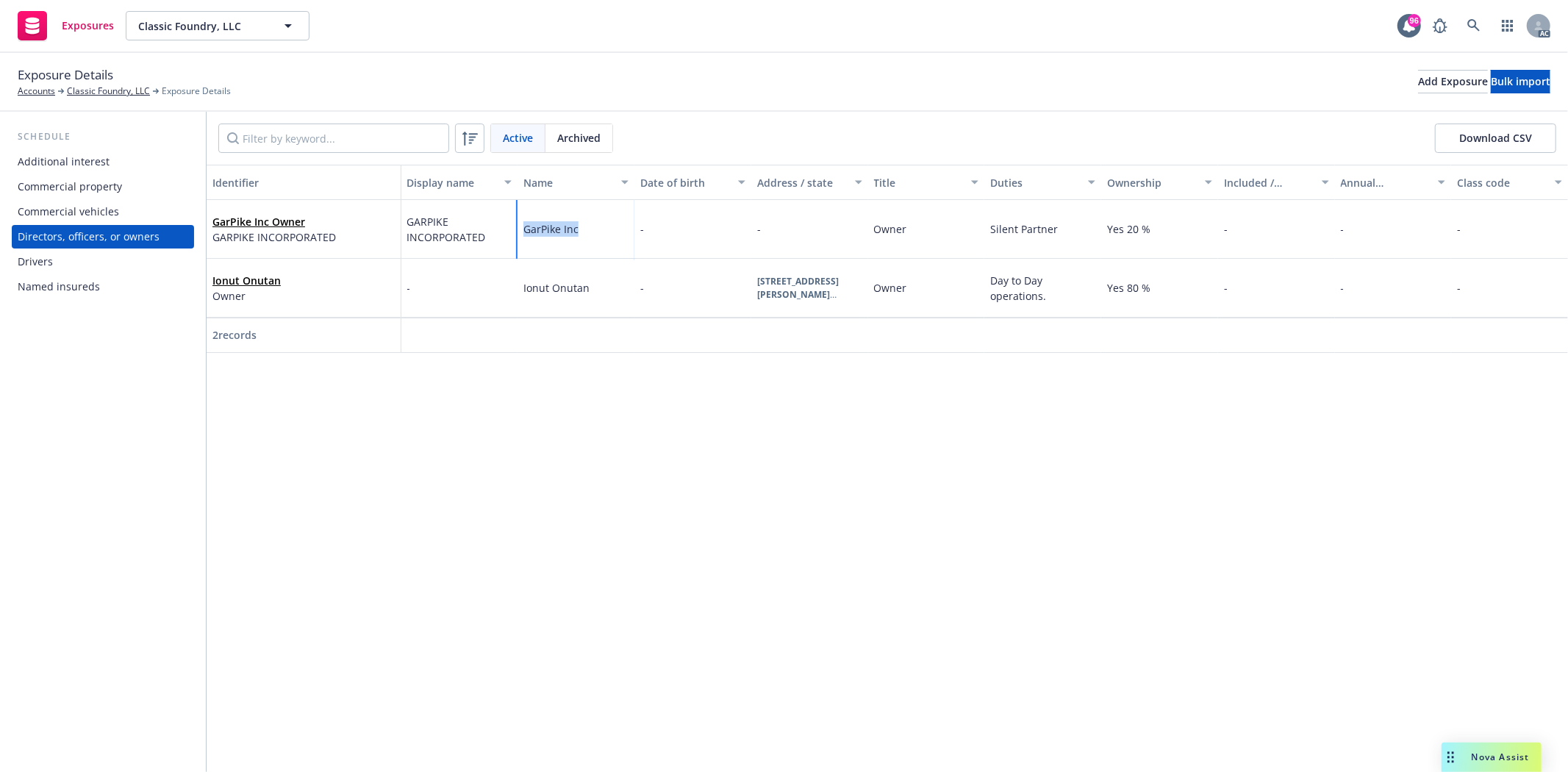
drag, startPoint x: 522, startPoint y: 233, endPoint x: 583, endPoint y: 232, distance: 61.0
click at [583, 232] on div "GarPike Inc" at bounding box center [576, 229] width 117 height 59
copy span "GarPike Inc"
drag, startPoint x: 988, startPoint y: 232, endPoint x: 1054, endPoint y: 232, distance: 66.0
click at [1054, 232] on div "Silent Partner" at bounding box center [1042, 229] width 117 height 59
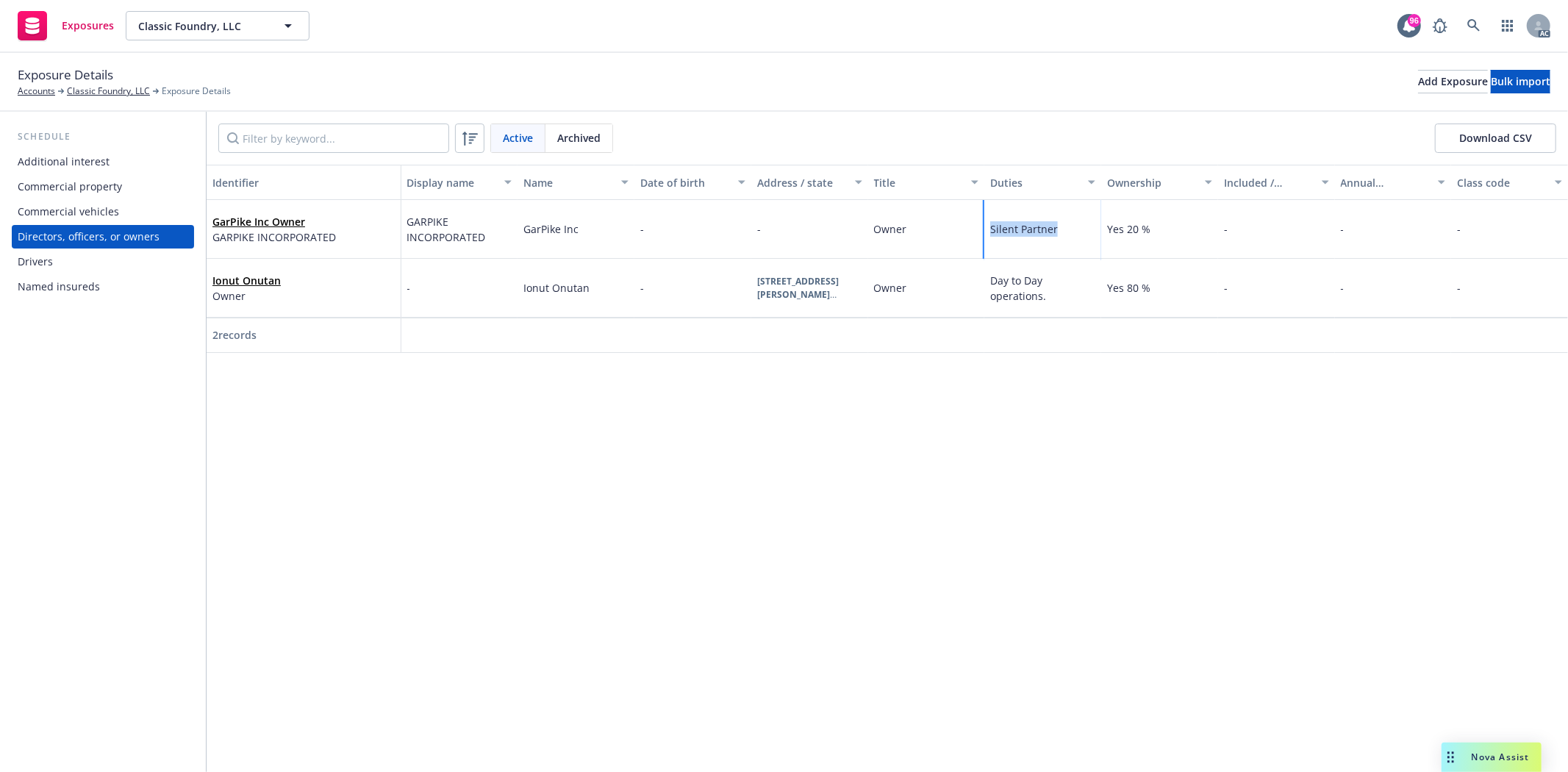
copy span "Silent Partner"
drag, startPoint x: 519, startPoint y: 289, endPoint x: 620, endPoint y: 288, distance: 101.0
click at [620, 288] on div "Ionut Onutan" at bounding box center [576, 287] width 117 height 59
copy span "Ionut Onutan"
drag, startPoint x: 990, startPoint y: 280, endPoint x: 1042, endPoint y: 299, distance: 55.4
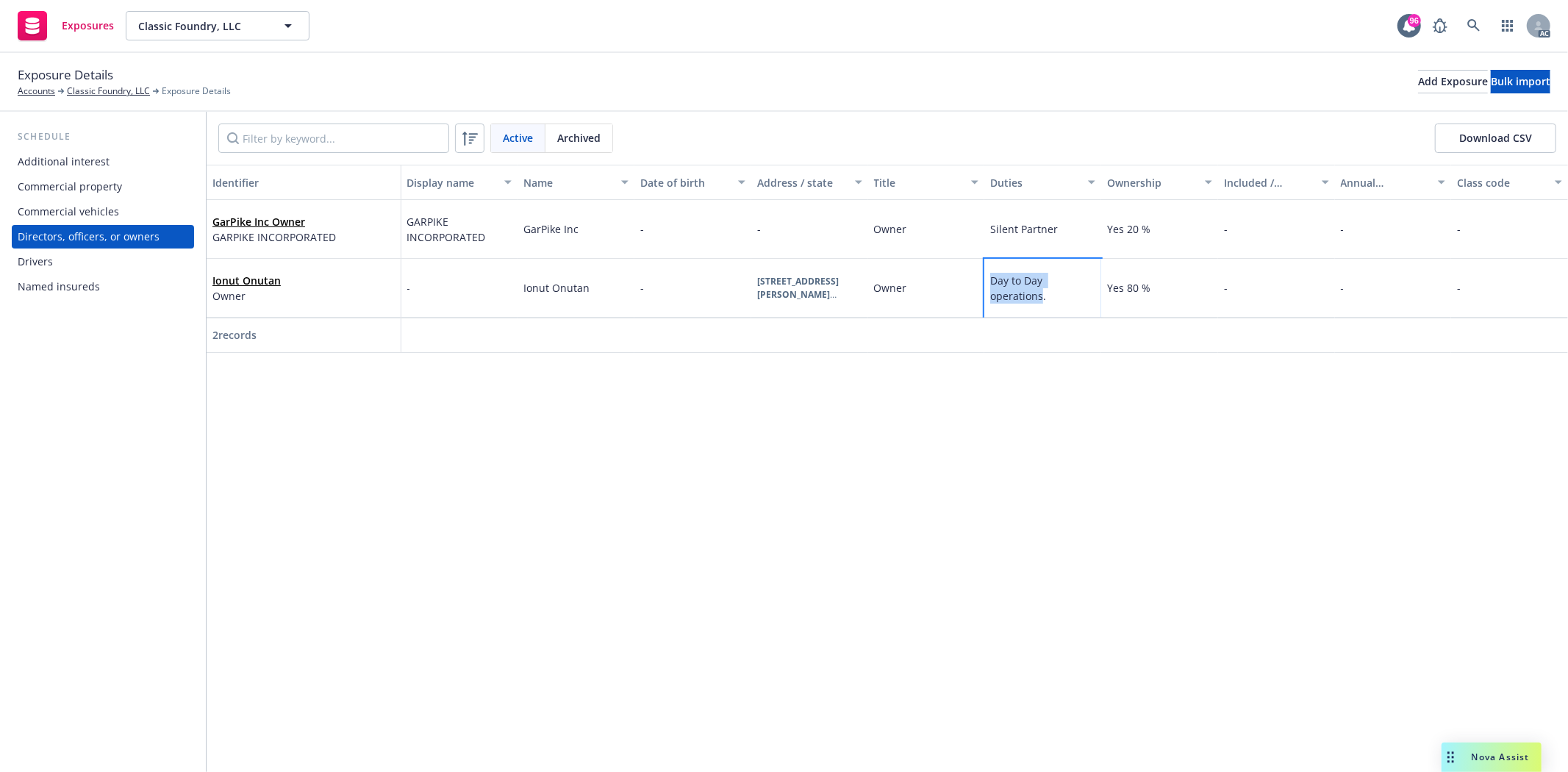
click at [1042, 299] on span "Day to Day operations." at bounding box center [1018, 288] width 56 height 29
copy span "Day to Day operations"
drag, startPoint x: 18, startPoint y: 70, endPoint x: 72, endPoint y: 70, distance: 54.0
click at [72, 70] on span "Exposure Details" at bounding box center [66, 75] width 95 height 19
copy span "Exposure"
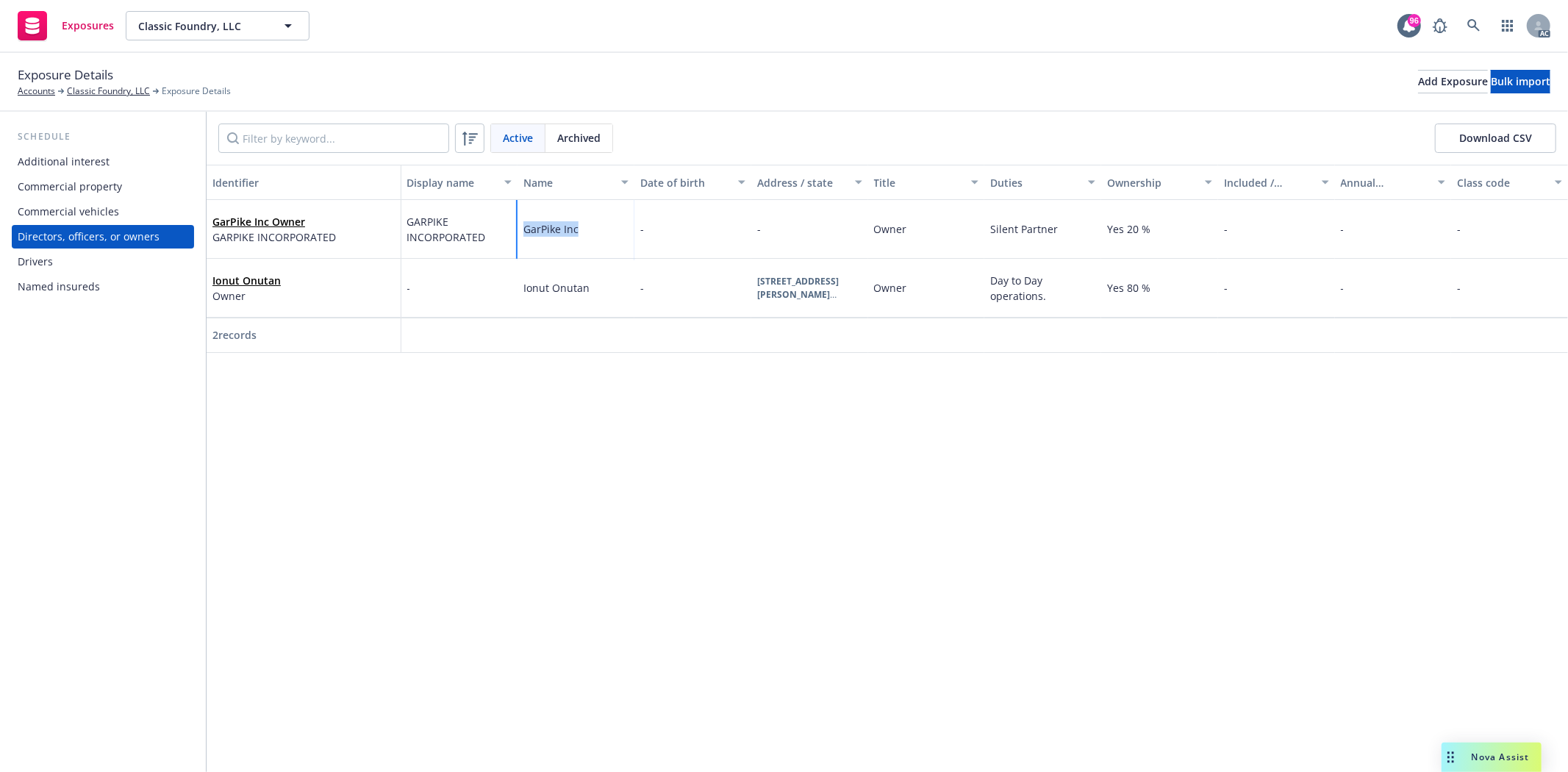
drag, startPoint x: 520, startPoint y: 227, endPoint x: 628, endPoint y: 227, distance: 108.0
click at [628, 227] on div "GarPike Inc" at bounding box center [576, 229] width 117 height 59
drag, startPoint x: 524, startPoint y: 284, endPoint x: 613, endPoint y: 293, distance: 89.5
click at [613, 293] on div "Ionut Onutan" at bounding box center [576, 287] width 117 height 59
click at [510, 395] on div "Identifier Display name Name Date of birth Address / state Title Duties Ownersh…" at bounding box center [887, 468] width 1361 height 607
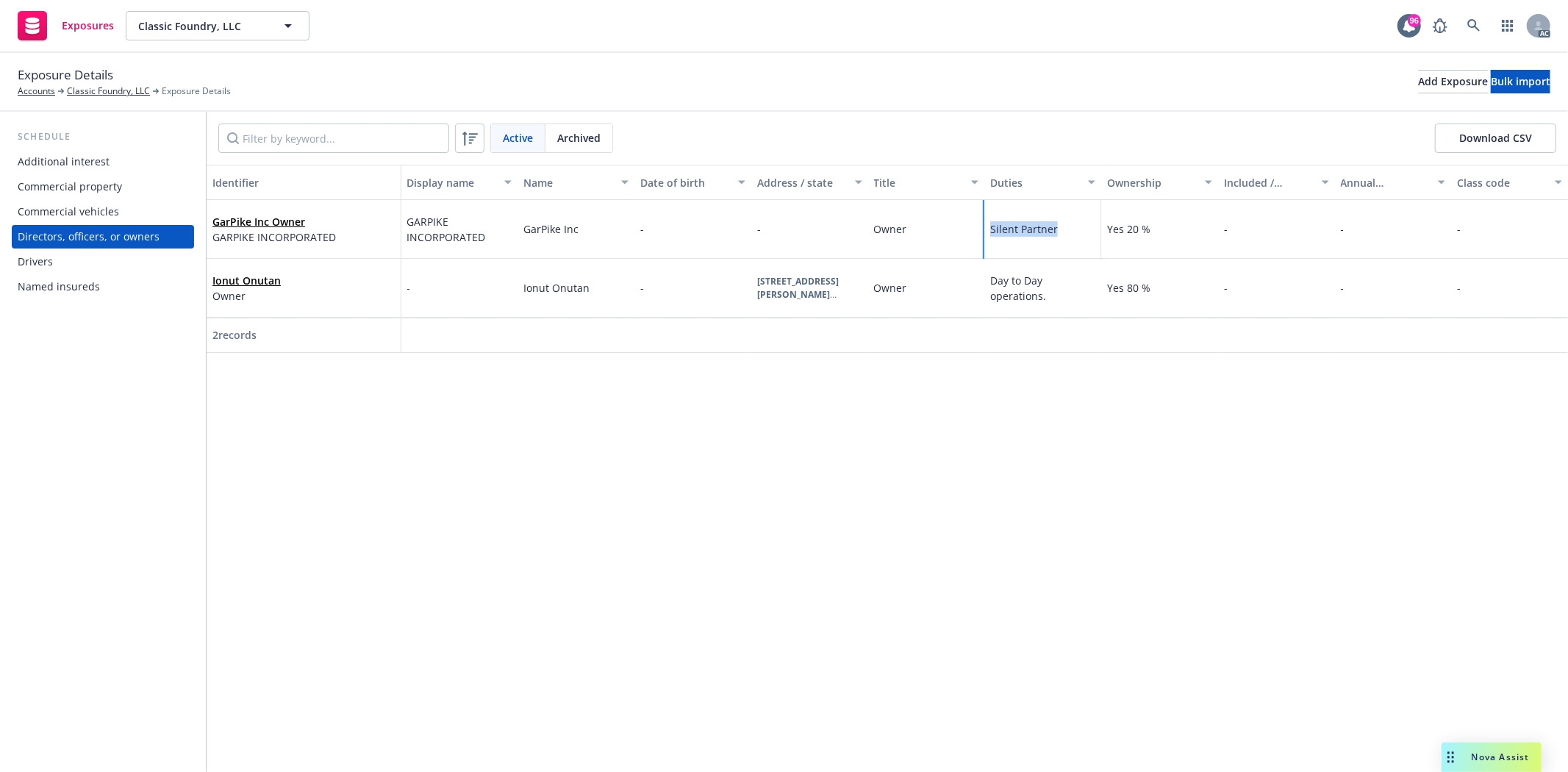
drag, startPoint x: 990, startPoint y: 230, endPoint x: 1055, endPoint y: 234, distance: 65.1
click at [1055, 234] on span "Silent Partner" at bounding box center [1023, 229] width 67 height 14
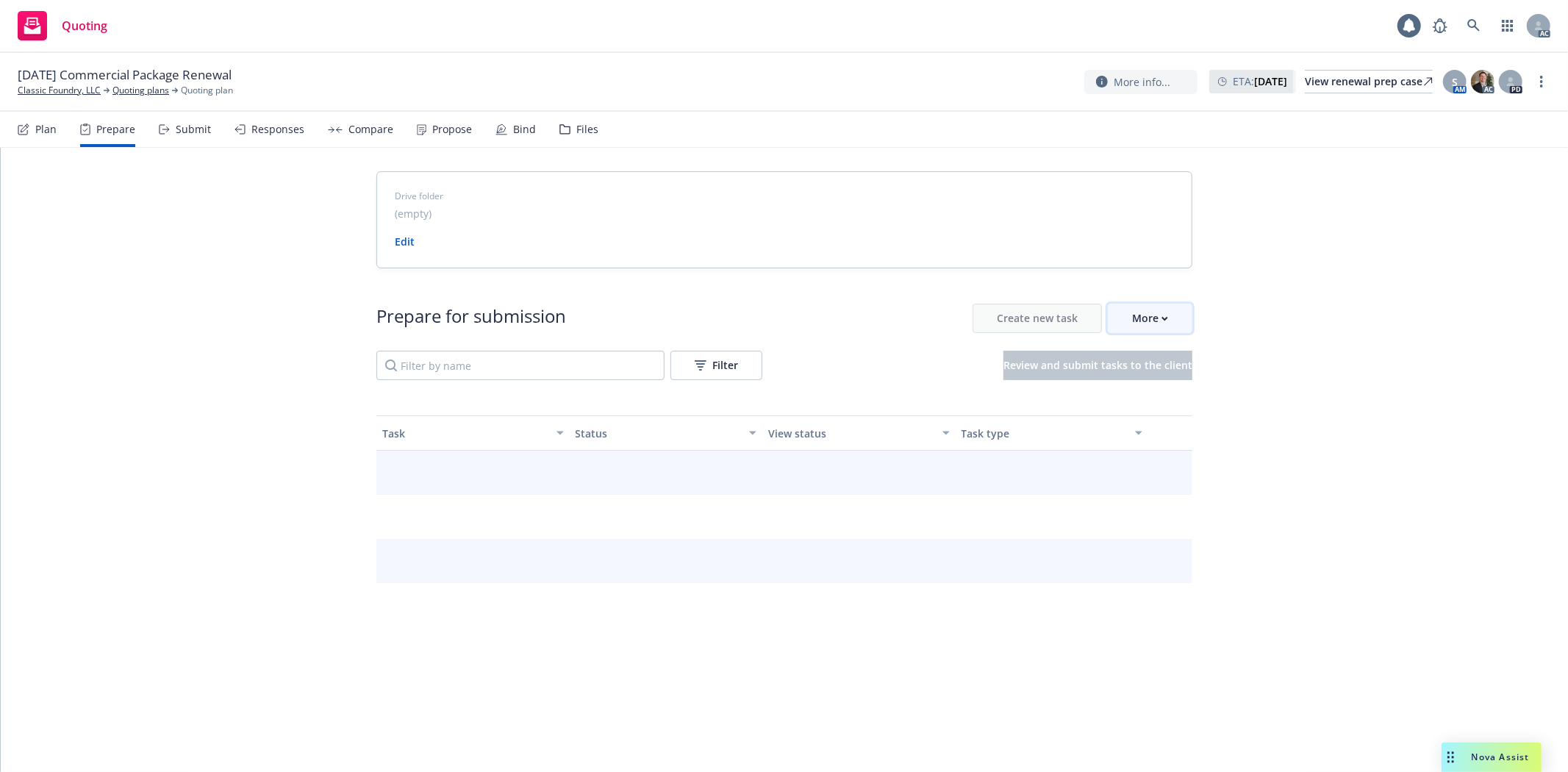
click at [1122, 311] on button "More" at bounding box center [1149, 318] width 84 height 29
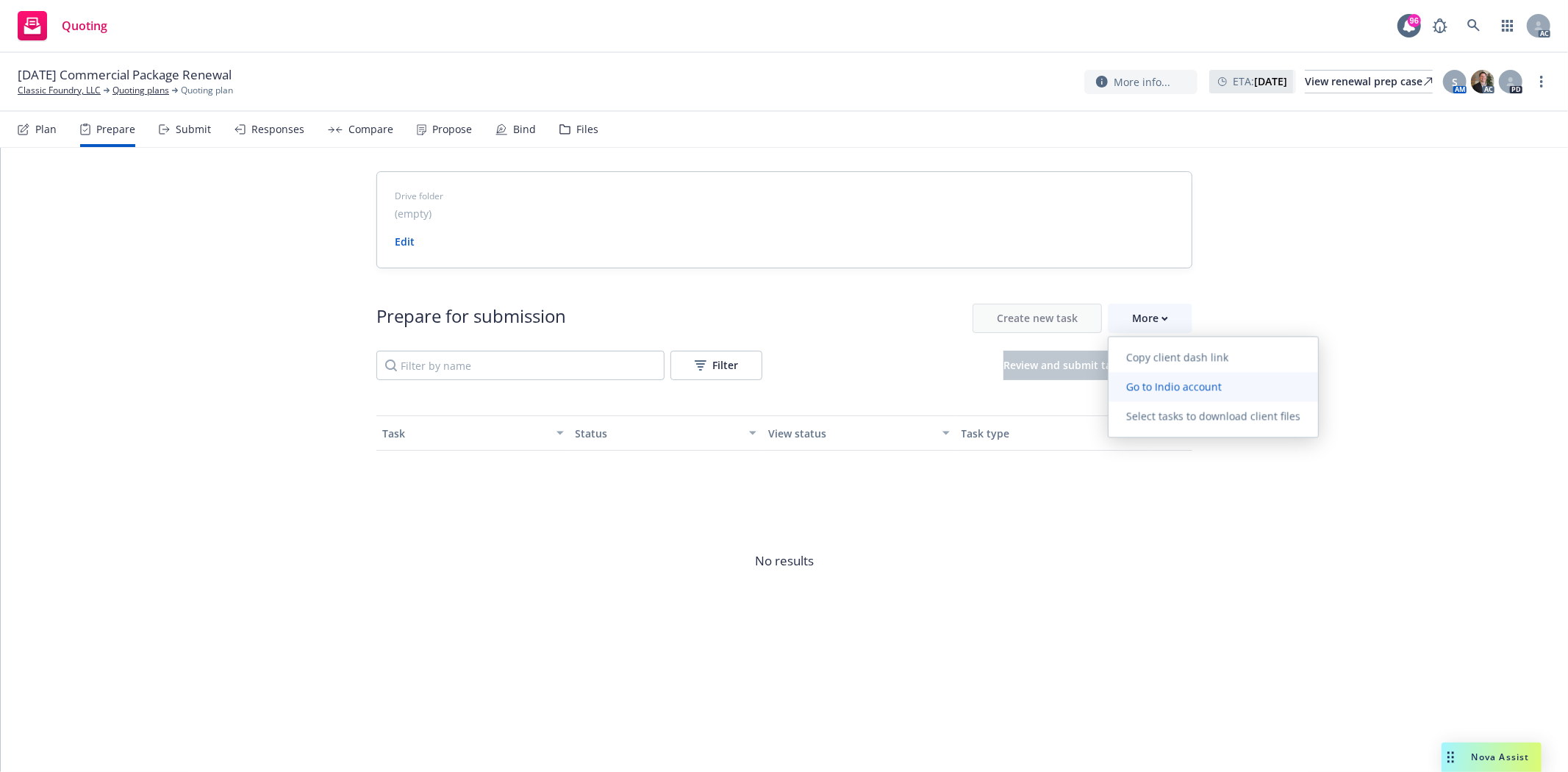
click at [1209, 397] on link "Go to Indio account" at bounding box center [1213, 386] width 210 height 29
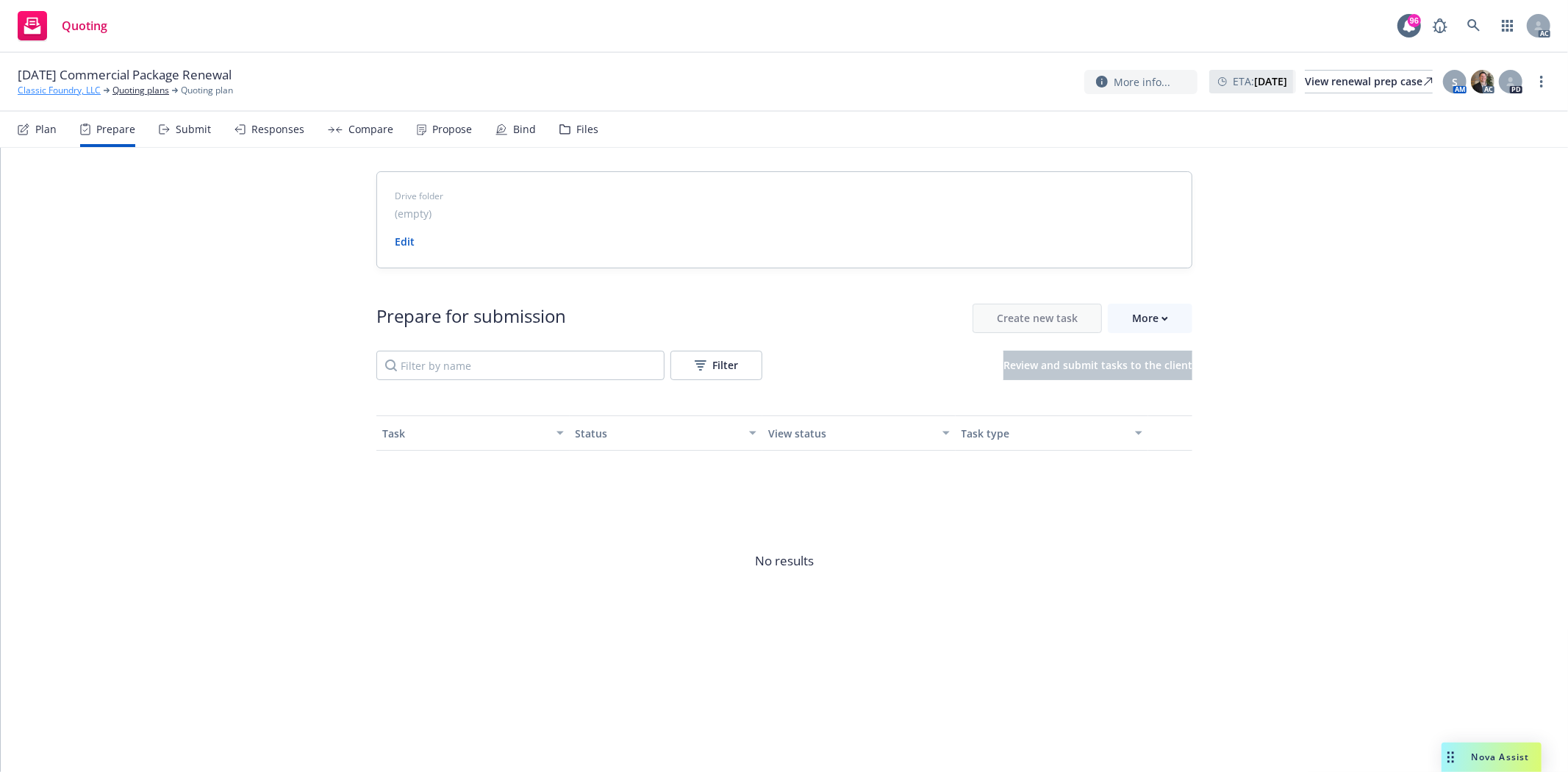
click at [32, 96] on link "Classic Foundry, LLC" at bounding box center [59, 90] width 83 height 14
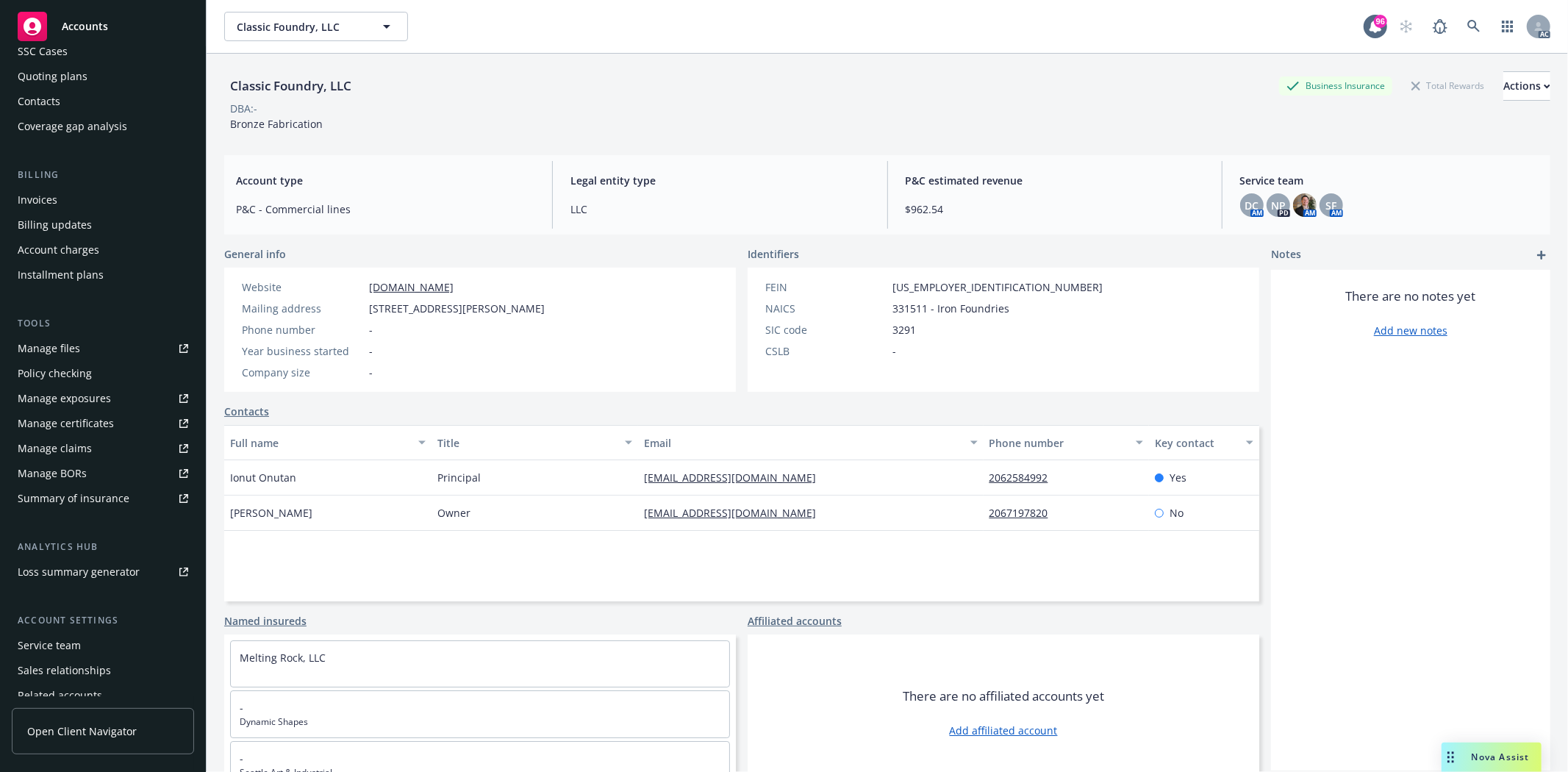
scroll to position [186, 0]
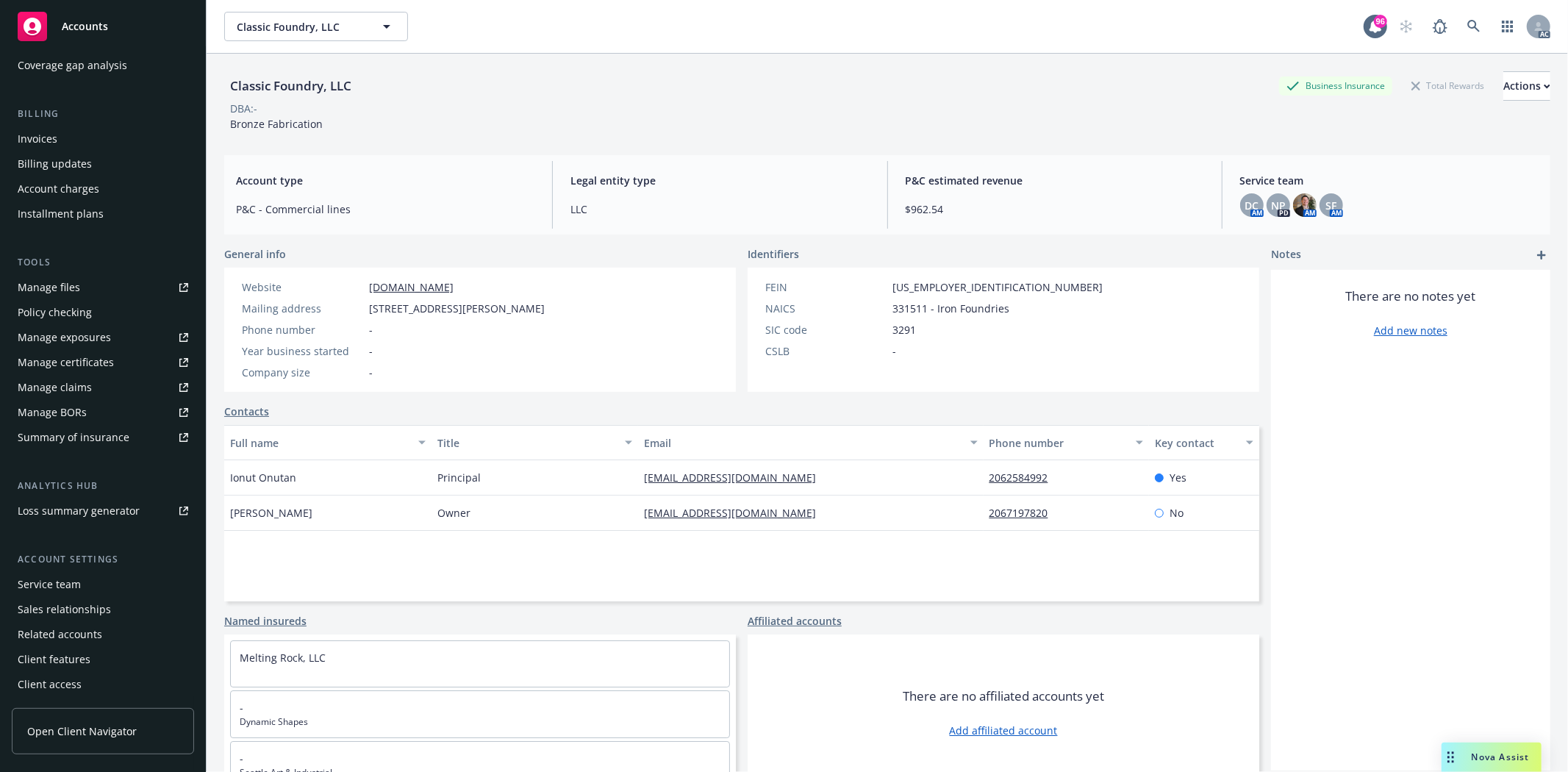
click at [61, 586] on div "Service team" at bounding box center [49, 585] width 63 height 24
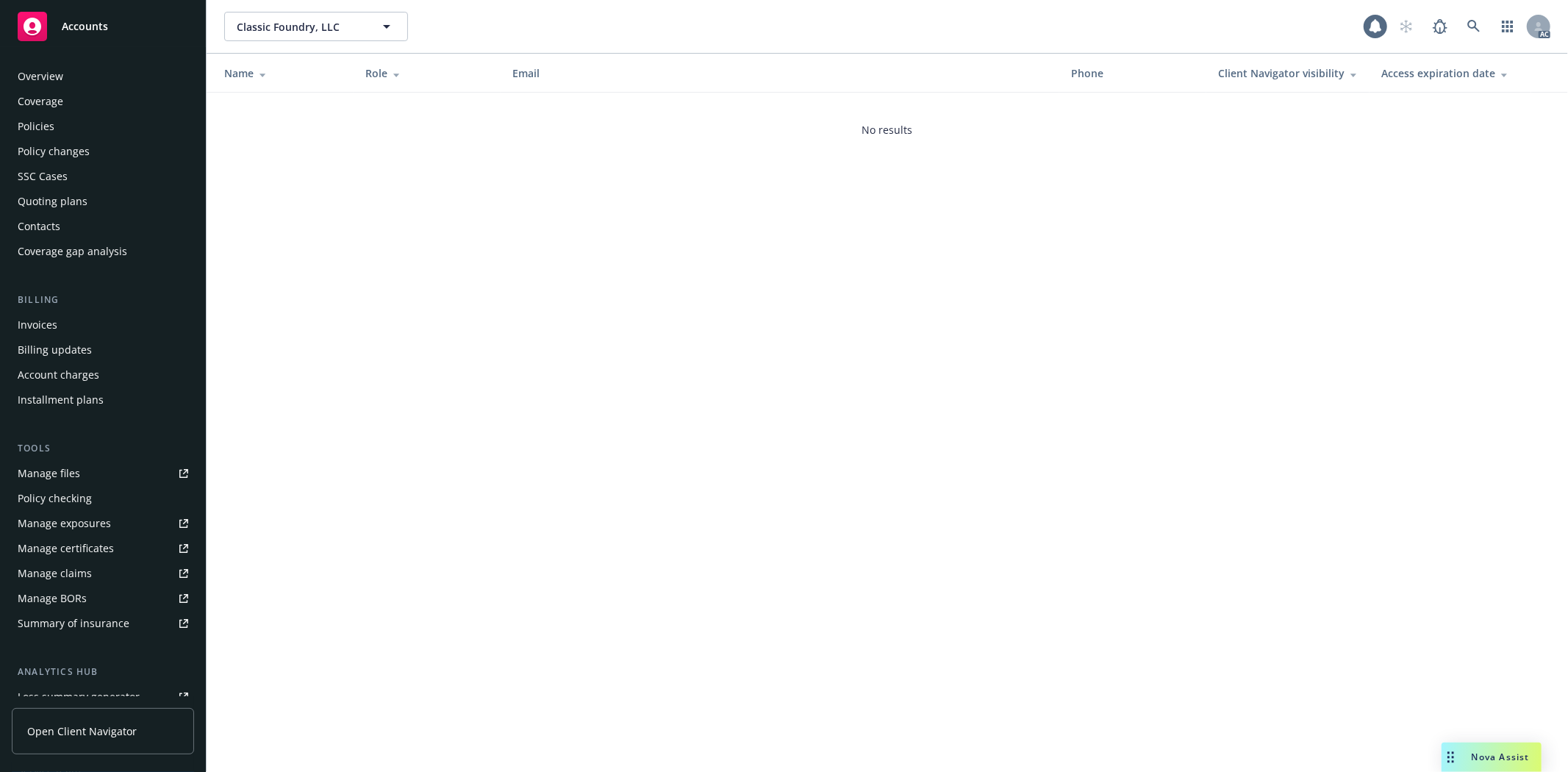
scroll to position [186, 0]
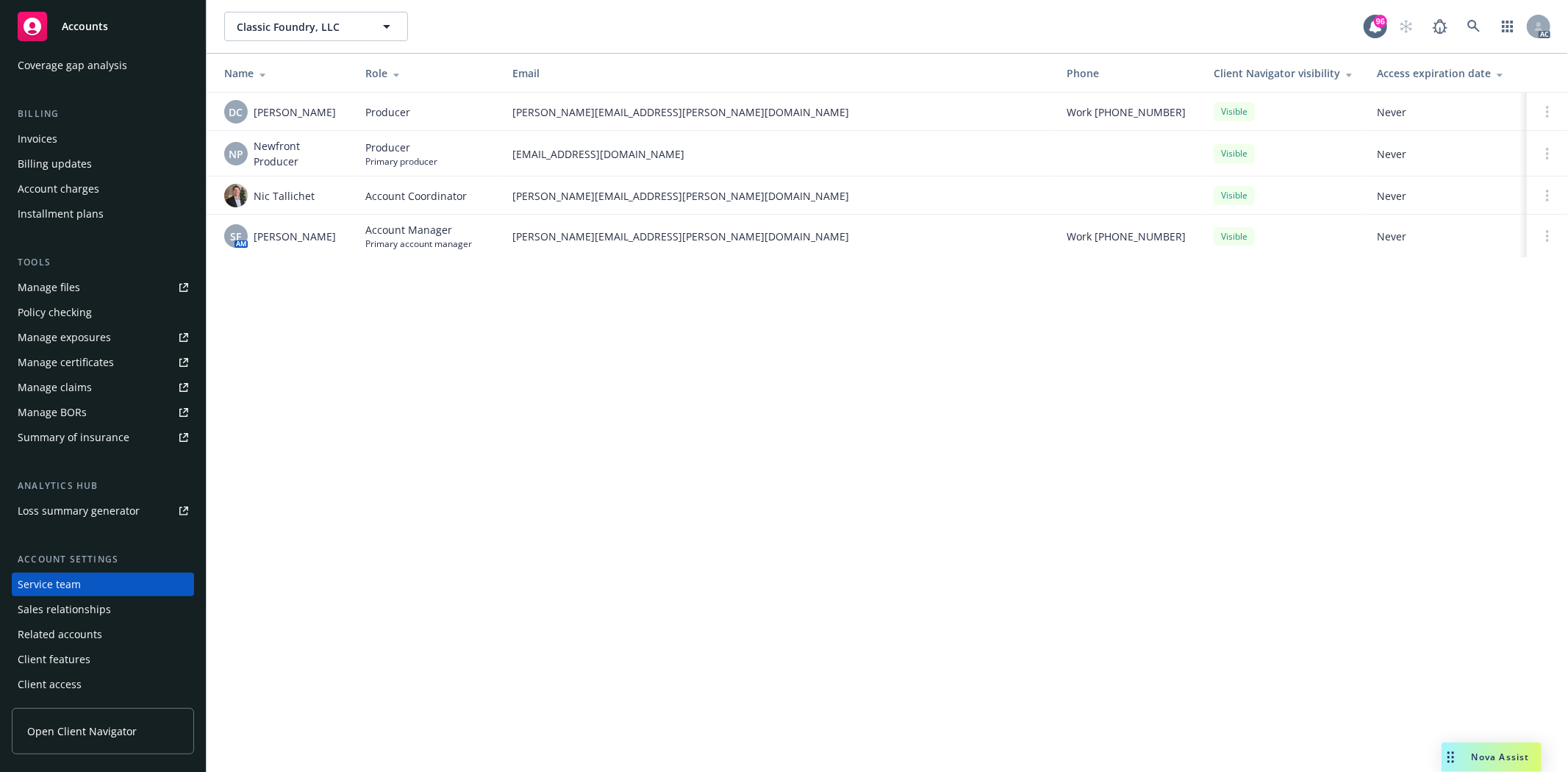
drag, startPoint x: 253, startPoint y: 105, endPoint x: 345, endPoint y: 120, distance: 93.2
click at [345, 120] on td "DC Daniel Campbell" at bounding box center [280, 112] width 147 height 38
copy span "Daniel Campbell"
drag, startPoint x: 253, startPoint y: 239, endPoint x: 347, endPoint y: 241, distance: 94.0
click at [347, 241] on td "SF AM Shelly Flores" at bounding box center [280, 236] width 147 height 43
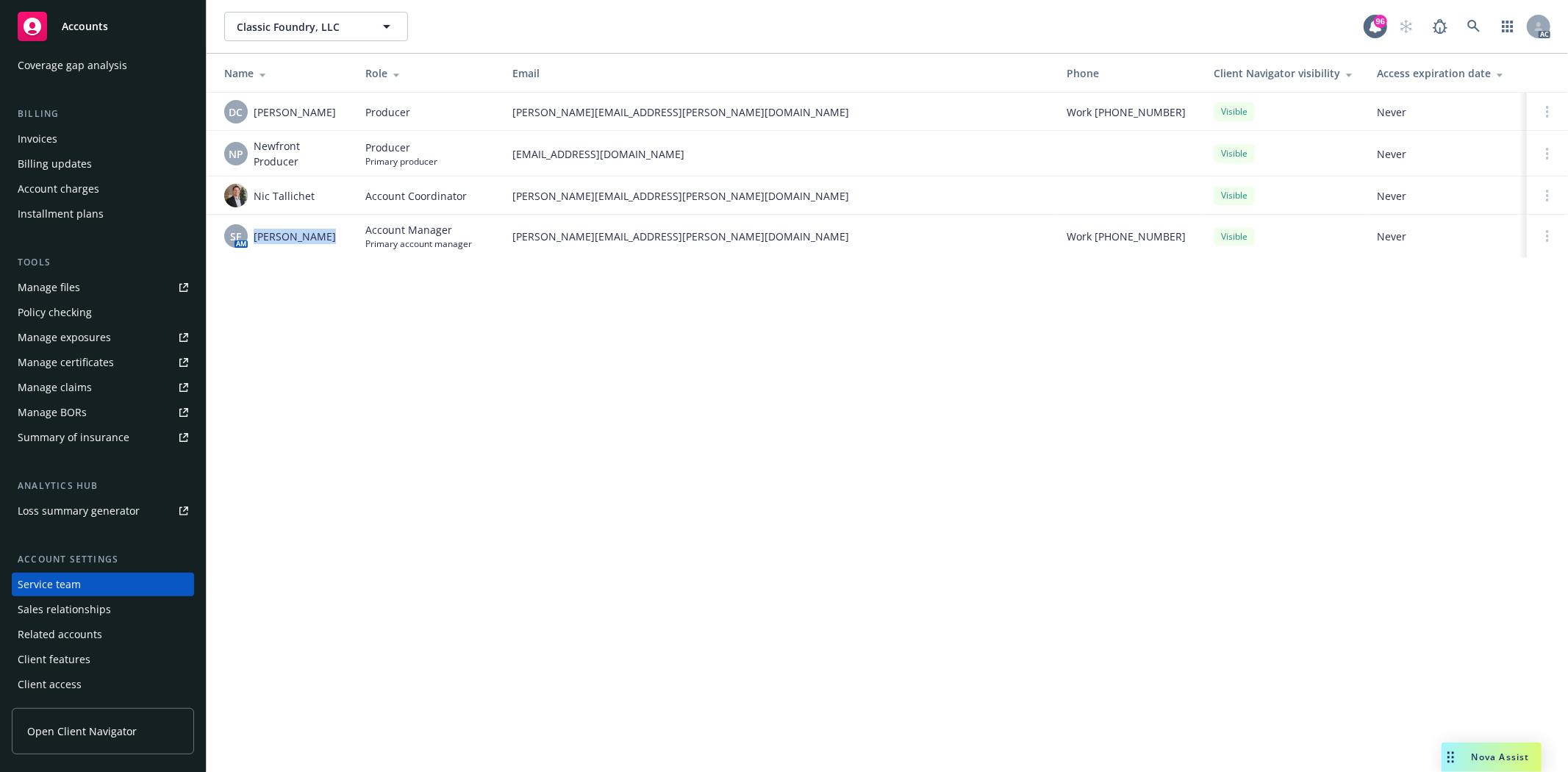
copy span "Shelly Flores"
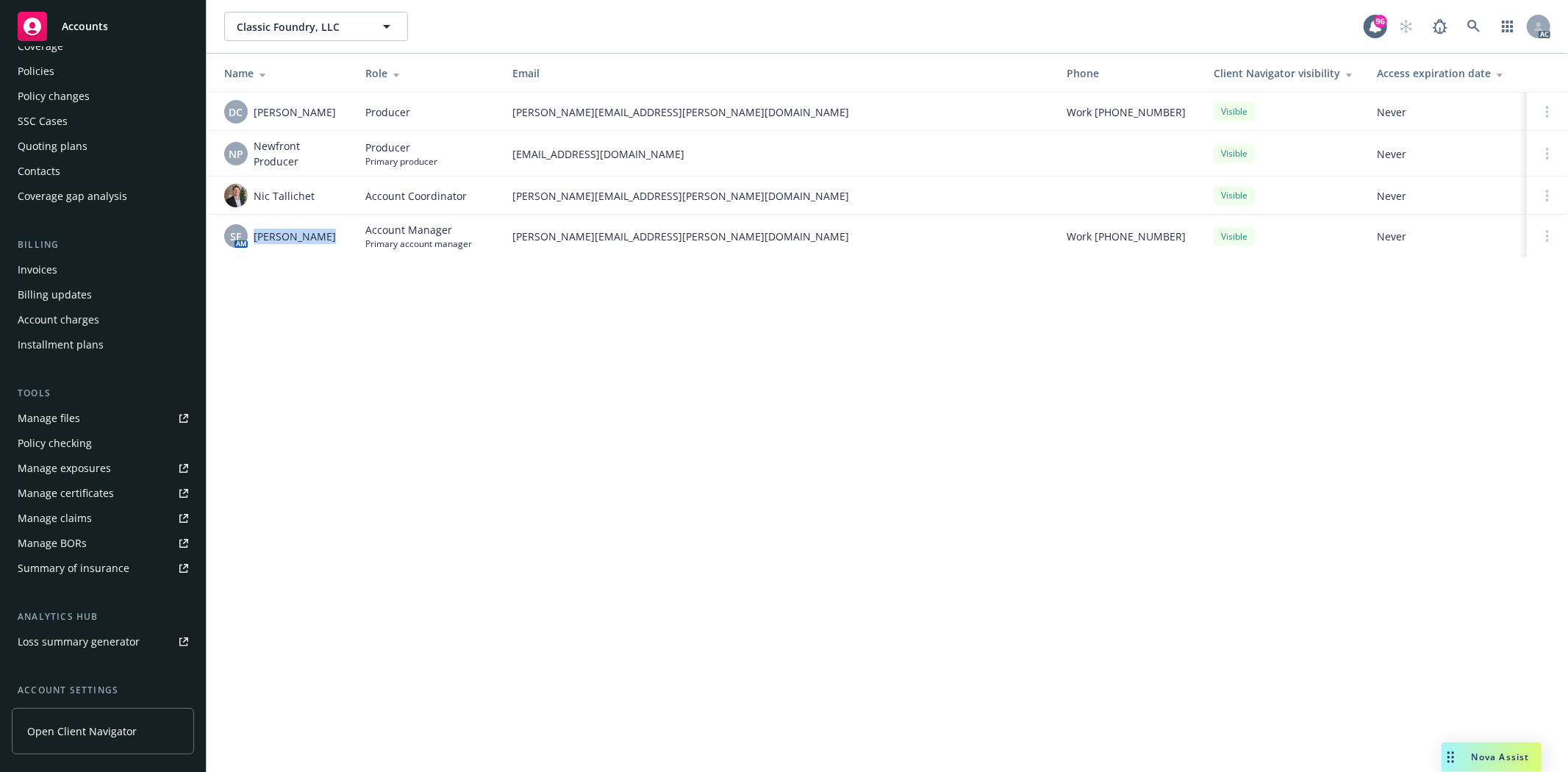
scroll to position [0, 0]
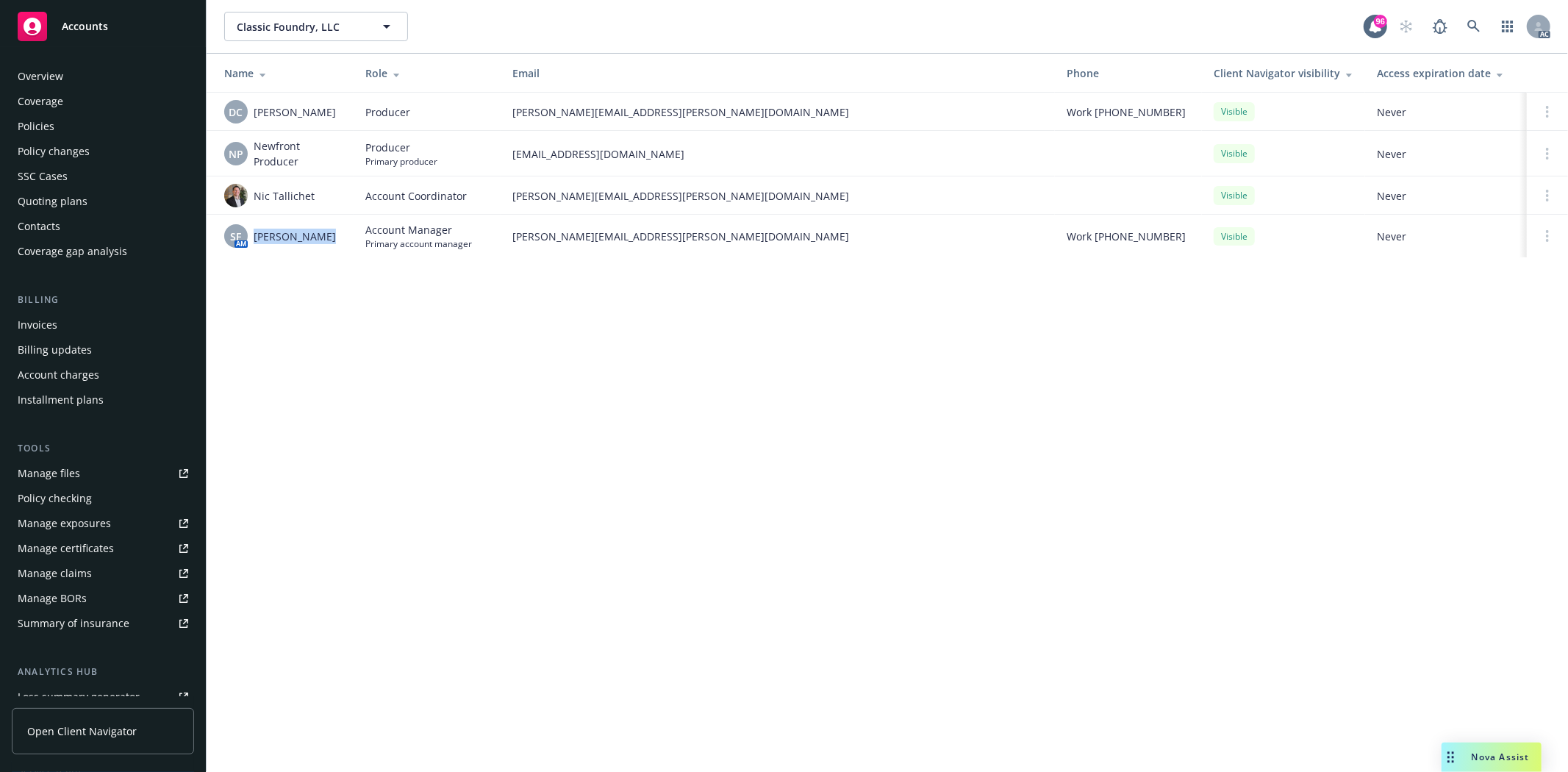
click at [82, 81] on div "Overview" at bounding box center [103, 77] width 171 height 24
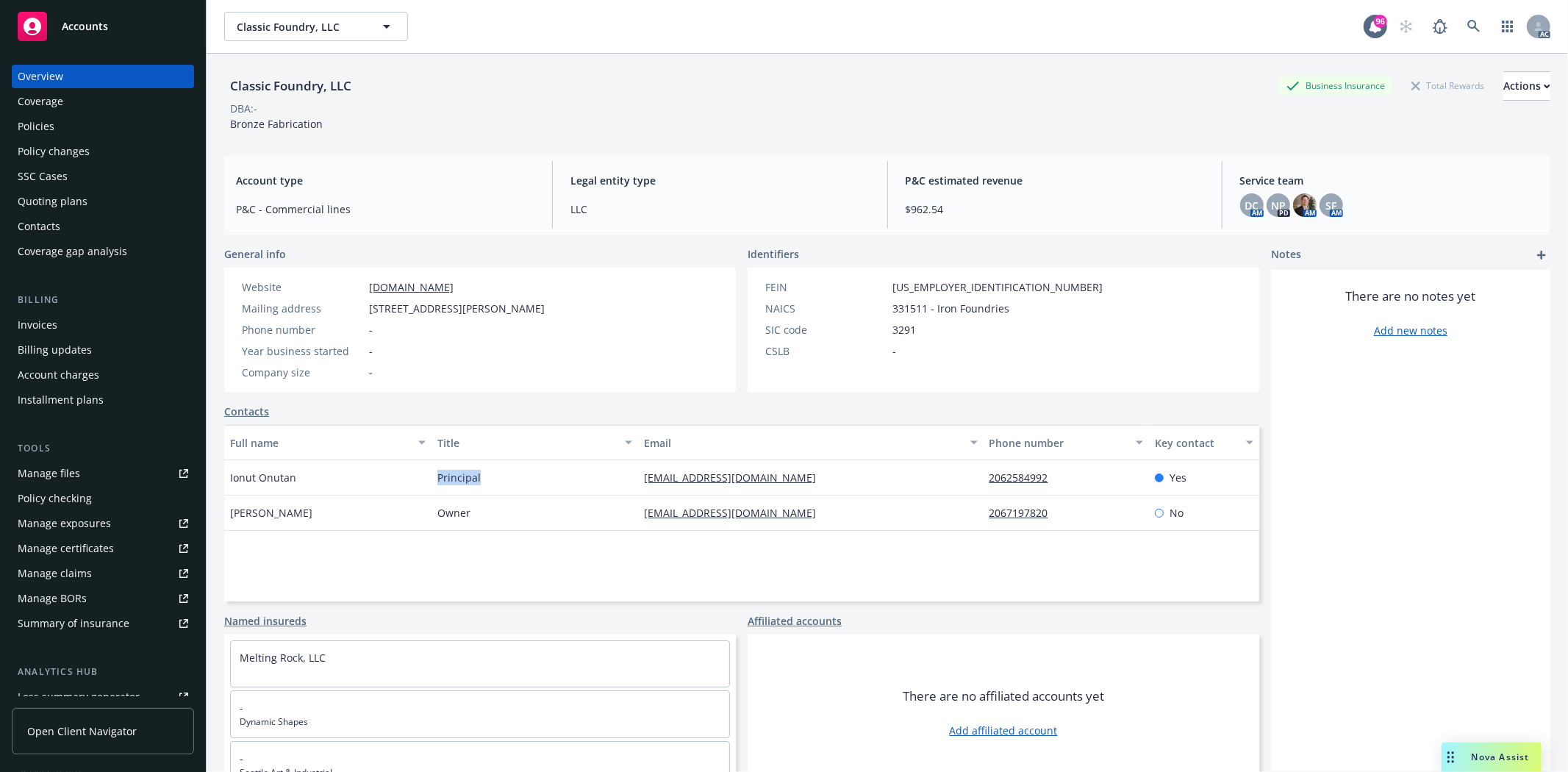
drag, startPoint x: 446, startPoint y: 473, endPoint x: 523, endPoint y: 484, distance: 77.8
click at [523, 484] on div "Principal" at bounding box center [535, 478] width 207 height 35
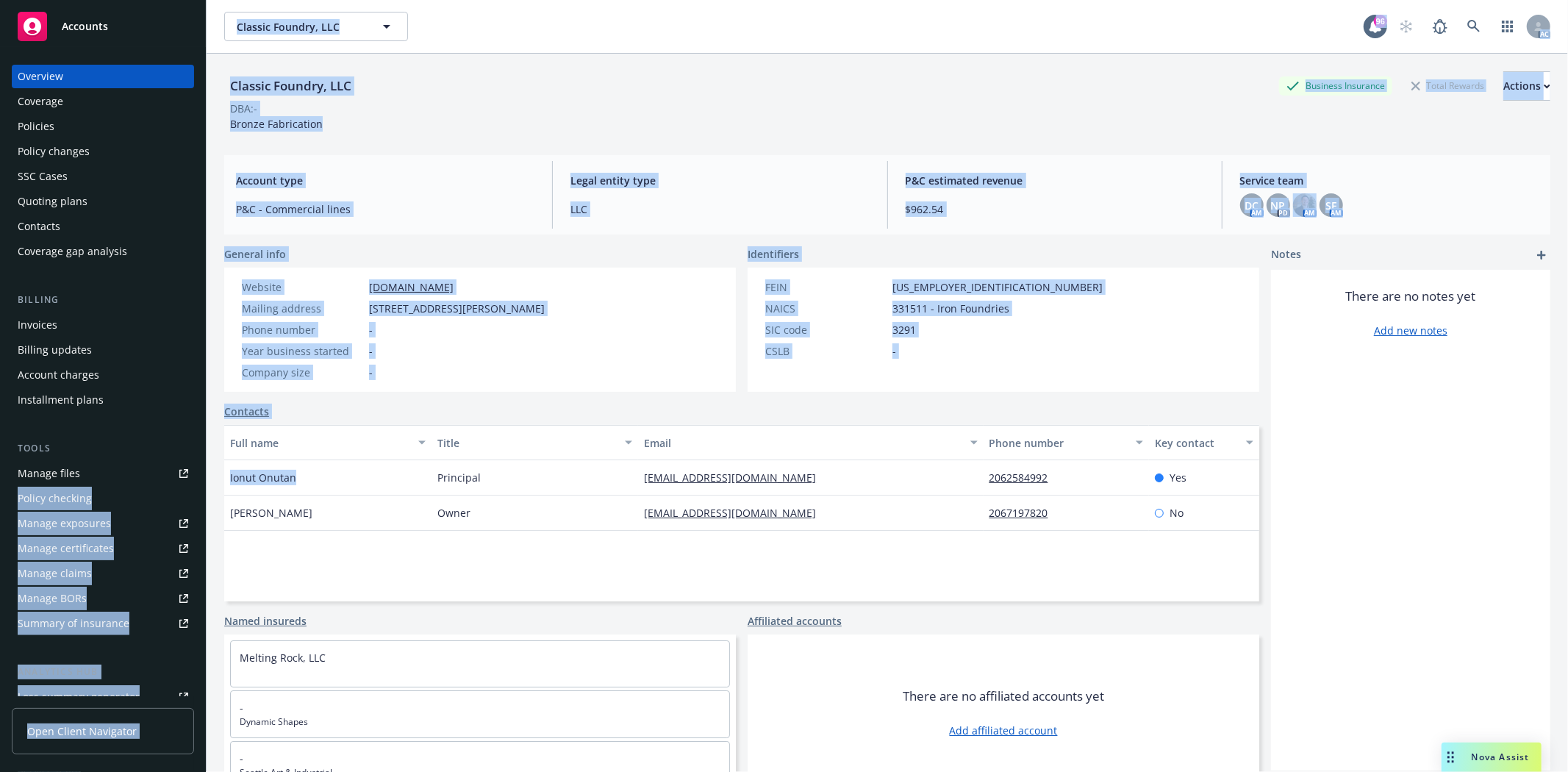
drag, startPoint x: 316, startPoint y: 473, endPoint x: 204, endPoint y: 482, distance: 112.4
click at [204, 482] on div "Accounts Overview Coverage Policies Policy changes SSC Cases Quoting plans Cont…" at bounding box center [784, 386] width 1568 height 772
click at [283, 486] on div "Ionut Onutan" at bounding box center [327, 478] width 207 height 35
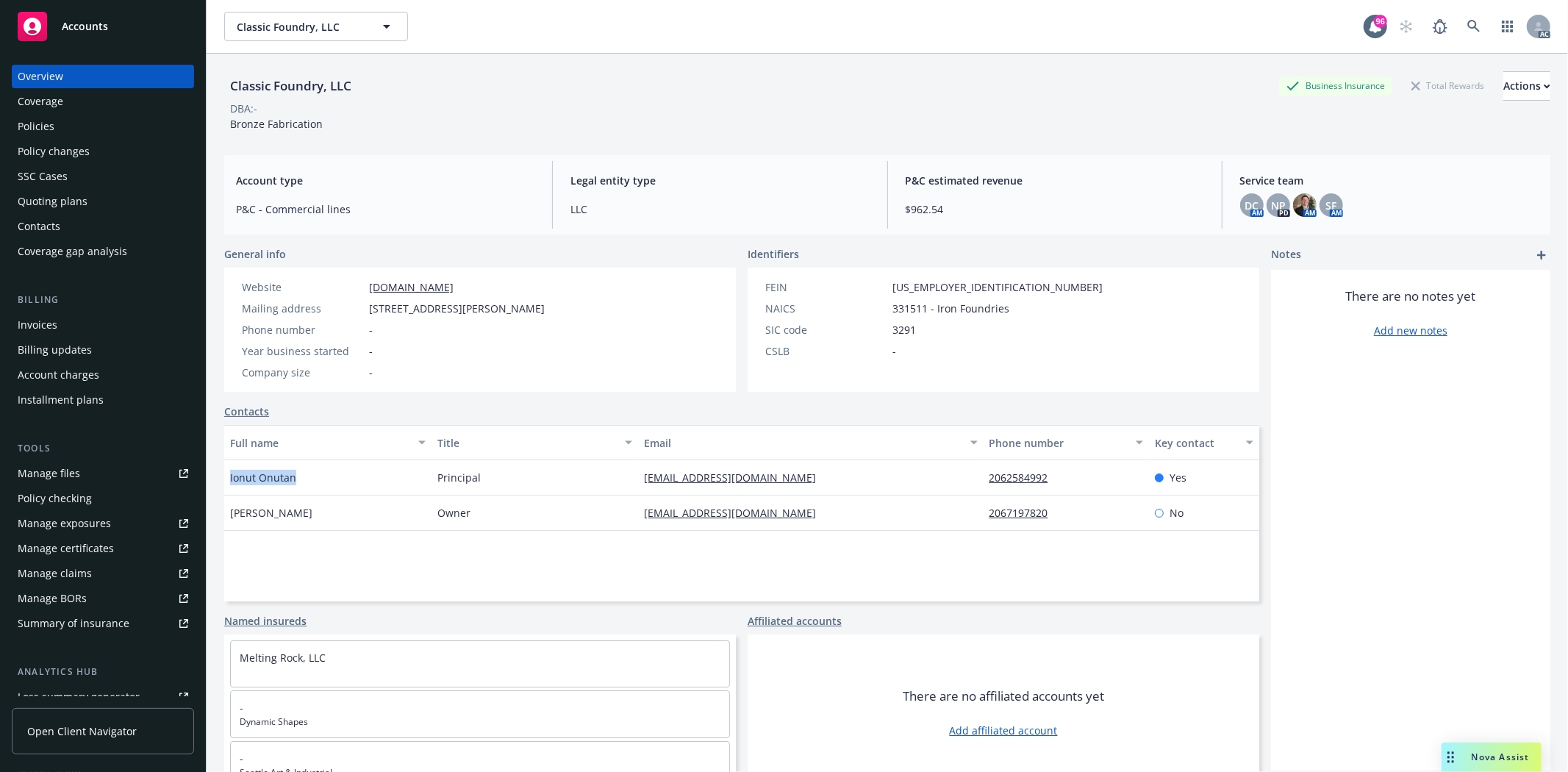
drag, startPoint x: 228, startPoint y: 477, endPoint x: 312, endPoint y: 475, distance: 84.0
click at [312, 475] on div "Ionut Onutan" at bounding box center [327, 478] width 207 height 35
copy span "Ionut Onutan"
drag, startPoint x: 975, startPoint y: 477, endPoint x: 1085, endPoint y: 490, distance: 110.8
click at [1085, 490] on div "2062584992" at bounding box center [1066, 478] width 165 height 35
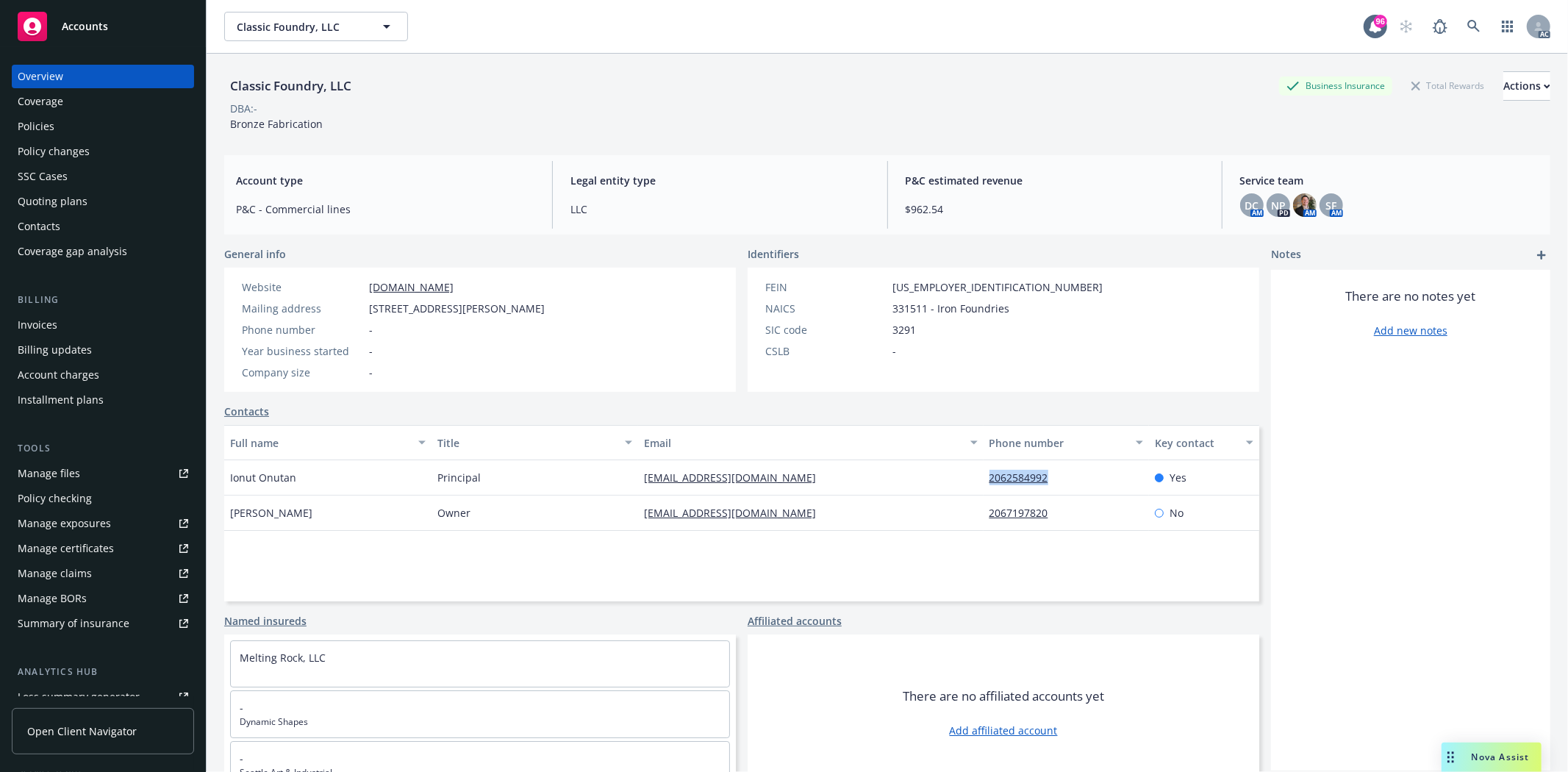
copy link "2062584992"
drag, startPoint x: 627, startPoint y: 474, endPoint x: 807, endPoint y: 477, distance: 180.0
click at [807, 477] on div "Ionut Onutan Principal info@classicfoundry.com 2062584992 Yes" at bounding box center [742, 478] width 1035 height 35
copy div "info@classicfoundry.com"
click at [600, 498] on div "Owner" at bounding box center [535, 513] width 207 height 35
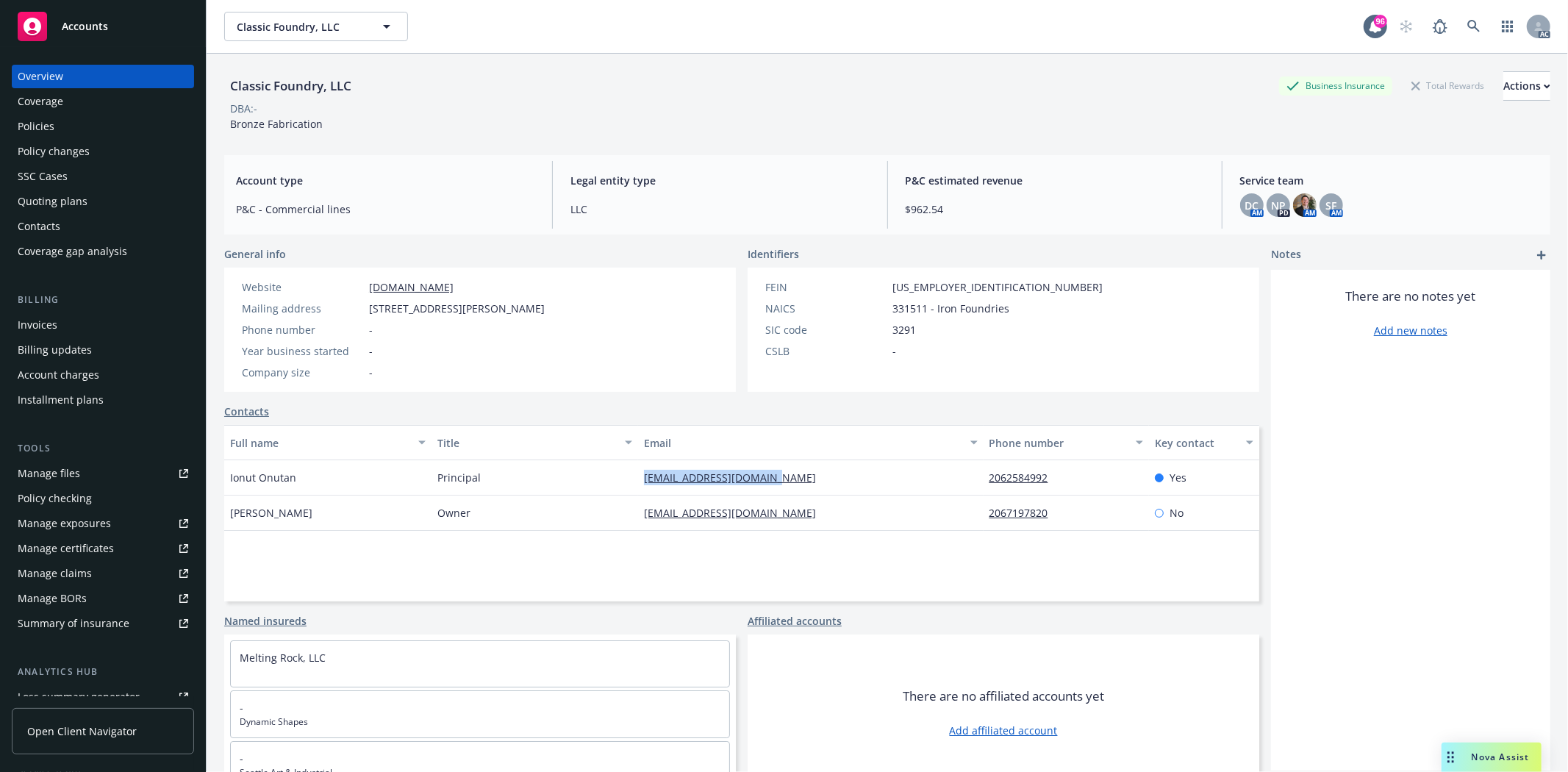
drag, startPoint x: 623, startPoint y: 475, endPoint x: 791, endPoint y: 474, distance: 168.0
click at [791, 474] on div "Ionut Onutan Principal info@classicfoundry.com 2062584992 Yes" at bounding box center [742, 478] width 1035 height 35
copy div "info@classicfoundry.com"
drag, startPoint x: 886, startPoint y: 290, endPoint x: 963, endPoint y: 285, distance: 77.2
click at [963, 285] on div "FEIN 11-2121212" at bounding box center [933, 287] width 349 height 15
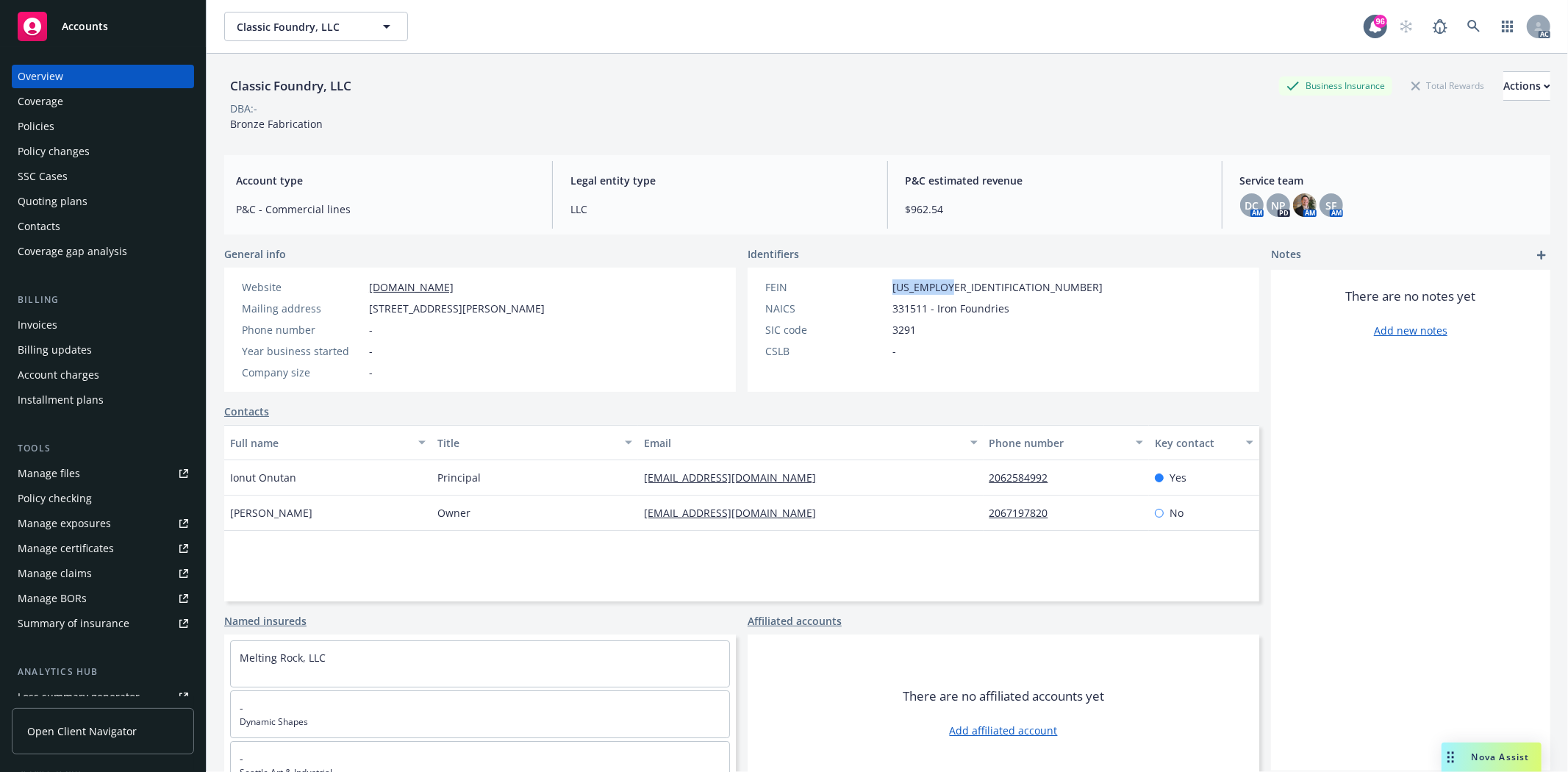
copy span "11-2121212"
click at [545, 312] on span "9688 Martin Luther King Jr Way S, Seattle, WA, 98118" at bounding box center [457, 309] width 176 height 15
click at [545, 311] on span "9688 Martin Luther King Jr Way S, Seattle, WA, 98118" at bounding box center [457, 309] width 176 height 15
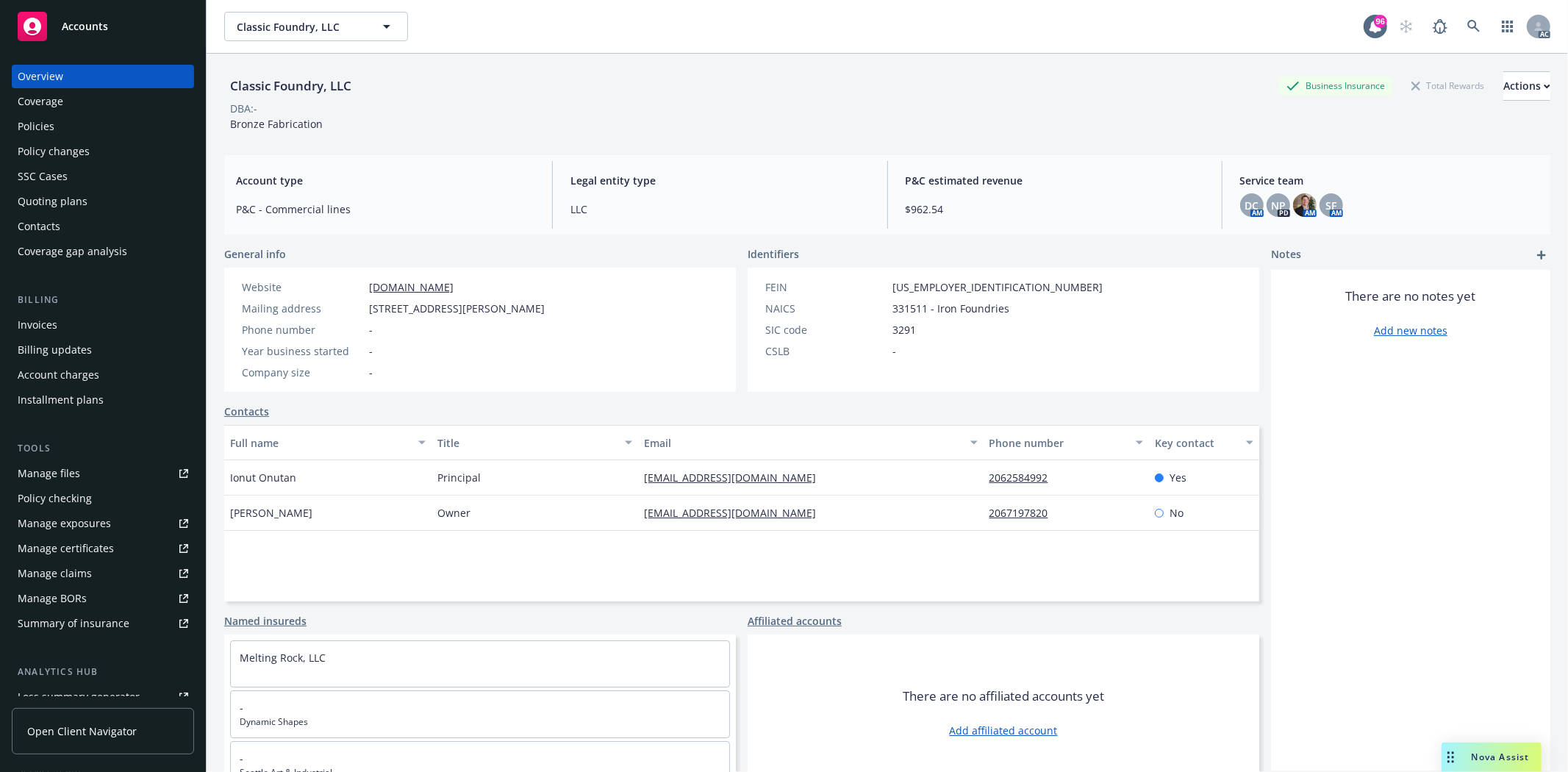
copy span "WA"
click at [892, 309] on span "331511 - Iron Foundries" at bounding box center [950, 309] width 117 height 15
copy span "331511"
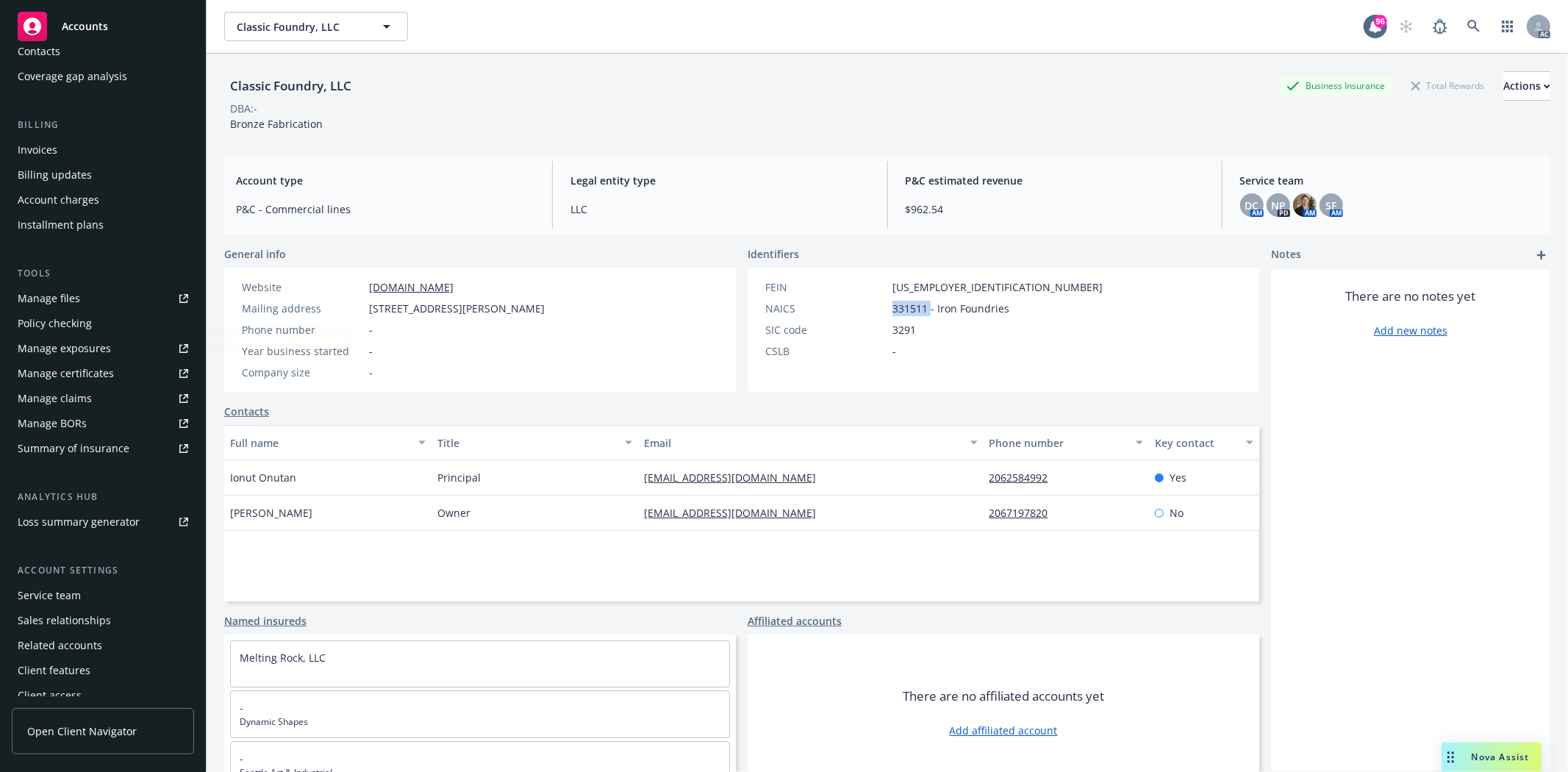
scroll to position [186, 0]
click at [71, 583] on div "Service team" at bounding box center [49, 585] width 63 height 24
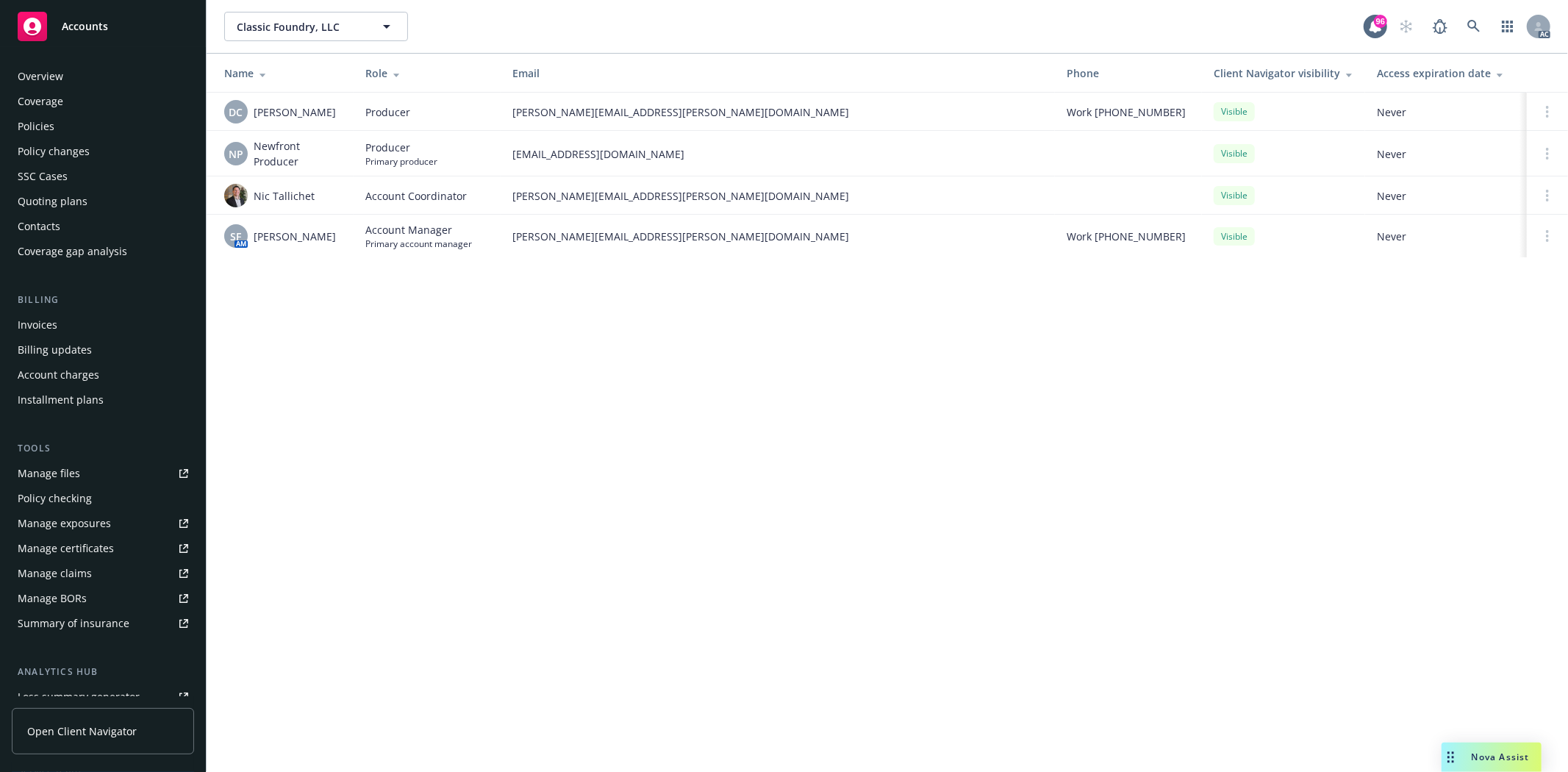
click at [93, 75] on div "Overview" at bounding box center [103, 77] width 171 height 24
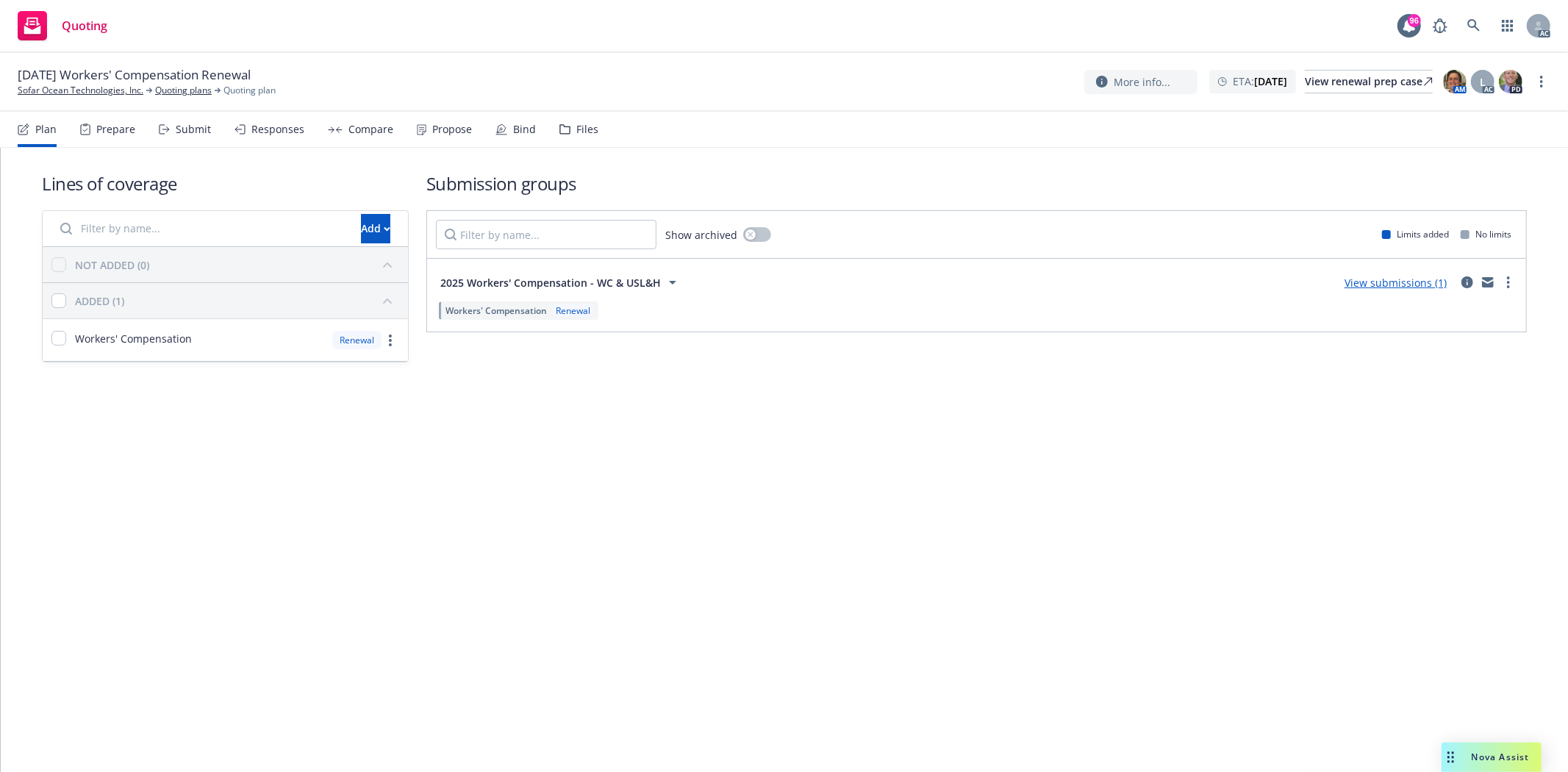
click at [125, 124] on div "Prepare" at bounding box center [116, 130] width 39 height 12
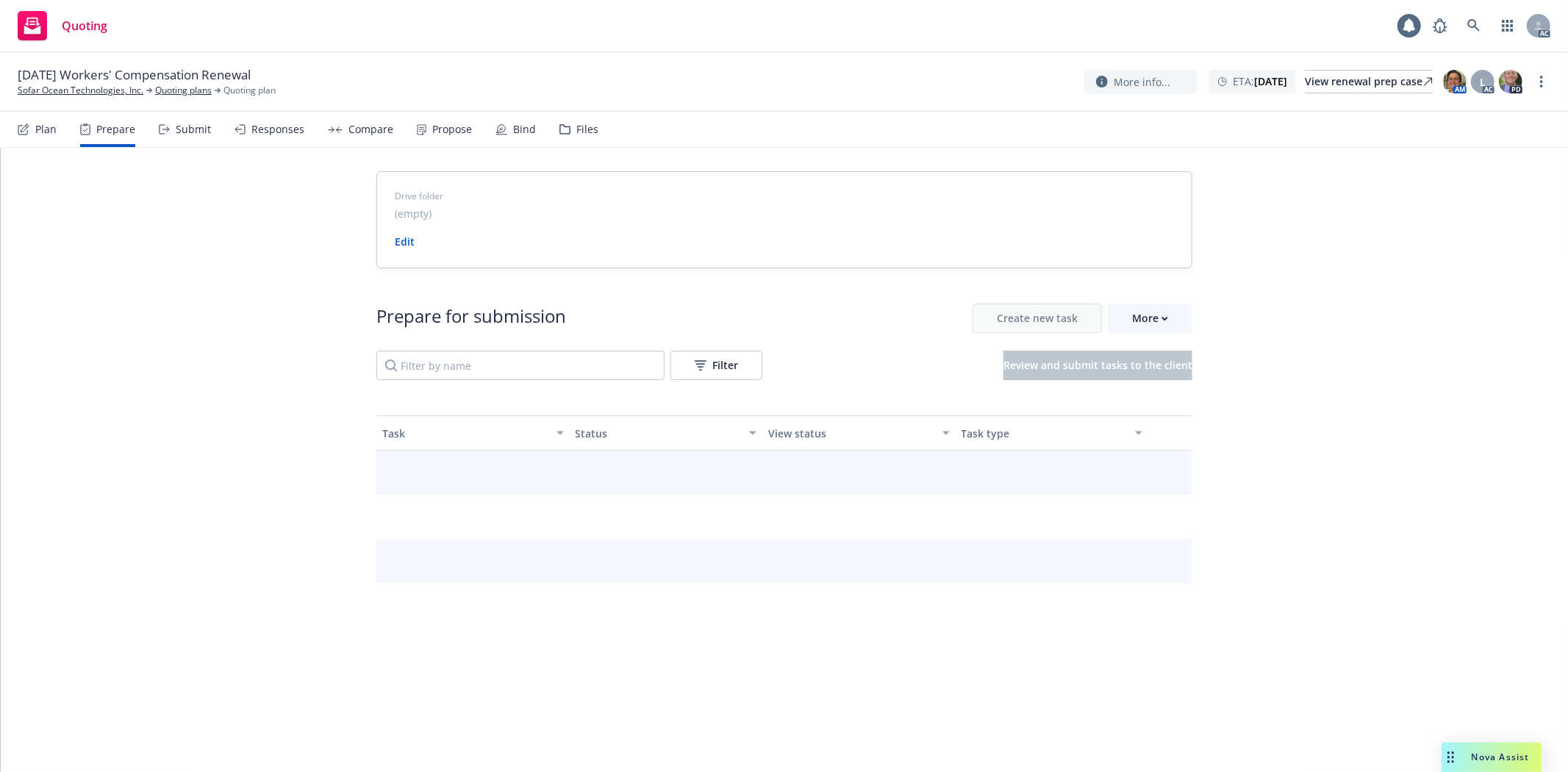
click at [96, 130] on div "Prepare" at bounding box center [116, 130] width 39 height 12
click at [1137, 315] on div "More" at bounding box center [1150, 318] width 36 height 28
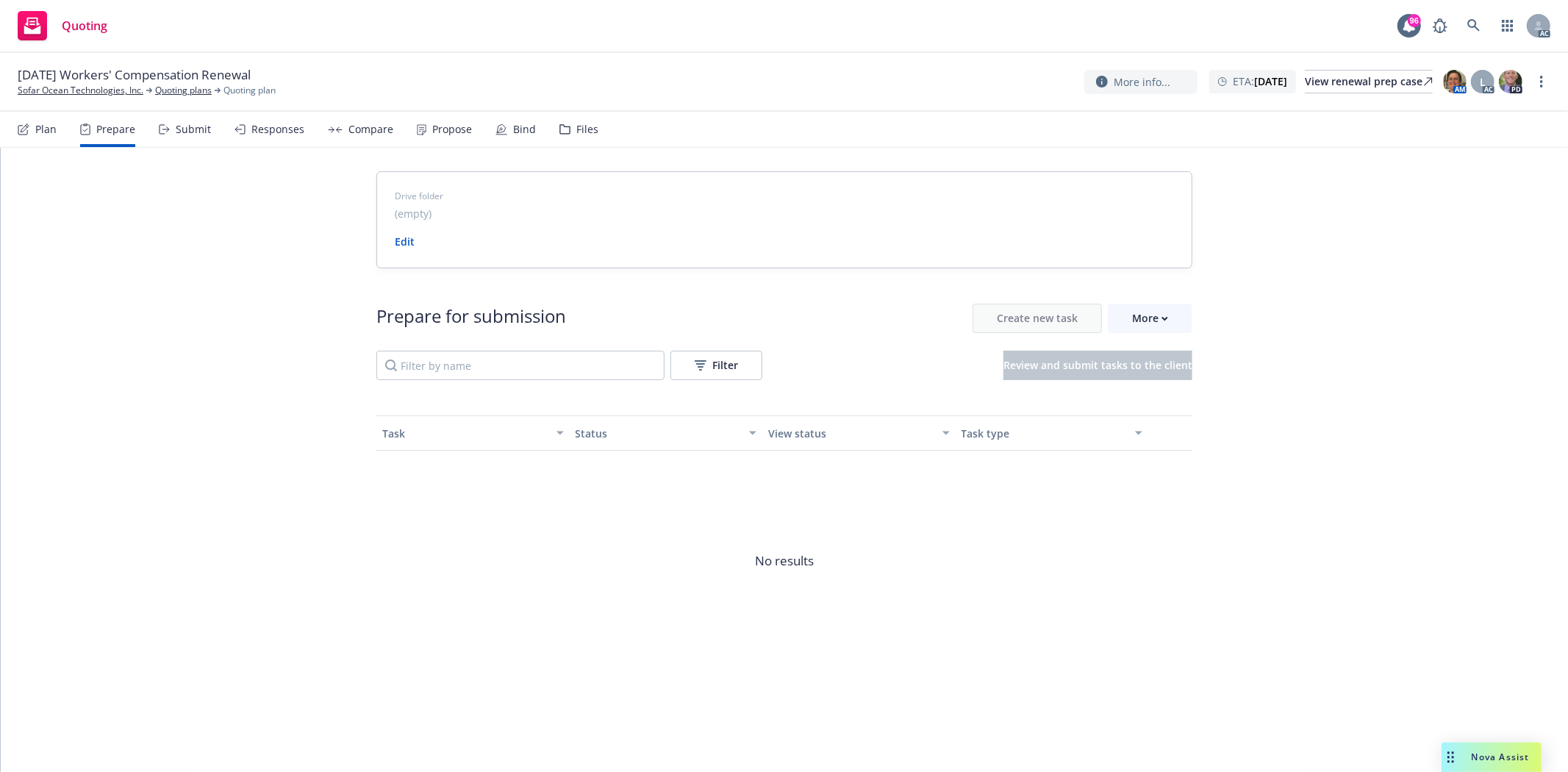
click at [1190, 380] on span "Go to Indio account" at bounding box center [1173, 386] width 130 height 14
click at [1148, 317] on div "More" at bounding box center [1150, 318] width 36 height 28
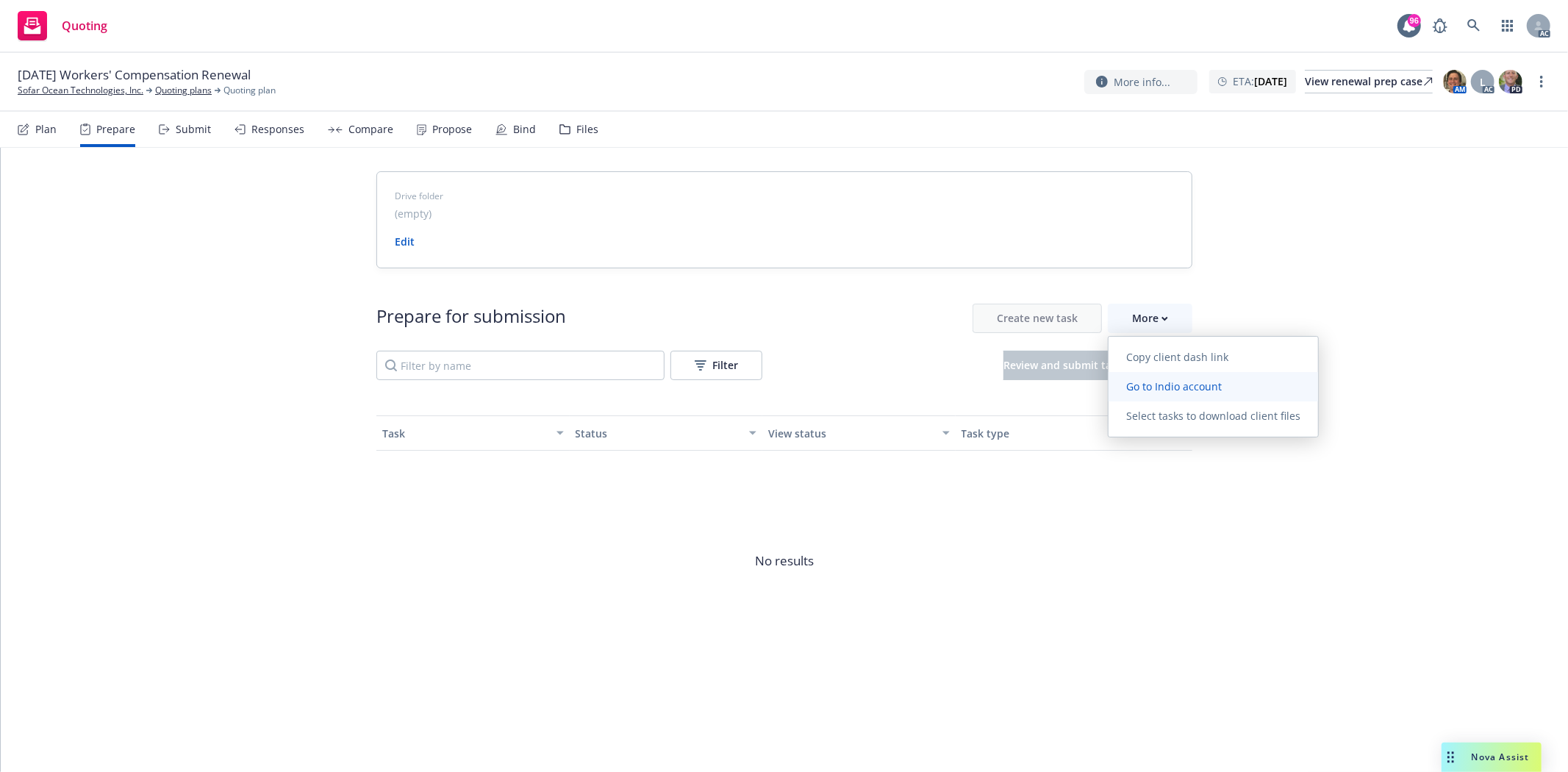
click at [1172, 380] on span "Go to Indio account" at bounding box center [1173, 386] width 130 height 14
click at [1187, 383] on span "Go to Indio account" at bounding box center [1173, 386] width 130 height 14
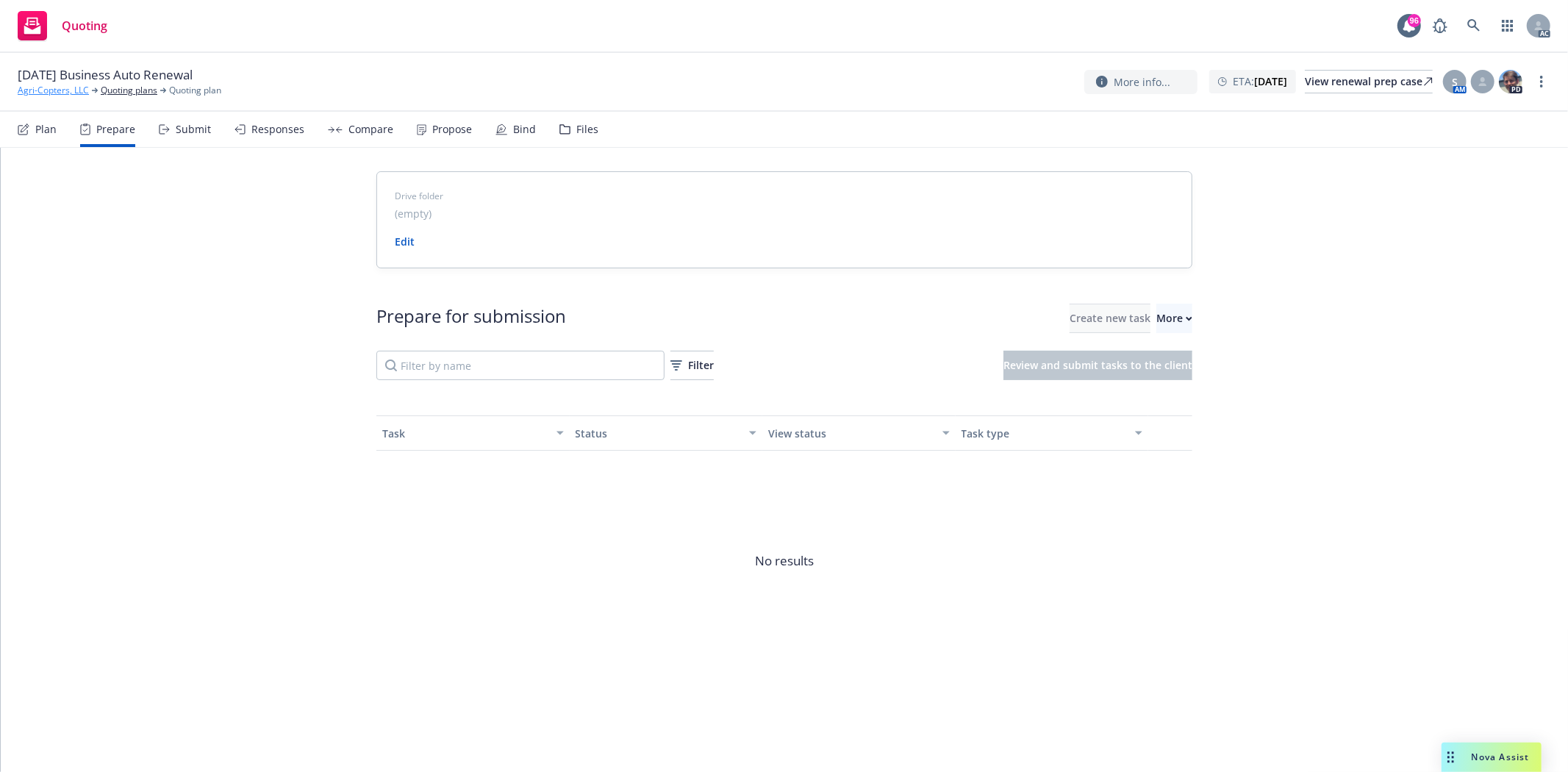
click at [39, 90] on link "Agri-Copters, LLC" at bounding box center [54, 90] width 72 height 14
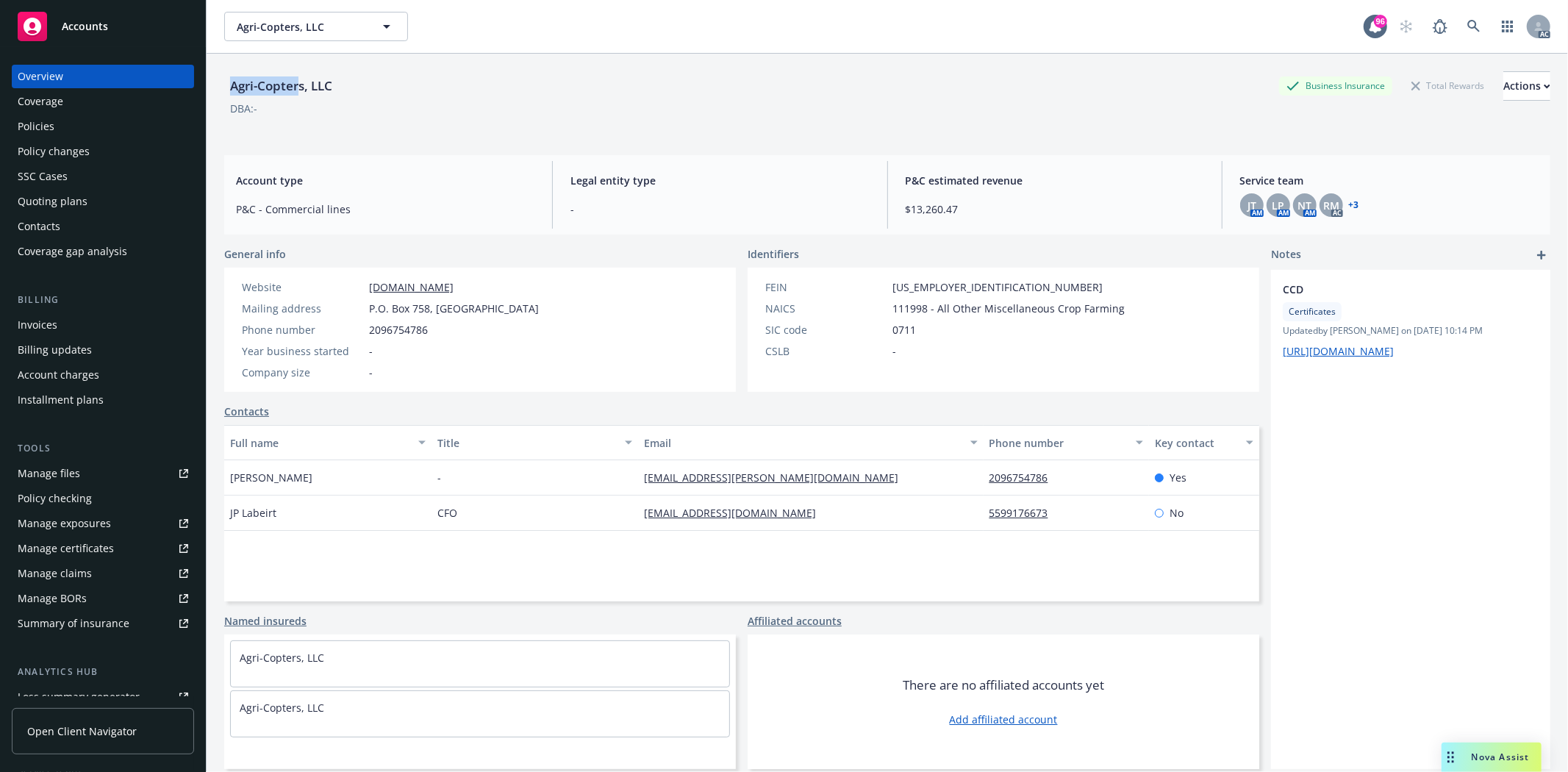
drag, startPoint x: 232, startPoint y: 91, endPoint x: 301, endPoint y: 92, distance: 69.0
click at [301, 92] on div "Agri-Copters, LLC" at bounding box center [281, 86] width 114 height 19
copy div "Agri-Copter"
drag, startPoint x: 215, startPoint y: 482, endPoint x: 372, endPoint y: 477, distance: 157.1
click at [372, 477] on div "Agri-Copters, LLC Business Insurance Total Rewards Actions DBA: - Account type …" at bounding box center [887, 439] width 1361 height 772
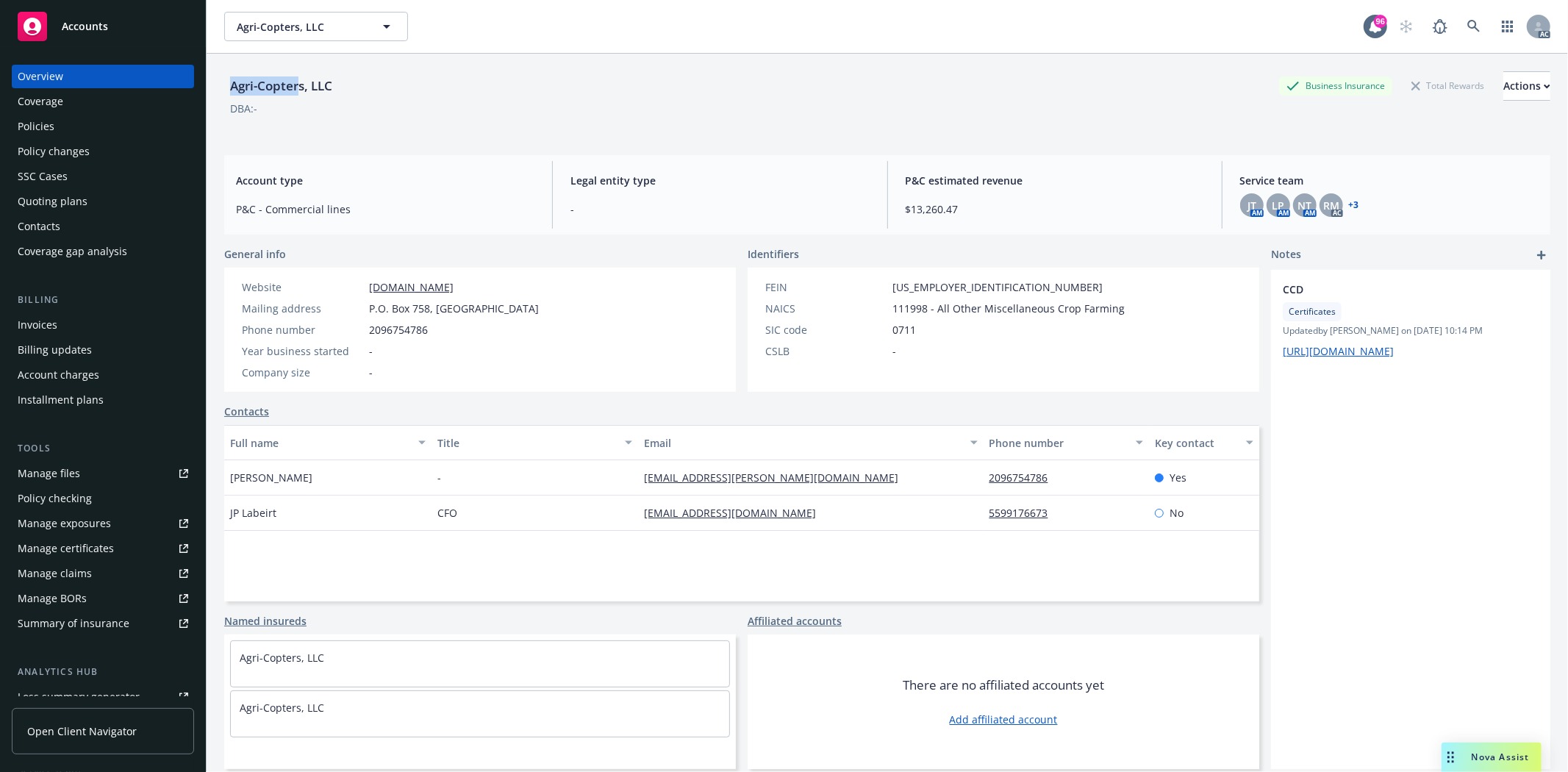
copy span "[PERSON_NAME]"
click at [75, 119] on div "Policies" at bounding box center [103, 126] width 171 height 24
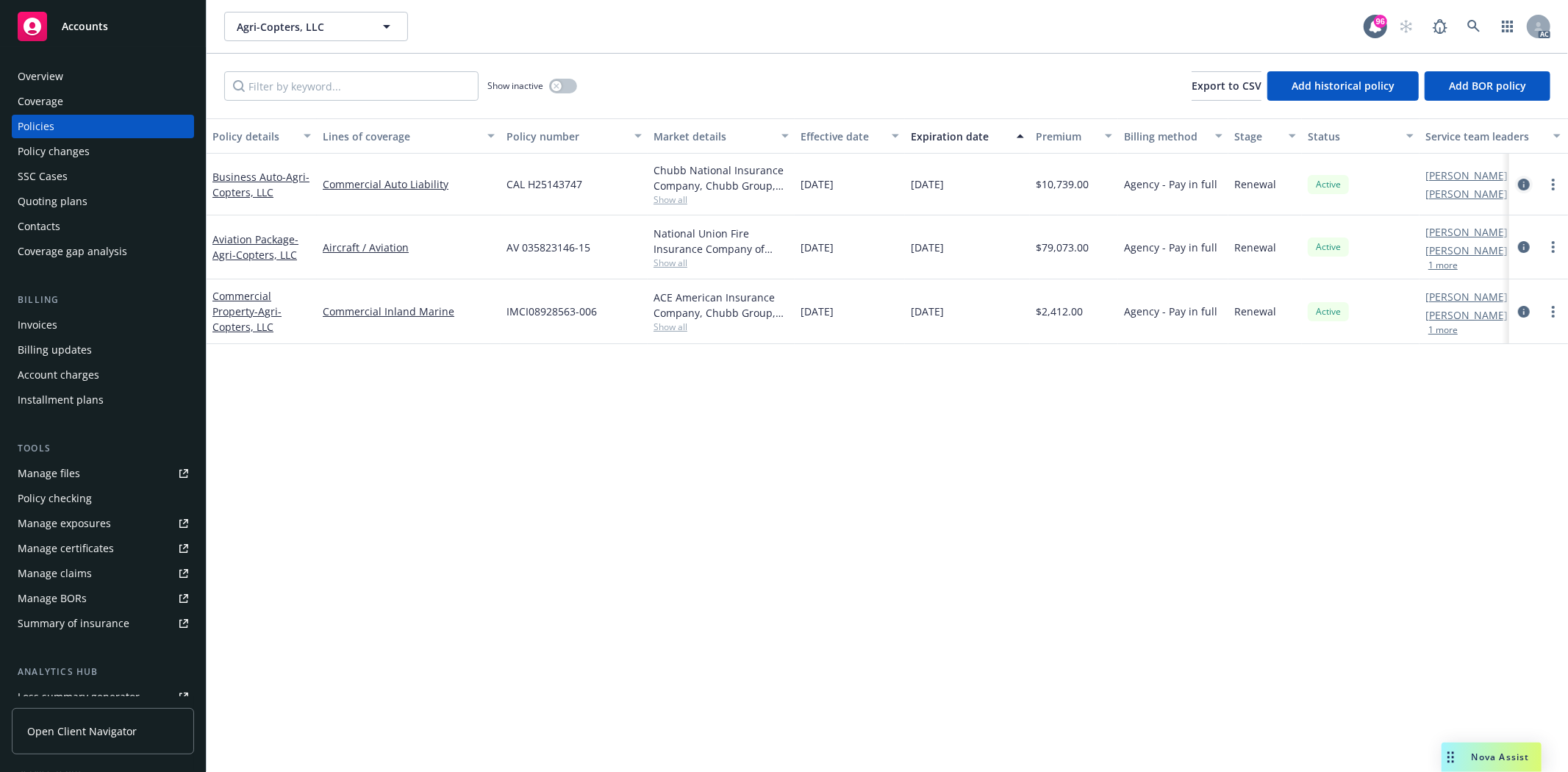
click at [1525, 184] on icon "circleInformation" at bounding box center [1524, 184] width 12 height 12
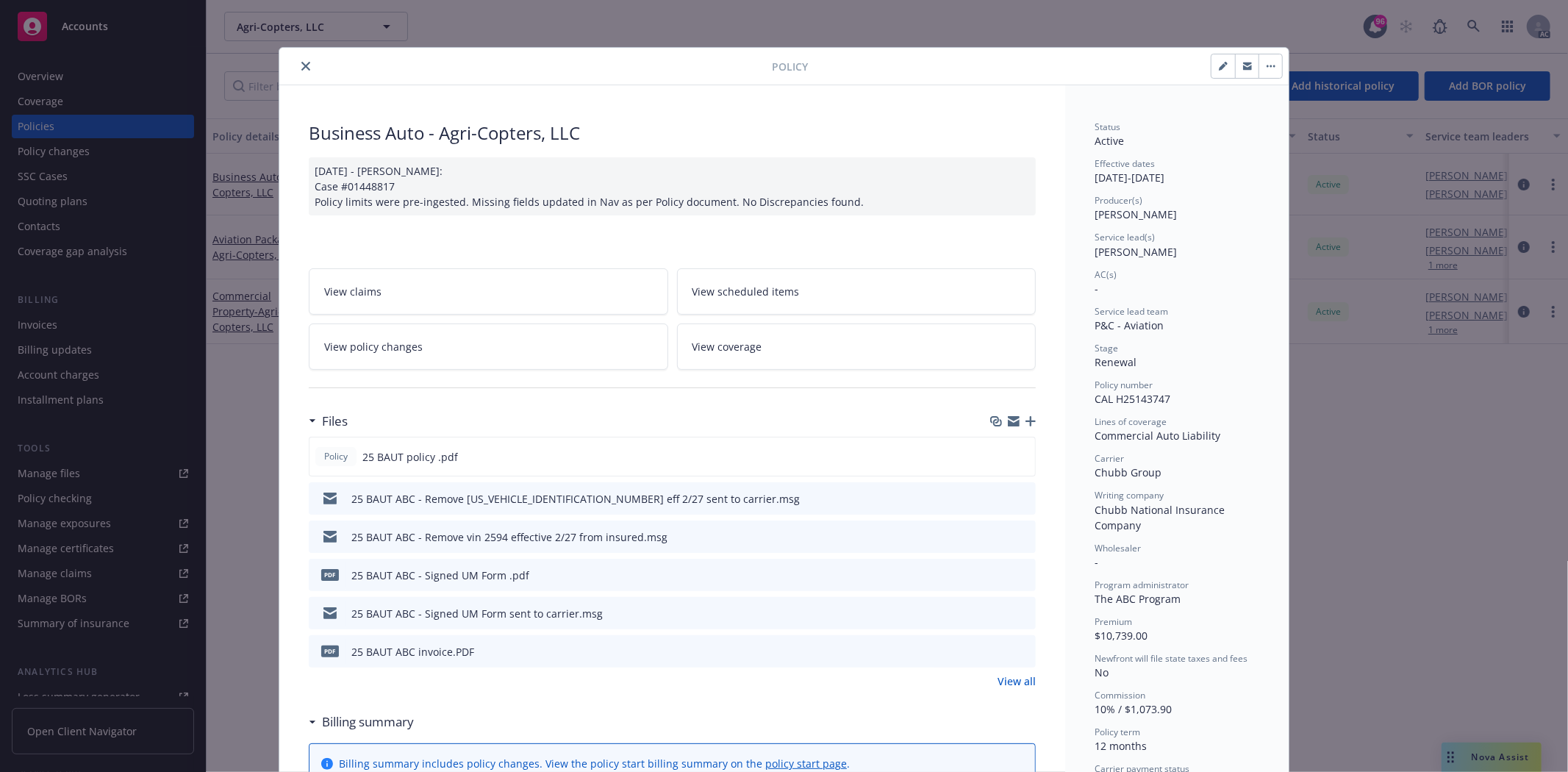
click at [1013, 679] on link "View all" at bounding box center [1016, 682] width 38 height 15
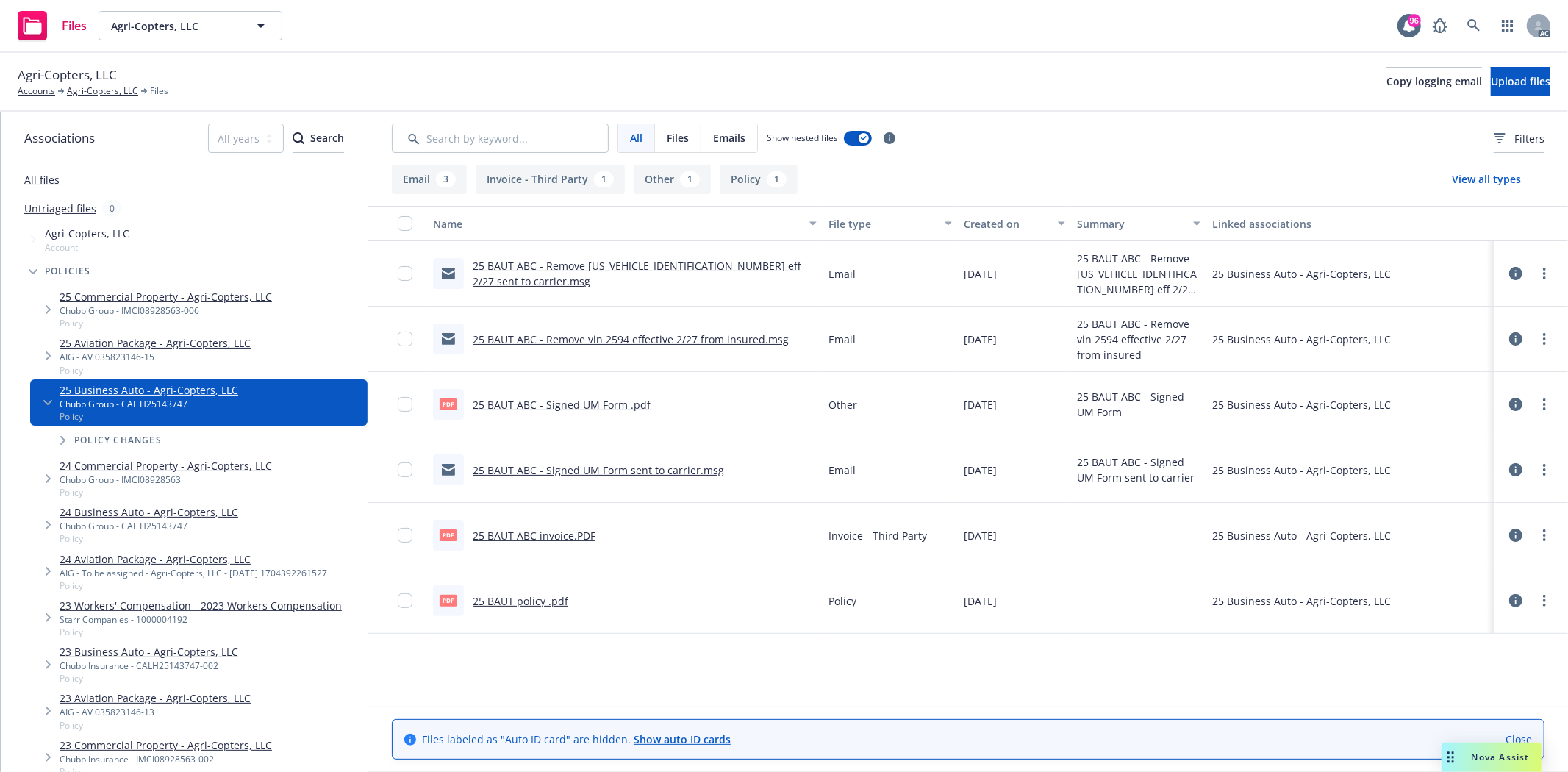
click at [529, 601] on link "25 BAUT policy .pdf" at bounding box center [520, 601] width 95 height 14
click at [33, 179] on link "All files" at bounding box center [41, 180] width 35 height 14
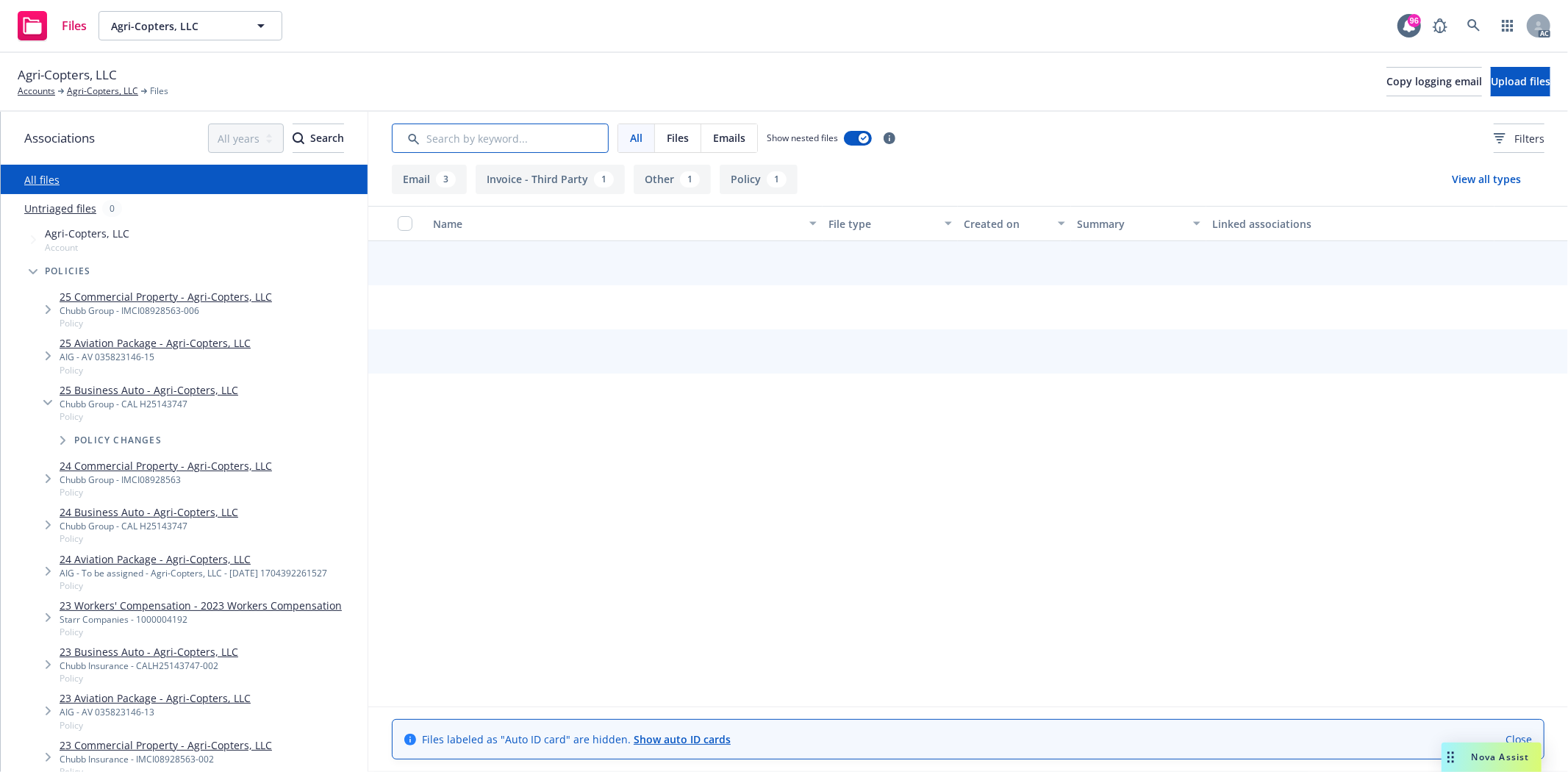
click at [515, 140] on input "Search by keyword..." at bounding box center [500, 138] width 217 height 29
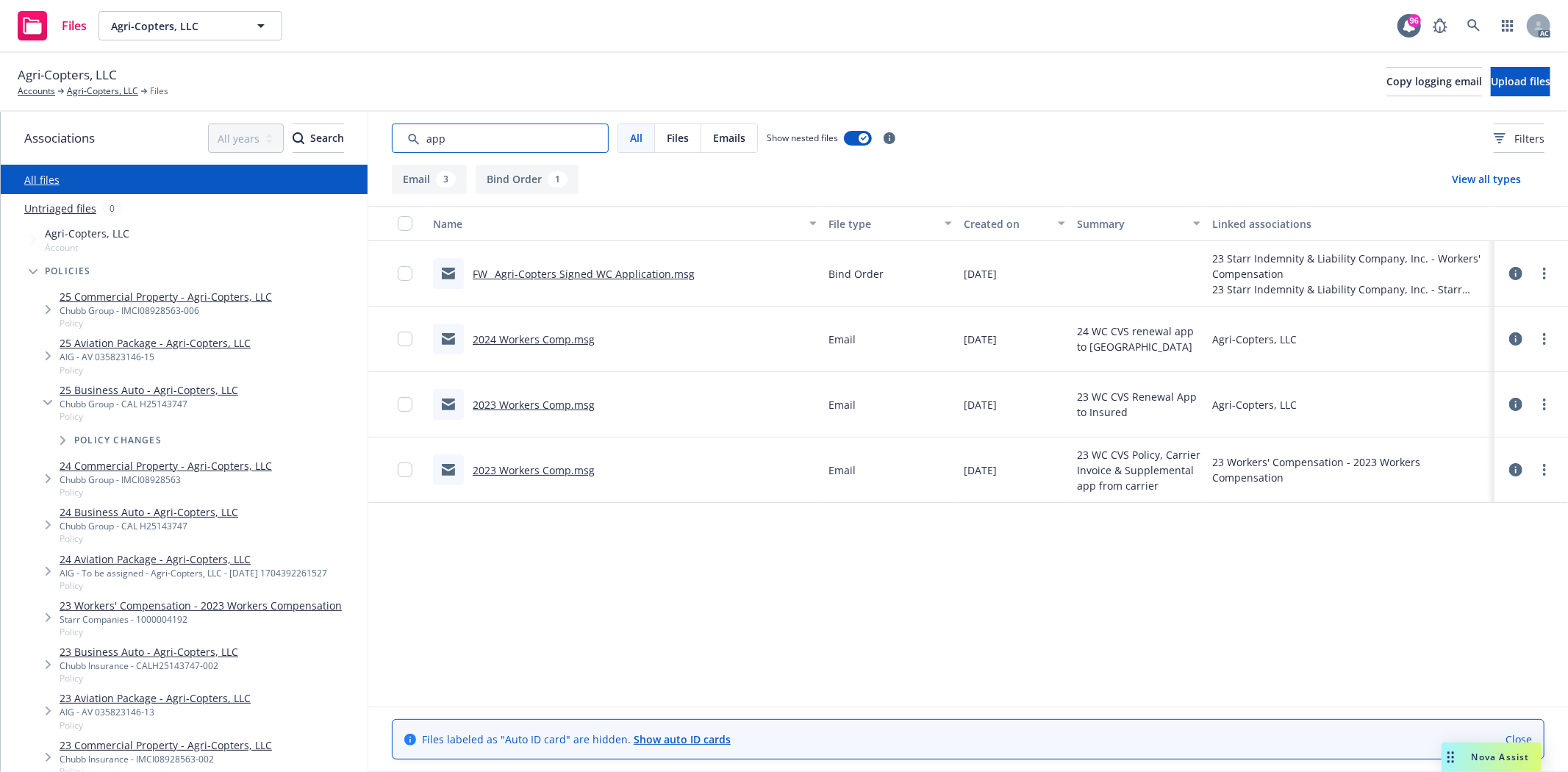
click at [451, 146] on input "Search by keyword..." at bounding box center [500, 138] width 217 height 29
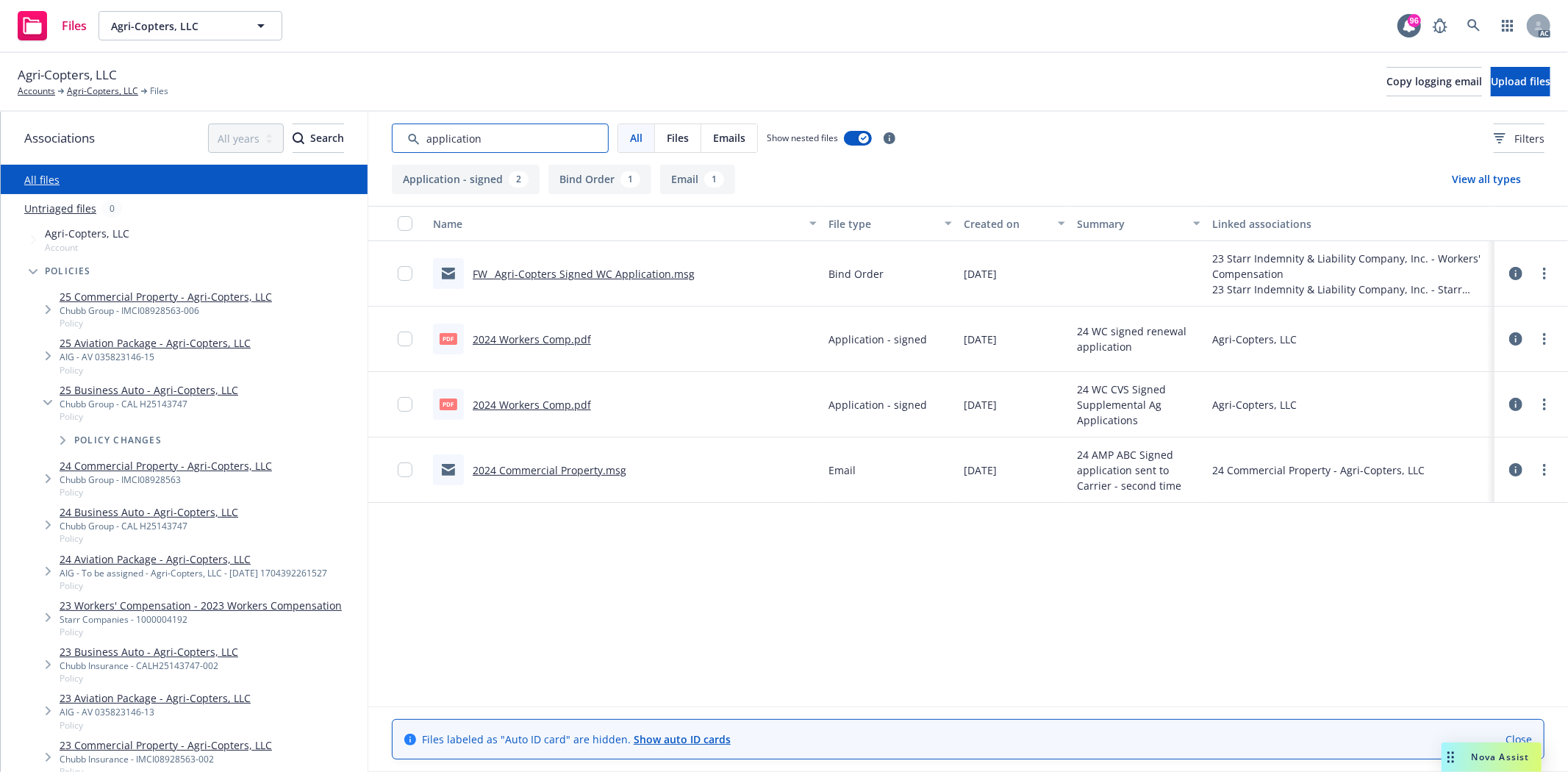
type input "application"
click at [109, 346] on link "25 Aviation Package - Agri-Copters, LLC" at bounding box center [155, 343] width 191 height 15
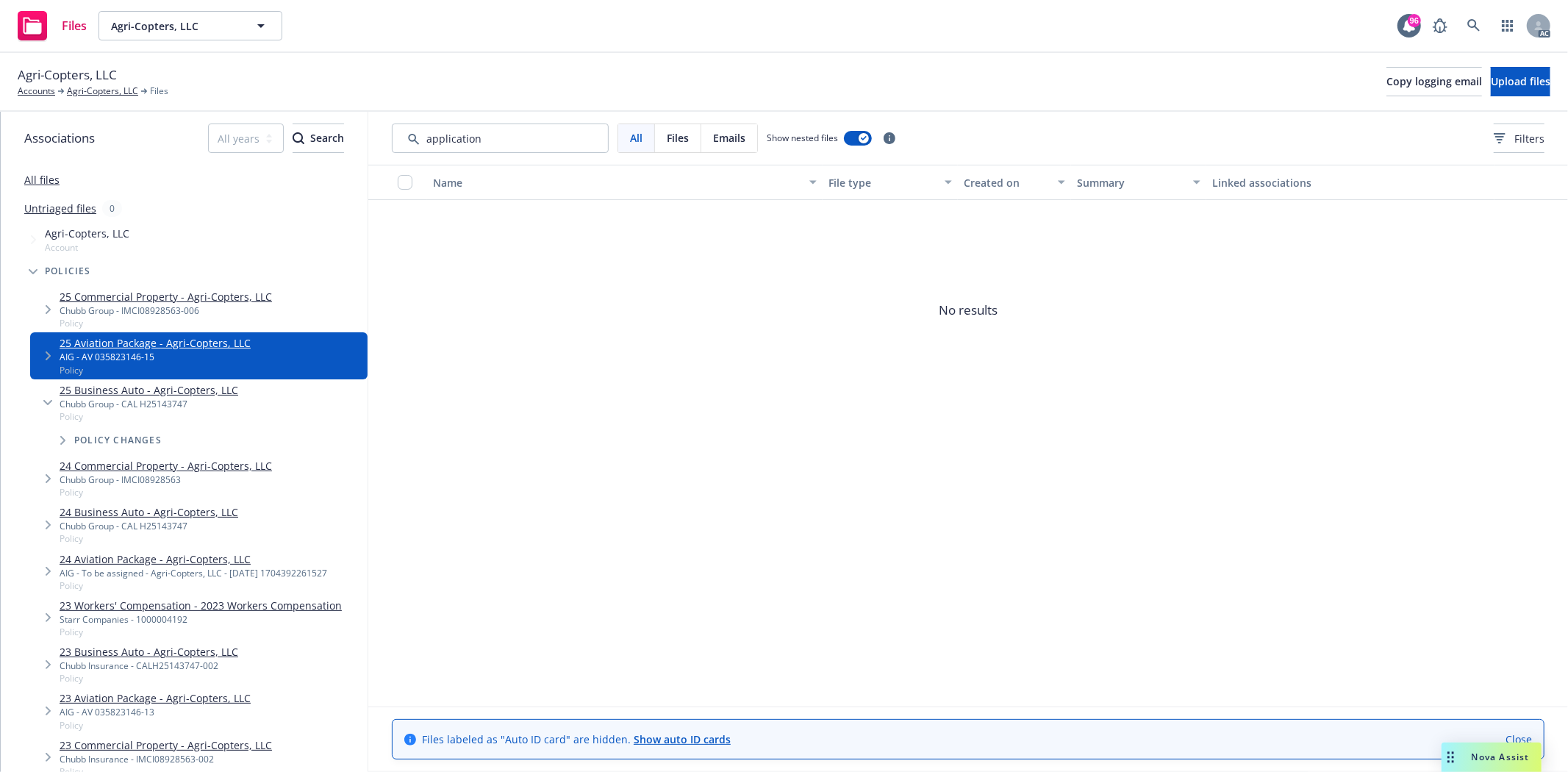
click at [83, 386] on link "25 Business Auto - Agri-Copters, LLC" at bounding box center [148, 390] width 178 height 15
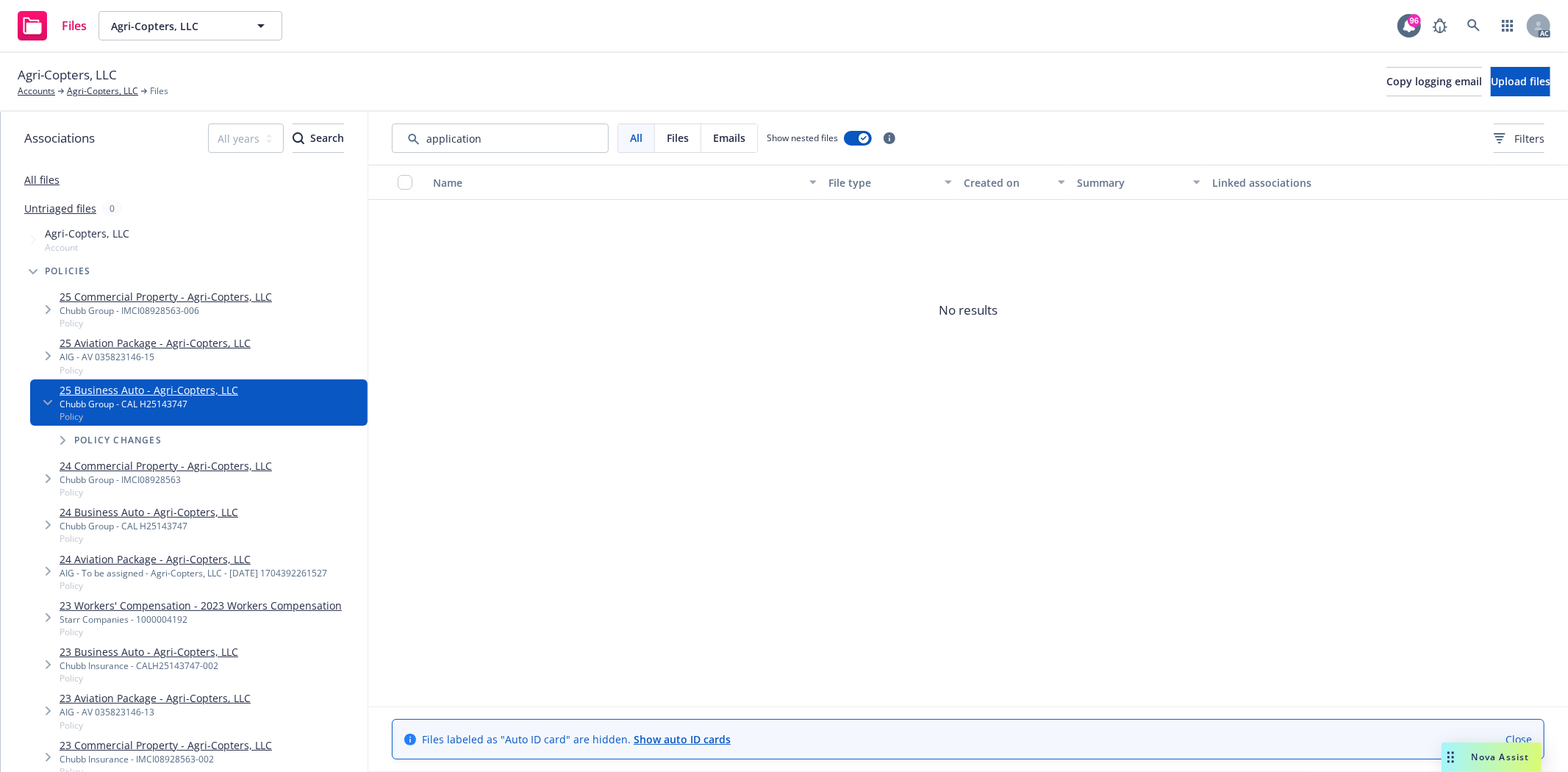
click at [44, 400] on icon "Tree Example" at bounding box center [48, 403] width 9 height 5
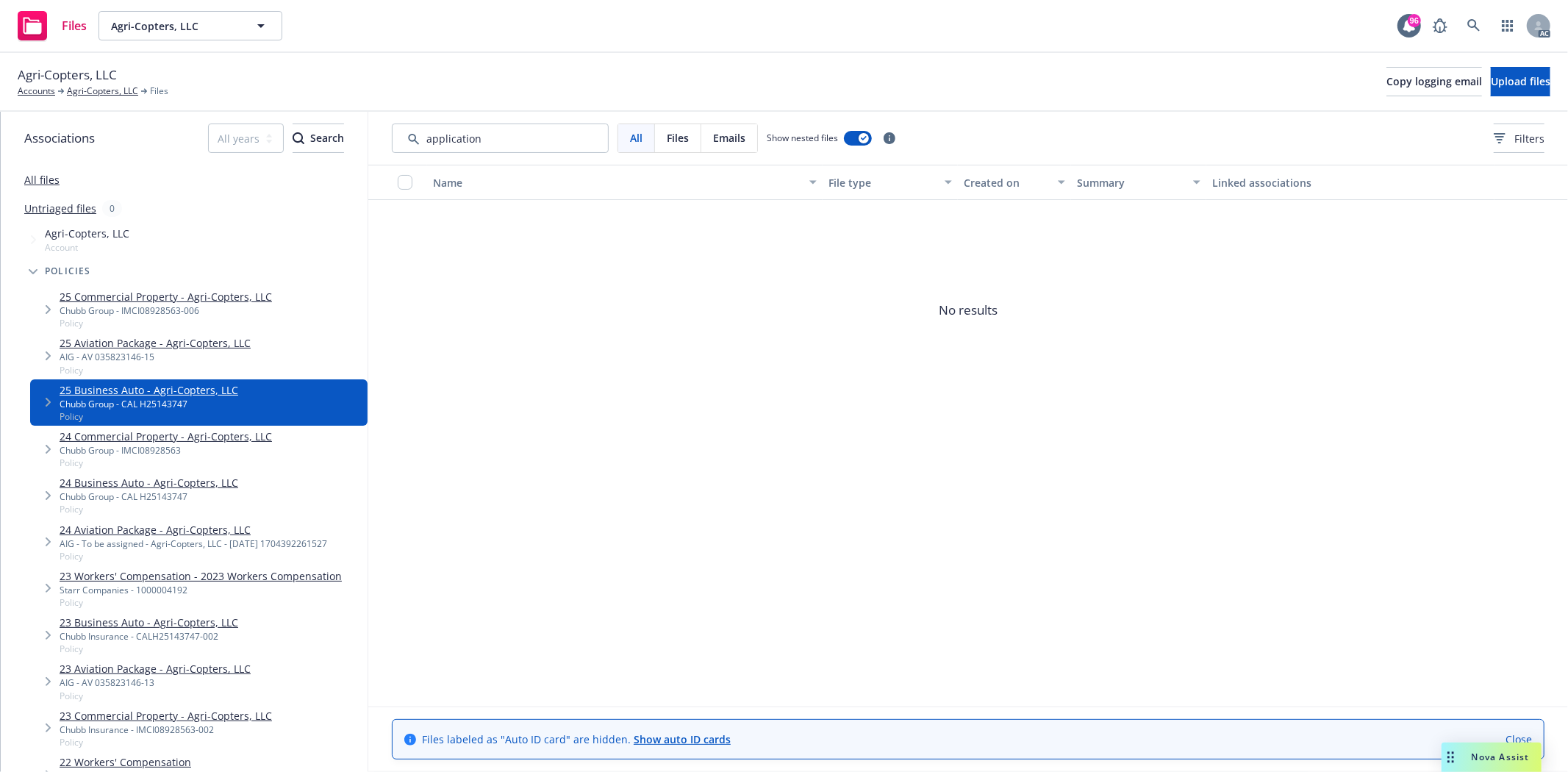
click at [158, 392] on link "25 Business Auto - Agri-Copters, LLC" at bounding box center [148, 390] width 178 height 15
drag, startPoint x: 520, startPoint y: 141, endPoint x: 418, endPoint y: 142, distance: 102.0
click at [418, 142] on input "Search by keyword..." at bounding box center [500, 138] width 217 height 29
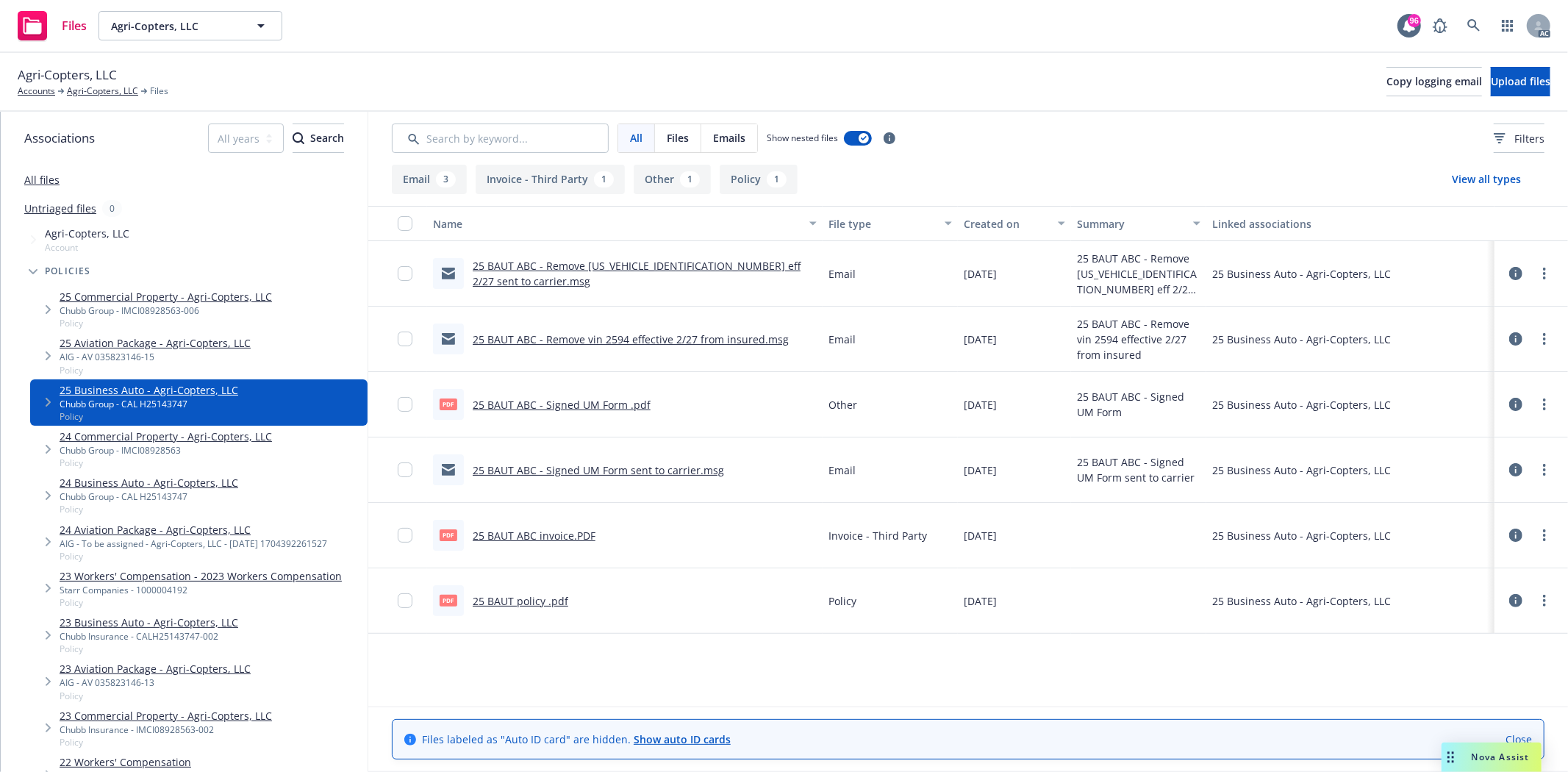
click at [604, 401] on link "25 BAUT ABC - Signed UM Form .pdf" at bounding box center [561, 404] width 178 height 14
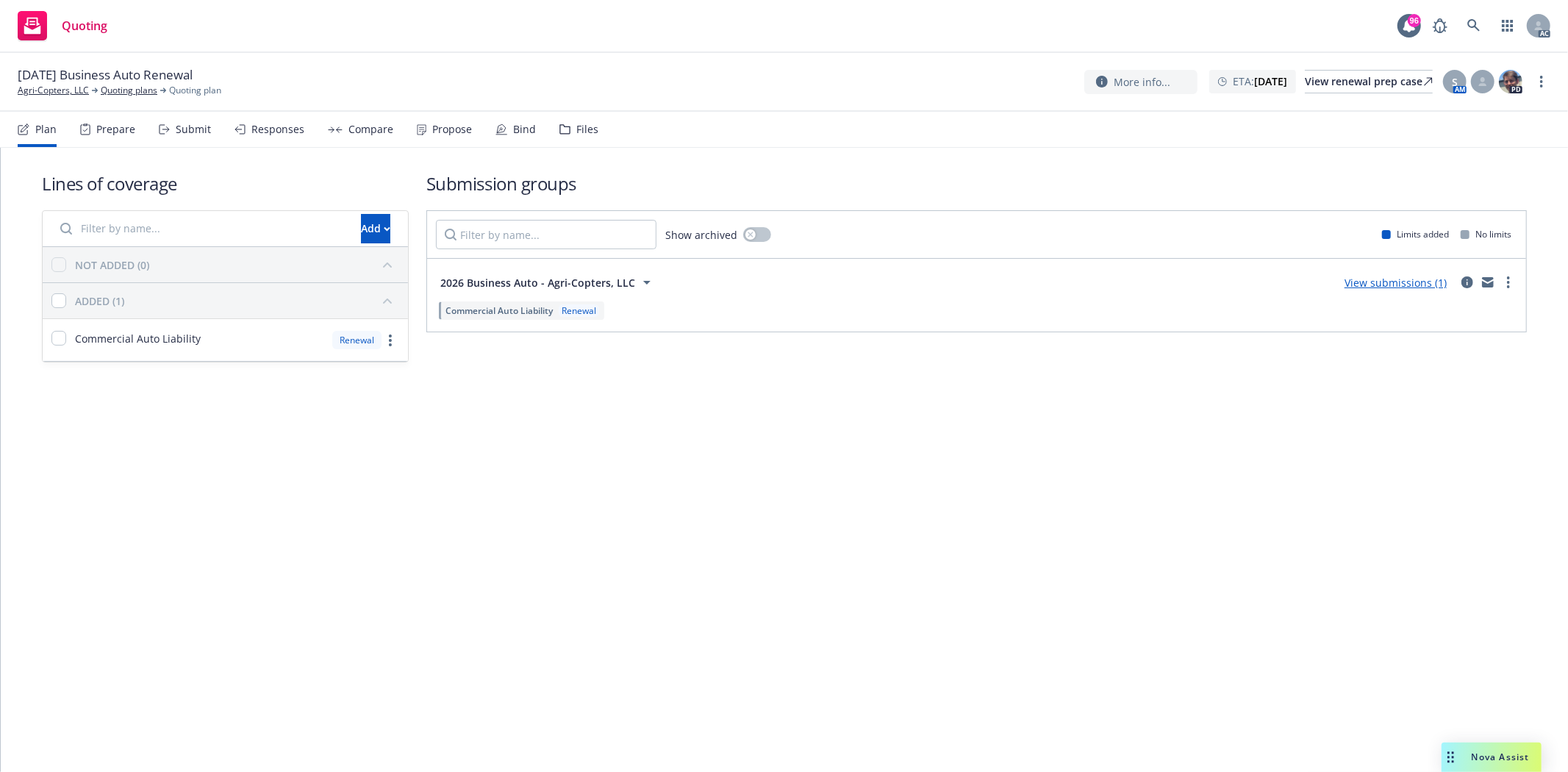
click at [98, 131] on div "Prepare" at bounding box center [116, 130] width 39 height 12
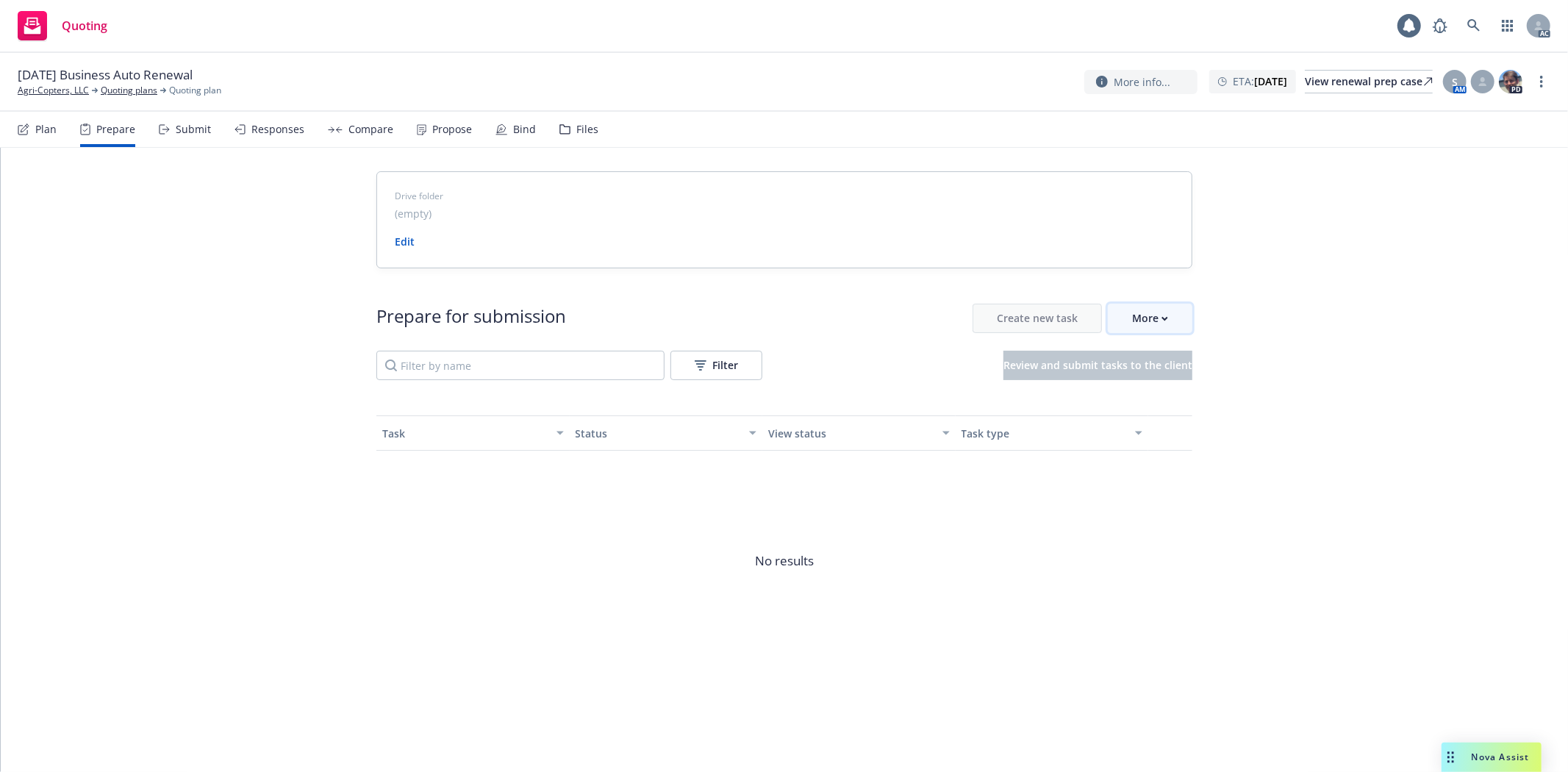
click at [1136, 319] on div "More" at bounding box center [1150, 318] width 36 height 28
click at [1170, 382] on span "Go to Indio account" at bounding box center [1173, 386] width 130 height 14
click at [39, 89] on link "Agri-Copters, LLC" at bounding box center [54, 90] width 72 height 14
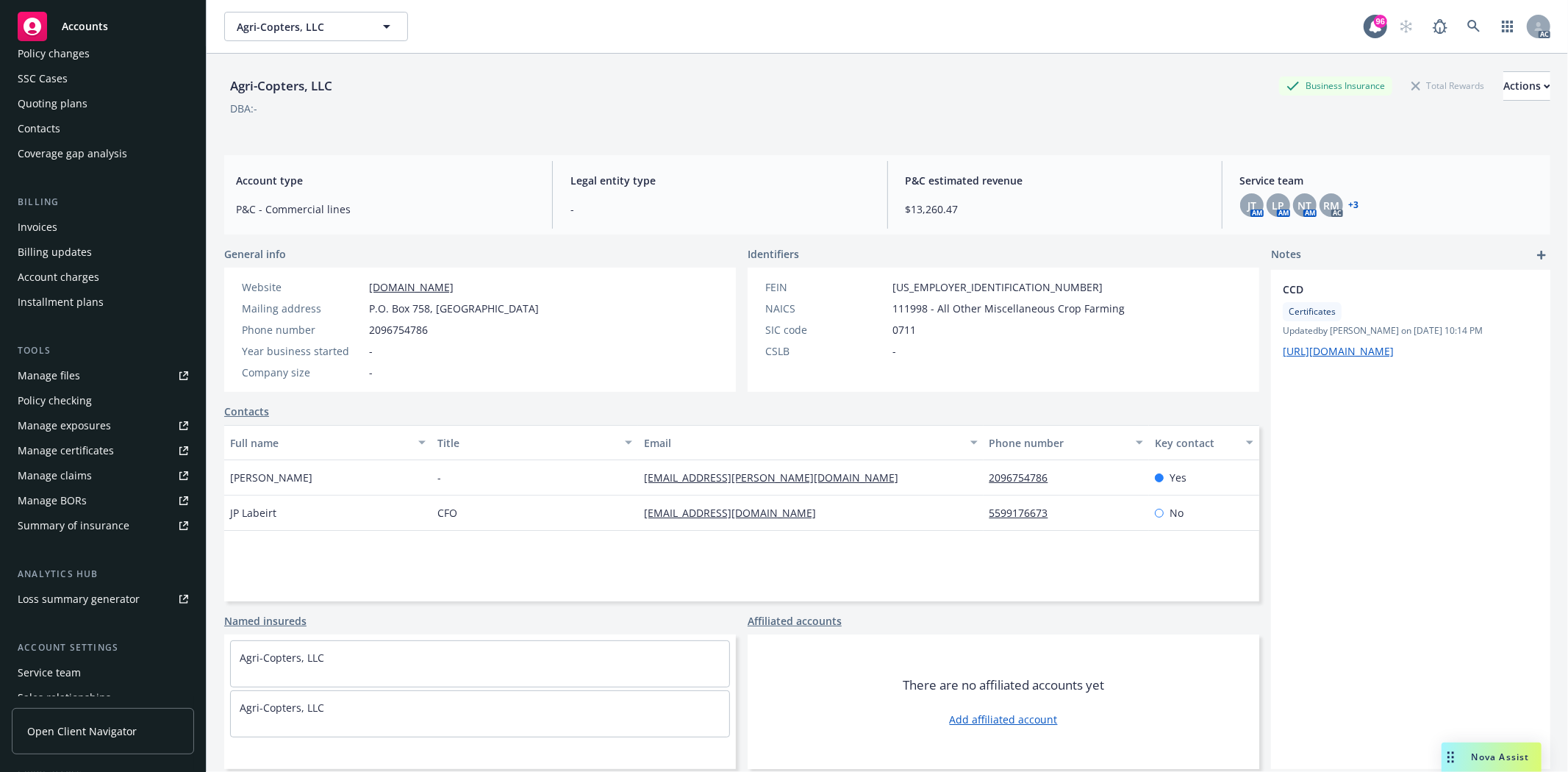
scroll to position [186, 0]
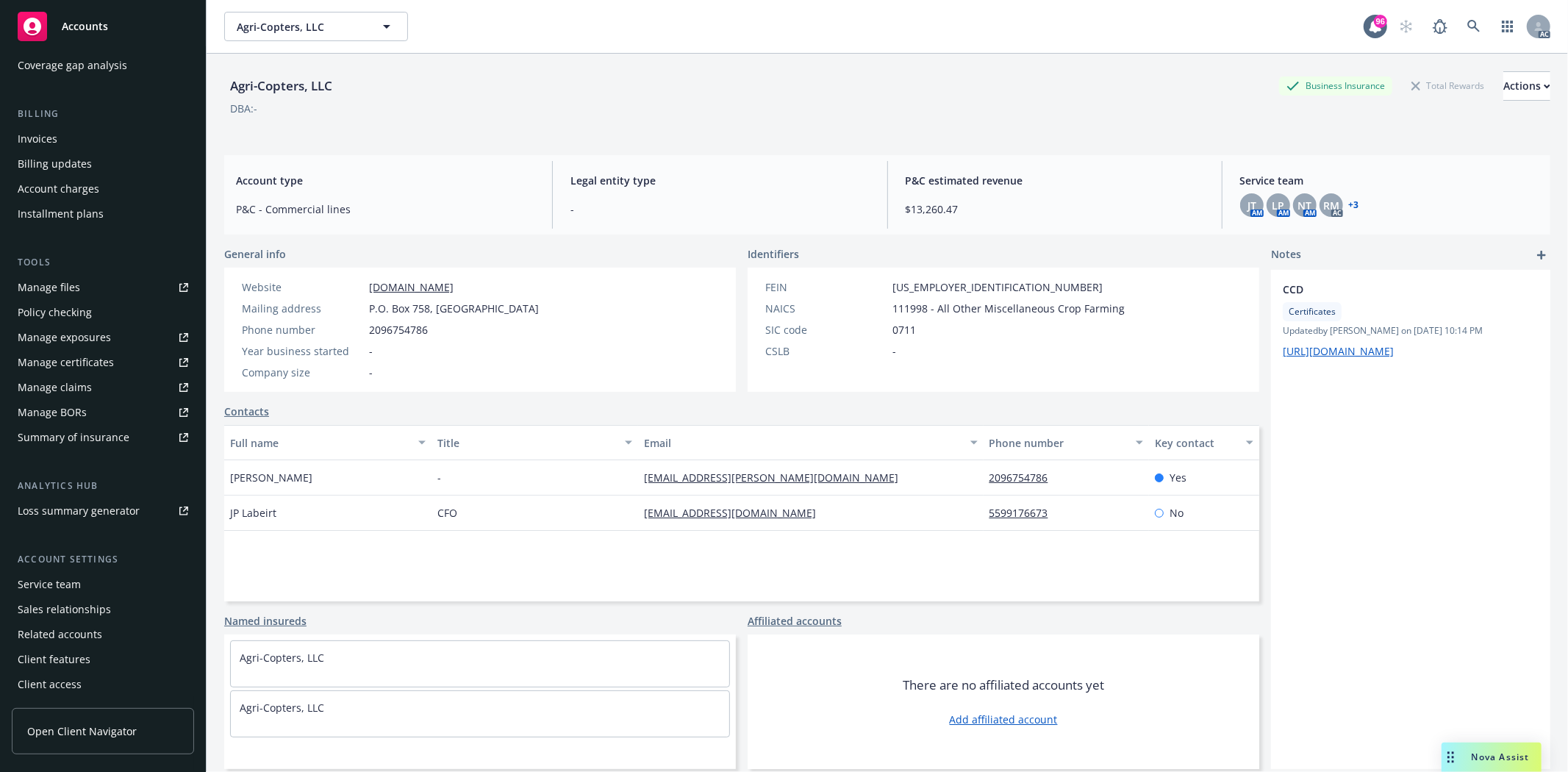
click at [43, 593] on div "Service team" at bounding box center [49, 585] width 63 height 24
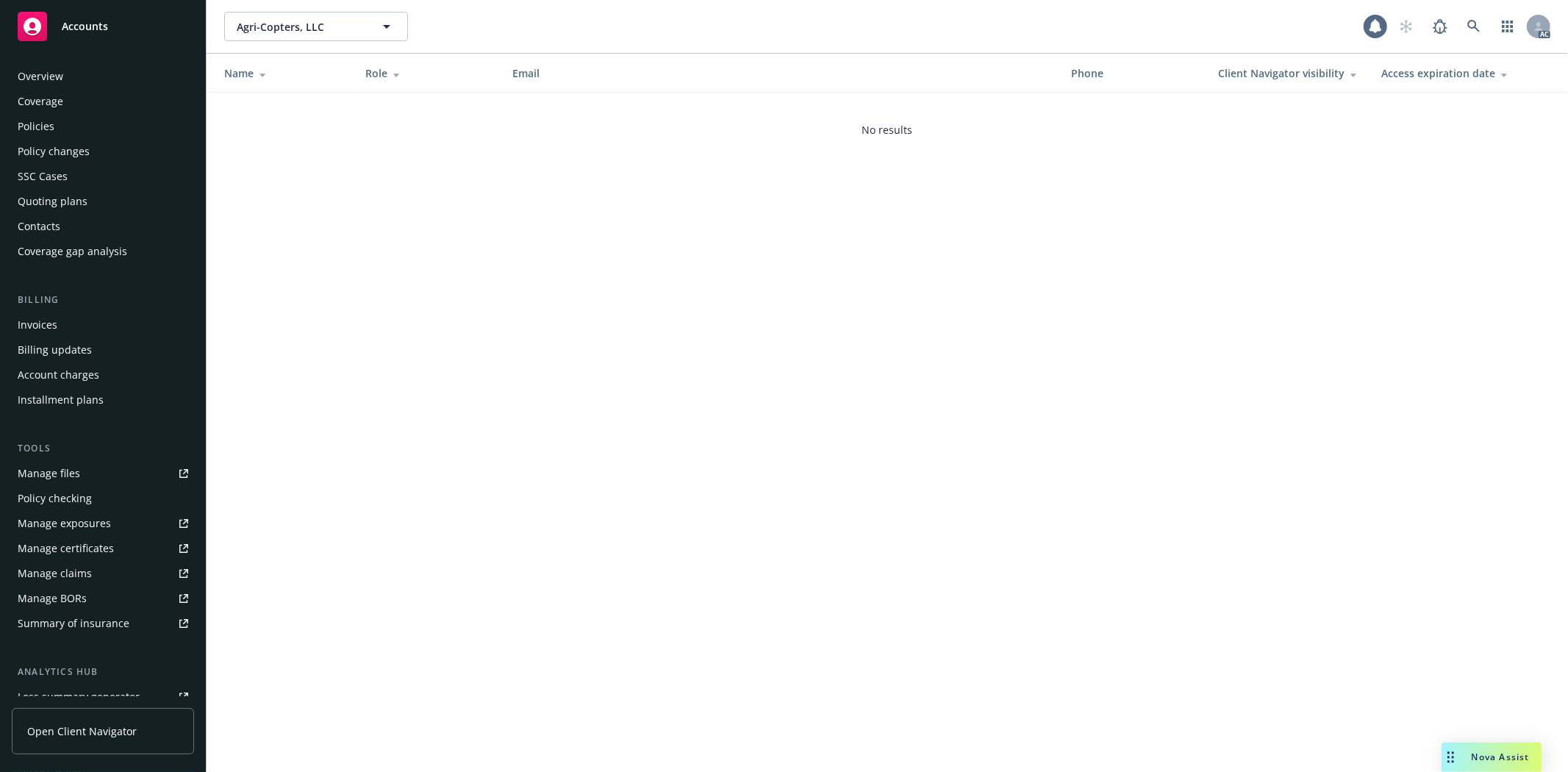
scroll to position [186, 0]
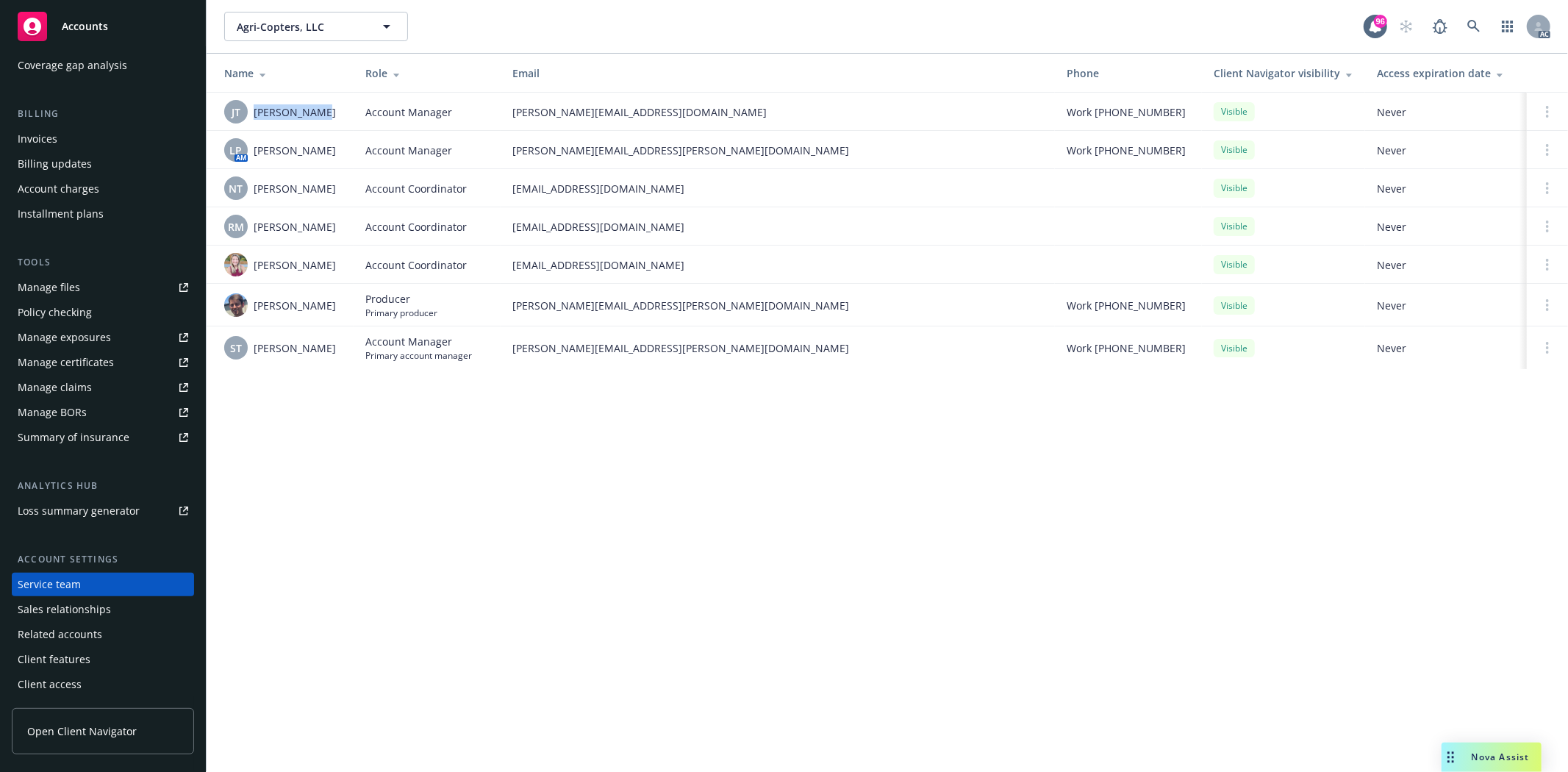
drag, startPoint x: 252, startPoint y: 119, endPoint x: 319, endPoint y: 120, distance: 67.0
click at [319, 120] on div "[PERSON_NAME] [PERSON_NAME] Thai" at bounding box center [283, 112] width 118 height 24
copy span "[PERSON_NAME]"
drag, startPoint x: 256, startPoint y: 151, endPoint x: 339, endPoint y: 150, distance: 83.0
click at [339, 150] on div "LP AM [PERSON_NAME]" at bounding box center [283, 150] width 118 height 24
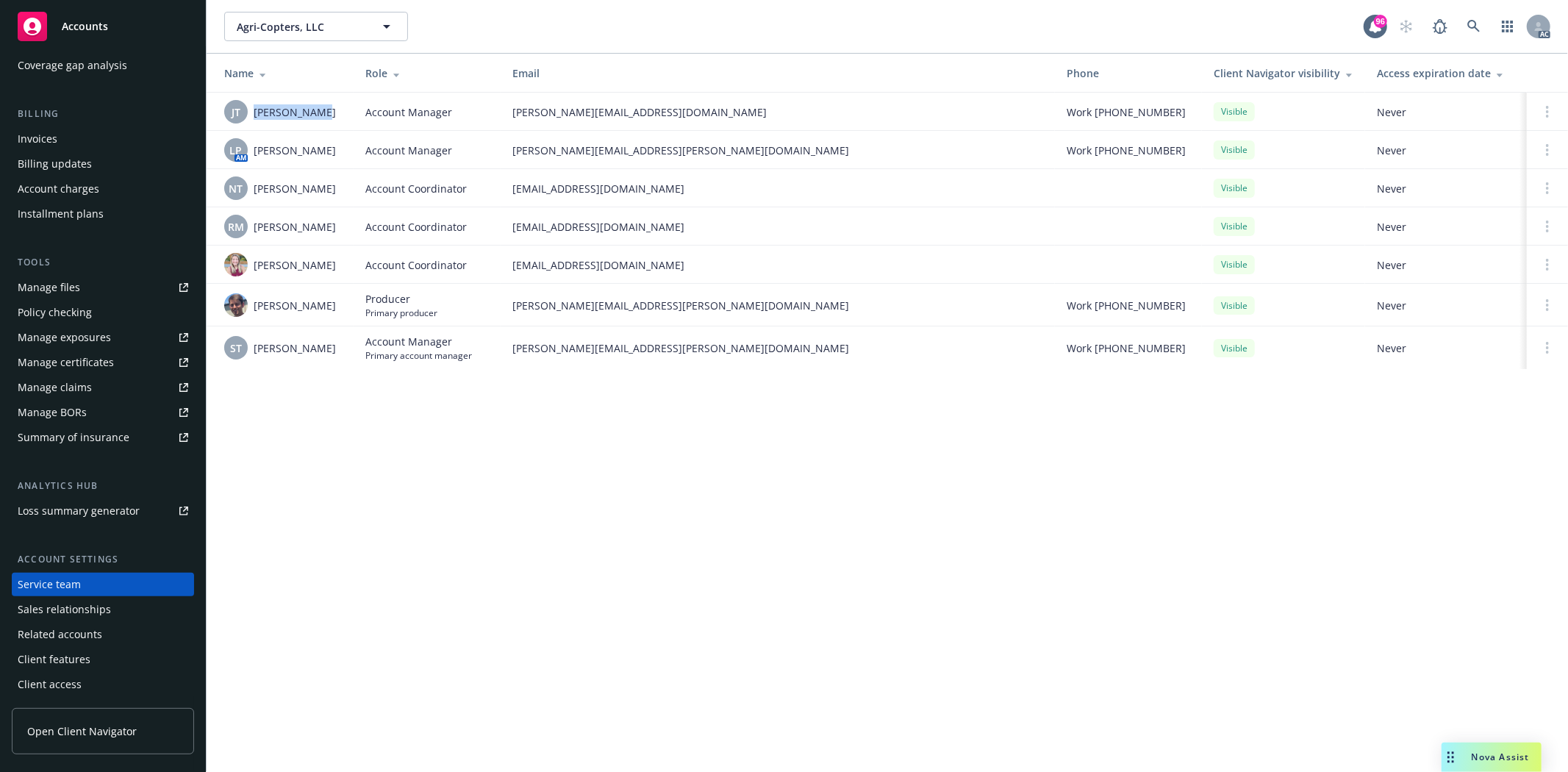
copy span "[PERSON_NAME]"
drag, startPoint x: 254, startPoint y: 194, endPoint x: 335, endPoint y: 188, distance: 81.2
click at [335, 188] on div "NT [PERSON_NAME]" at bounding box center [283, 189] width 118 height 24
copy span "[PERSON_NAME]"
drag, startPoint x: 258, startPoint y: 343, endPoint x: 354, endPoint y: 350, distance: 96.3
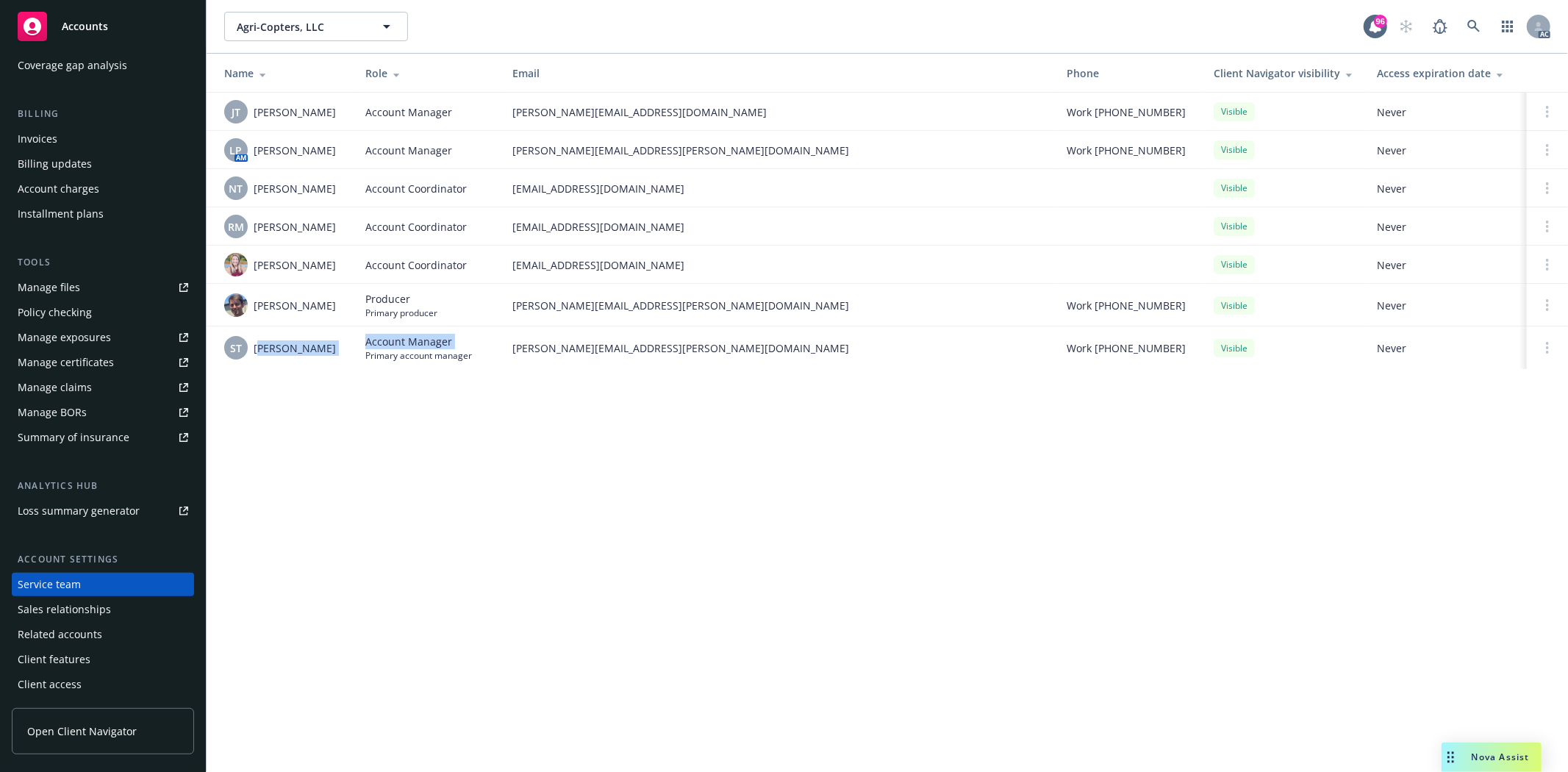
click at [354, 350] on tr "ST [PERSON_NAME] Account Manager Primary account manager [PERSON_NAME][EMAIL_AD…" at bounding box center [887, 348] width 1361 height 43
click at [333, 353] on div "ST [PERSON_NAME]" at bounding box center [283, 348] width 118 height 24
drag, startPoint x: 332, startPoint y: 347, endPoint x: 265, endPoint y: 351, distance: 67.1
click at [265, 351] on div "ST [PERSON_NAME]" at bounding box center [283, 348] width 118 height 24
copy span "ephanie [PERSON_NAME]"
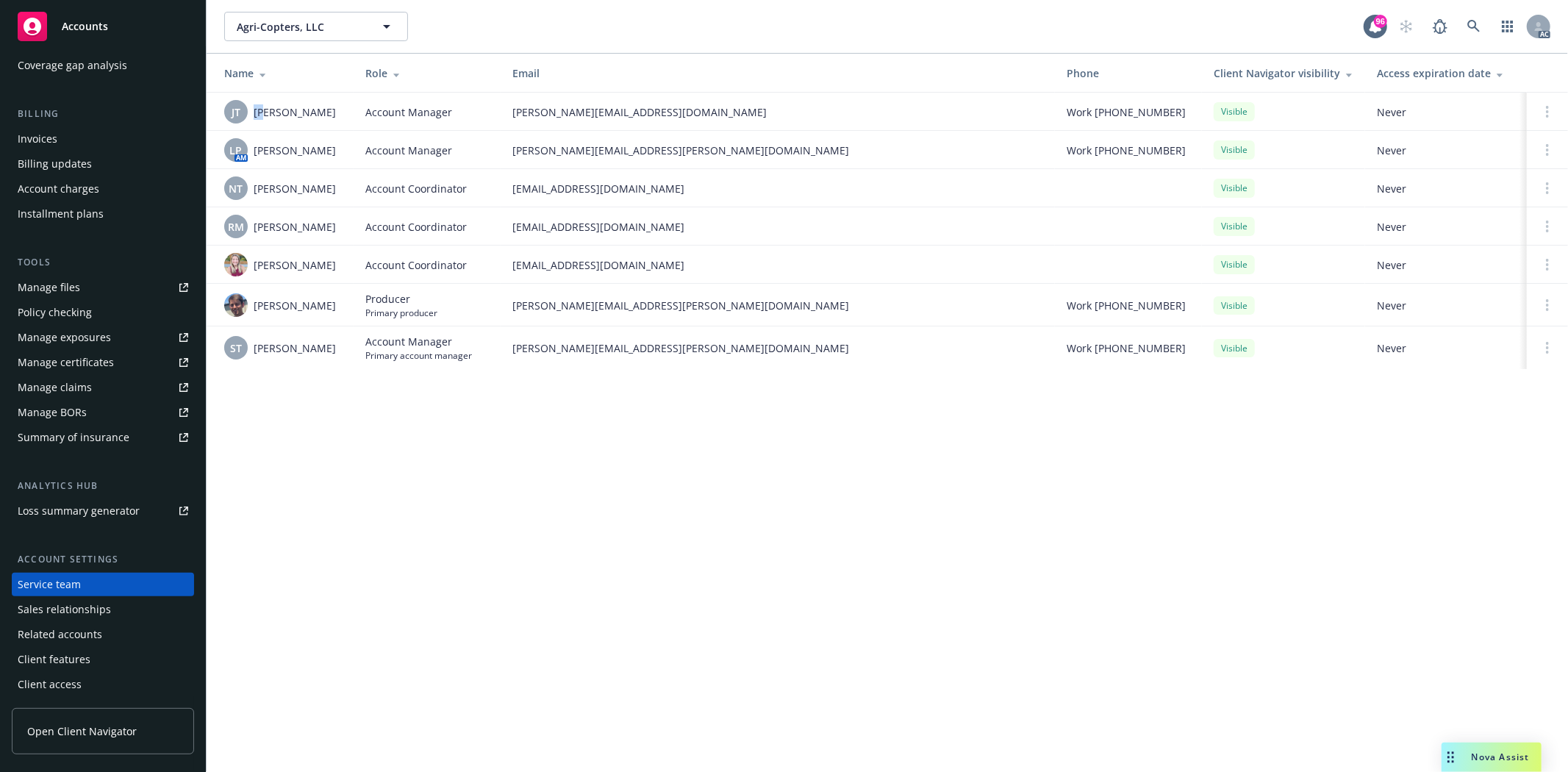
drag, startPoint x: 252, startPoint y: 120, endPoint x: 259, endPoint y: 120, distance: 7.0
click at [259, 120] on div "[PERSON_NAME] [PERSON_NAME] Thai" at bounding box center [283, 112] width 118 height 24
click at [295, 113] on span "[PERSON_NAME]" at bounding box center [294, 112] width 83 height 15
copy span "Thai"
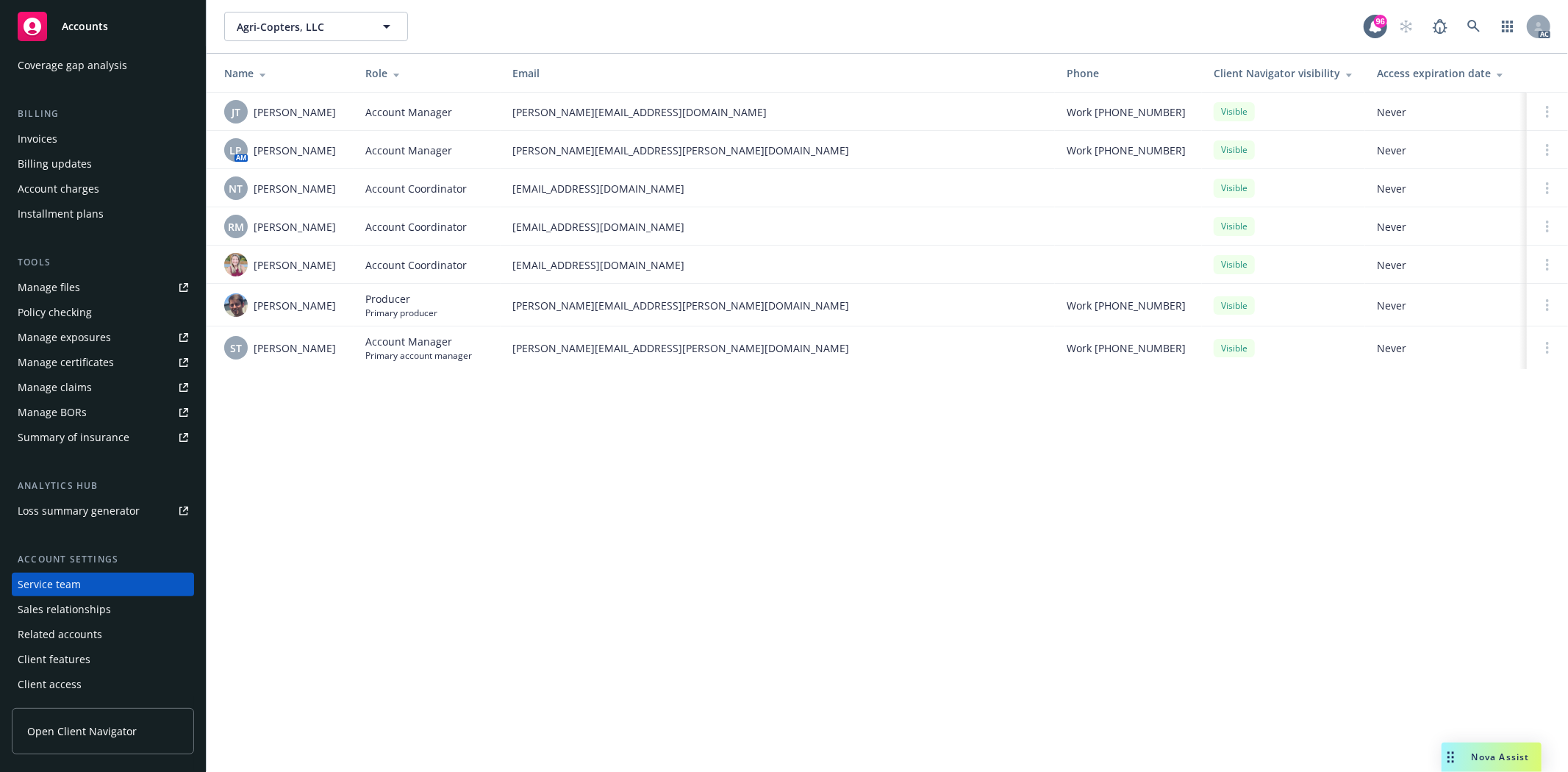
click at [319, 182] on span "[PERSON_NAME]" at bounding box center [294, 189] width 83 height 15
click at [318, 182] on span "[PERSON_NAME]" at bounding box center [294, 189] width 83 height 15
copy span "Tatishvili"
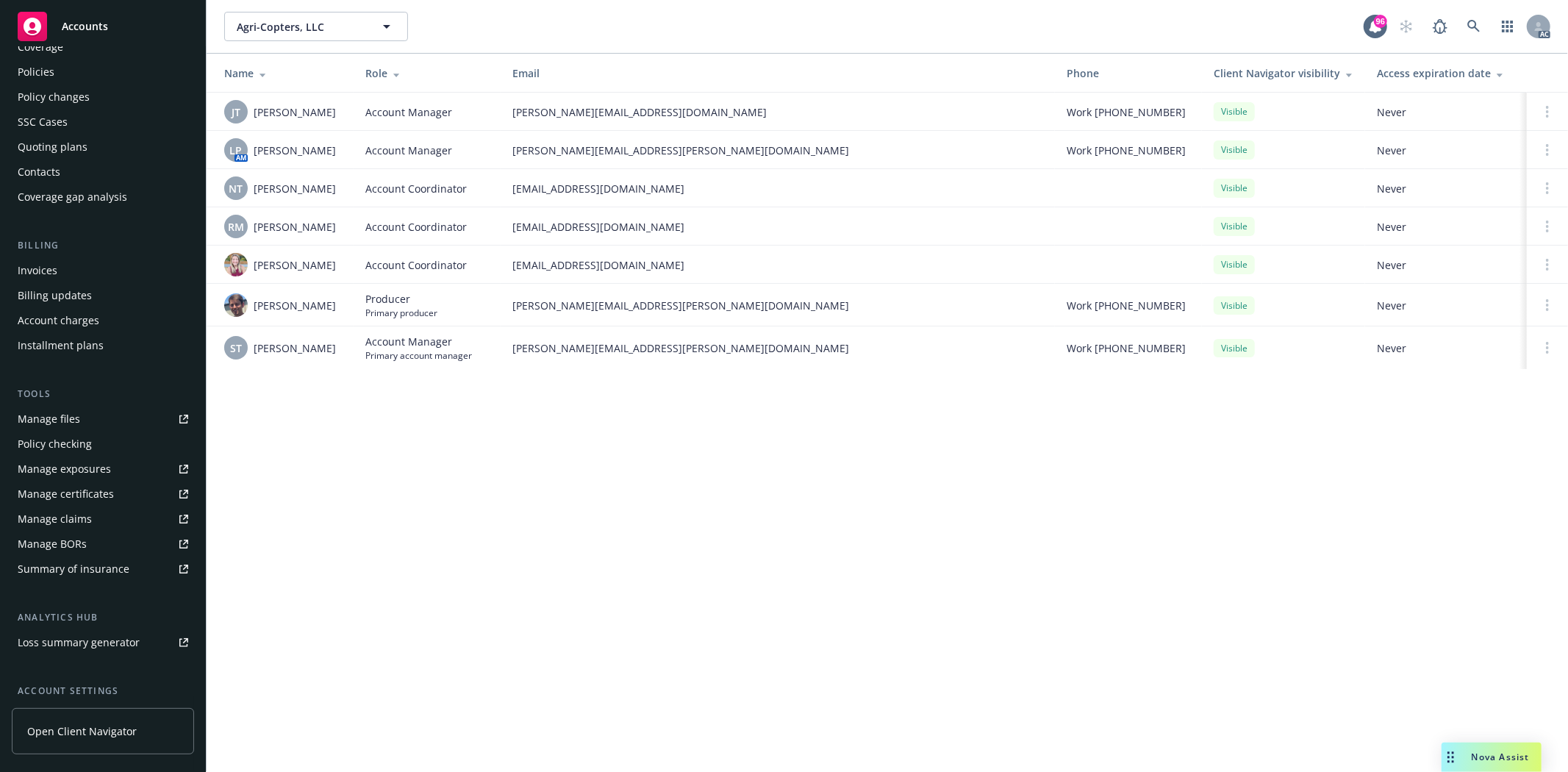
scroll to position [0, 0]
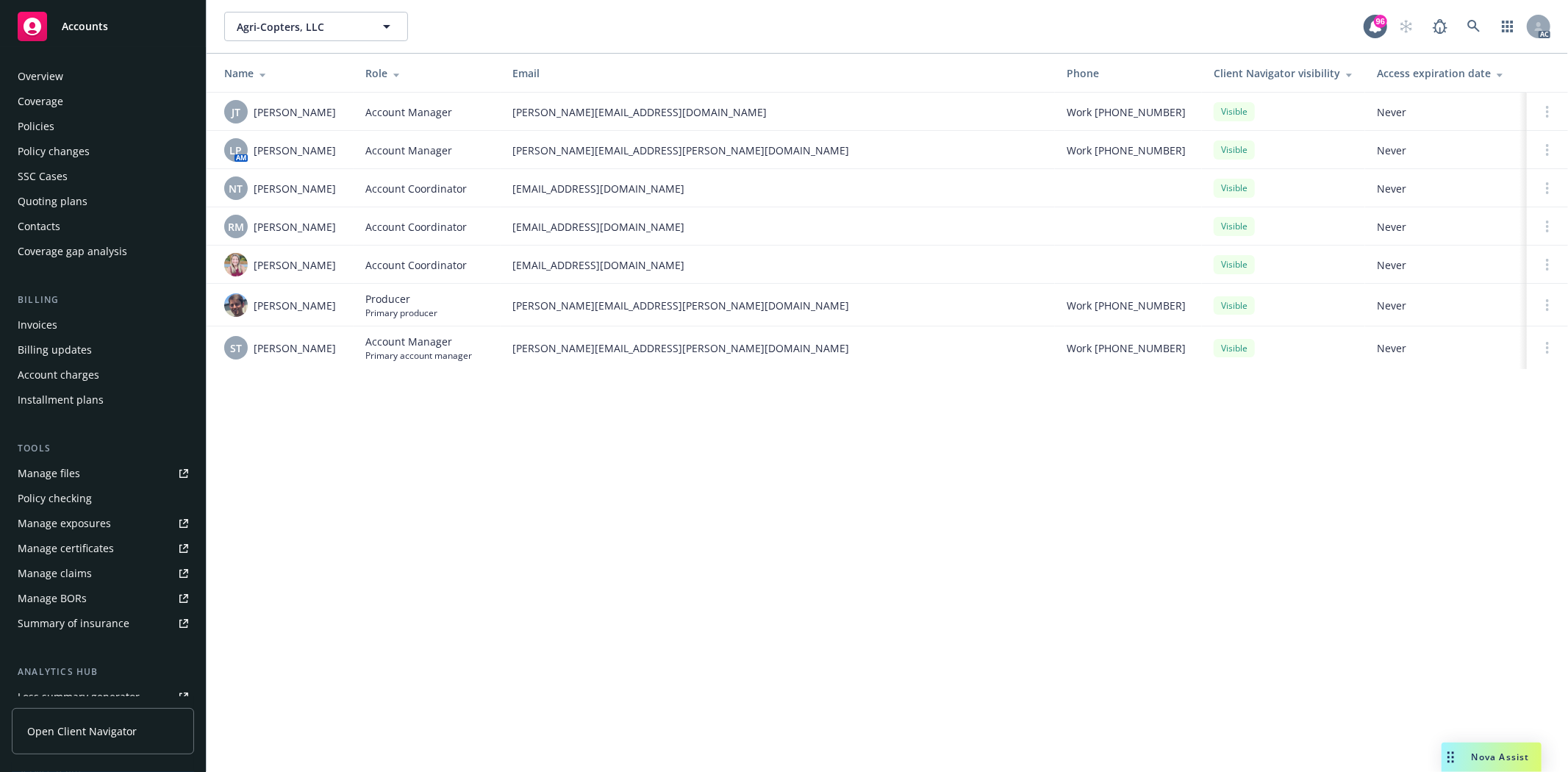
click at [72, 206] on div "Quoting plans" at bounding box center [53, 201] width 70 height 24
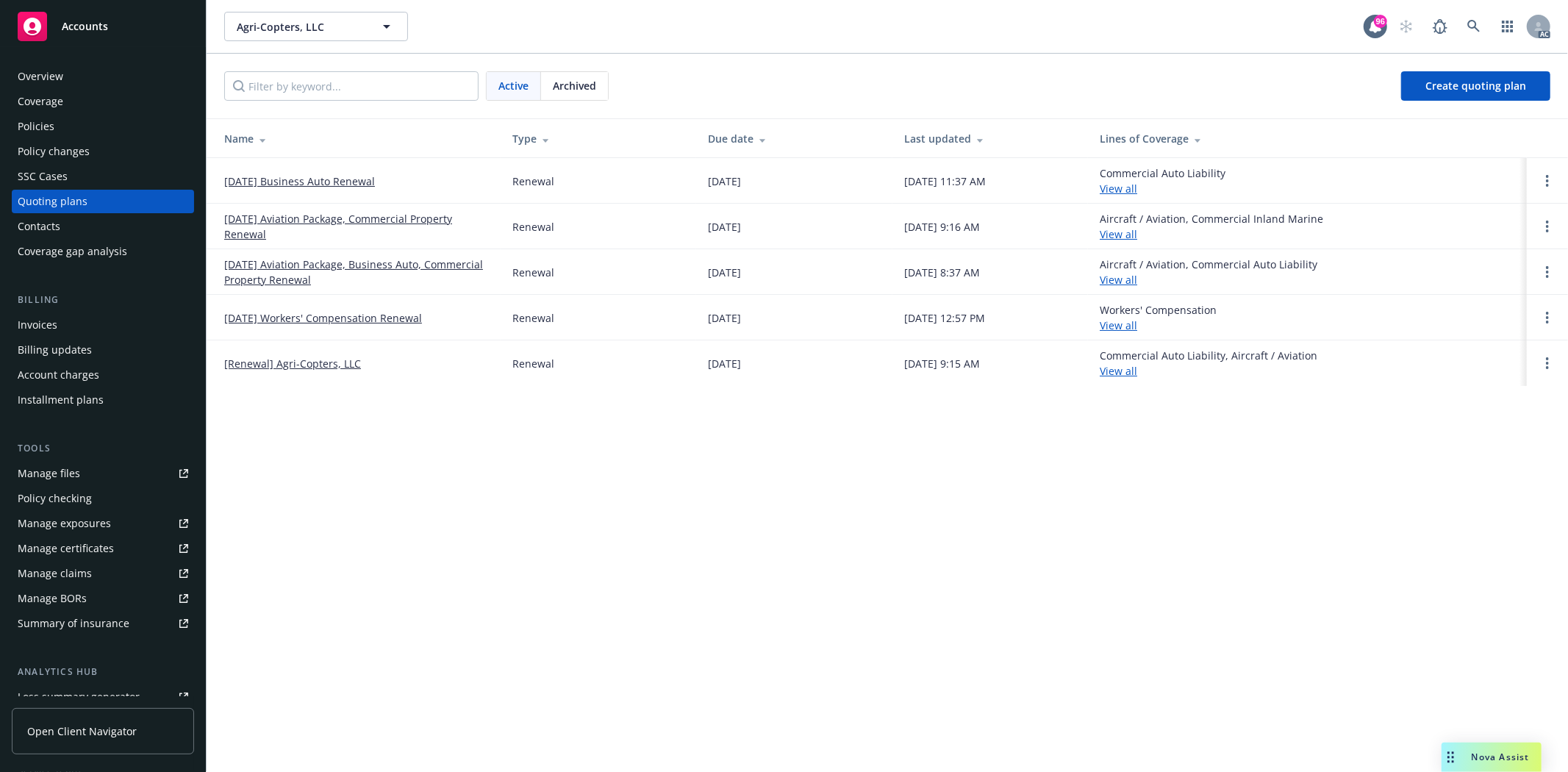
drag, startPoint x: 217, startPoint y: 183, endPoint x: 414, endPoint y: 171, distance: 197.4
click at [414, 171] on td "[DATE] Business Auto Renewal" at bounding box center [353, 180] width 294 height 45
copy link "[DATE] Business Auto Renewal"
click at [81, 525] on div "Manage exposures" at bounding box center [64, 524] width 93 height 24
